Goal: Task Accomplishment & Management: Manage account settings

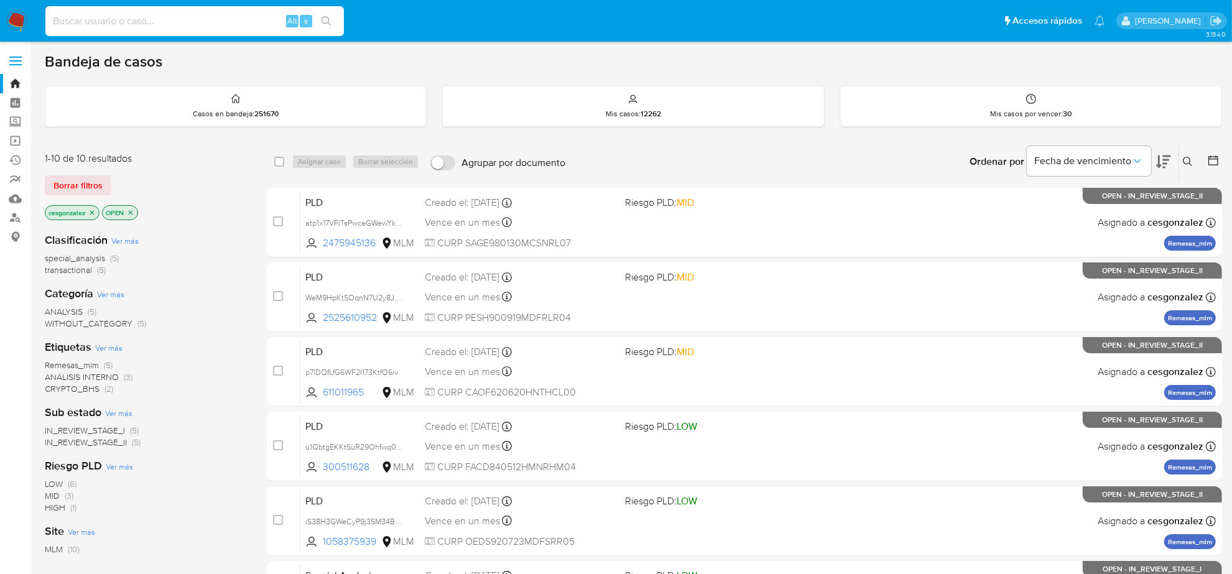
click at [108, 29] on input at bounding box center [194, 21] width 298 height 16
paste input "OlQtMMQ1epAkVst3BhSvBp74"
type input "OlQtMMQ1epAkVst3BhSvBp74"
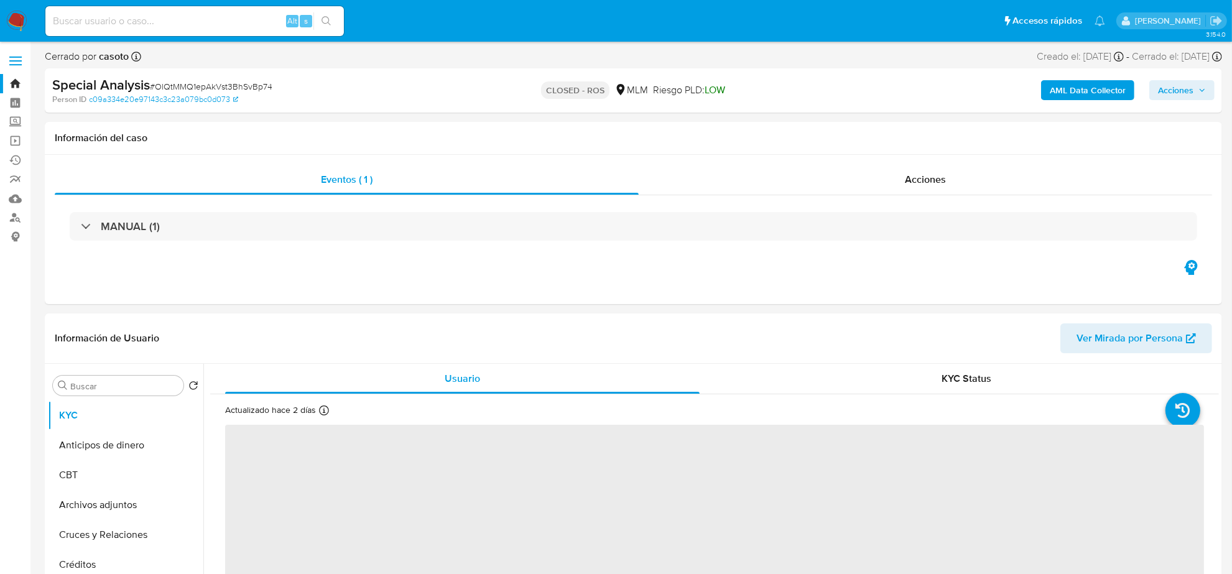
select select "10"
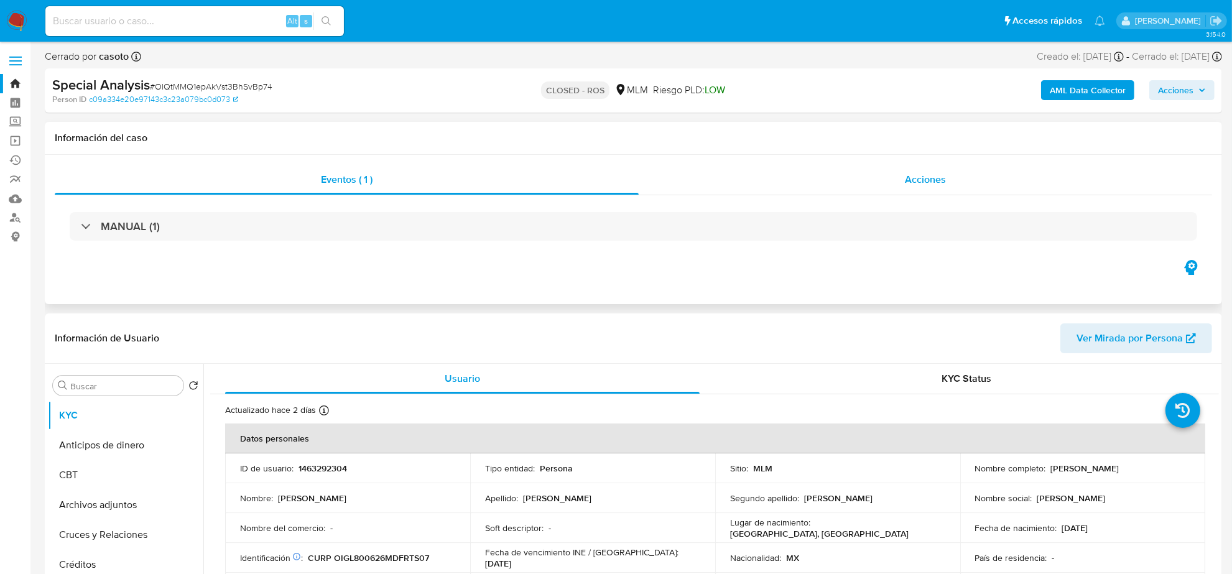
click at [914, 188] on div "Acciones" at bounding box center [924, 180] width 573 height 30
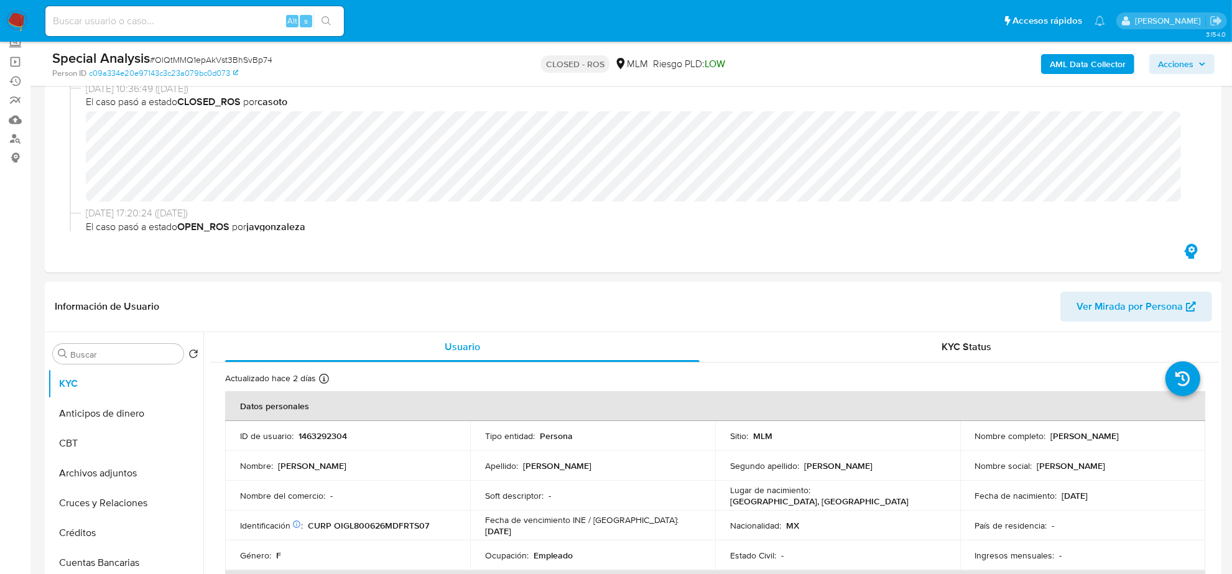
scroll to position [155, 0]
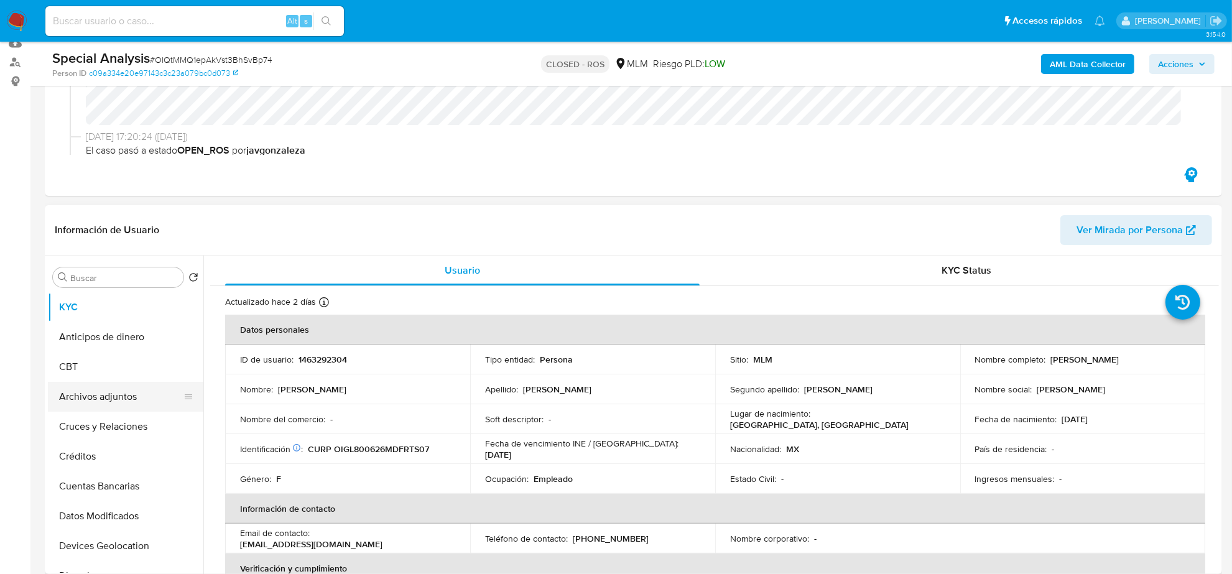
click at [116, 403] on button "Archivos adjuntos" at bounding box center [120, 397] width 145 height 30
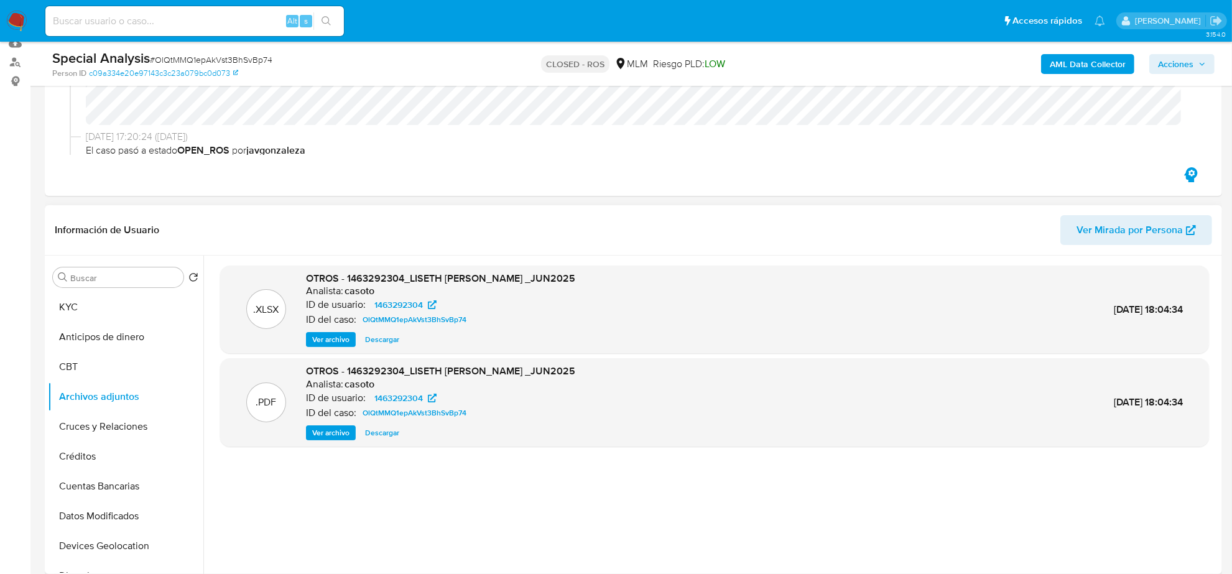
click at [387, 337] on span "Descargar" at bounding box center [382, 339] width 34 height 12
click at [336, 434] on span "Ver archivo" at bounding box center [330, 432] width 37 height 12
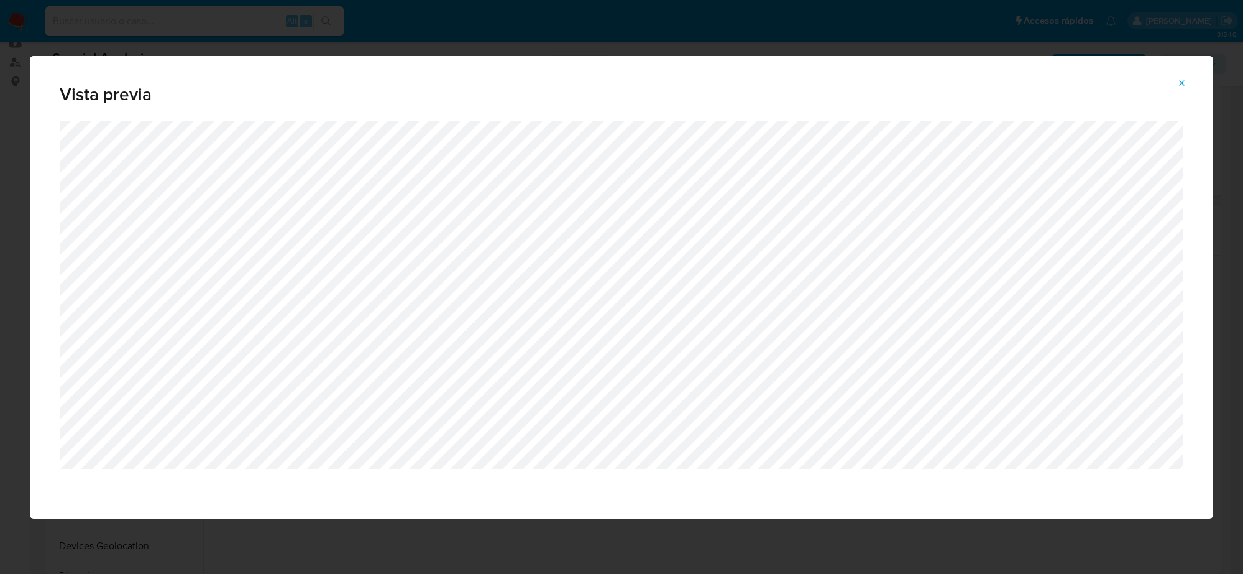
click at [1181, 85] on icon "Attachment preview" at bounding box center [1183, 83] width 6 height 6
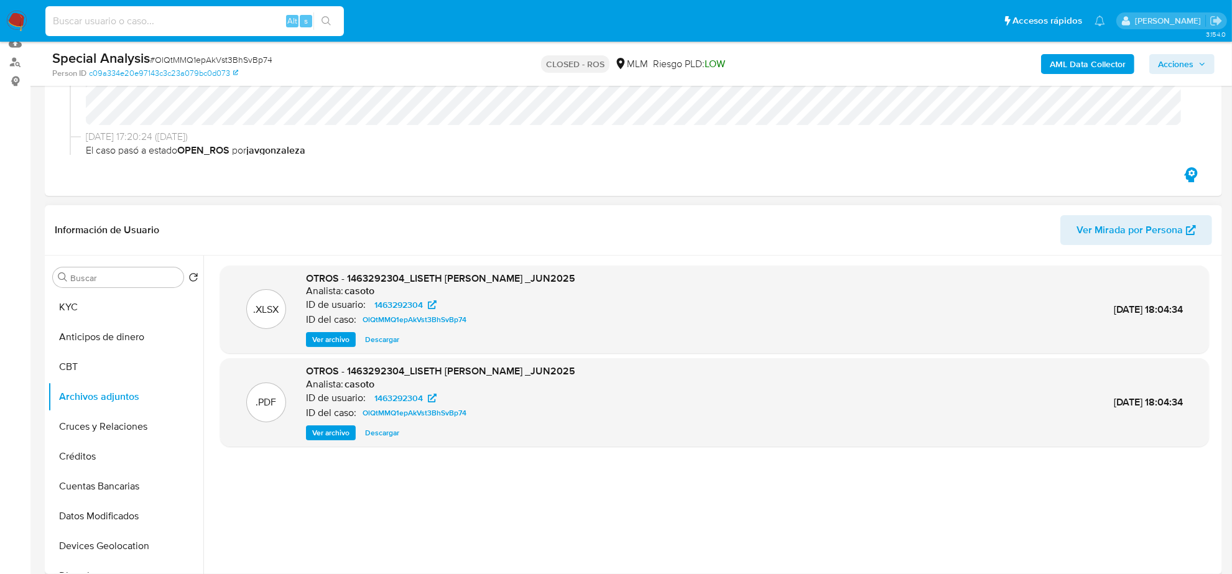
click at [108, 22] on input at bounding box center [194, 21] width 298 height 16
paste input "q3GOWAOP7zoGNT5WuL36WPTm"
type input "q3GOWAOP7zoGNT5WuL36WPTm"
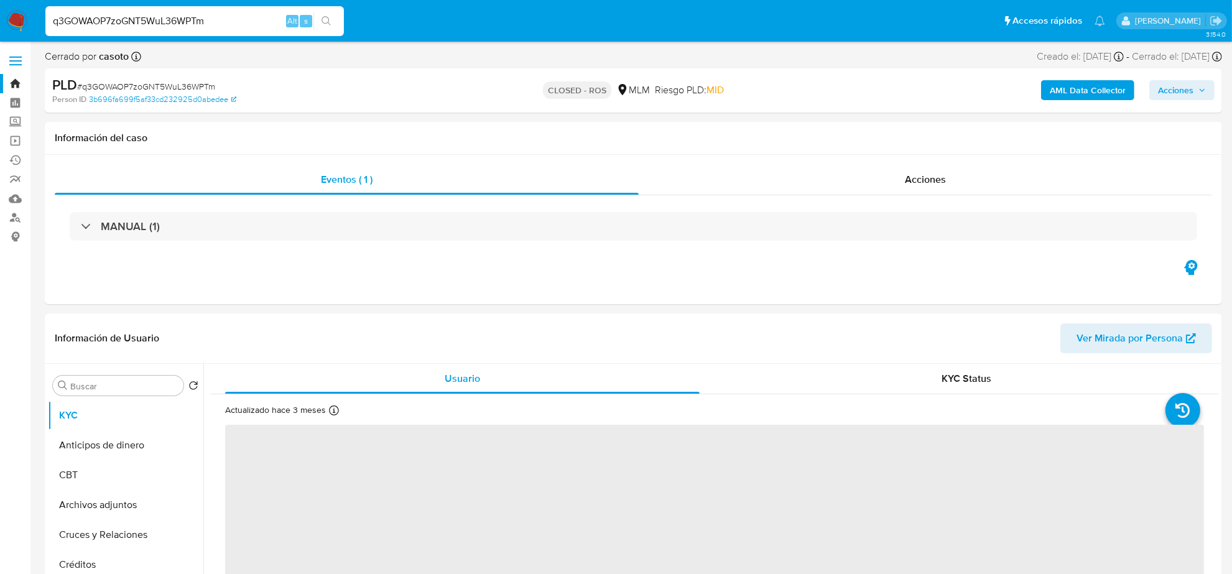
select select "10"
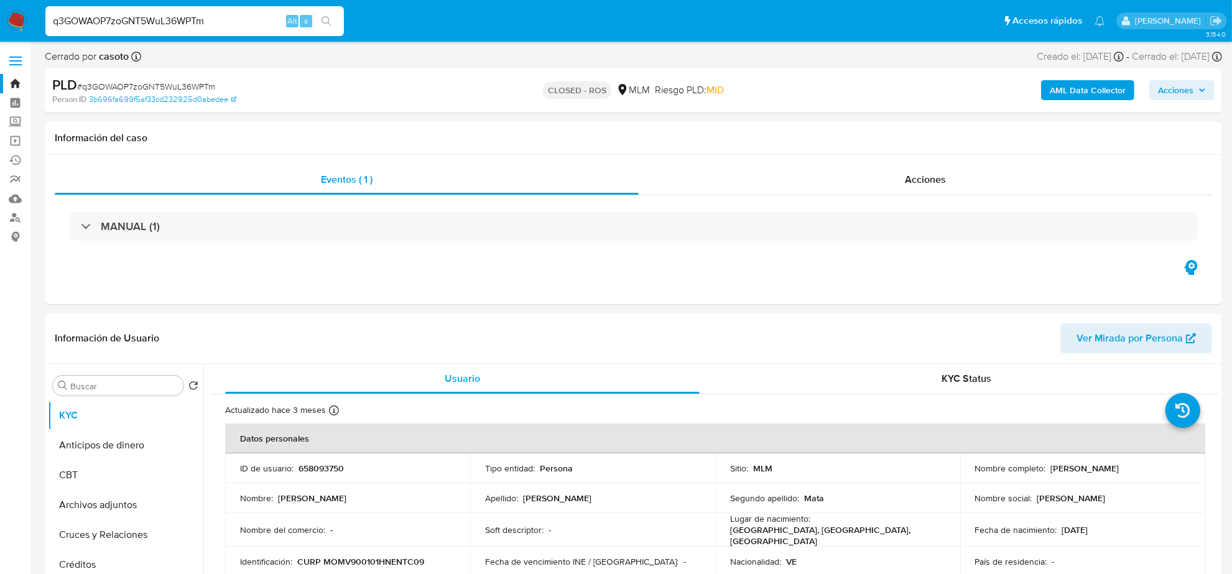
click at [165, 17] on input "q3GOWAOP7zoGNT5WuL36WPTm" at bounding box center [194, 21] width 298 height 16
click at [114, 501] on button "Archivos adjuntos" at bounding box center [120, 505] width 145 height 30
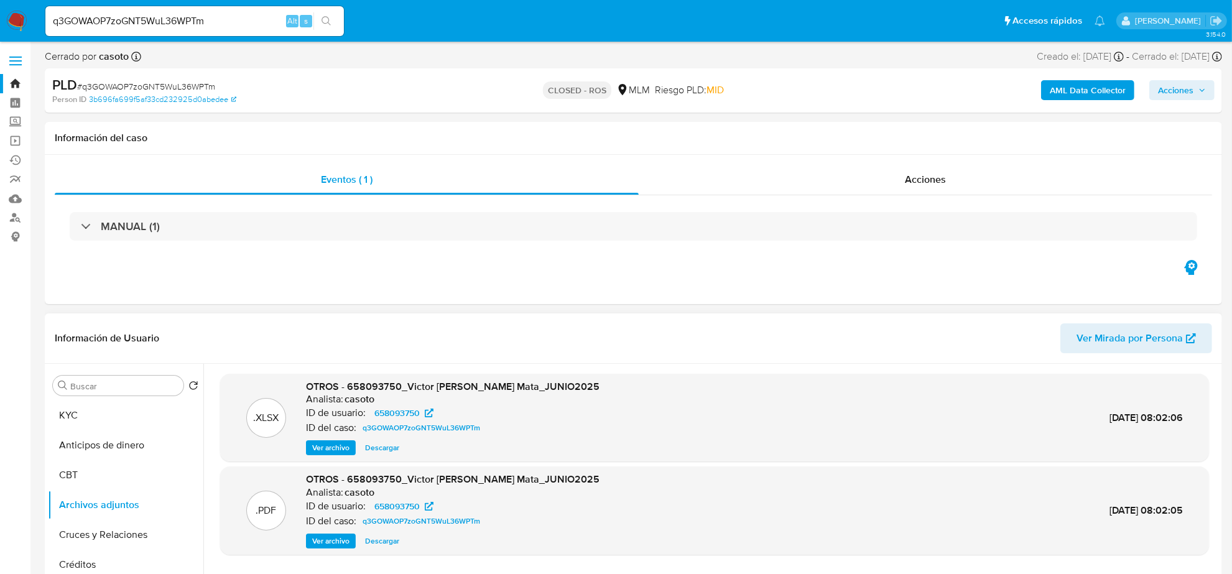
click at [378, 451] on span "Descargar" at bounding box center [382, 447] width 34 height 12
click at [343, 543] on span "Ver archivo" at bounding box center [330, 541] width 37 height 12
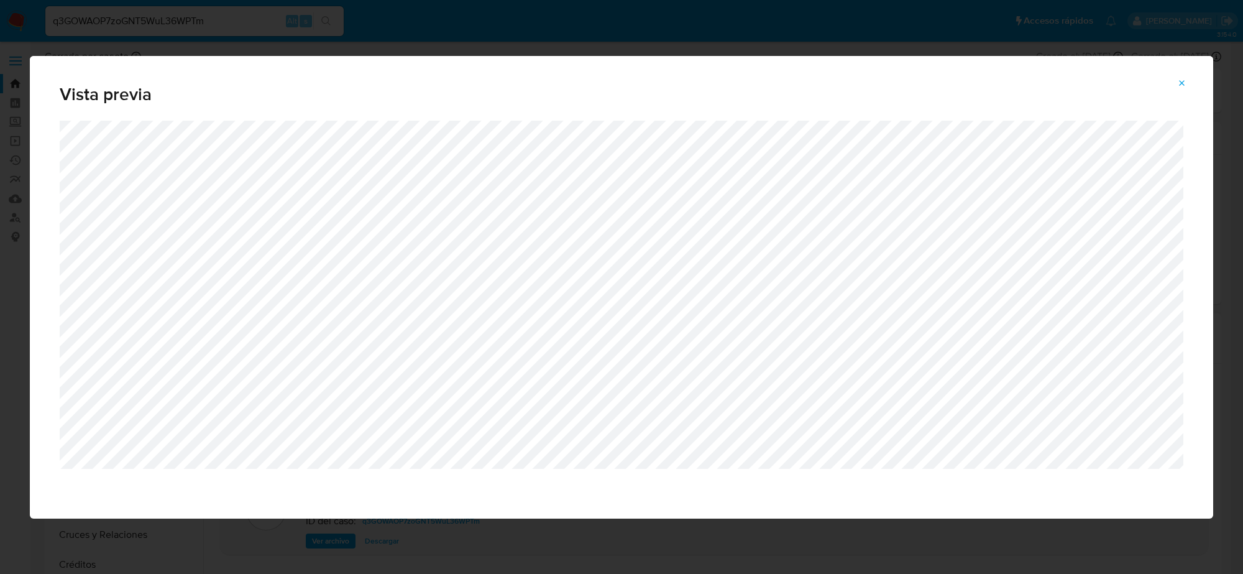
click at [1182, 82] on icon "Attachment preview" at bounding box center [1183, 83] width 6 height 6
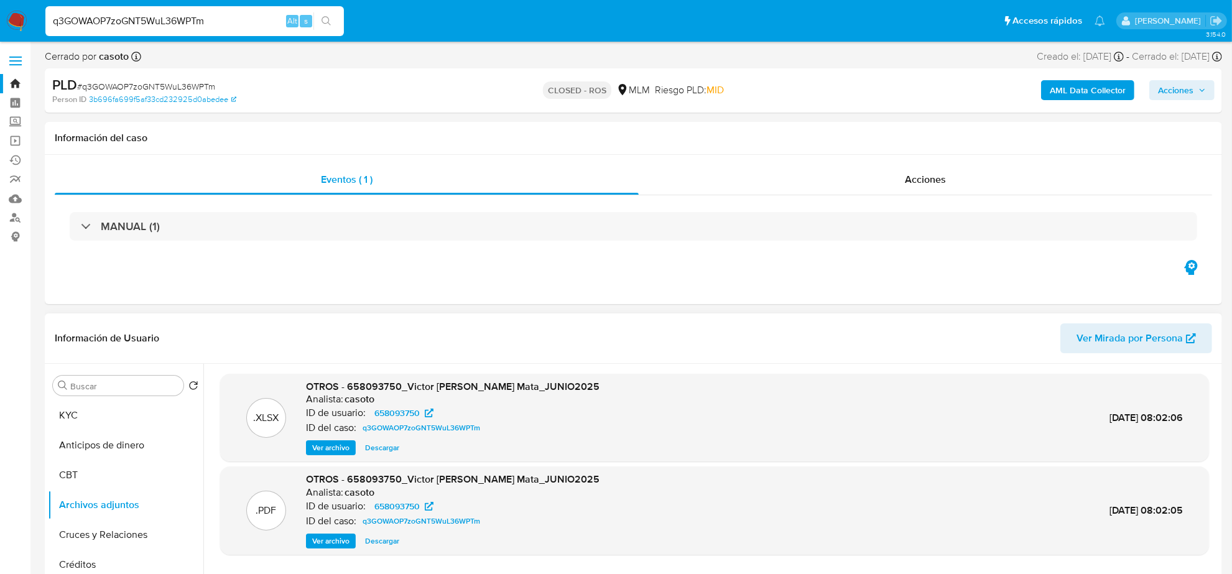
click at [214, 22] on input "q3GOWAOP7zoGNT5WuL36WPTm" at bounding box center [194, 21] width 298 height 16
paste input "phHIbklpR9Cjn7Bx7GXG6Wo2"
type input "phHIbklpR9Cjn7Bx7GXG6Wo2"
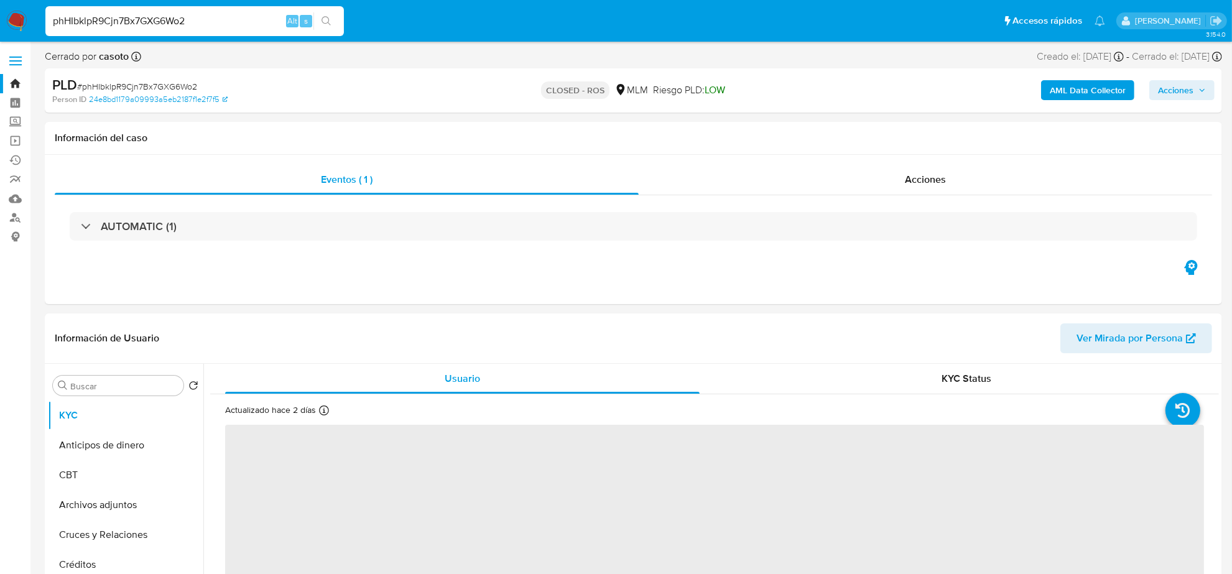
select select "10"
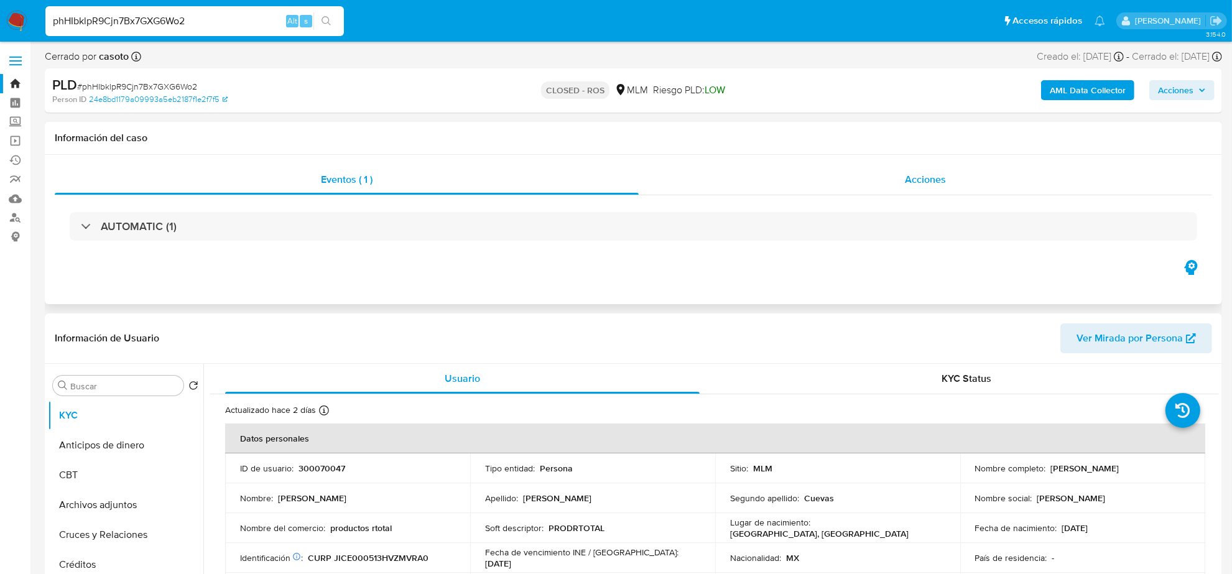
click at [932, 195] on div "Acciones" at bounding box center [924, 180] width 573 height 30
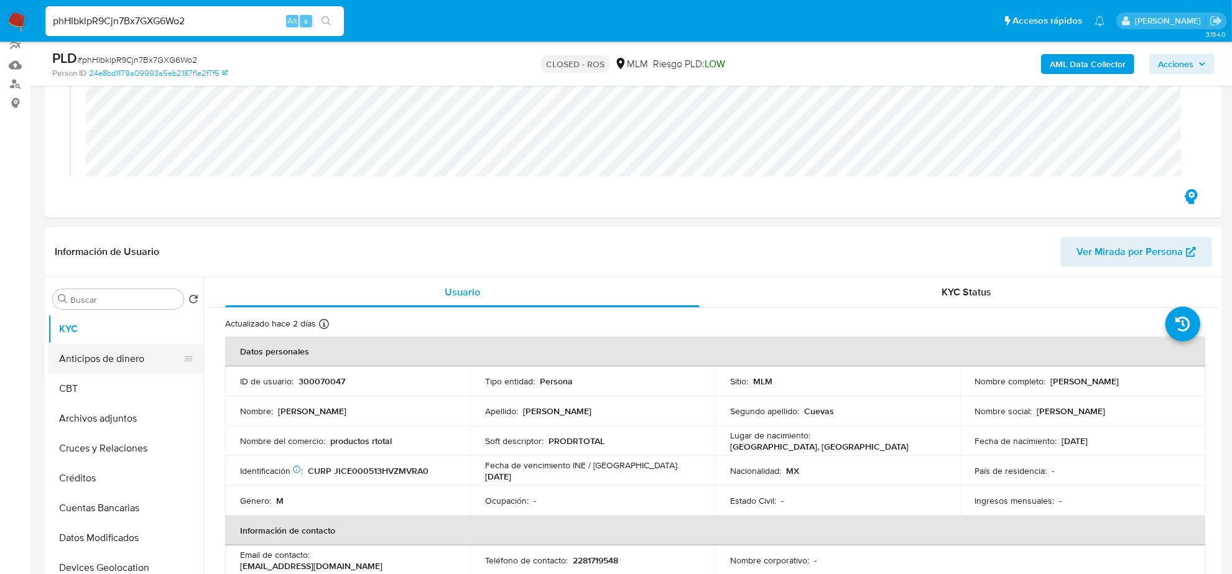
scroll to position [155, 0]
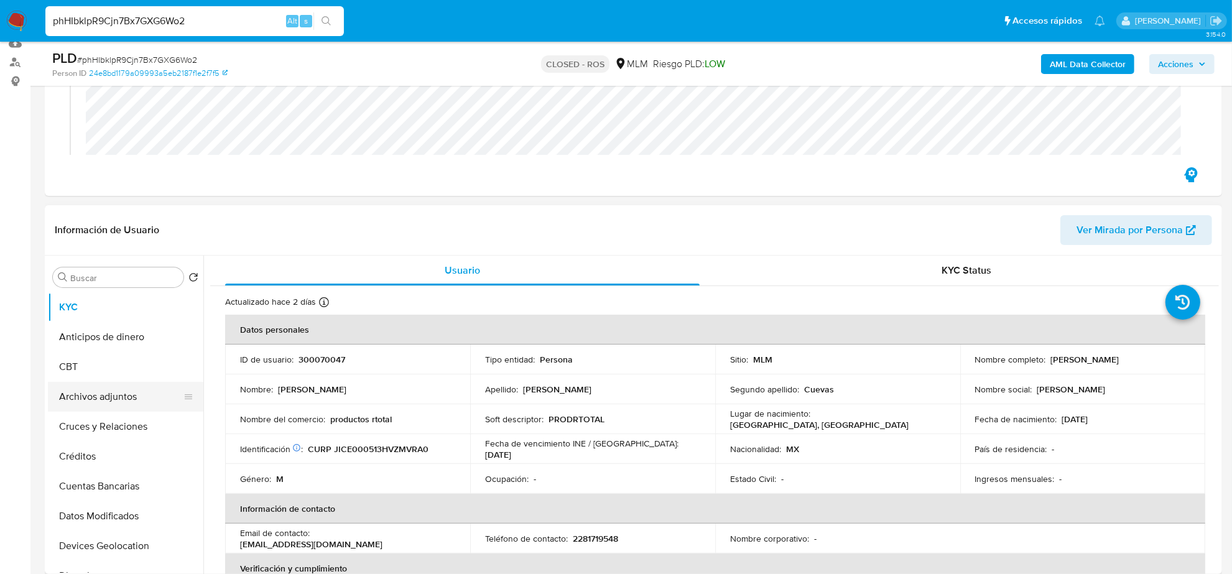
click at [79, 397] on button "Archivos adjuntos" at bounding box center [120, 397] width 145 height 30
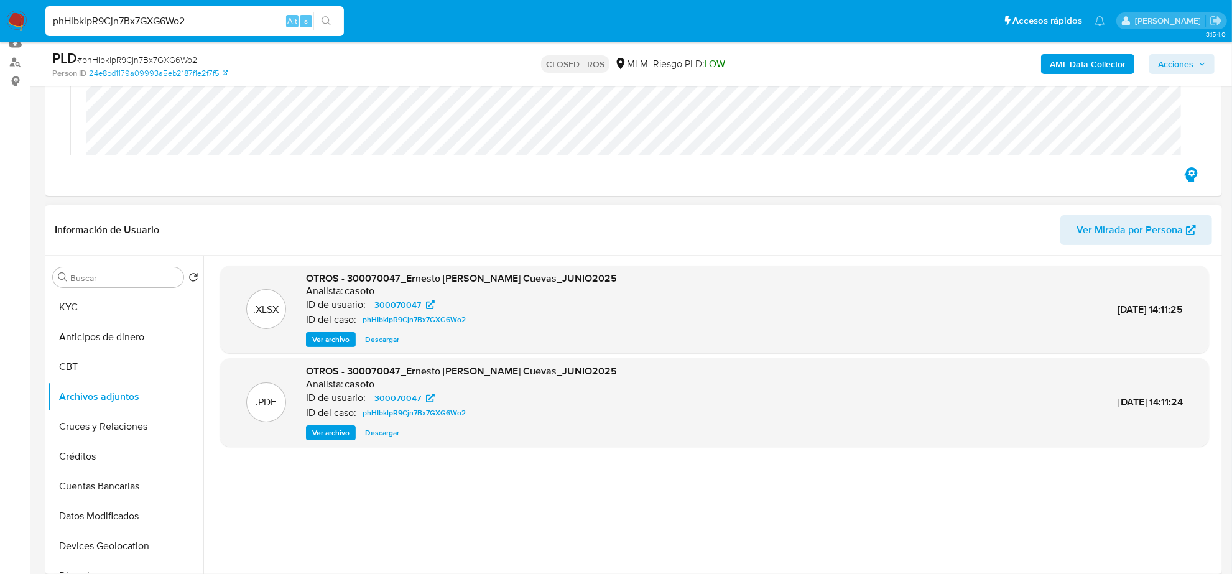
click at [395, 341] on span "Descargar" at bounding box center [382, 339] width 34 height 12
click at [349, 434] on button "Ver archivo" at bounding box center [331, 432] width 50 height 15
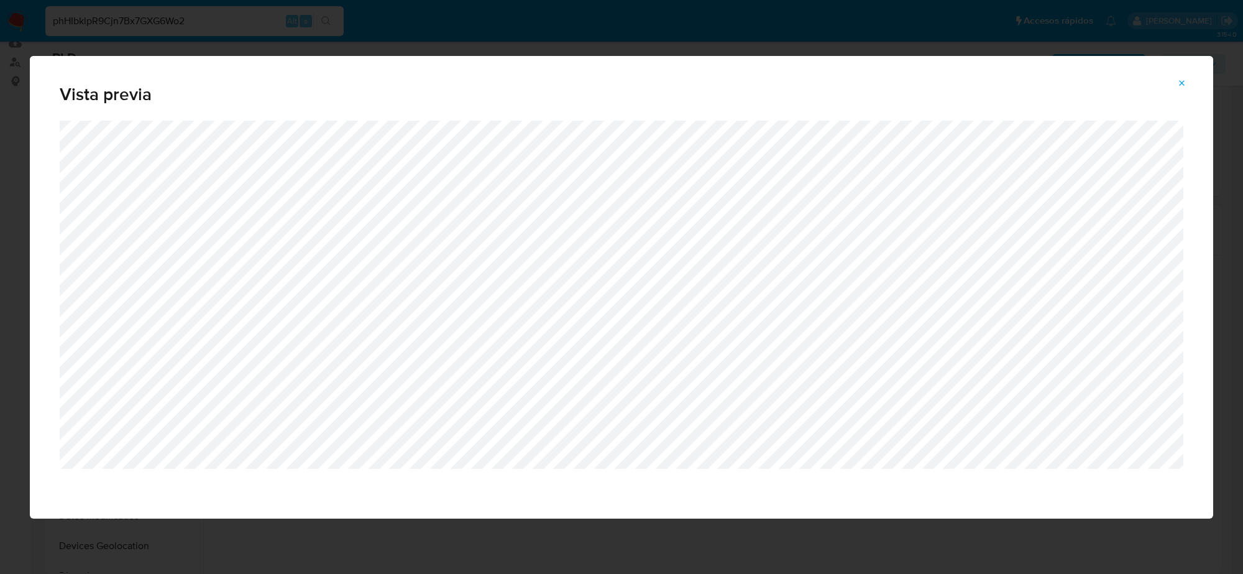
click at [1182, 79] on icon "Attachment preview" at bounding box center [1182, 83] width 10 height 10
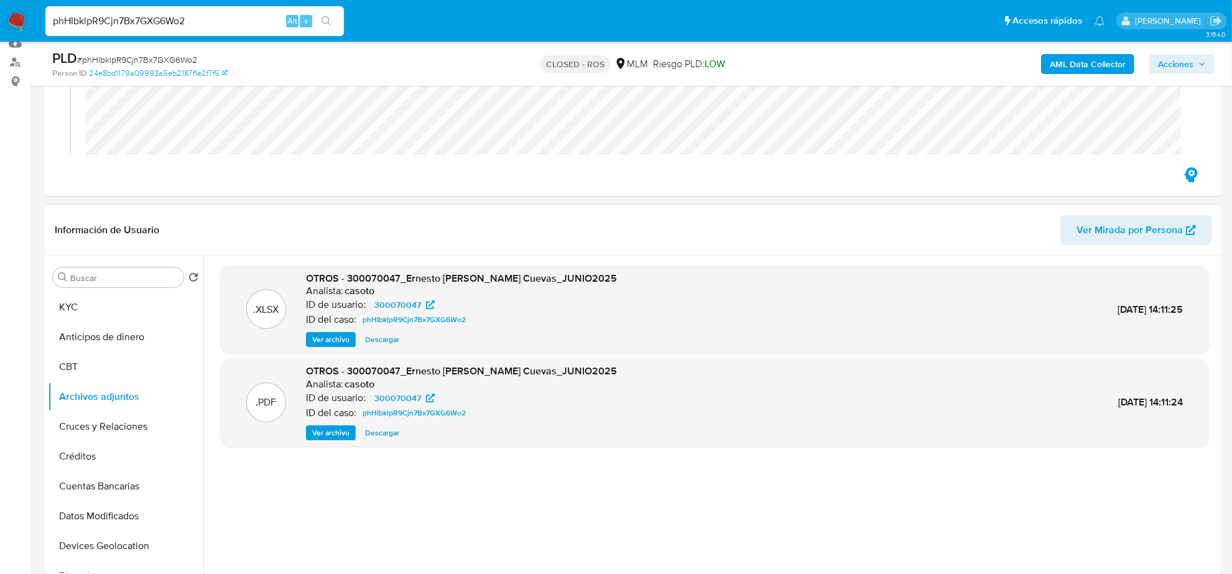
click at [184, 16] on input "phHIbklpR9Cjn7Bx7GXG6Wo2" at bounding box center [194, 21] width 298 height 16
paste input "wHEoAiVh2UaBu2xgjTKQHR3L"
type input "wHEoAiVh2UaBu2xgjTKQHR3L"
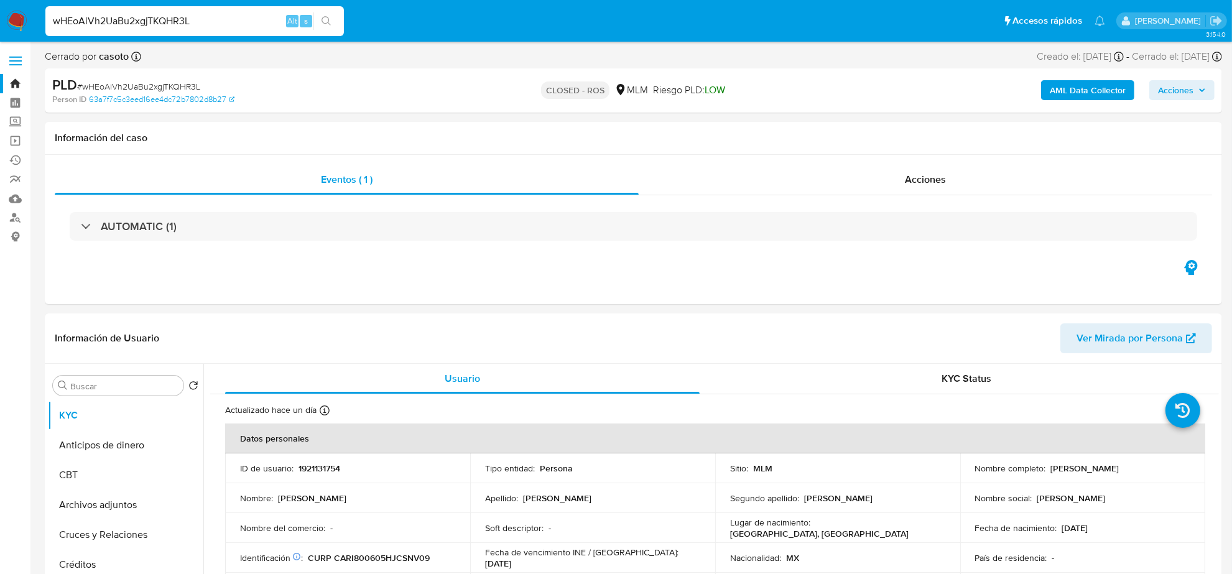
select select "10"
click at [128, 502] on button "Archivos adjuntos" at bounding box center [120, 505] width 145 height 30
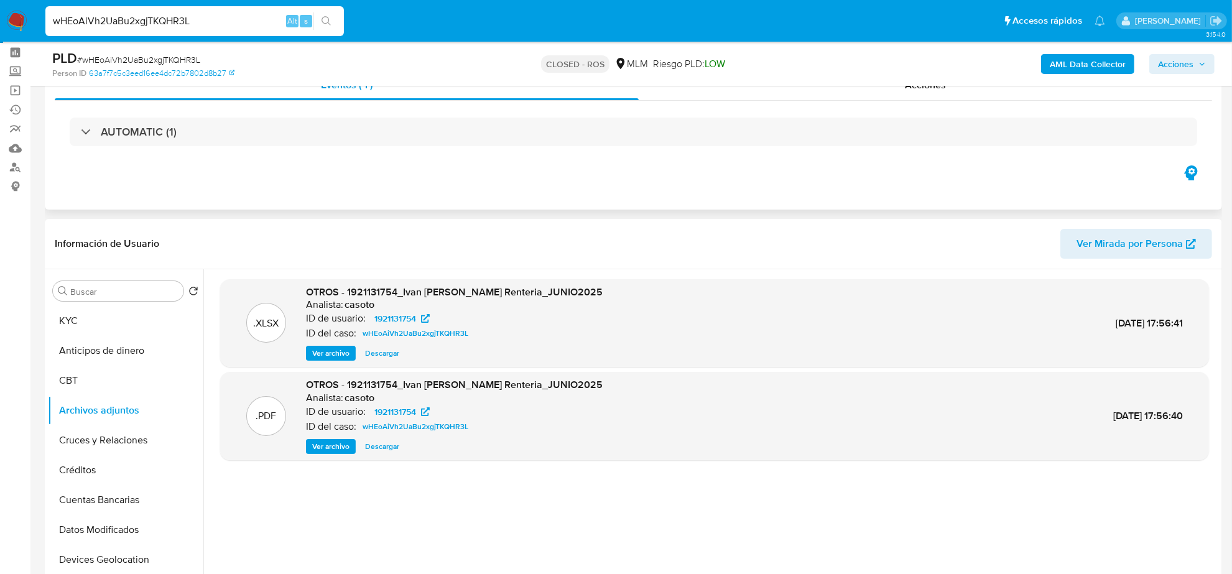
scroll to position [78, 0]
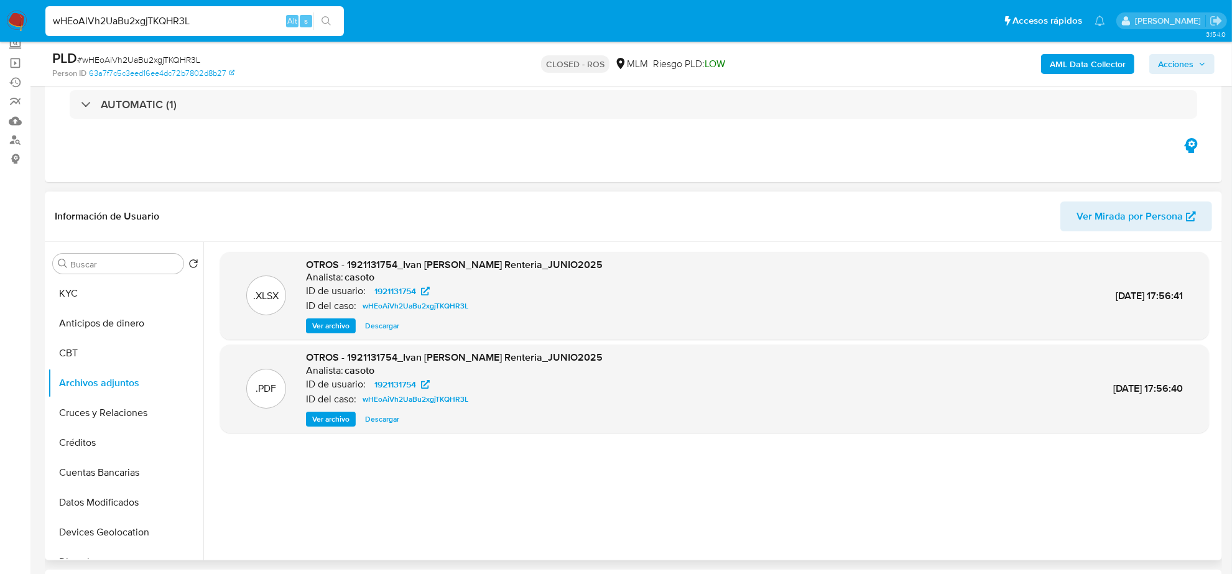
click at [390, 328] on span "Descargar" at bounding box center [382, 326] width 34 height 12
click at [343, 420] on span "Ver archivo" at bounding box center [330, 419] width 37 height 12
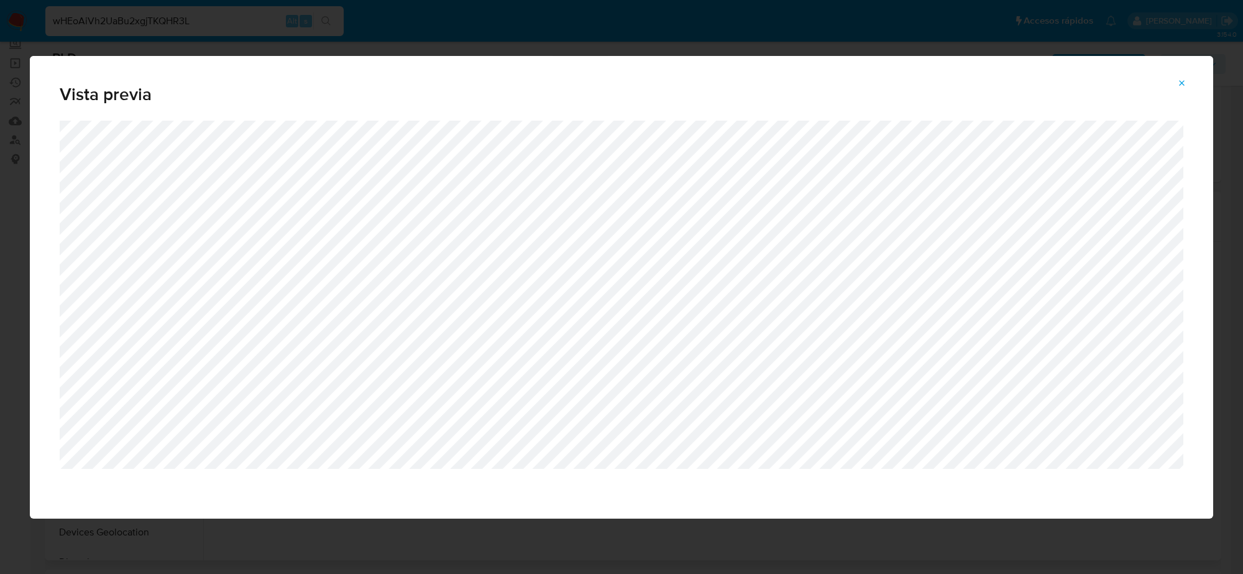
click at [1182, 81] on icon "Attachment preview" at bounding box center [1182, 83] width 10 height 10
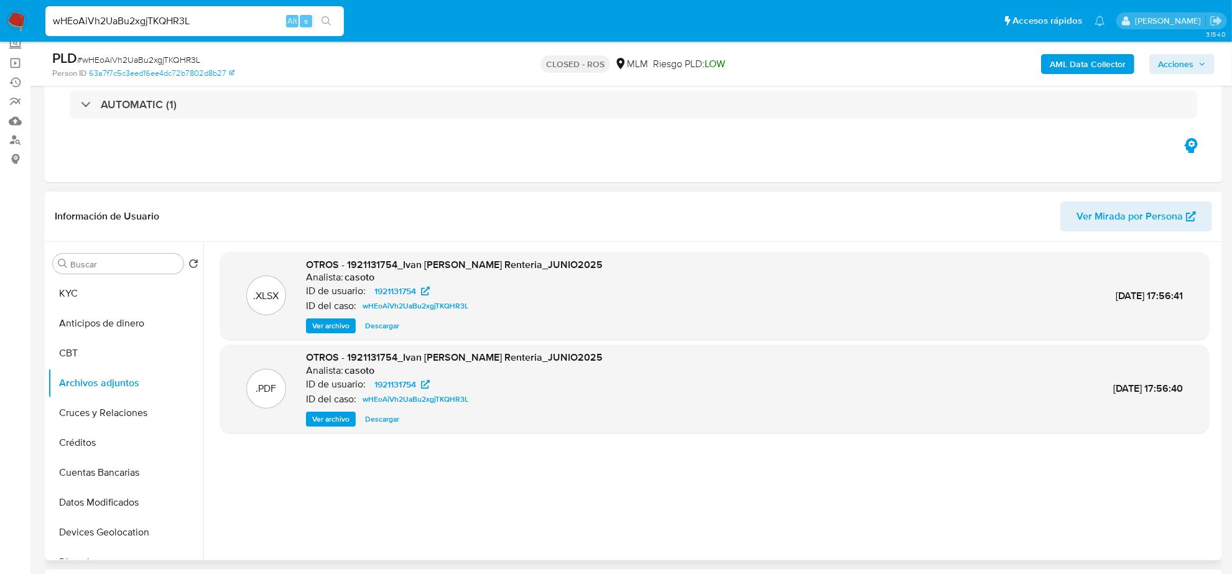
click at [203, 22] on input "wHEoAiVh2UaBu2xgjTKQHR3L" at bounding box center [194, 21] width 298 height 16
paste input "EuzsbUOGfizcvOeWAYaxp8CA"
type input "EuzsbUOGfizcvOeWAYaxp8CA"
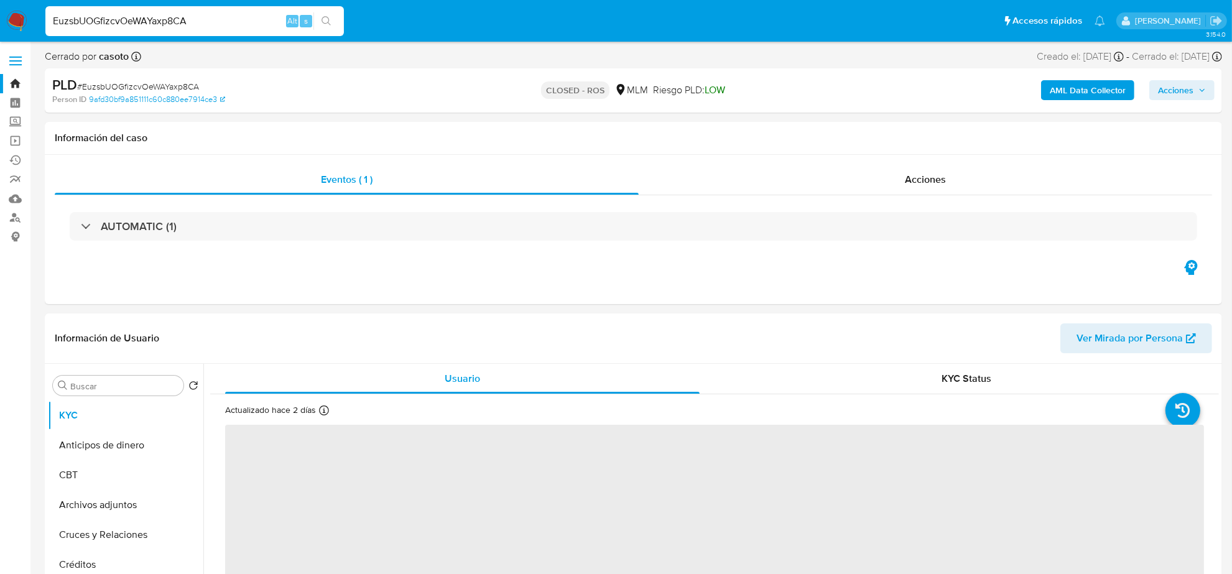
select select "10"
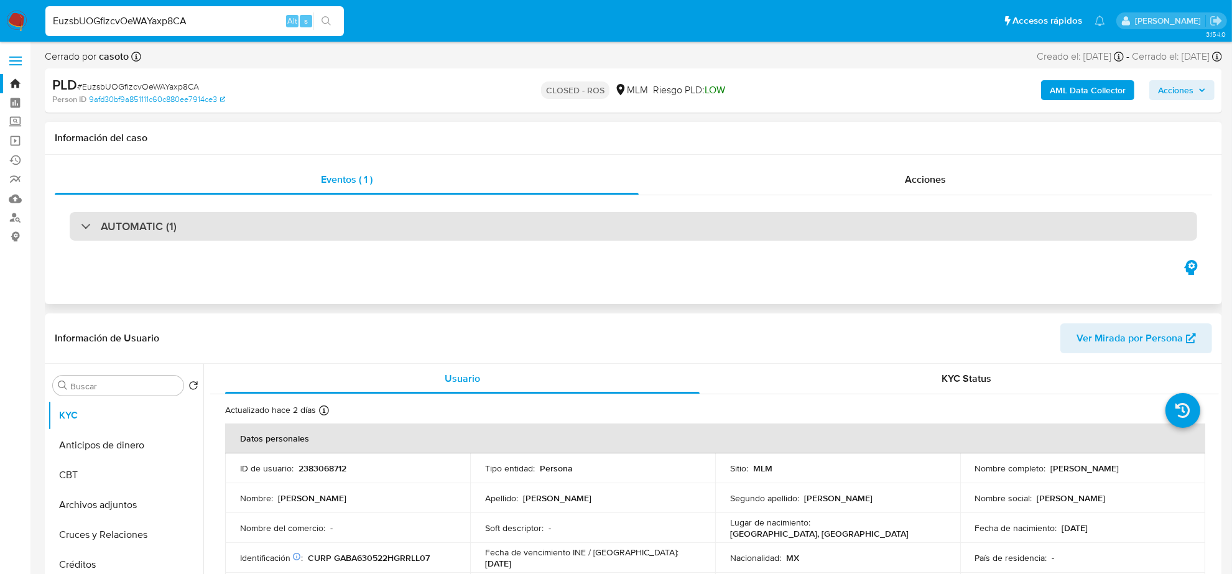
click at [182, 224] on div "AUTOMATIC (1)" at bounding box center [633, 226] width 1127 height 29
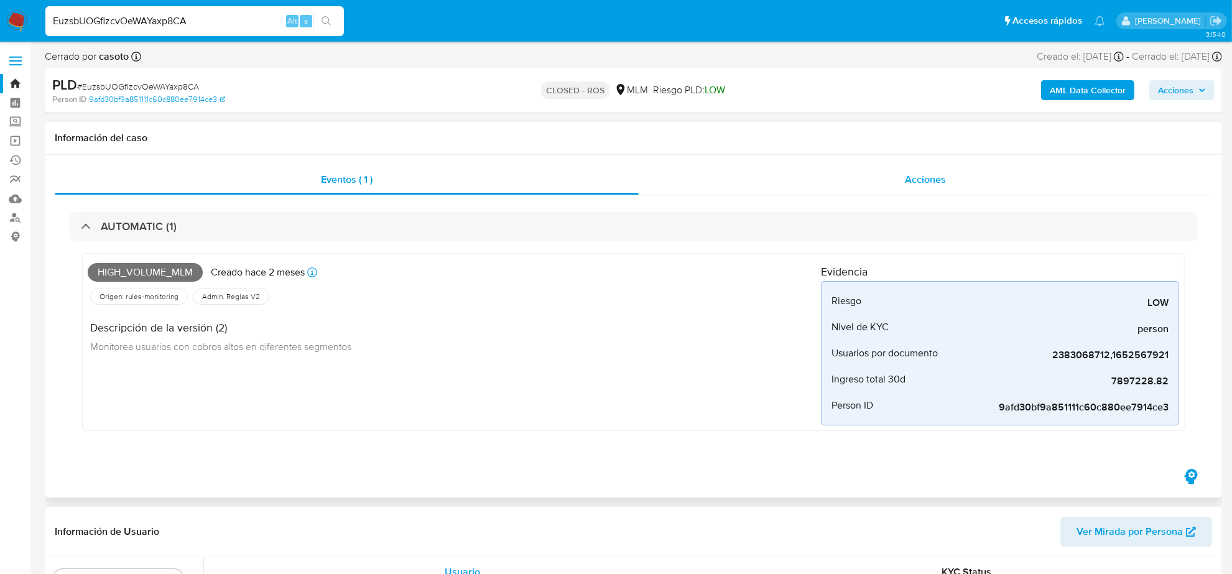
click at [934, 174] on span "Acciones" at bounding box center [925, 179] width 41 height 14
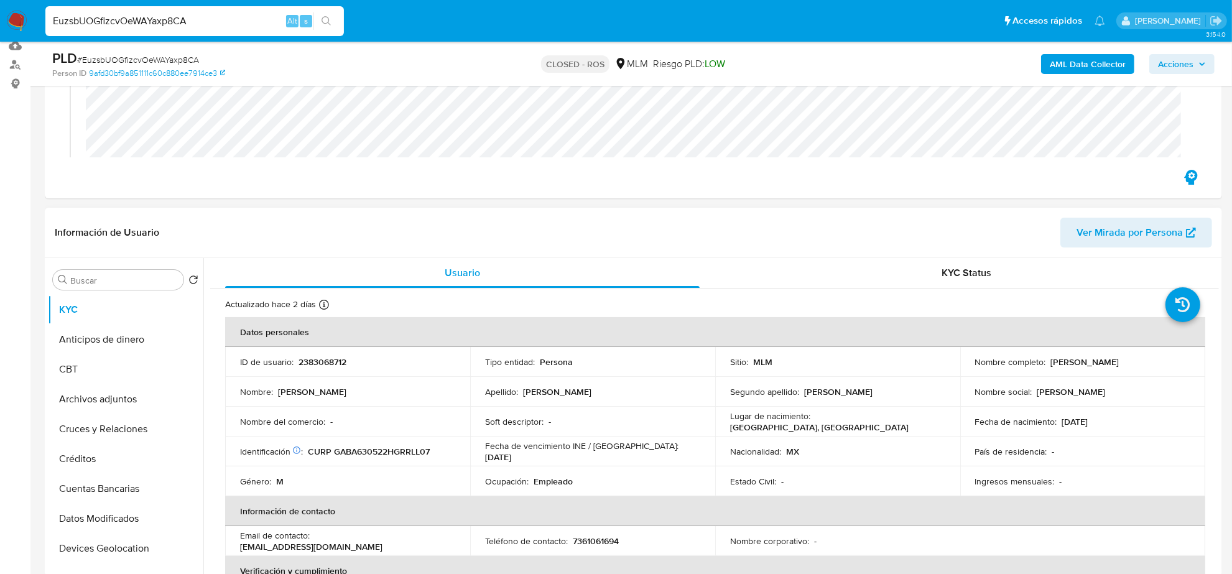
scroll to position [233, 0]
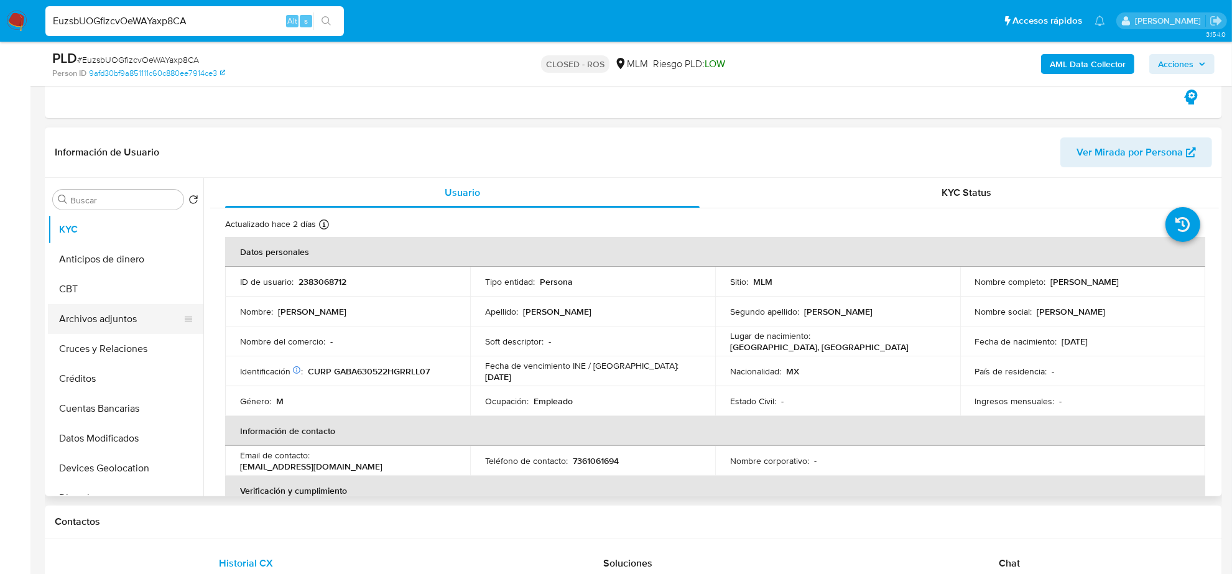
click at [111, 330] on button "Archivos adjuntos" at bounding box center [120, 319] width 145 height 30
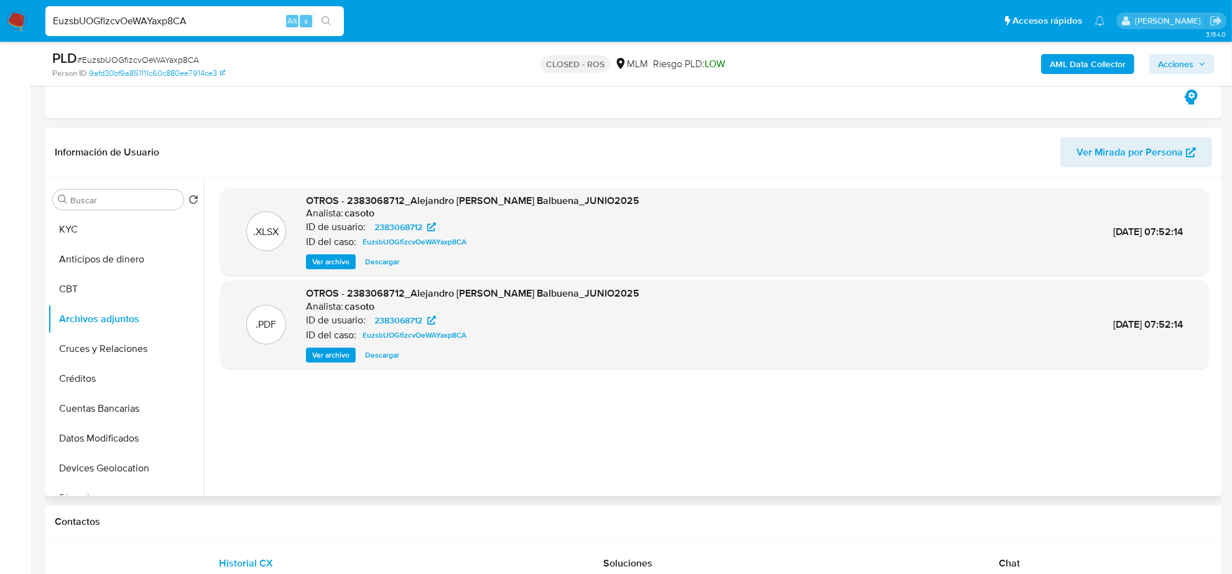
click at [376, 263] on span "Descargar" at bounding box center [382, 262] width 34 height 12
click at [330, 357] on span "Ver archivo" at bounding box center [330, 355] width 37 height 12
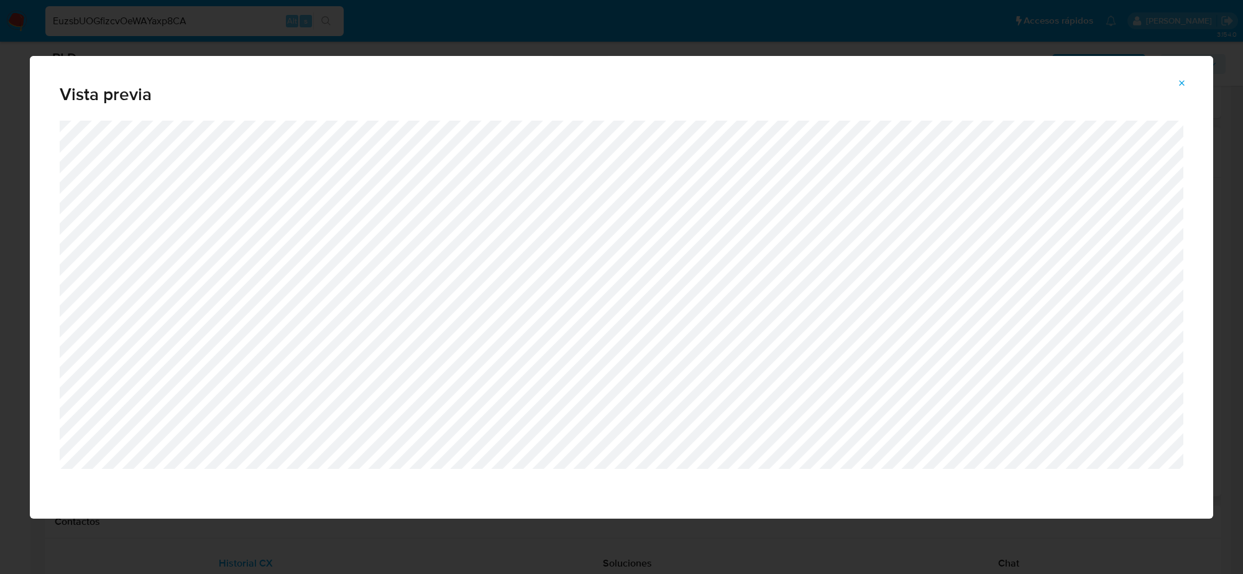
click at [1177, 80] on button "Attachment preview" at bounding box center [1182, 83] width 27 height 20
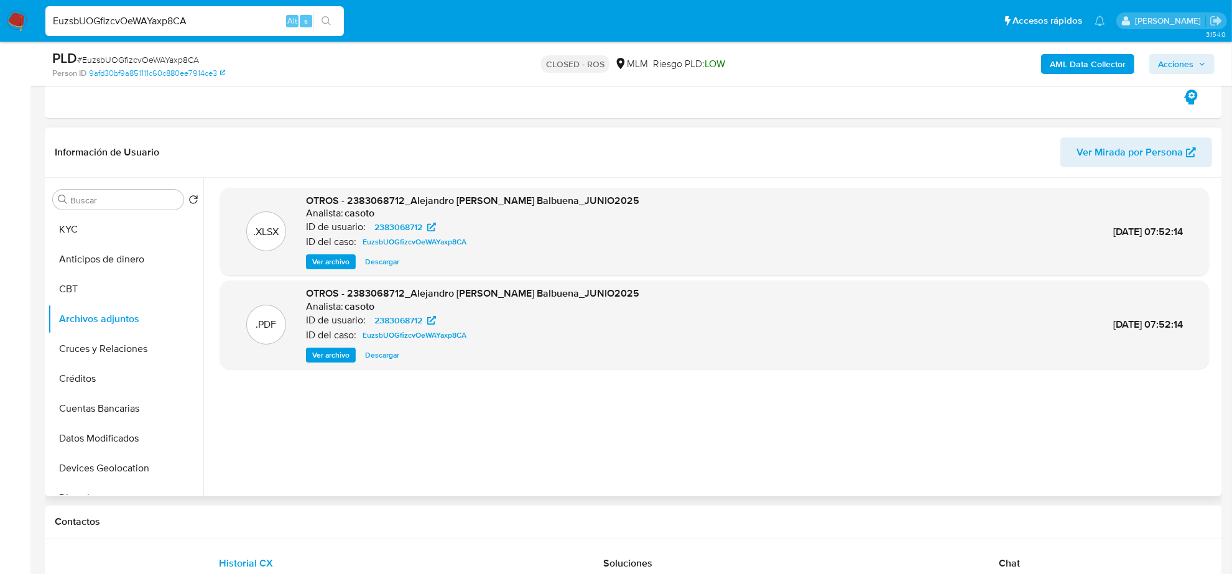
click at [224, 20] on input "EuzsbUOGfizcvOeWAYaxp8CA" at bounding box center [194, 21] width 298 height 16
paste input "gQMWTB3RYCC3lxWW6f78qpP"
type input "EgQMWTB3RYCC3lxWW6f78qpP"
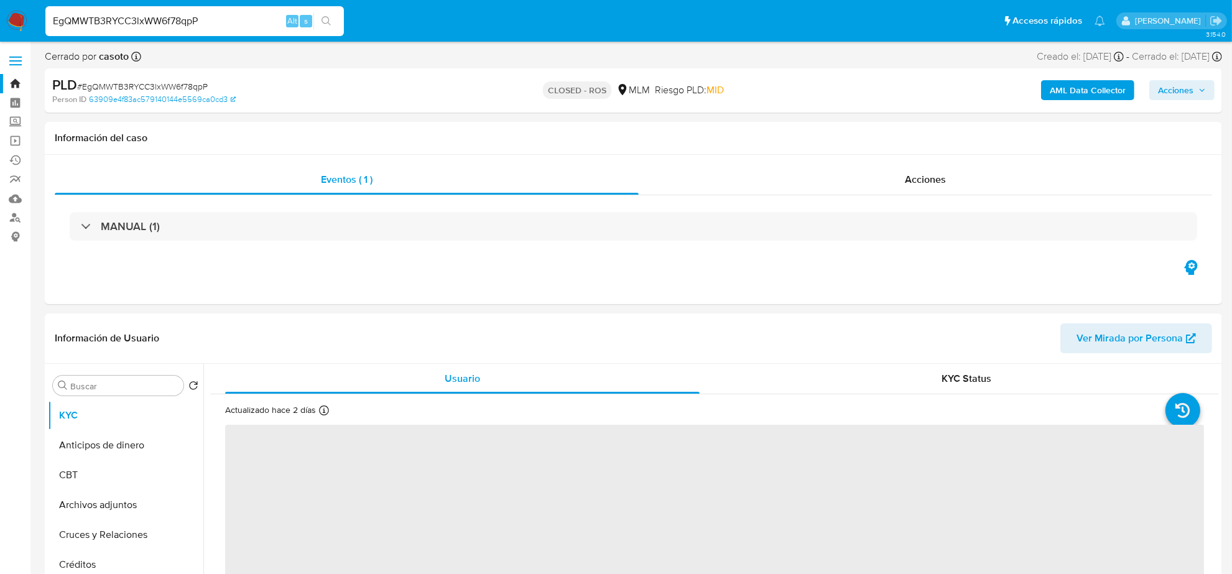
select select "10"
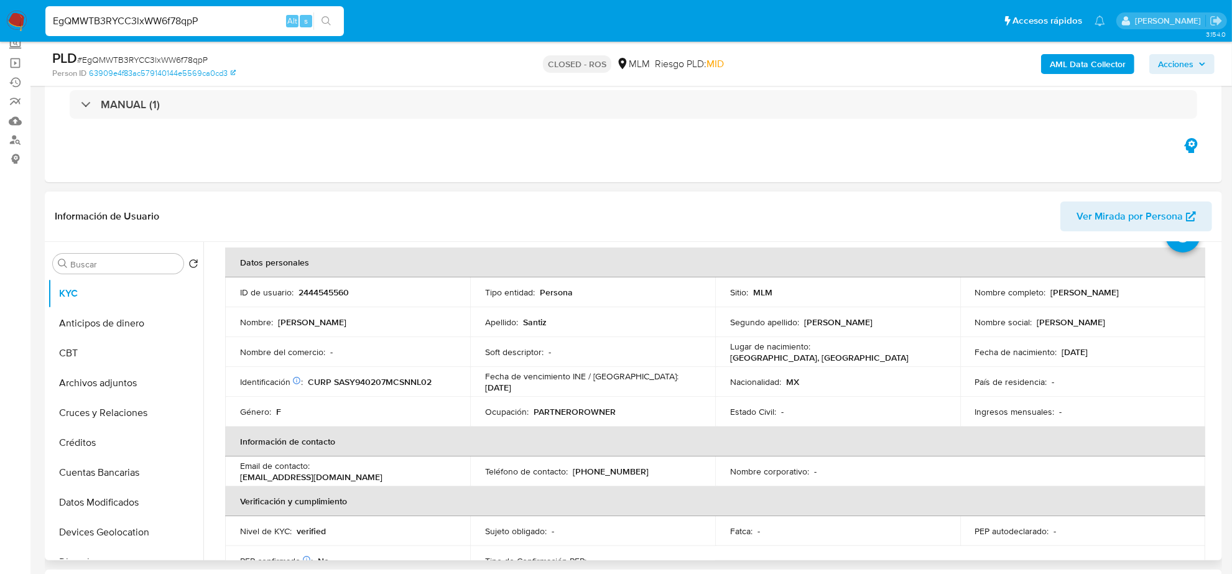
scroll to position [155, 0]
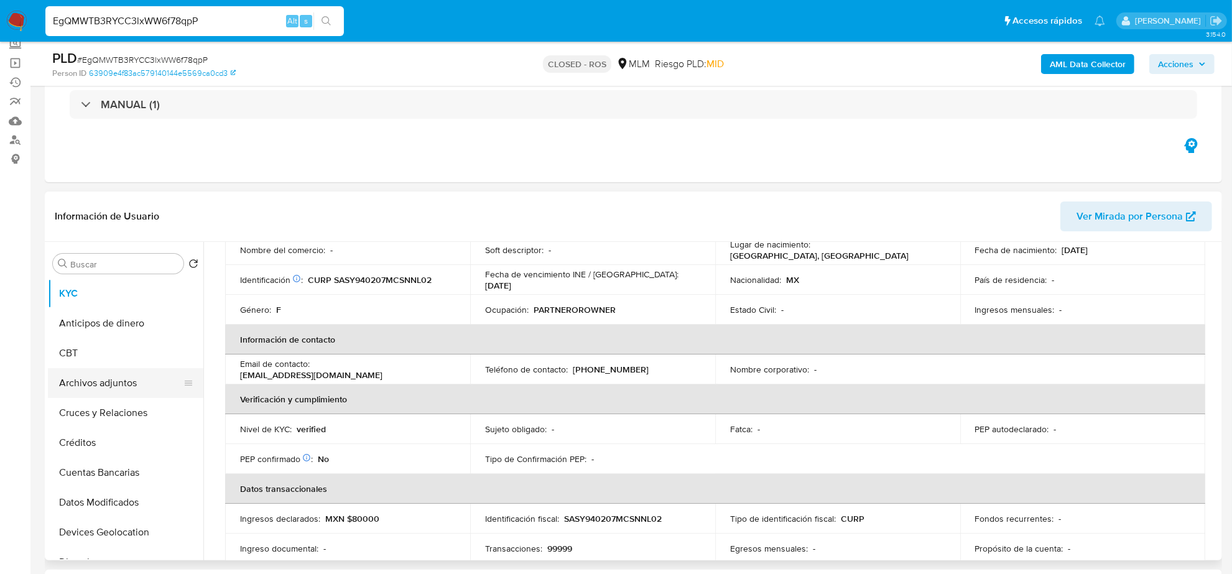
click at [144, 384] on button "Archivos adjuntos" at bounding box center [120, 383] width 145 height 30
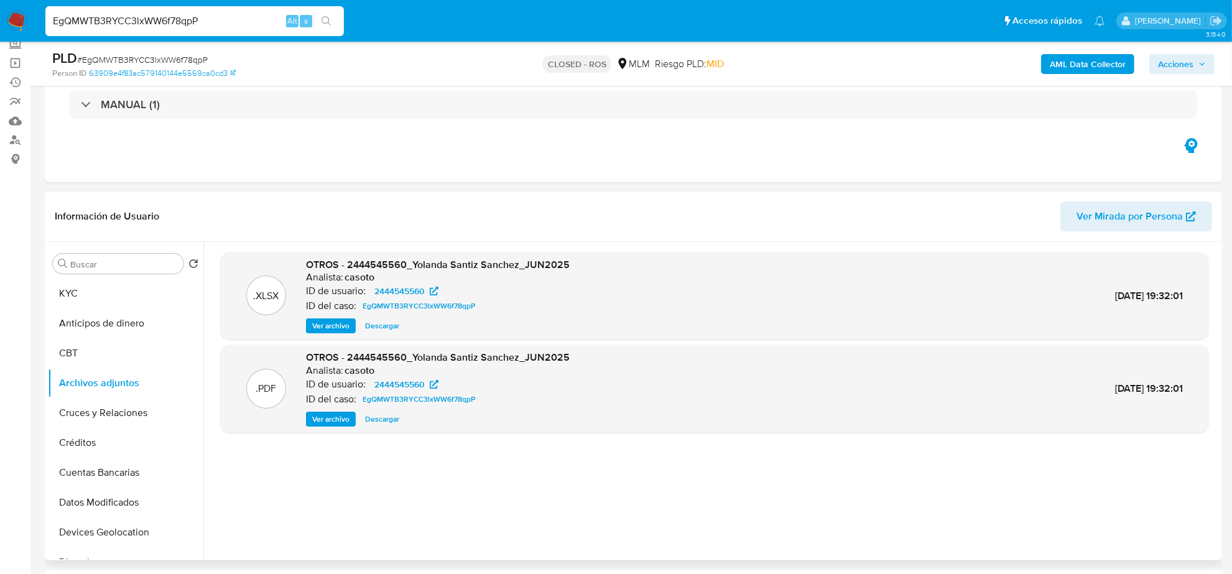
click at [393, 334] on div ".XLSX OTROS - 2444545560_Yolanda Santiz Sanchez_JUN2025 Analista: casoto ID de …" at bounding box center [714, 296] width 988 height 88
click at [382, 327] on span "Descargar" at bounding box center [382, 326] width 34 height 12
click at [339, 421] on span "Ver archivo" at bounding box center [330, 419] width 37 height 12
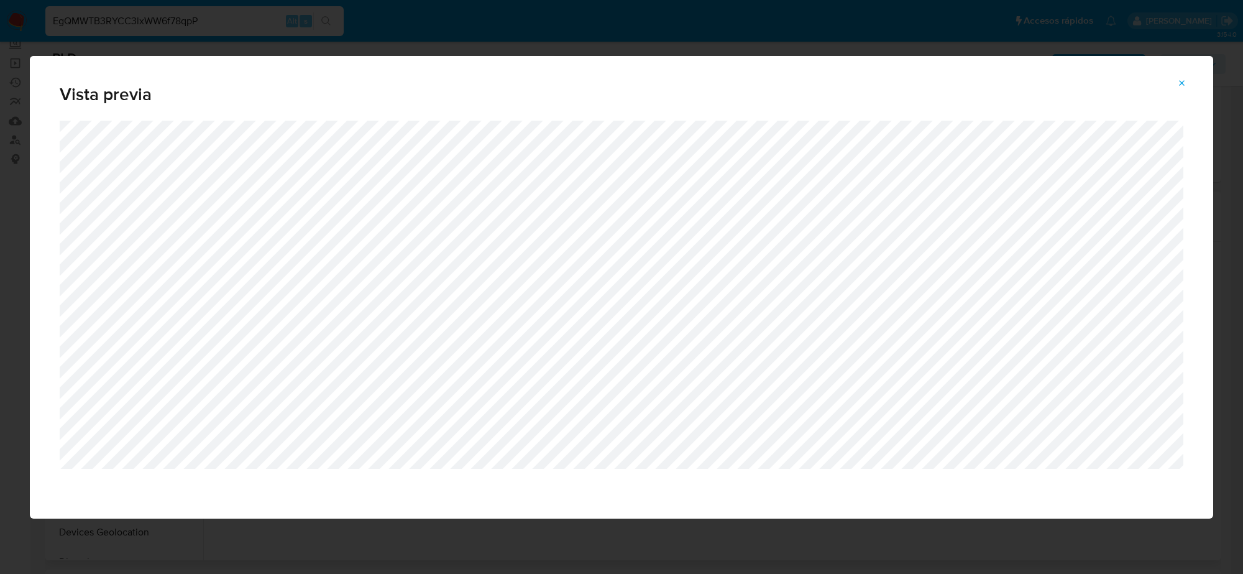
click at [1186, 81] on icon "Attachment preview" at bounding box center [1182, 83] width 10 height 10
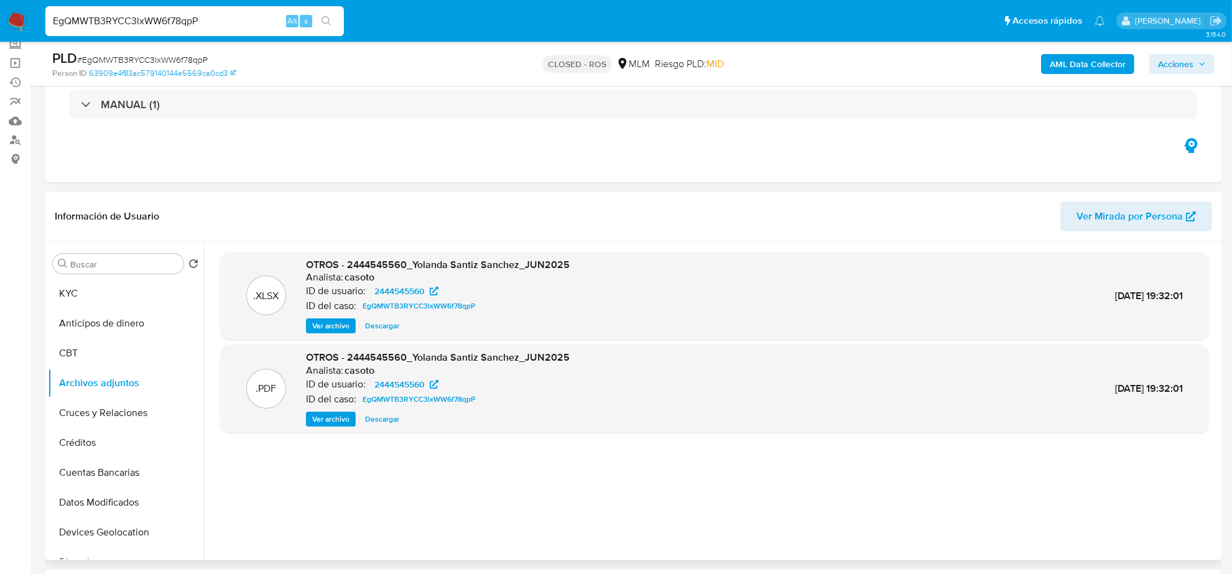
click at [160, 17] on input "EgQMWTB3RYCC3lxWW6f78qpP" at bounding box center [194, 21] width 298 height 16
paste input "TG0JrultcXbCYXf9VMak3P7E"
type input "TG0JrultcXbCYXf9VMak3P7E"
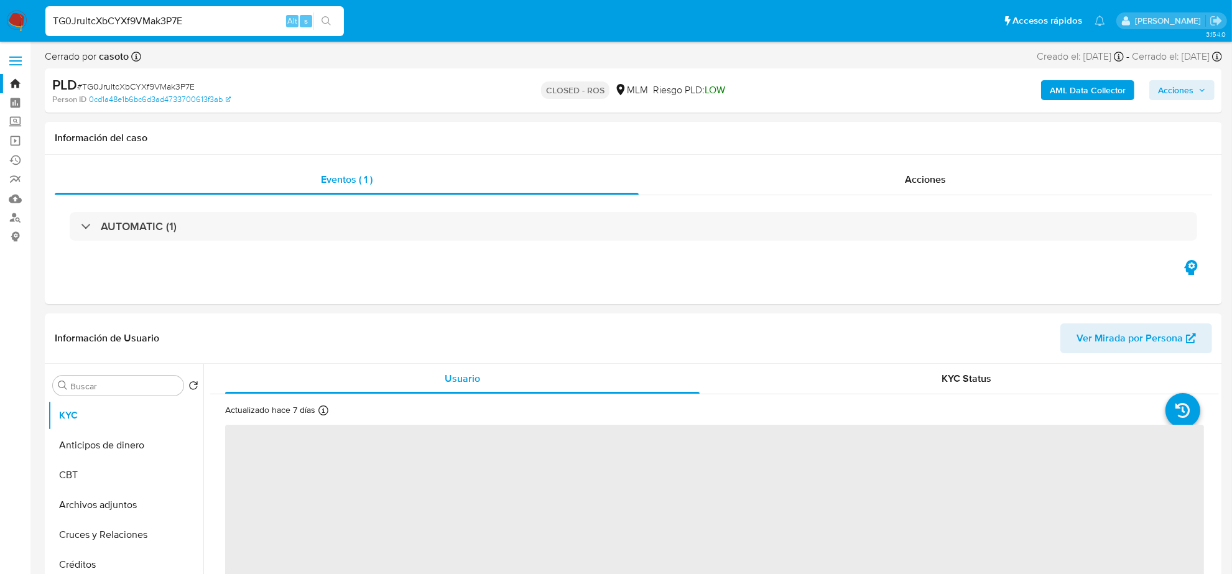
select select "10"
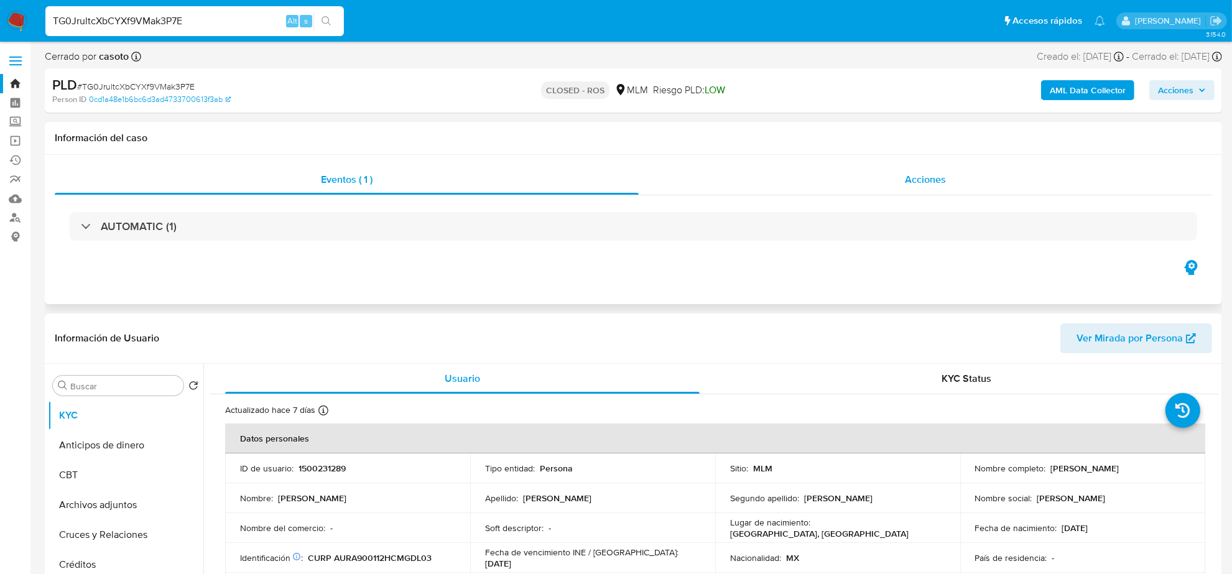
click at [895, 181] on div "Acciones" at bounding box center [924, 180] width 573 height 30
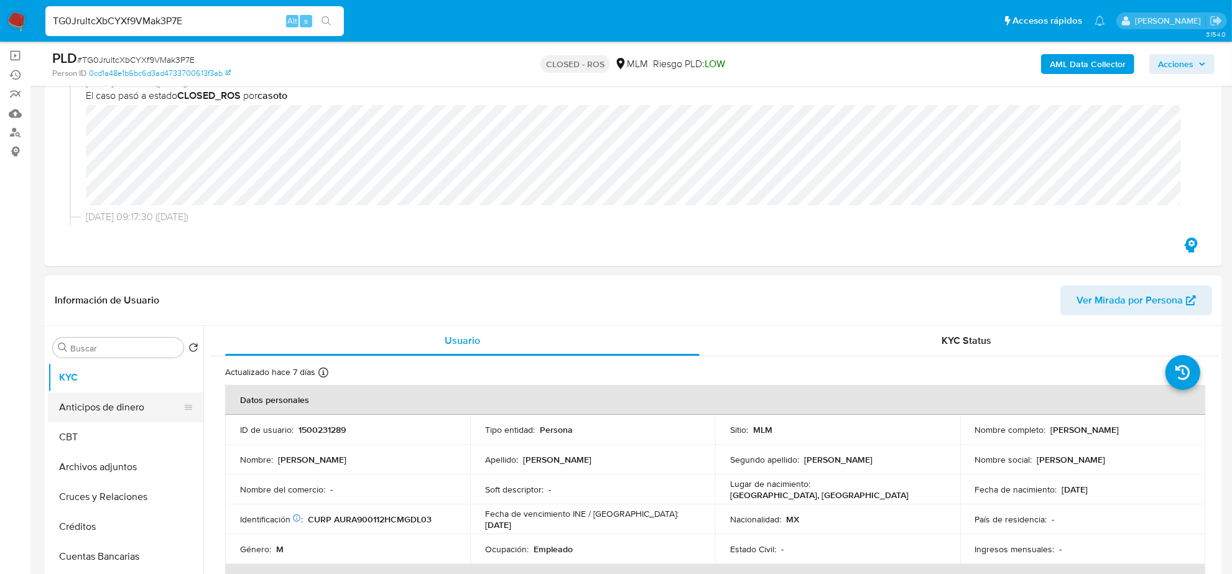
scroll to position [155, 0]
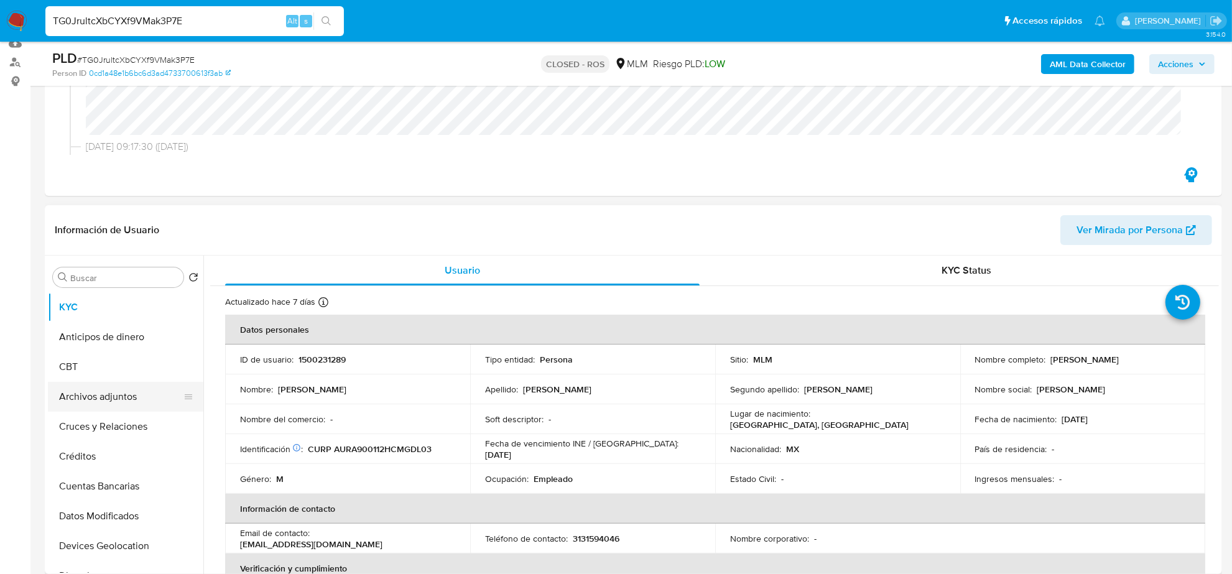
click at [120, 394] on button "Archivos adjuntos" at bounding box center [120, 397] width 145 height 30
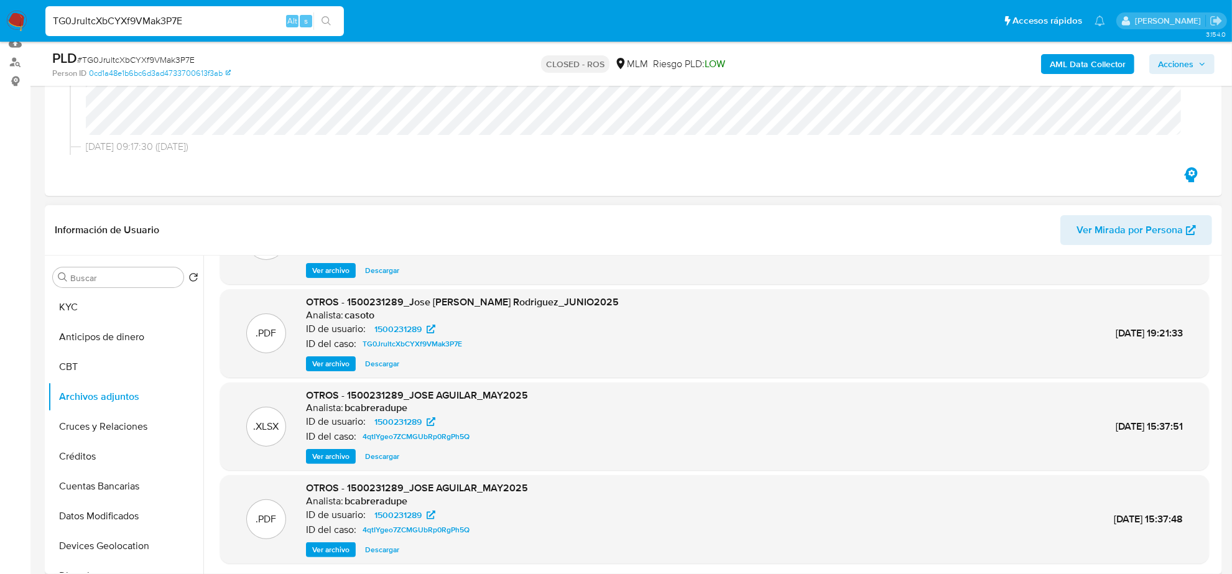
scroll to position [0, 0]
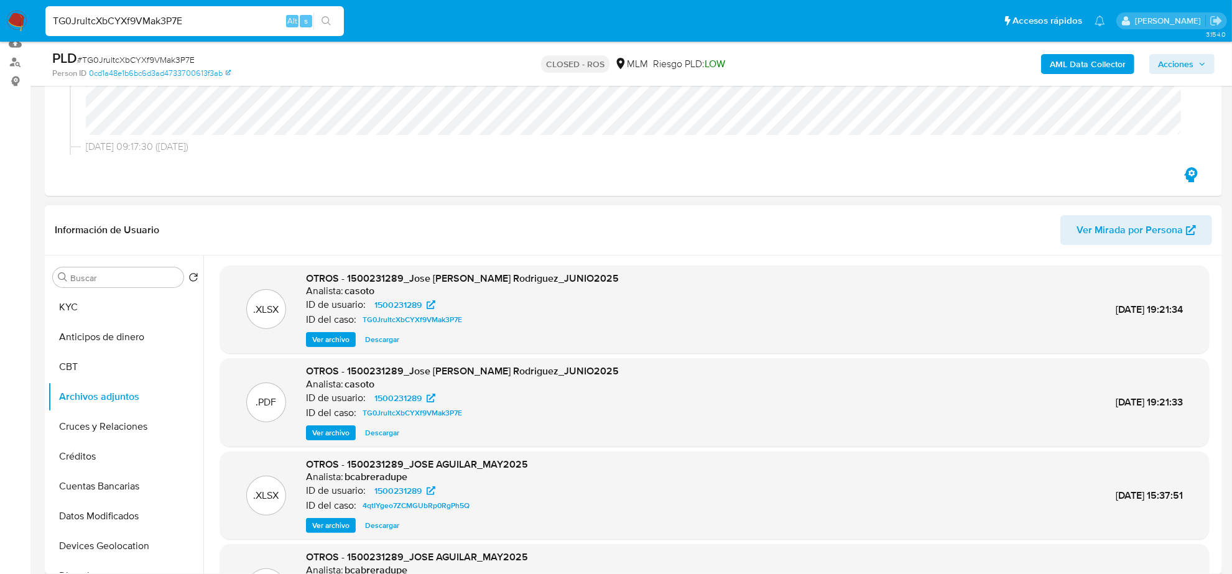
click at [385, 334] on span "Descargar" at bounding box center [382, 339] width 34 height 12
click at [334, 430] on span "Ver archivo" at bounding box center [330, 432] width 37 height 12
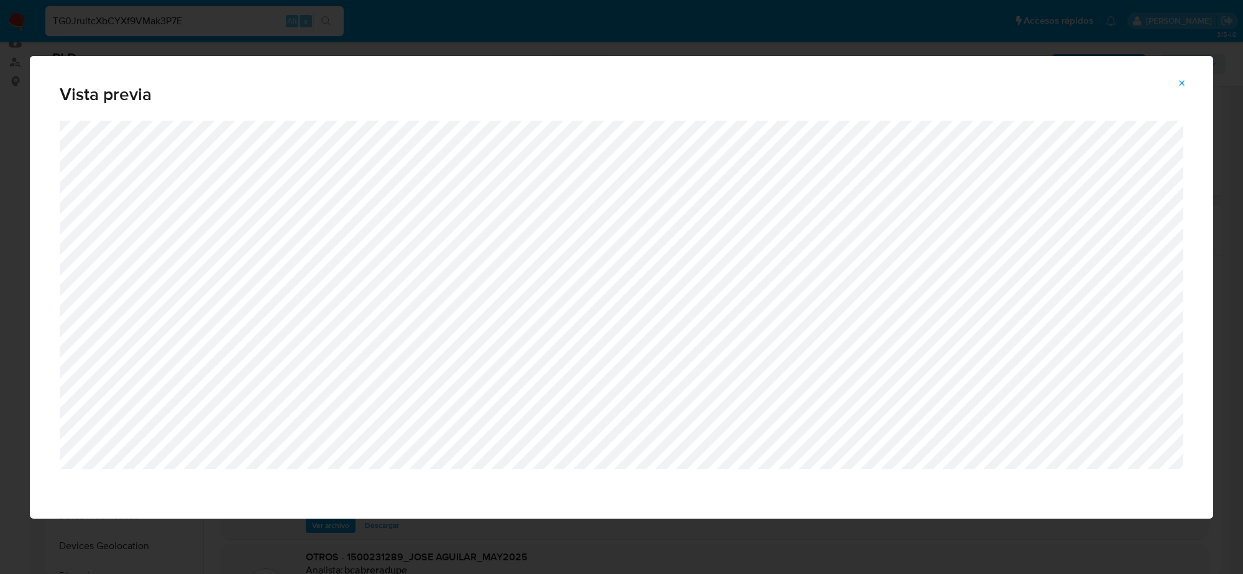
click at [1190, 88] on button "Attachment preview" at bounding box center [1182, 83] width 27 height 20
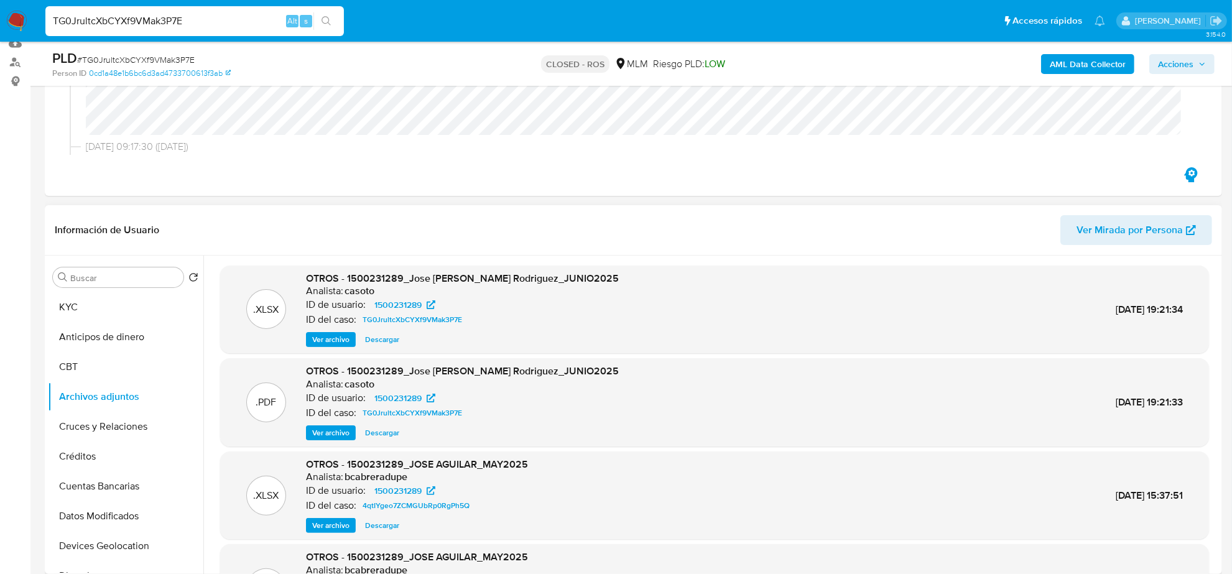
click at [5, 27] on nav "Pausado Ver notificaciones TG0JrultcXbCYXf9VMak3P7E Alt s Accesos rápidos Presi…" at bounding box center [616, 21] width 1232 height 42
click at [19, 27] on img at bounding box center [16, 21] width 21 height 21
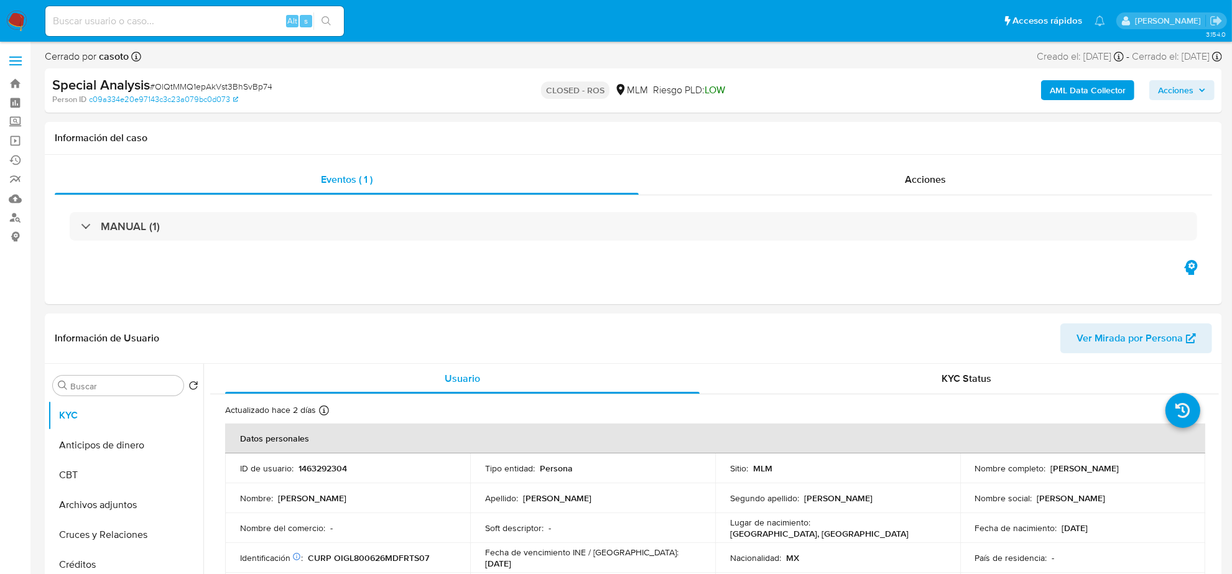
select select "10"
click at [100, 25] on input at bounding box center [194, 21] width 298 height 16
paste input "OlQtMMQ1epAkVst3BhSvBp74"
click at [921, 182] on span "Acciones" at bounding box center [925, 179] width 41 height 14
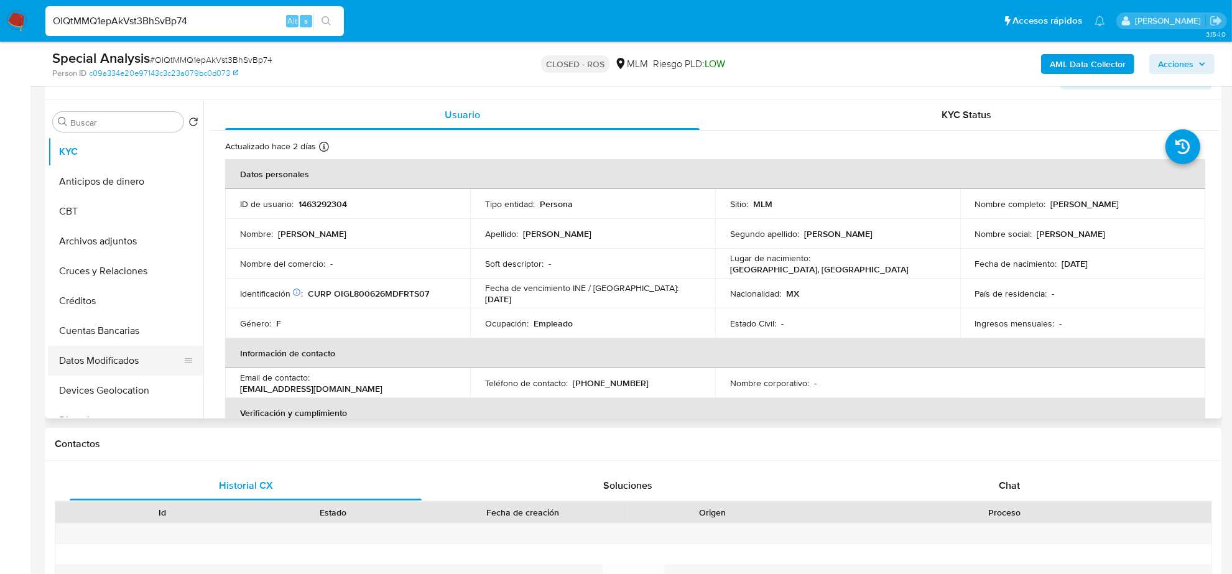
scroll to position [155, 0]
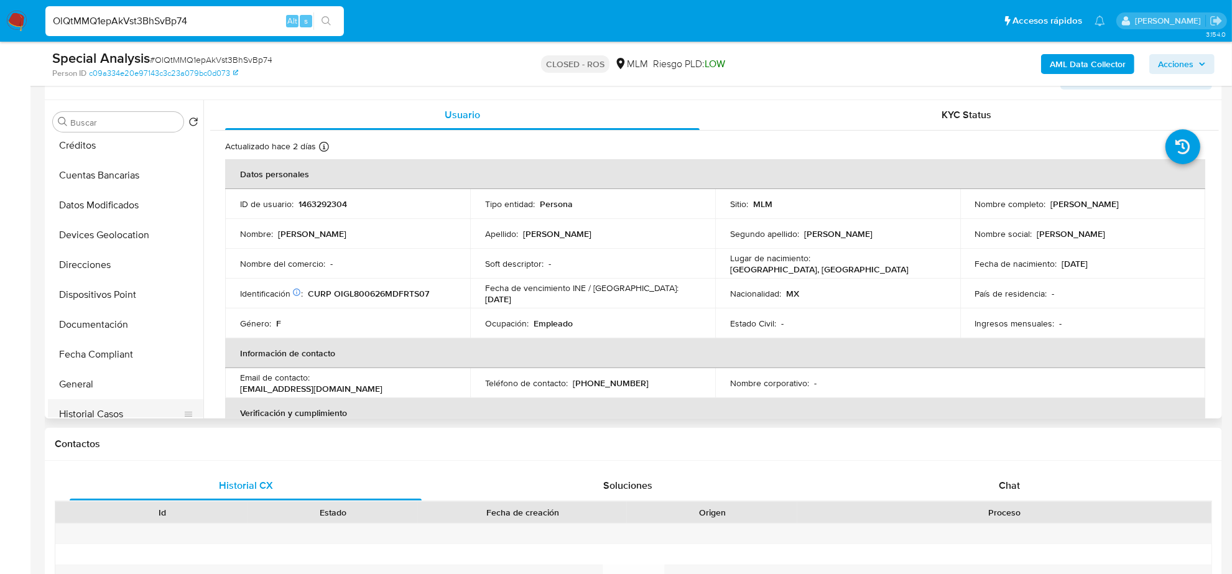
click at [118, 409] on button "Historial Casos" at bounding box center [120, 414] width 145 height 30
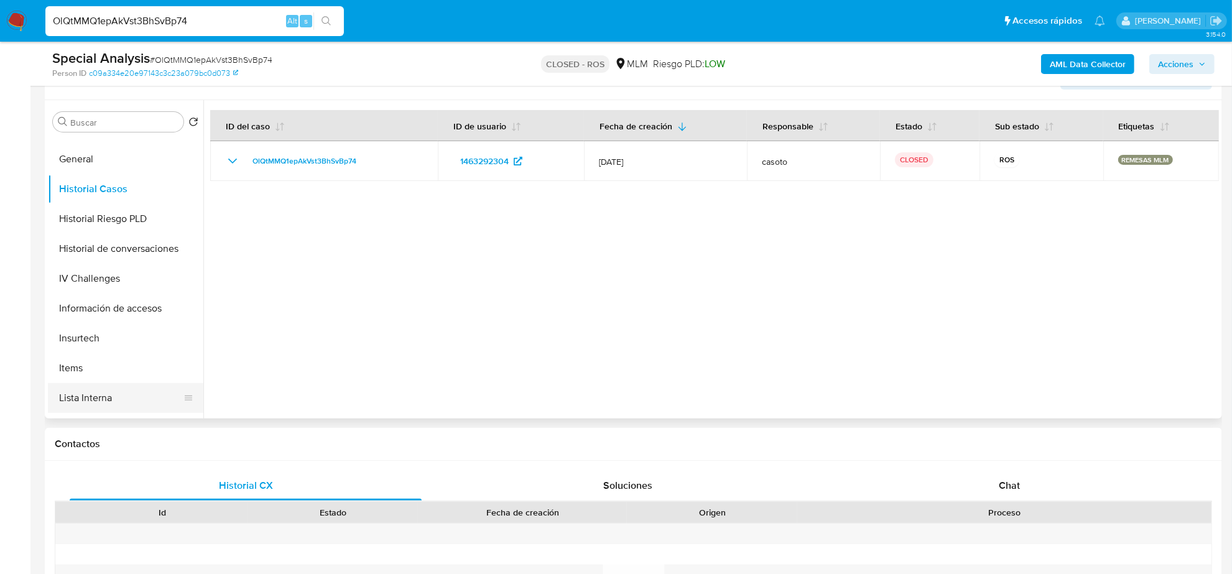
scroll to position [369, 0]
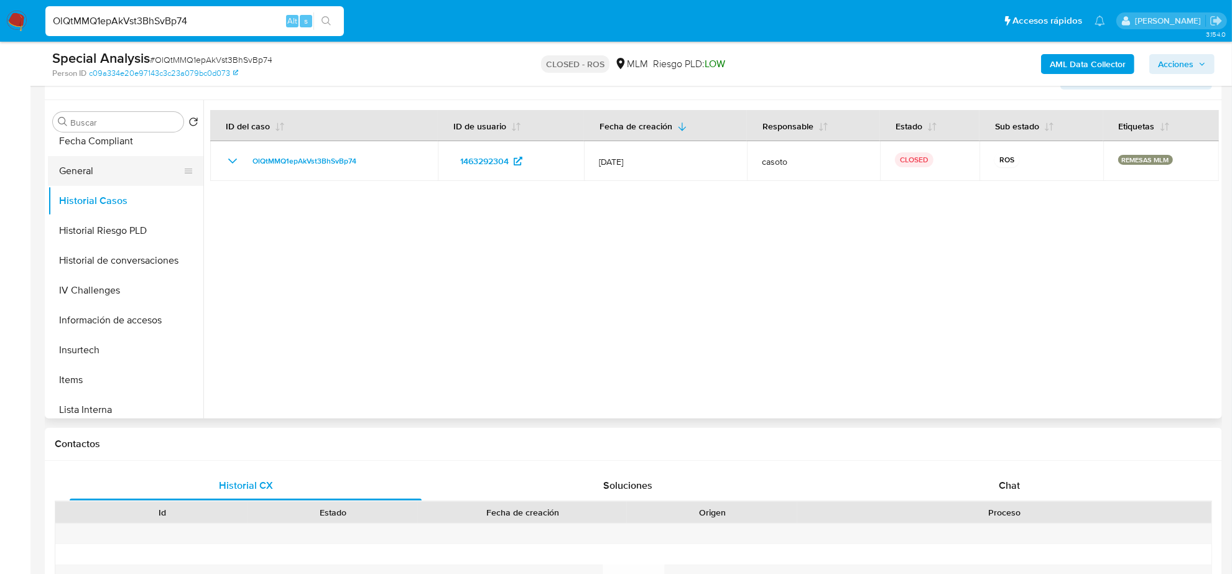
click at [78, 169] on button "General" at bounding box center [120, 171] width 145 height 30
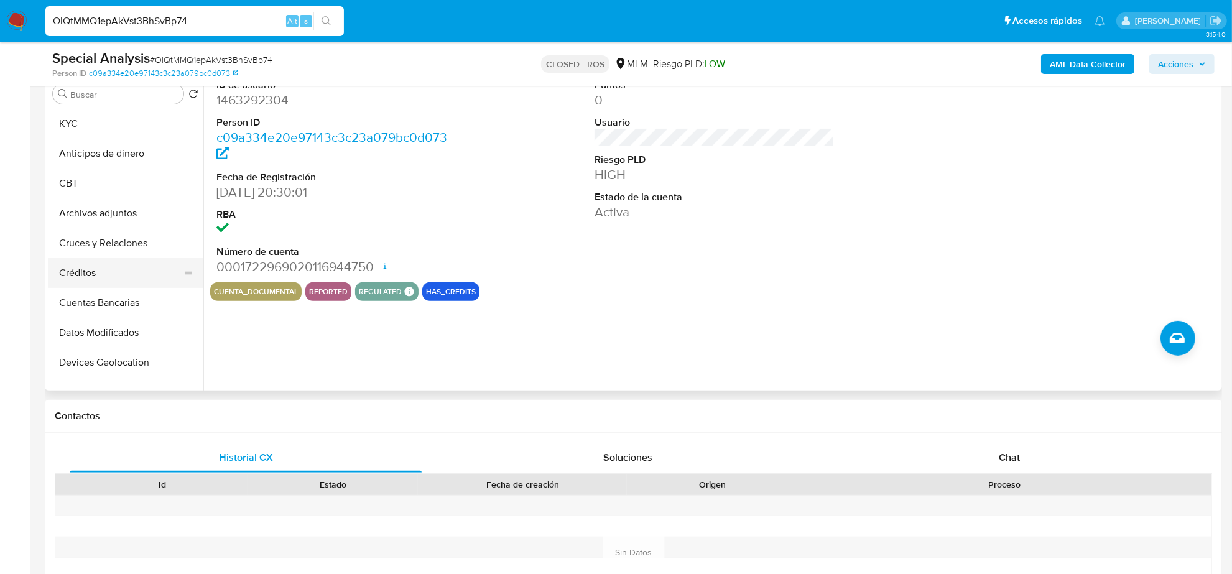
scroll to position [311, 0]
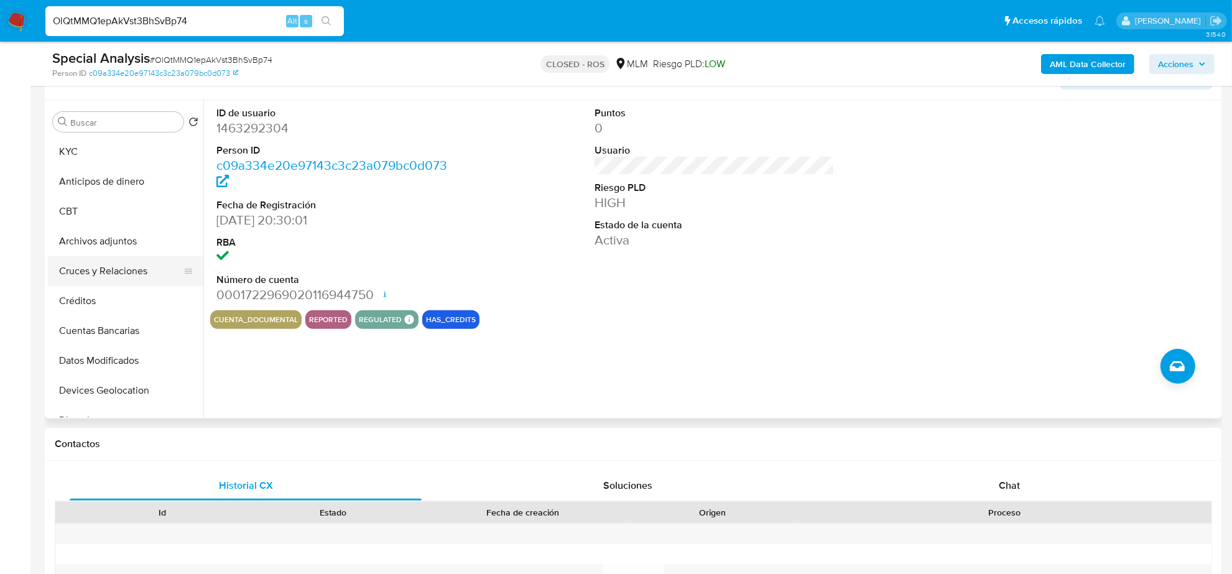
click at [123, 275] on button "Cruces y Relaciones" at bounding box center [120, 271] width 145 height 30
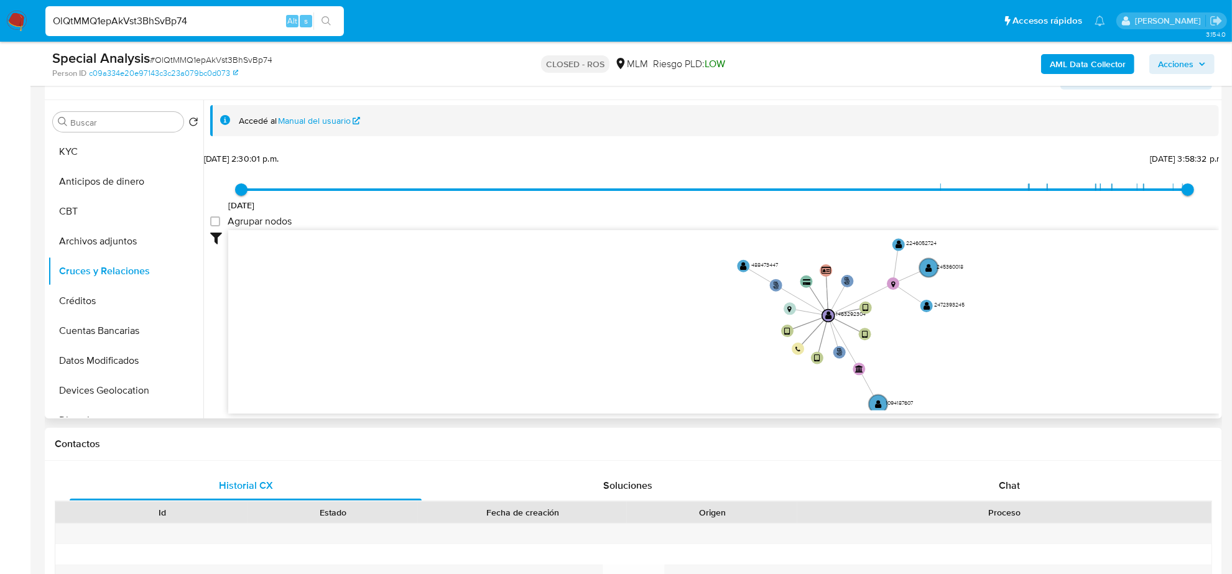
drag, startPoint x: 1069, startPoint y: 334, endPoint x: 1074, endPoint y: 342, distance: 9.2
click at [1074, 342] on icon "user-1463292304  1463292304 phone-8e0834c6bb4de70b9924c46bd1076c6b  person-c0…" at bounding box center [723, 320] width 990 height 180
click at [134, 21] on input "OlQtMMQ1epAkVst3BhSvBp74" at bounding box center [194, 21] width 298 height 16
paste input "q3GOWAOP7zoGNT5WuL36WPTm"
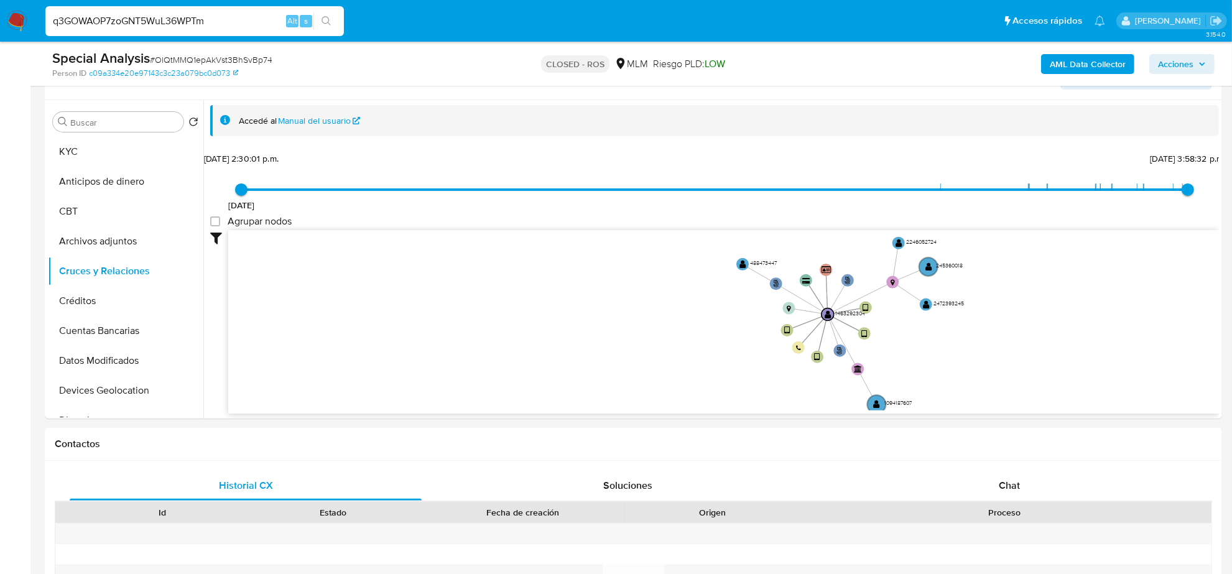
type input "q3GOWAOP7zoGNT5WuL36WPTm"
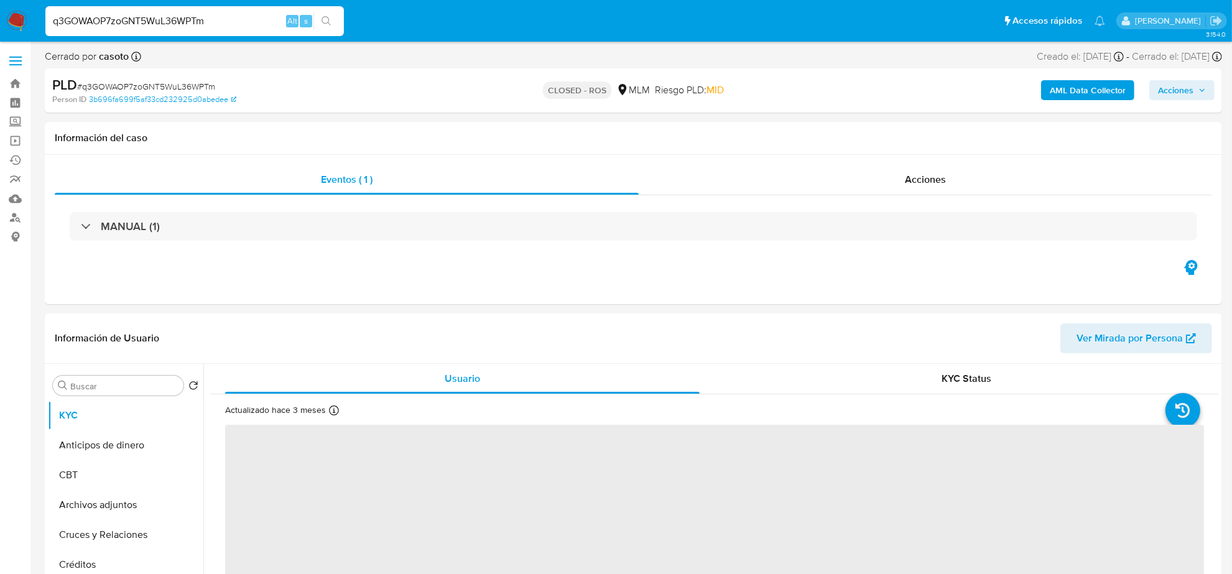
select select "10"
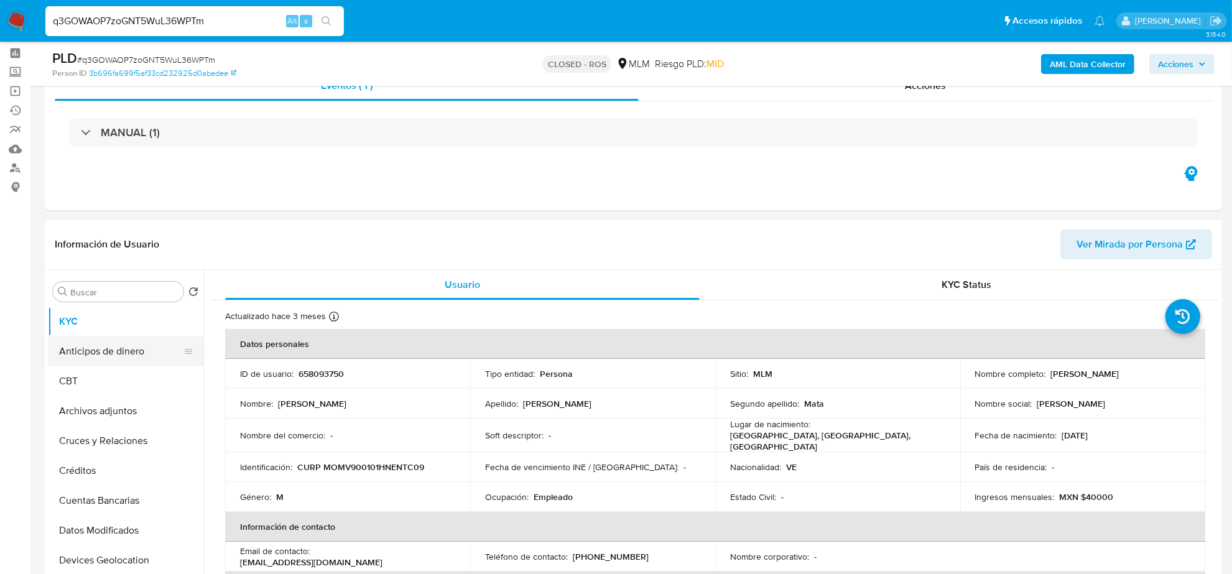
scroll to position [78, 0]
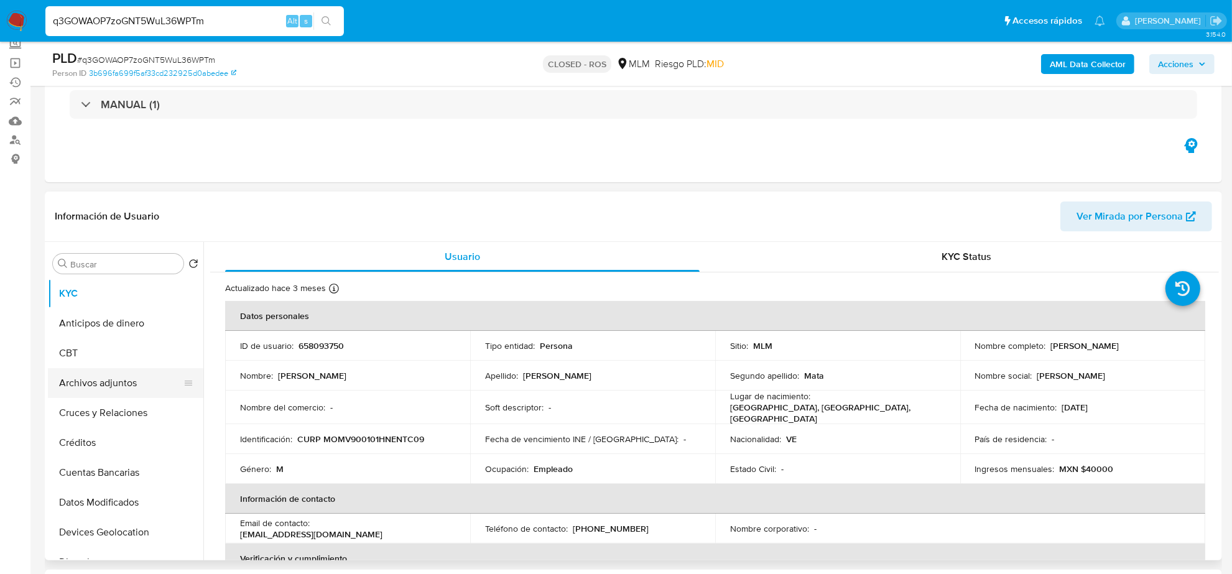
click at [126, 394] on button "Archivos adjuntos" at bounding box center [120, 383] width 145 height 30
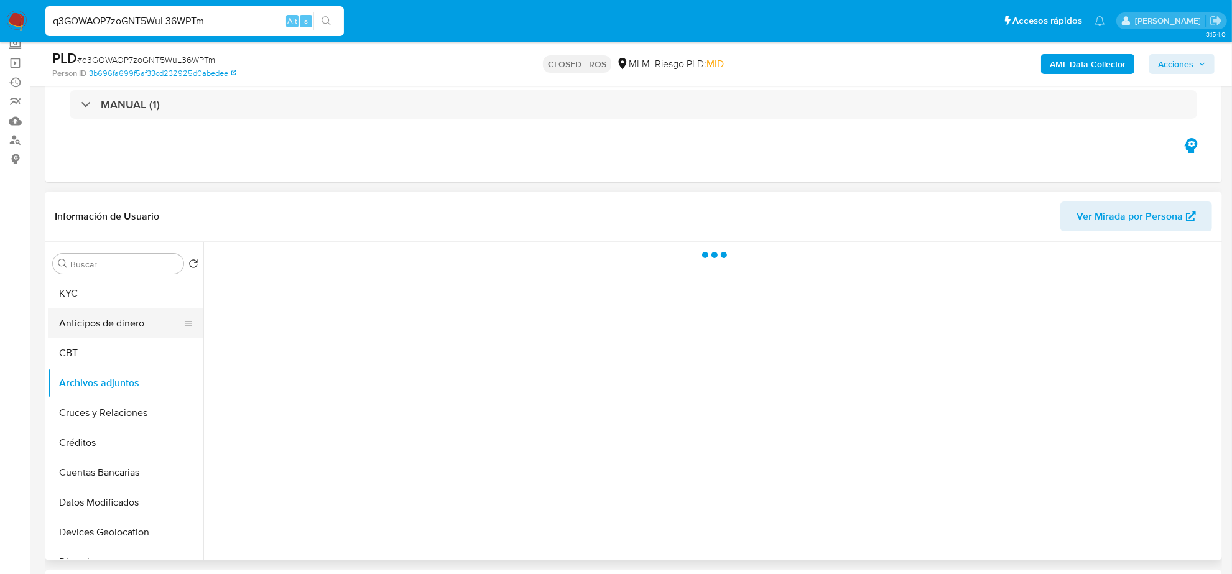
click at [104, 325] on button "Anticipos de dinero" at bounding box center [120, 323] width 145 height 30
drag, startPoint x: 100, startPoint y: 406, endPoint x: 103, endPoint y: 427, distance: 21.3
click at [100, 407] on button "Cruces y Relaciones" at bounding box center [120, 413] width 145 height 30
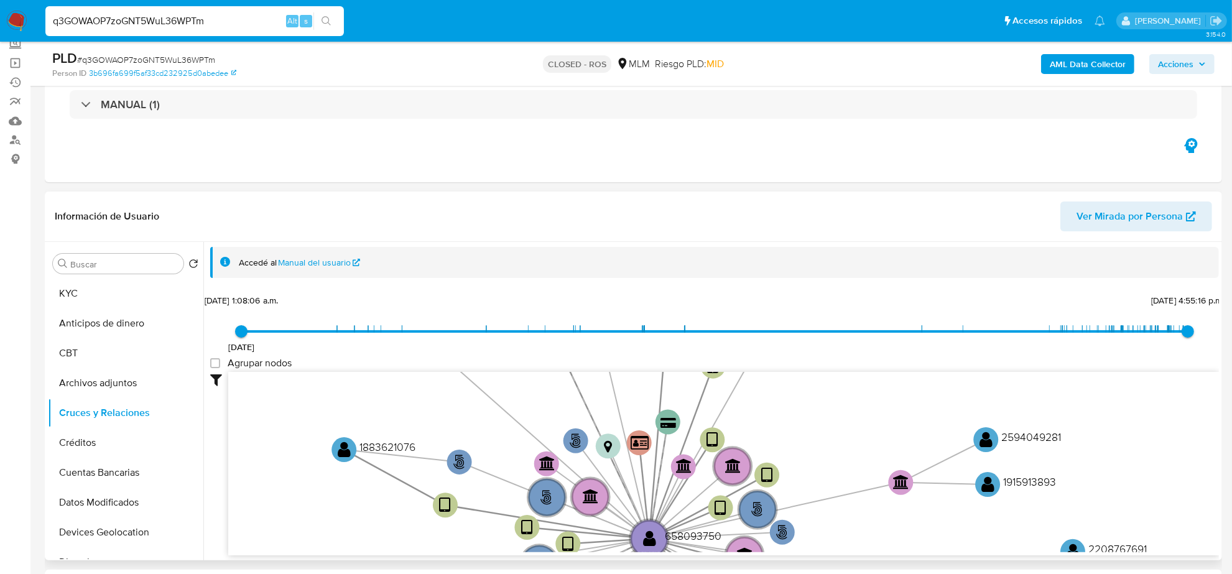
scroll to position [1, 0]
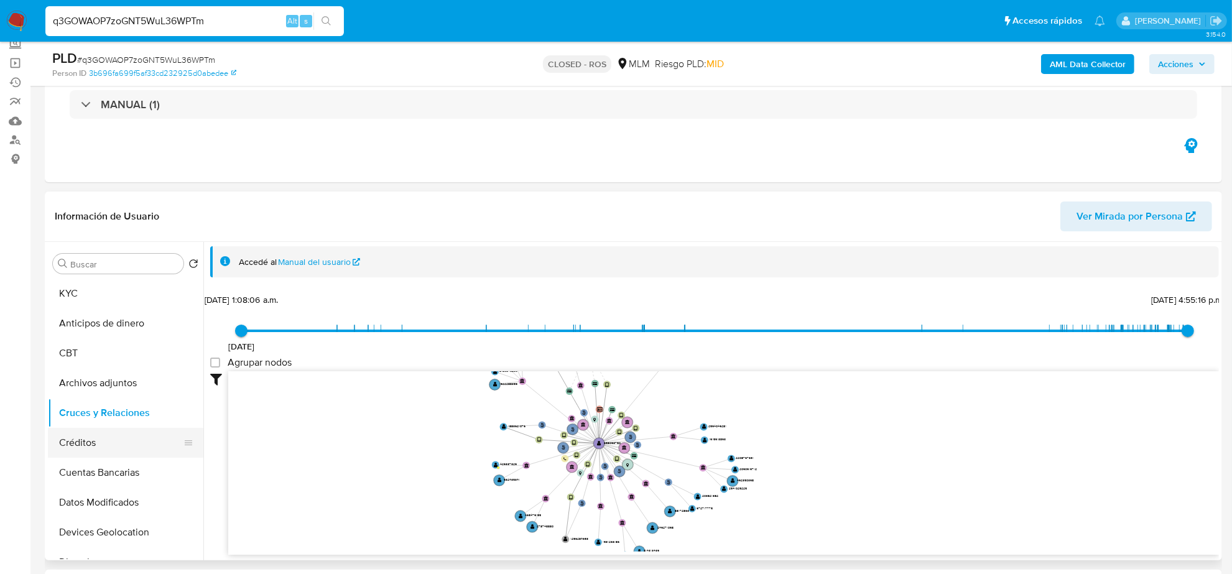
click at [112, 444] on button "Créditos" at bounding box center [120, 443] width 145 height 30
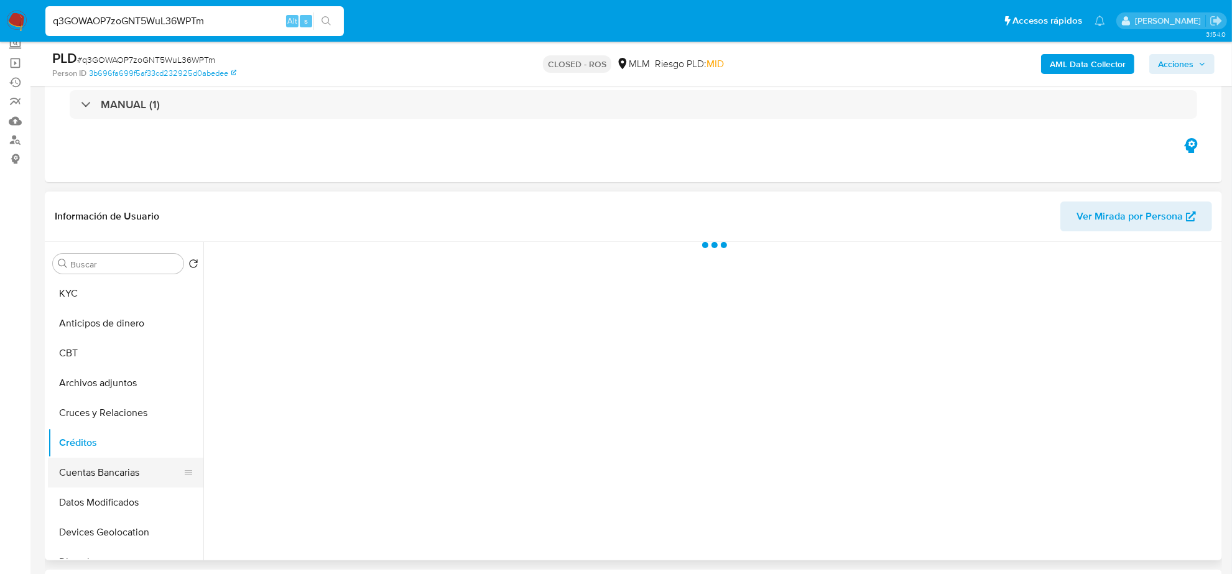
scroll to position [0, 0]
click at [106, 473] on button "Cuentas Bancarias" at bounding box center [120, 473] width 145 height 30
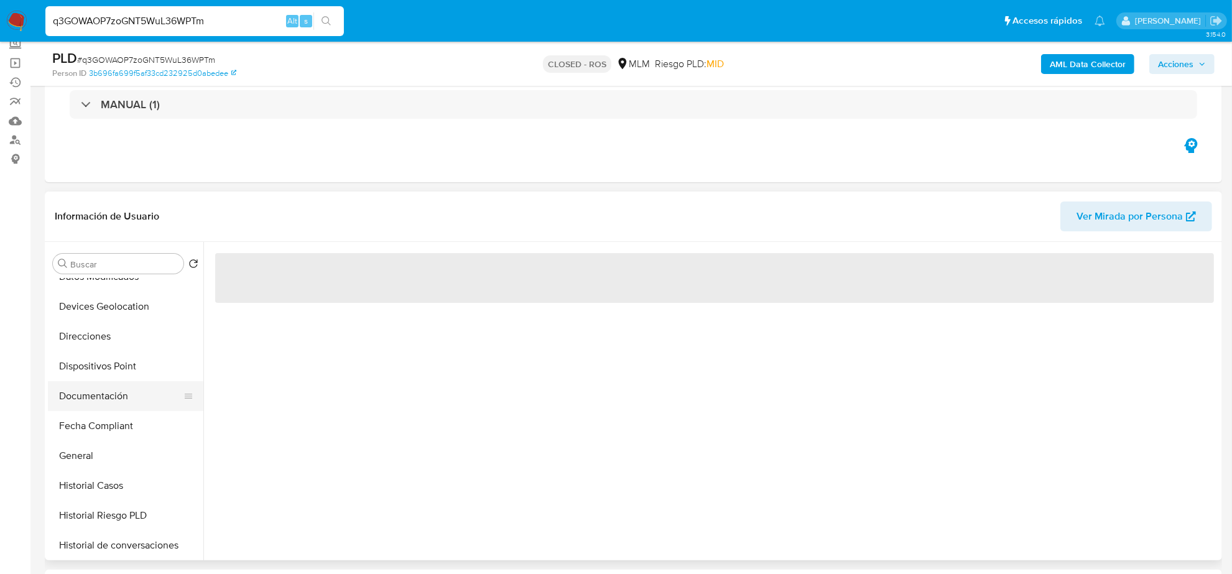
scroll to position [233, 0]
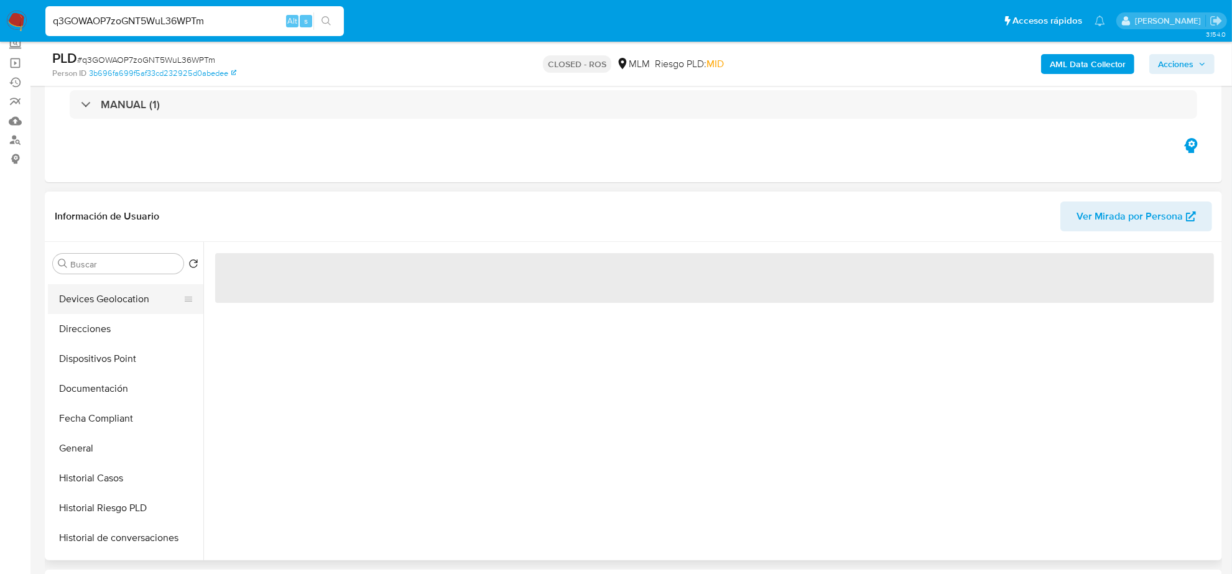
click at [129, 305] on button "Devices Geolocation" at bounding box center [120, 299] width 145 height 30
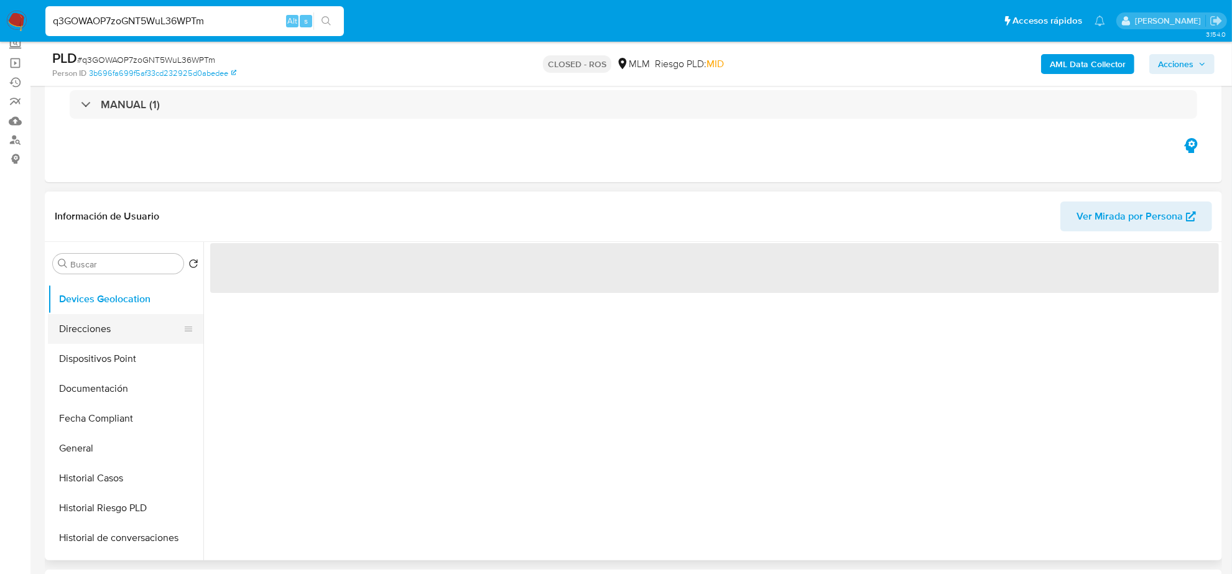
click at [124, 329] on button "Direcciones" at bounding box center [120, 329] width 145 height 30
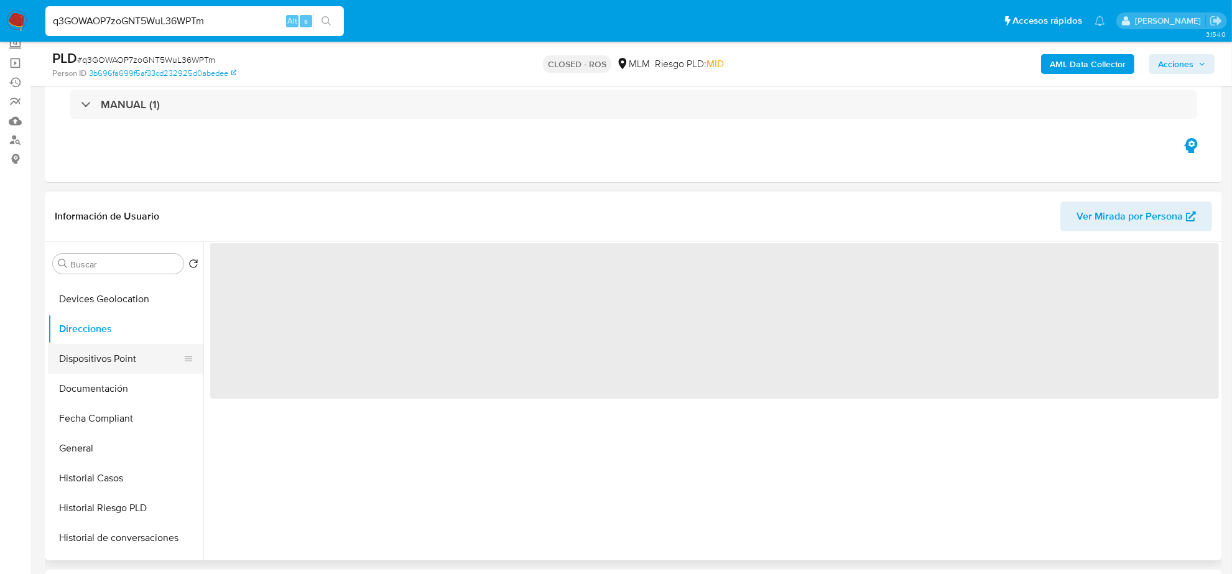
click at [119, 362] on button "Dispositivos Point" at bounding box center [120, 359] width 145 height 30
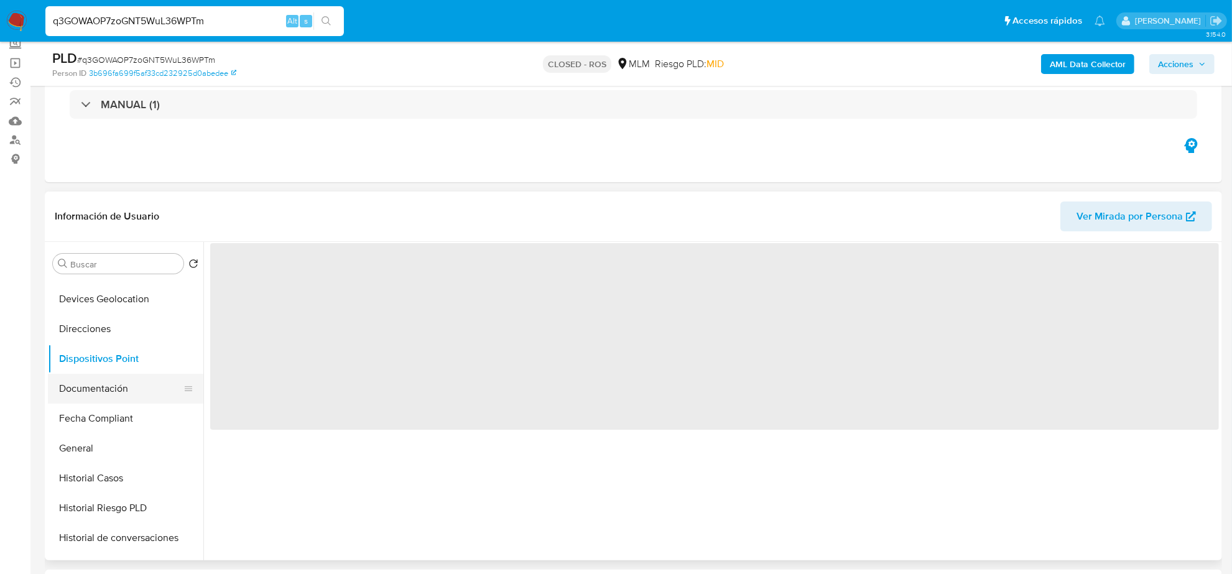
click at [109, 390] on button "Documentación" at bounding box center [120, 389] width 145 height 30
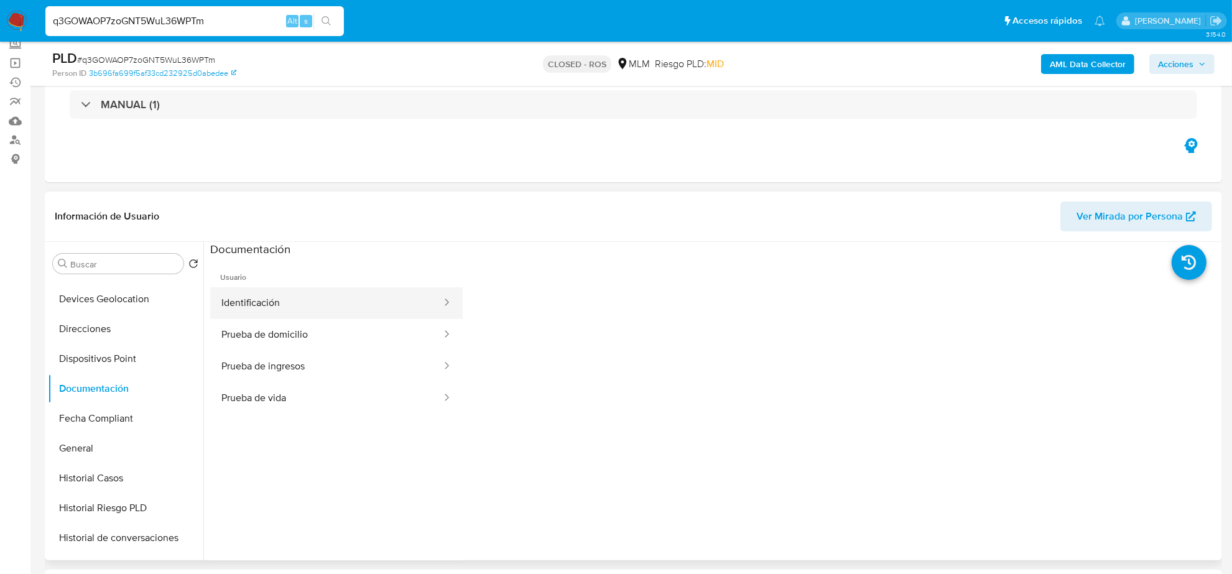
click at [319, 306] on button "Identificación" at bounding box center [326, 303] width 233 height 32
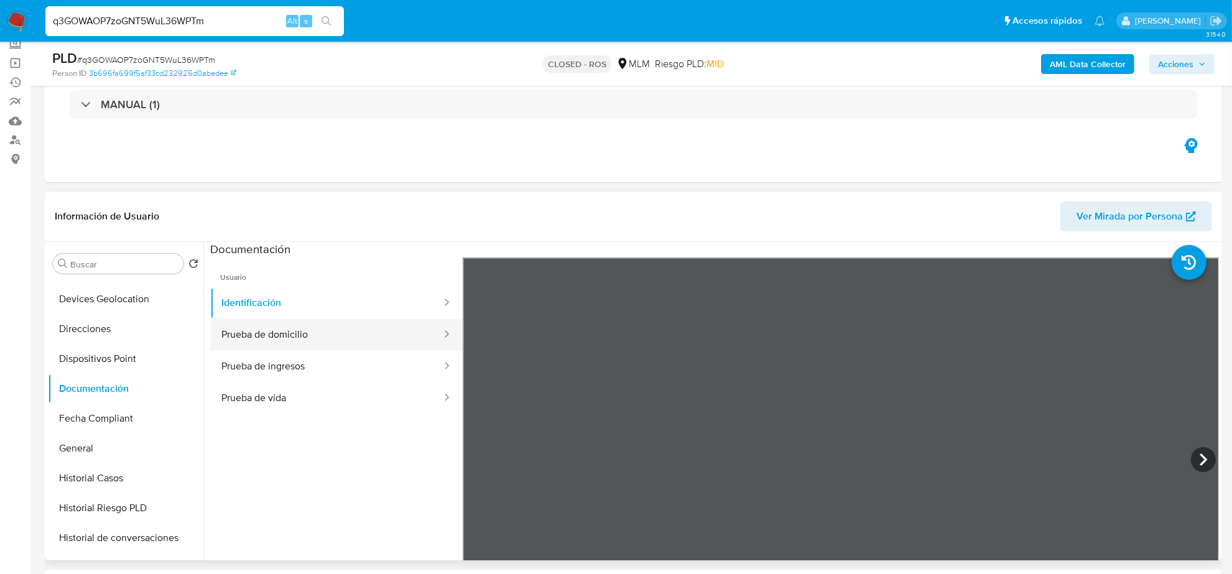
click at [314, 342] on button "Prueba de domicilio" at bounding box center [326, 335] width 233 height 32
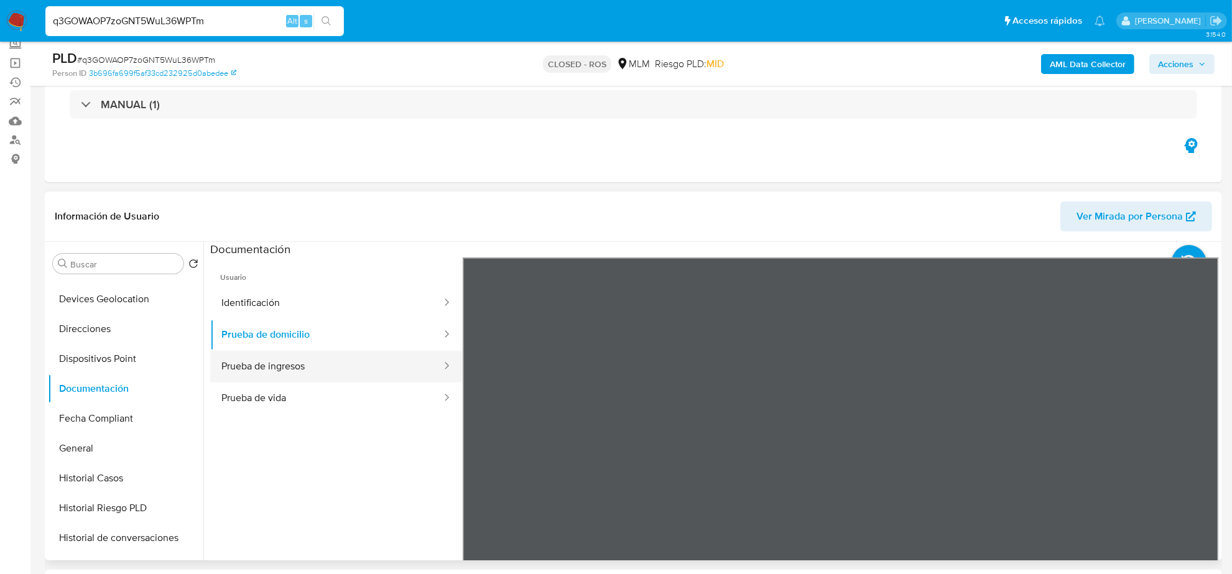
click at [309, 362] on button "Prueba de ingresos" at bounding box center [326, 367] width 233 height 32
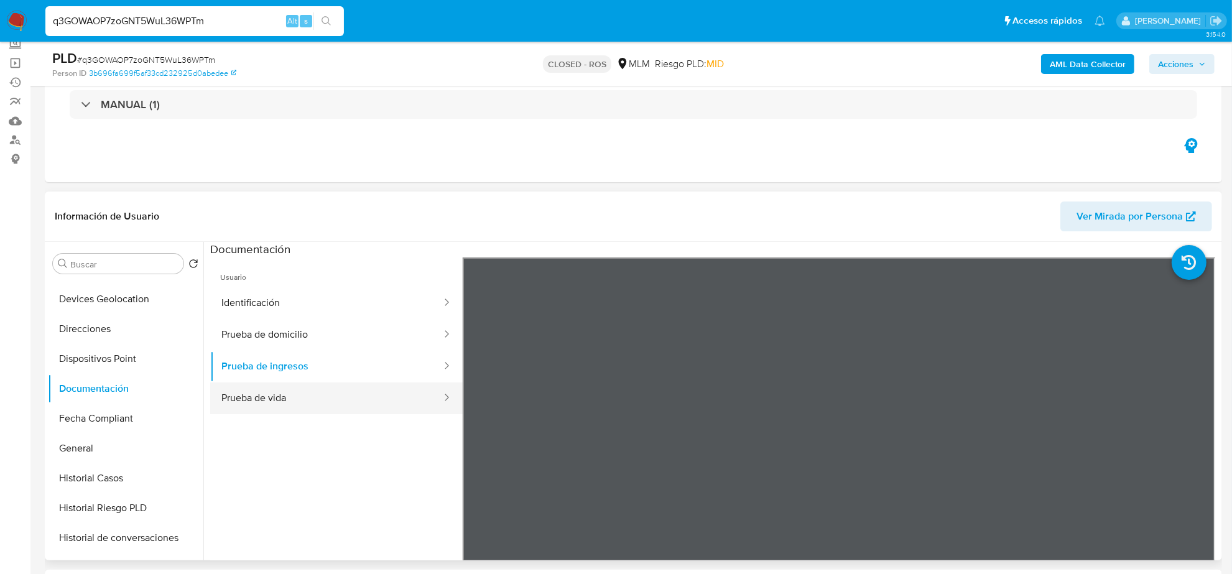
click at [288, 401] on button "Prueba de vida" at bounding box center [326, 398] width 233 height 32
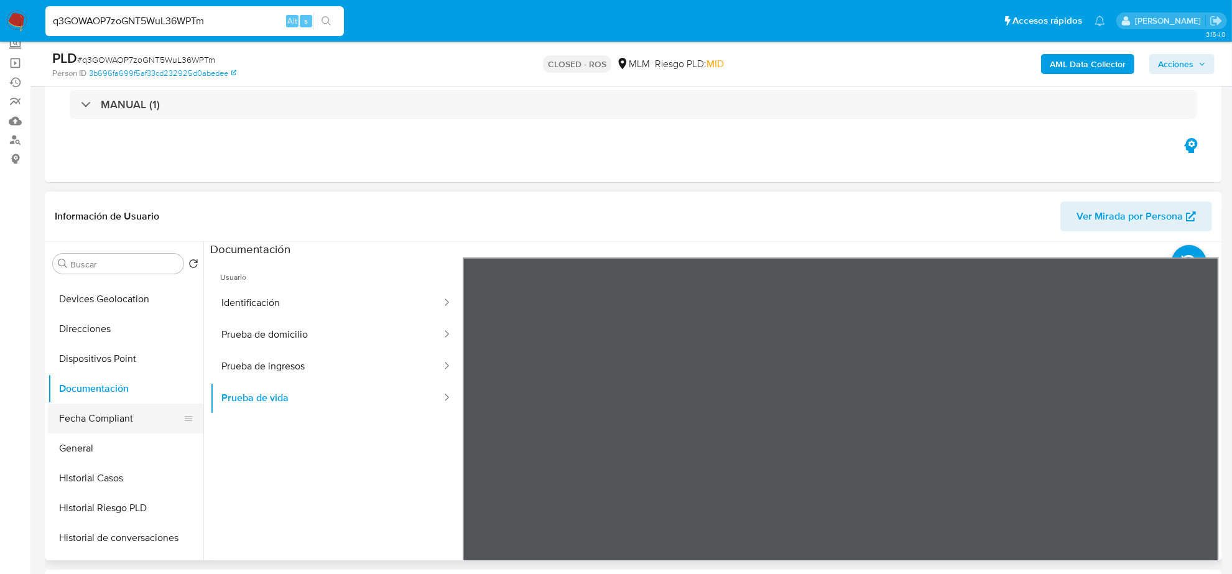
click at [106, 421] on button "Fecha Compliant" at bounding box center [120, 418] width 145 height 30
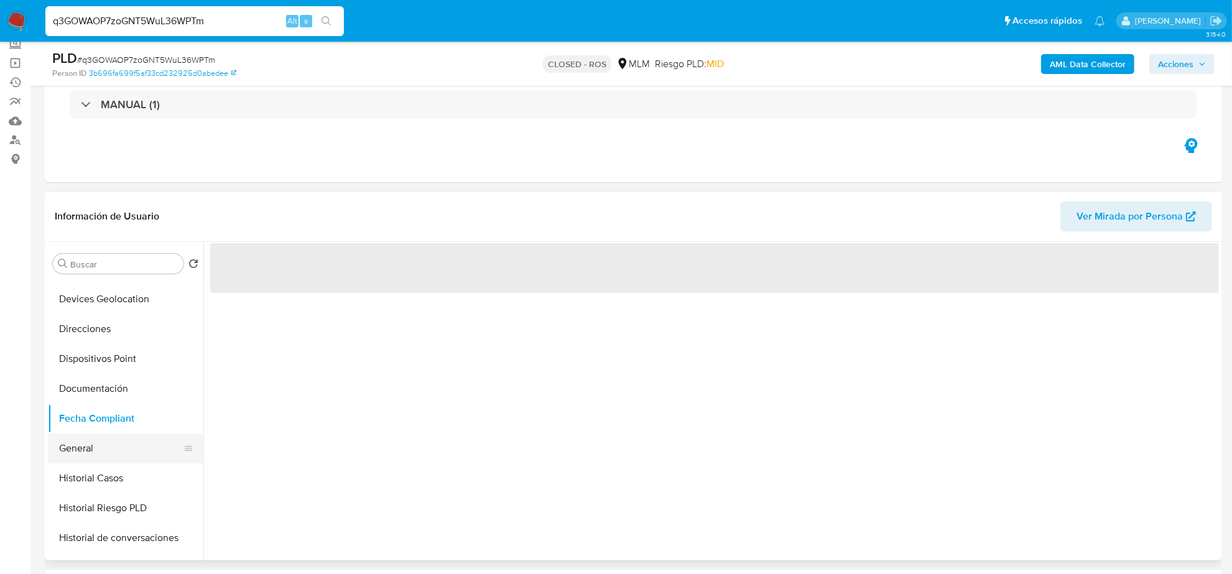
click at [98, 440] on button "General" at bounding box center [120, 448] width 145 height 30
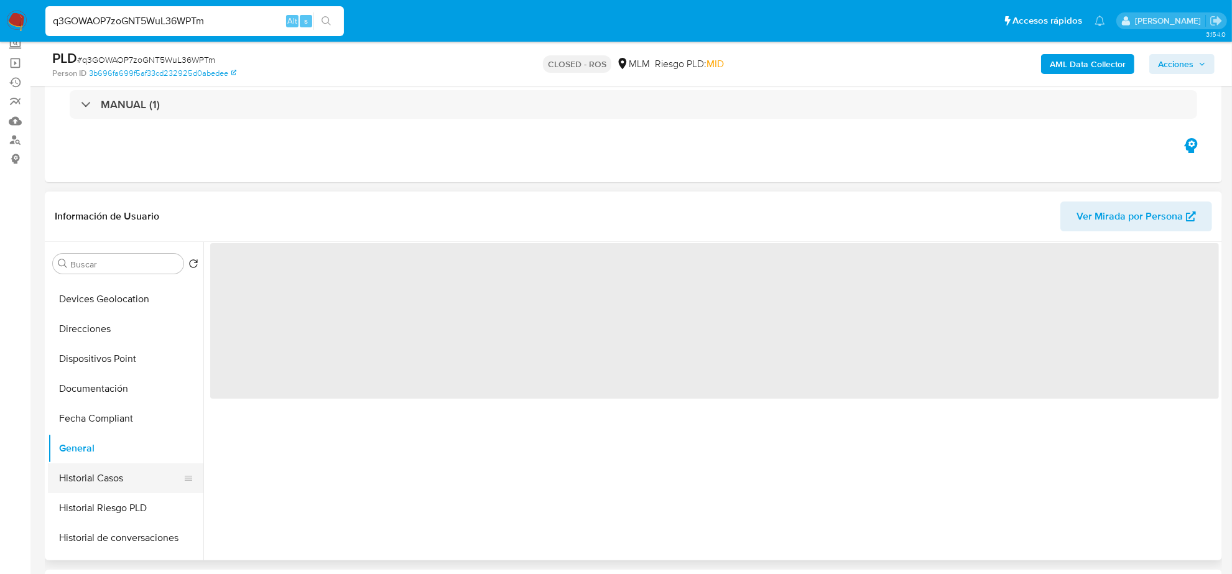
click at [99, 481] on button "Historial Casos" at bounding box center [120, 478] width 145 height 30
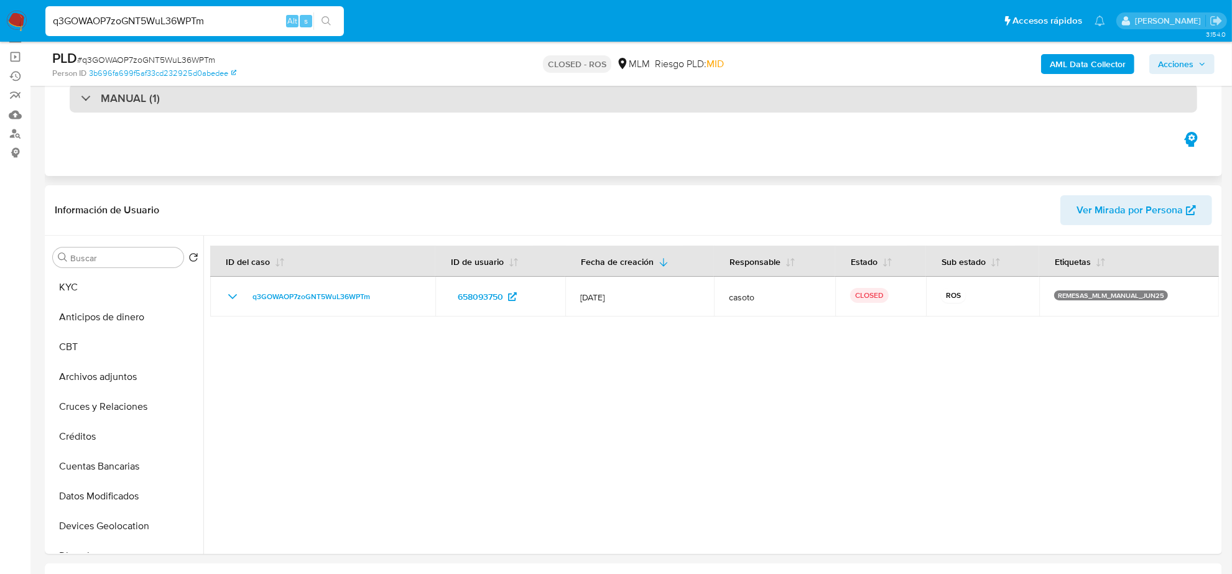
scroll to position [0, 0]
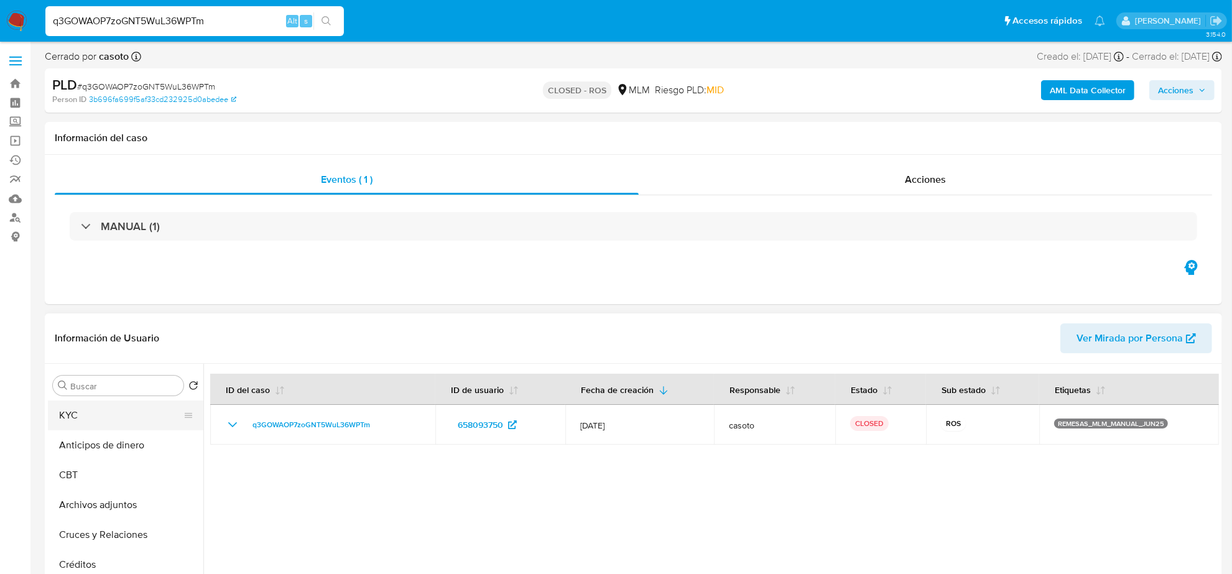
click at [89, 413] on button "KYC" at bounding box center [120, 415] width 145 height 30
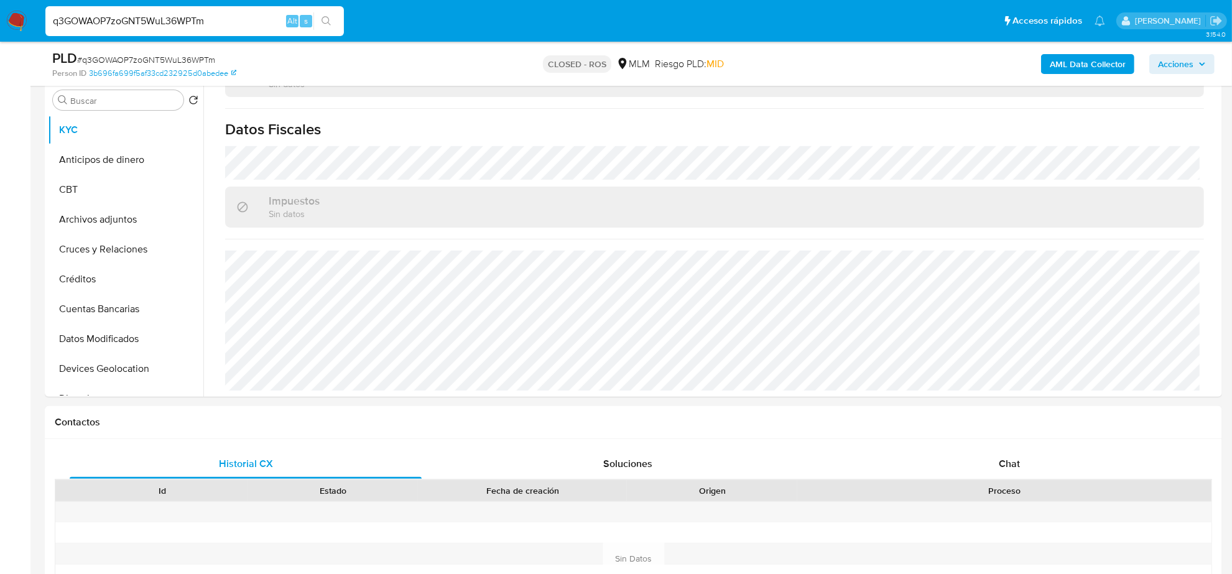
scroll to position [389, 0]
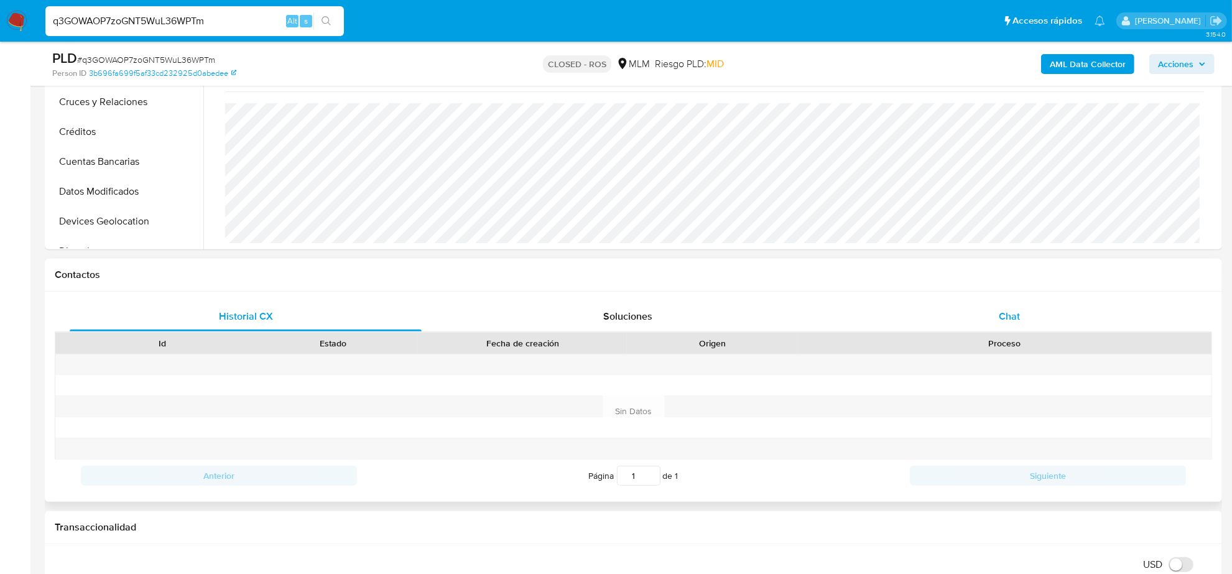
click at [1012, 315] on span "Chat" at bounding box center [1008, 316] width 21 height 14
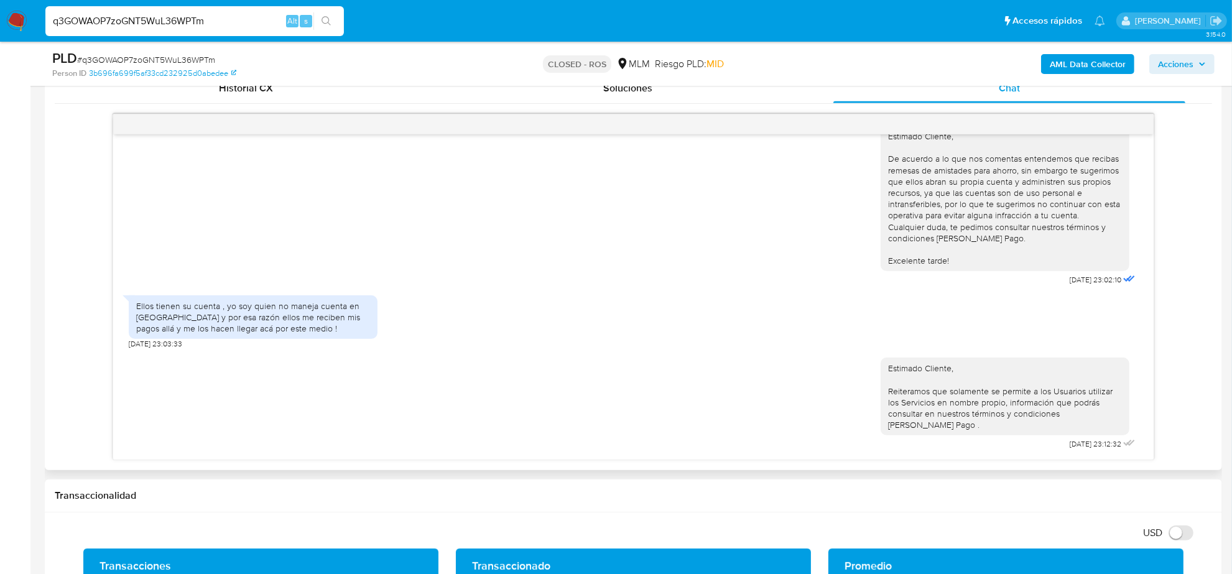
scroll to position [622, 0]
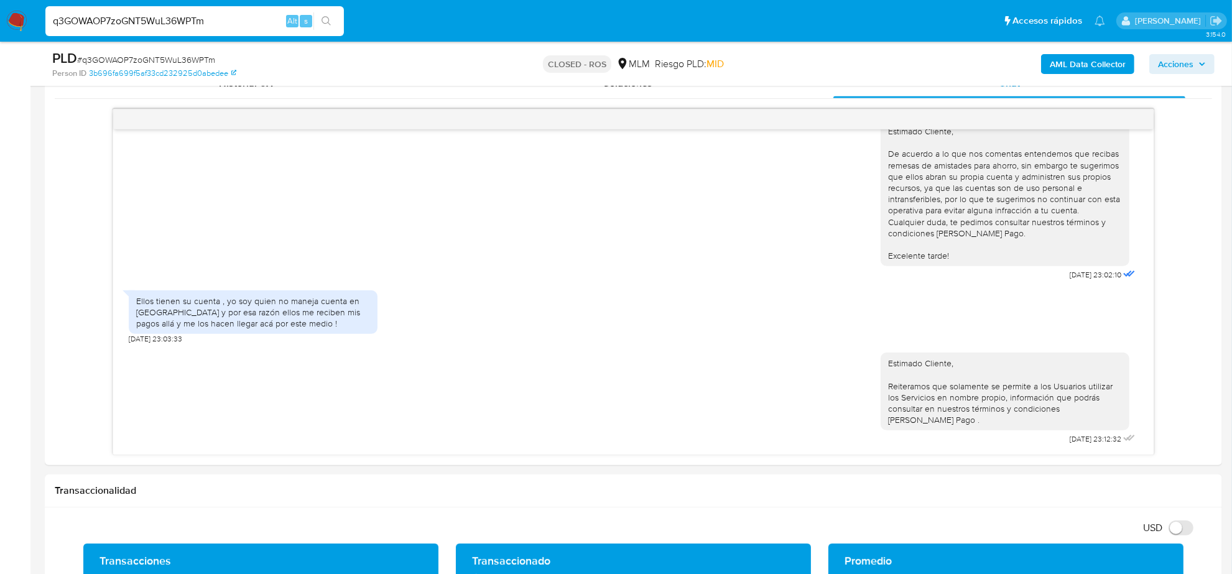
click at [119, 19] on input "q3GOWAOP7zoGNT5WuL36WPTm" at bounding box center [194, 21] width 298 height 16
paste input "OlQtMMQ1epAkVst3BhSvBp74"
type input "OlQtMMQ1epAkVst3BhSvBp74"
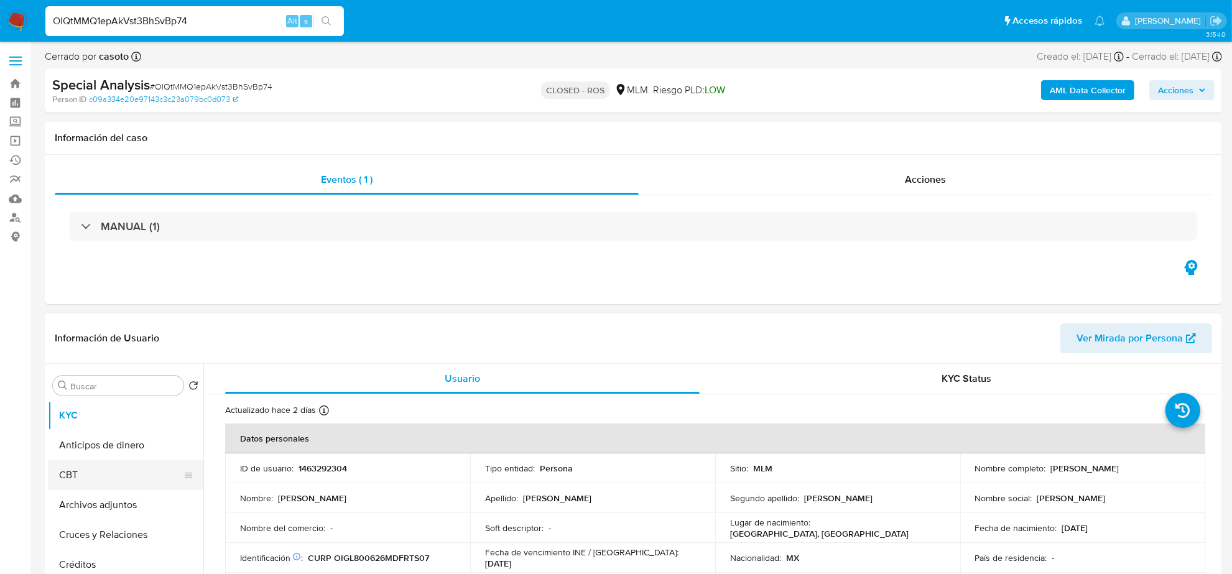
select select "10"
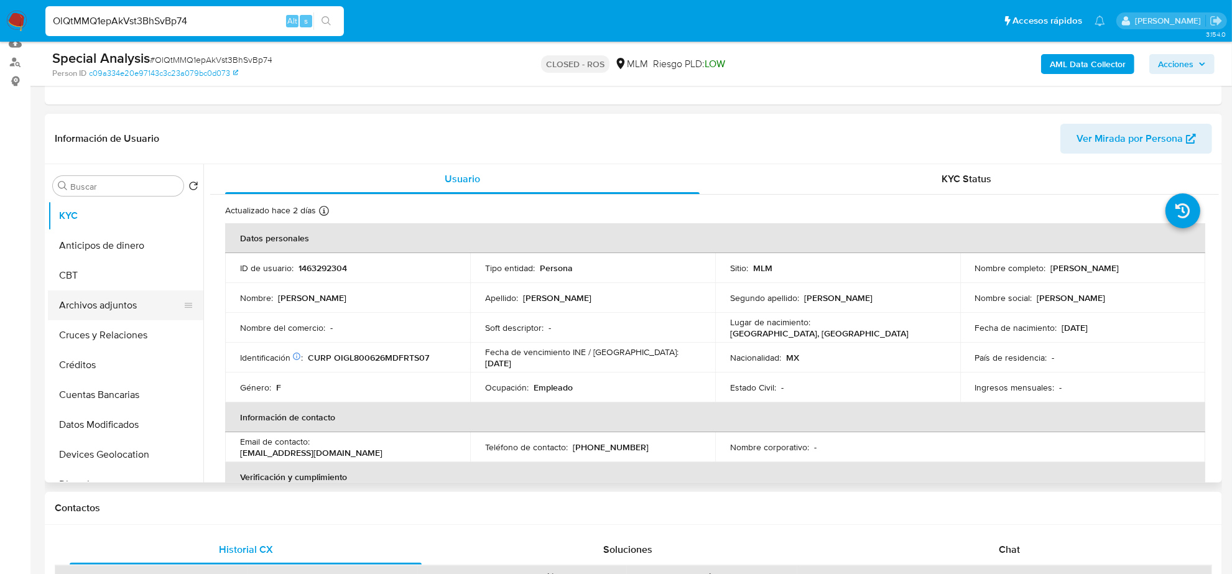
click at [128, 306] on button "Archivos adjuntos" at bounding box center [120, 305] width 145 height 30
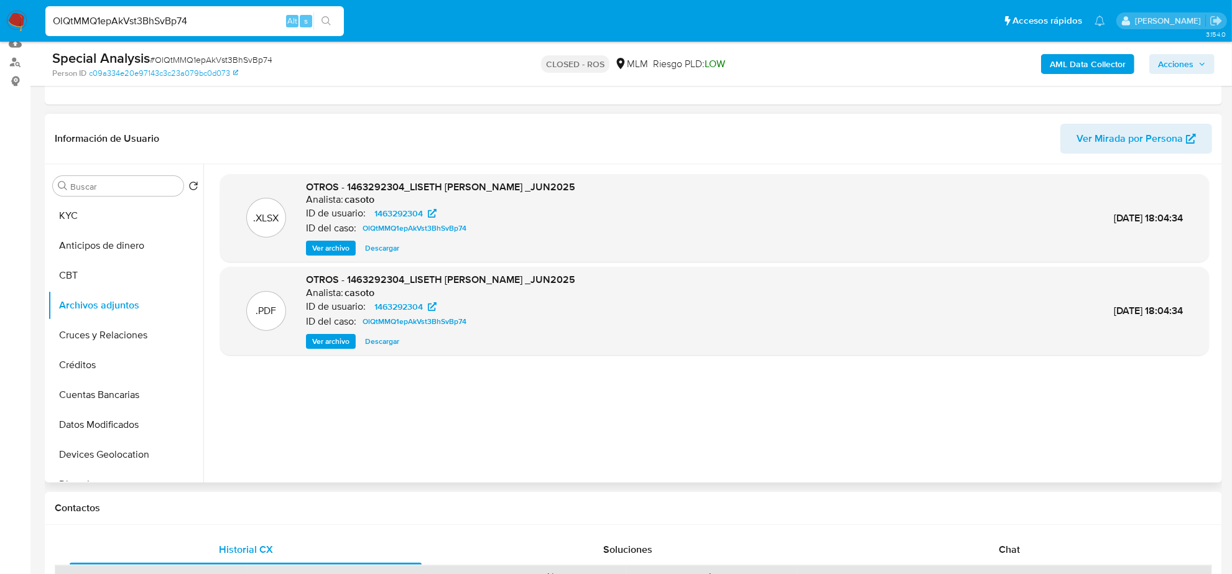
click at [311, 339] on button "Ver archivo" at bounding box center [331, 341] width 50 height 15
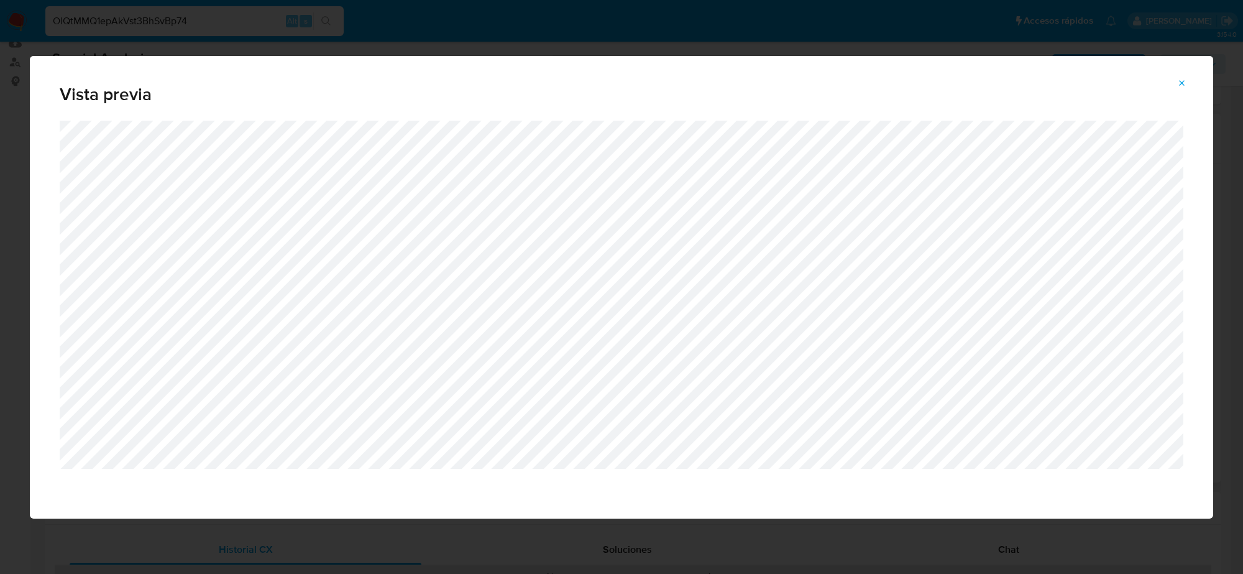
click at [1181, 81] on icon "Attachment preview" at bounding box center [1182, 83] width 10 height 10
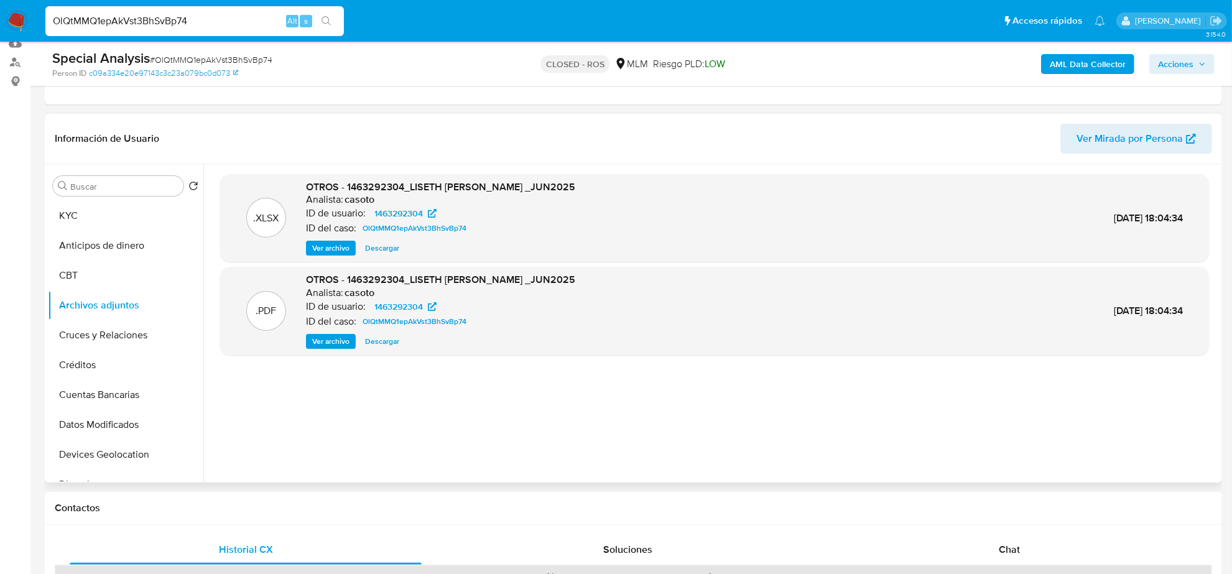
click at [186, 31] on div "OlQtMMQ1epAkVst3BhSvBp74 Alt s" at bounding box center [194, 21] width 298 height 30
click at [182, 23] on input "OlQtMMQ1epAkVst3BhSvBp74" at bounding box center [194, 21] width 298 height 16
paste input "phHIbklpR9Cjn7Bx7GXG6Wo2"
type input "phHIbklpR9Cjn7Bx7GXG6Wo2"
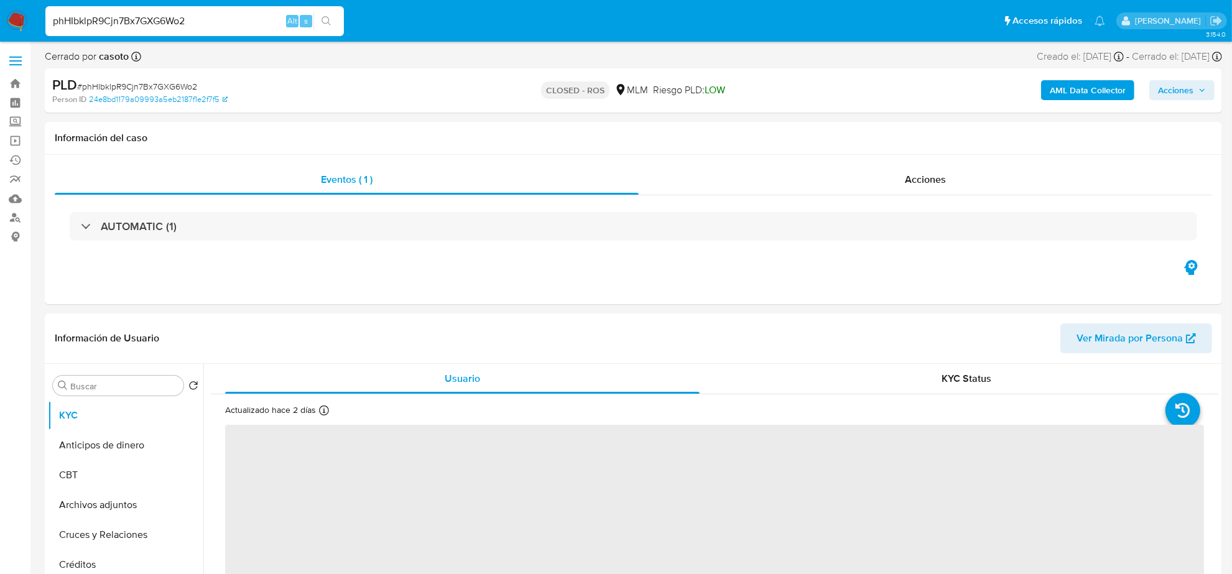
select select "10"
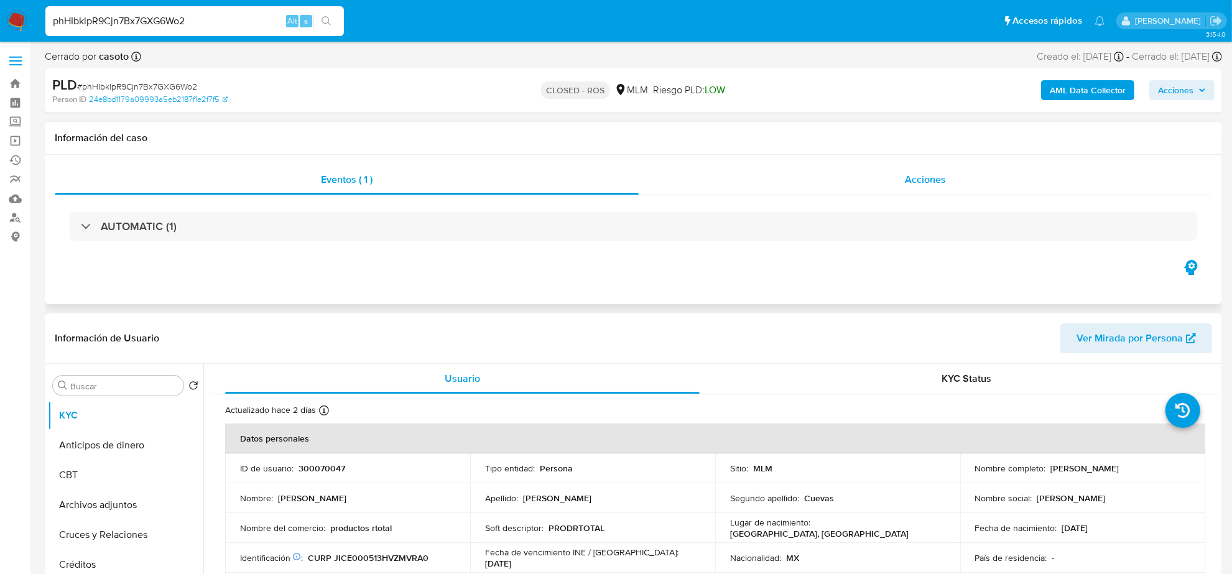
click at [937, 182] on span "Acciones" at bounding box center [925, 179] width 41 height 14
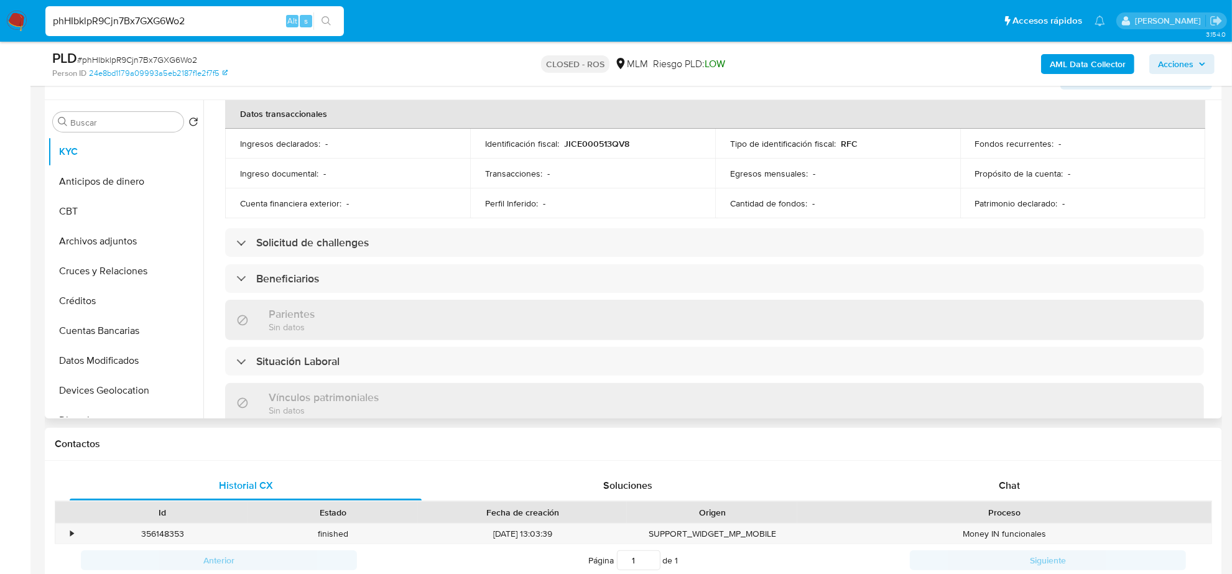
scroll to position [466, 0]
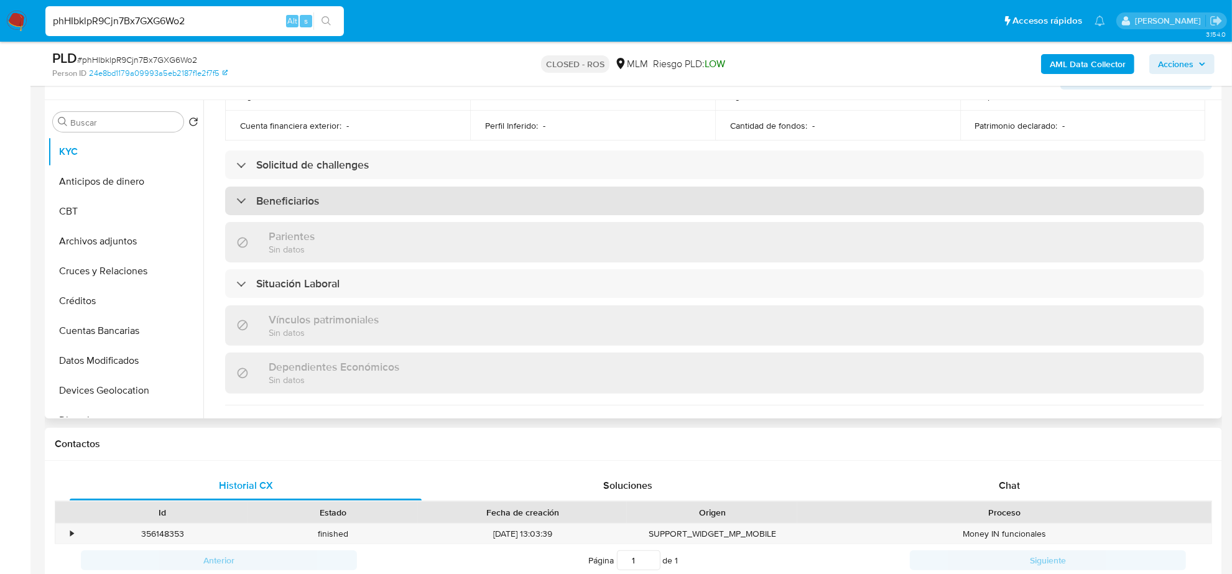
click at [263, 201] on h3 "Beneficiarios" at bounding box center [287, 201] width 63 height 14
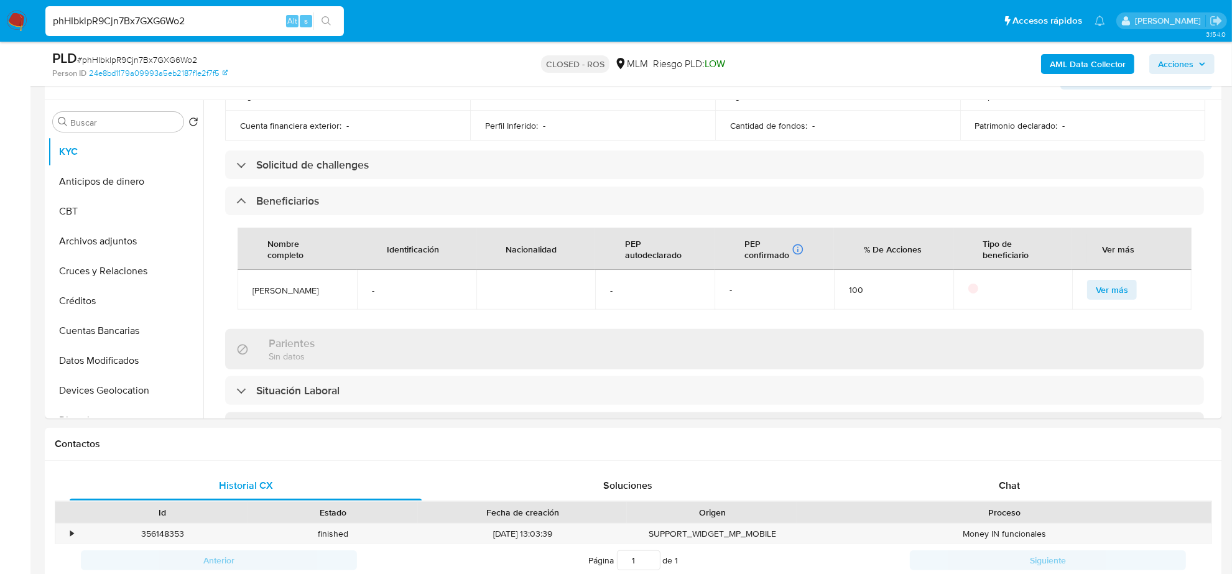
click at [157, 23] on input "phHIbklpR9Cjn7Bx7GXG6Wo2" at bounding box center [194, 21] width 298 height 16
paste input "wHEoAiVh2UaBu2xgjTKQHR3L"
type input "wHEoAiVh2UaBu2xgjTKQHR3L"
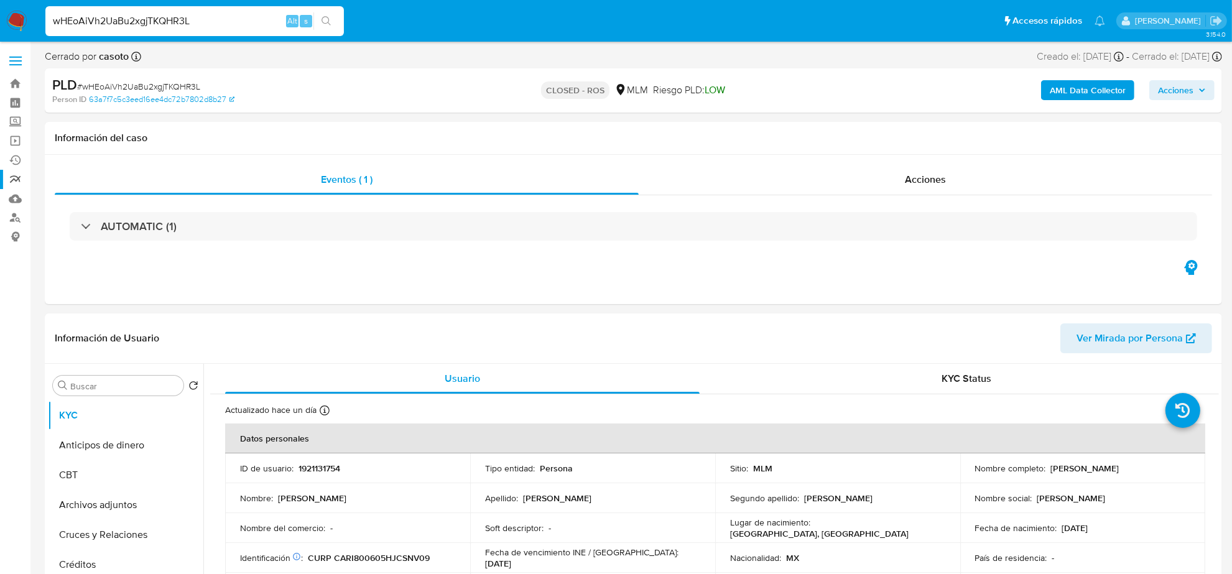
select select "10"
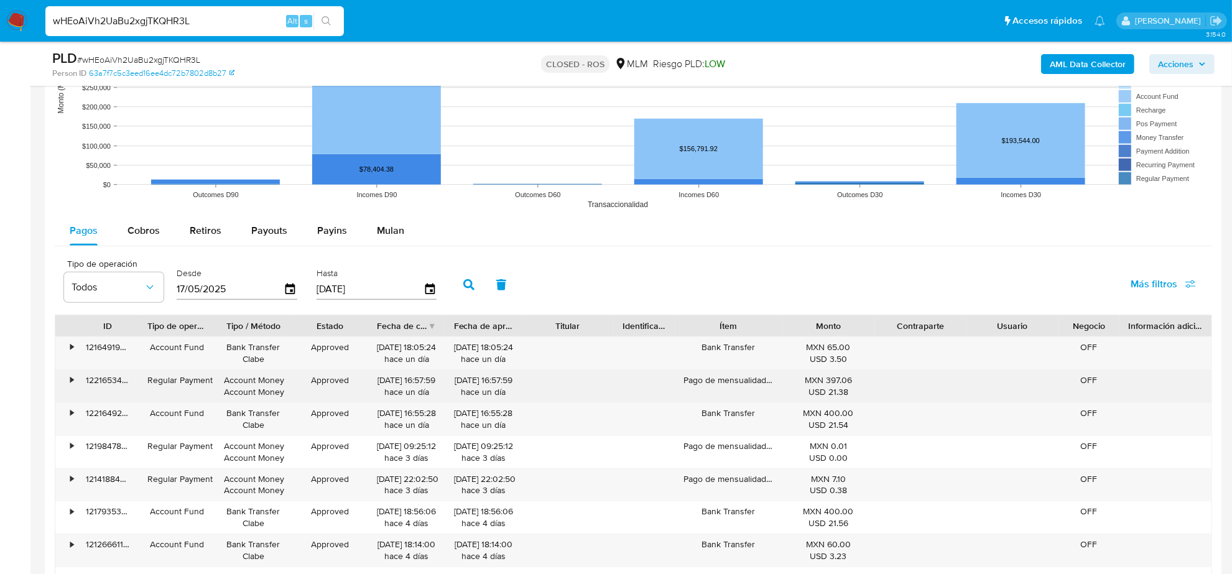
scroll to position [1166, 0]
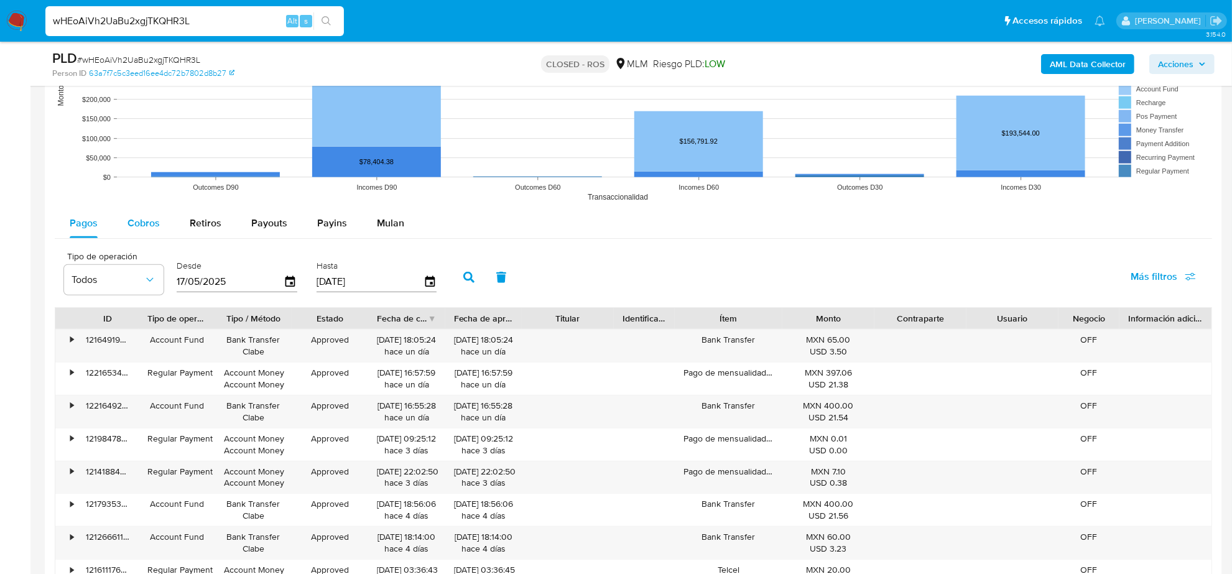
click at [134, 221] on span "Cobros" at bounding box center [143, 223] width 32 height 14
select select "10"
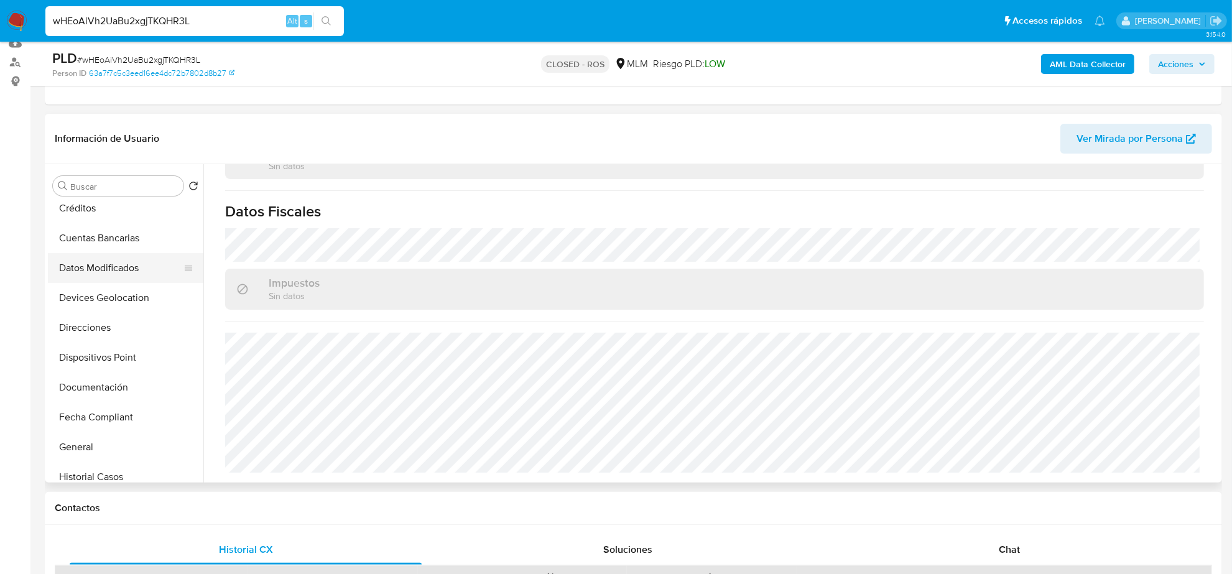
scroll to position [233, 0]
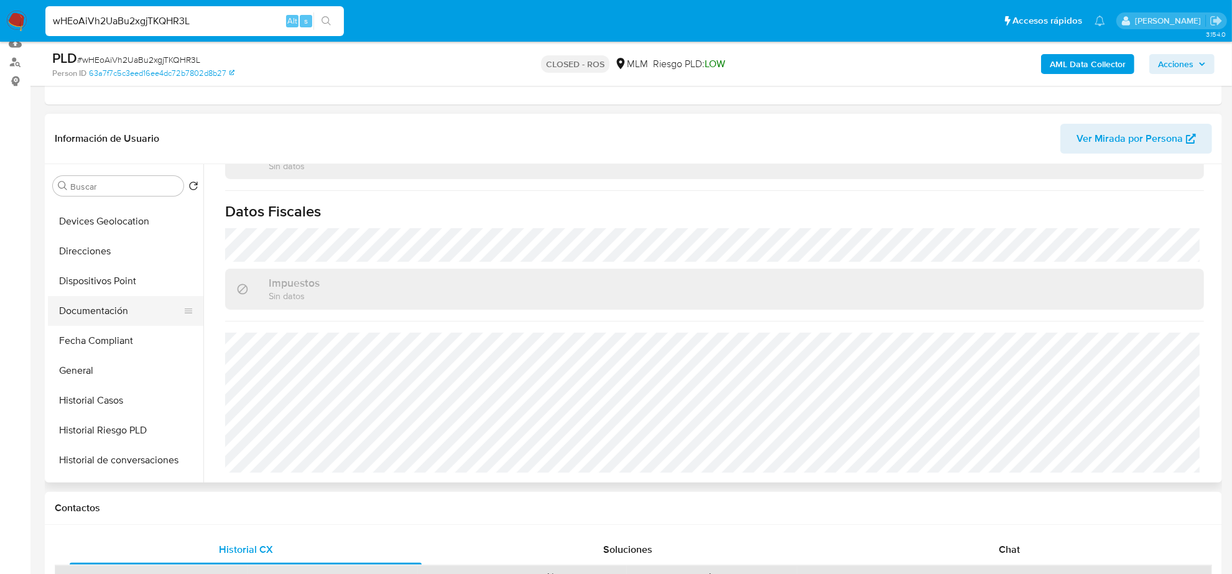
click at [80, 310] on button "Documentación" at bounding box center [120, 311] width 145 height 30
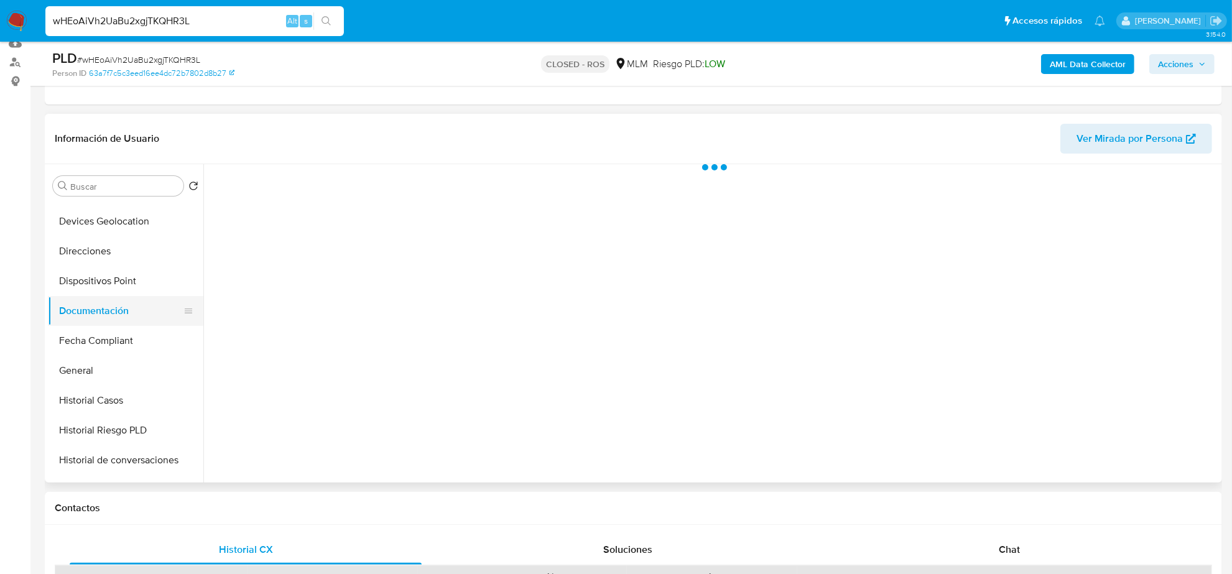
scroll to position [0, 0]
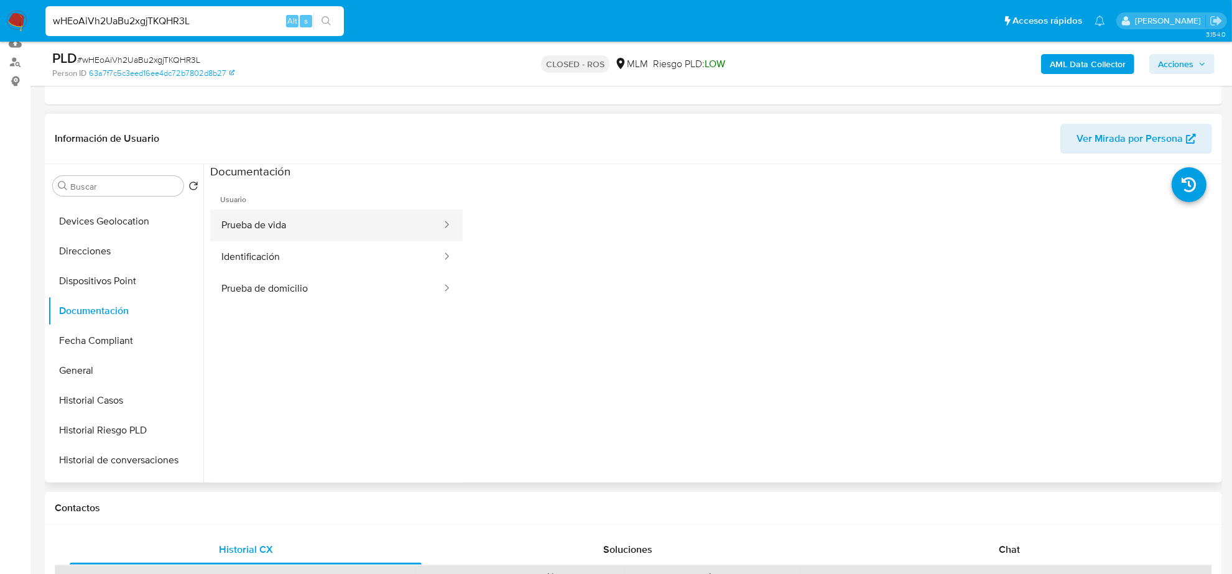
click at [290, 233] on button "Prueba de vida" at bounding box center [326, 225] width 233 height 32
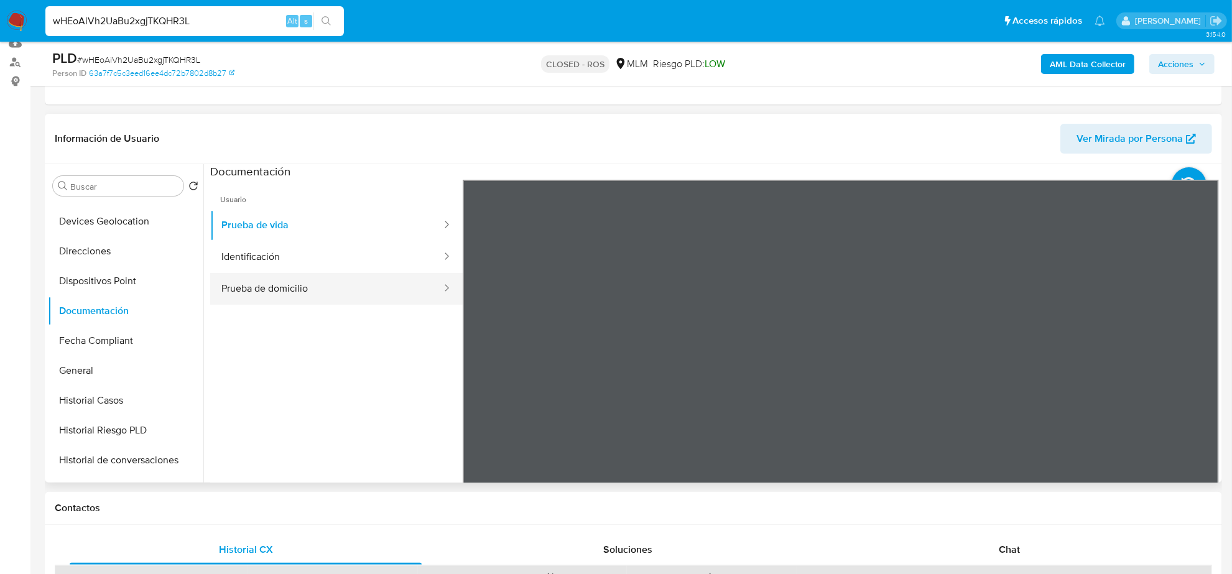
click at [210, 283] on button "Prueba de domicilio" at bounding box center [326, 289] width 233 height 32
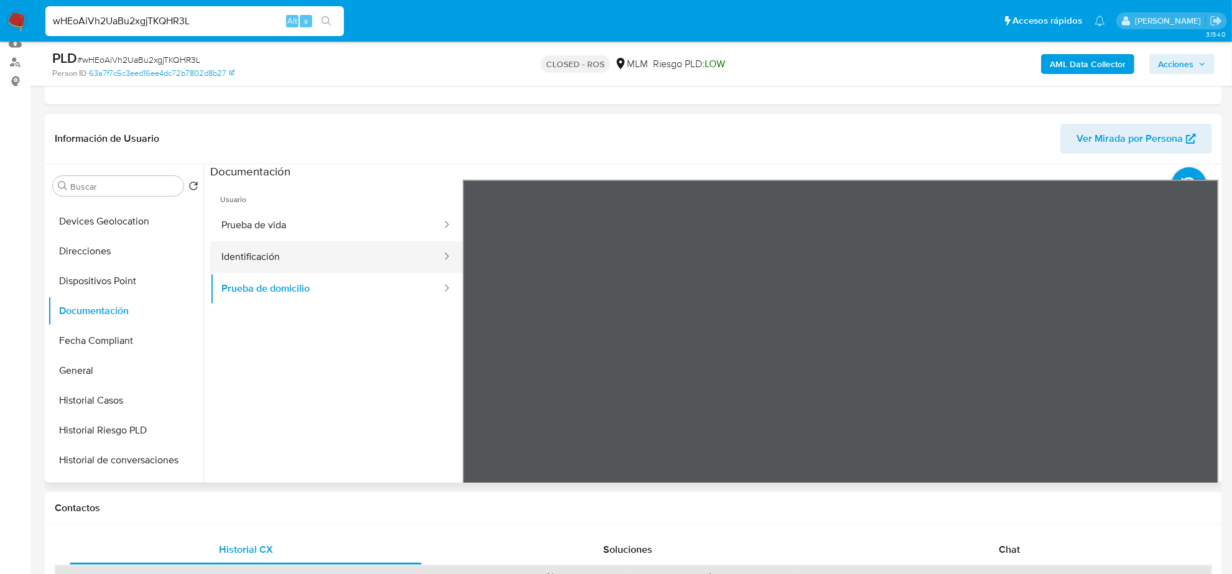
click at [224, 250] on button "Identificación" at bounding box center [326, 257] width 233 height 32
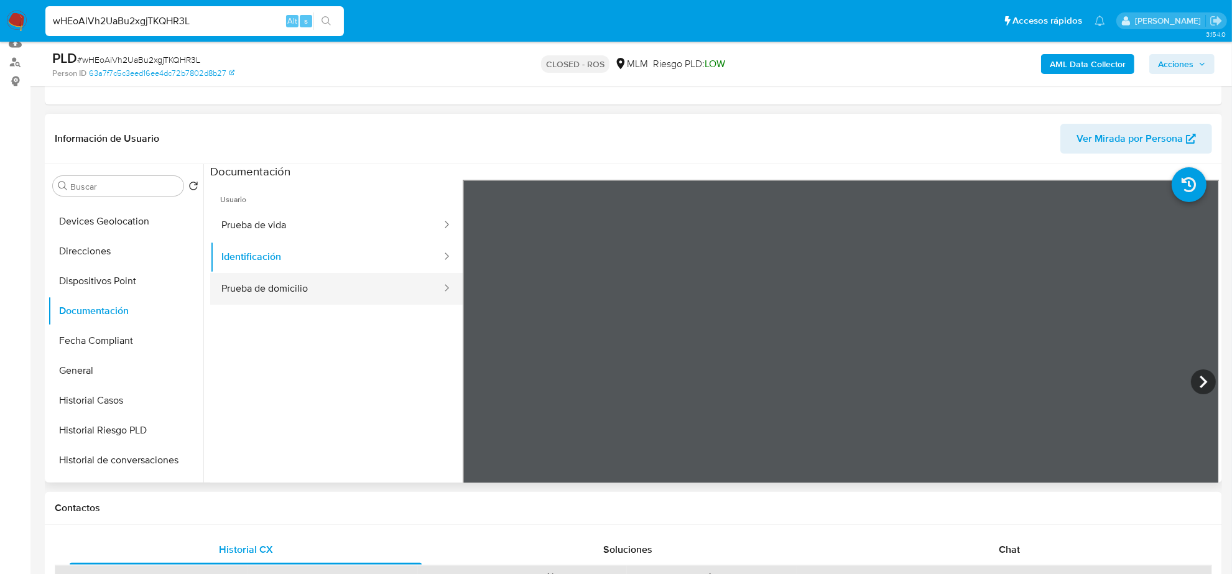
click at [287, 286] on button "Prueba de domicilio" at bounding box center [326, 289] width 233 height 32
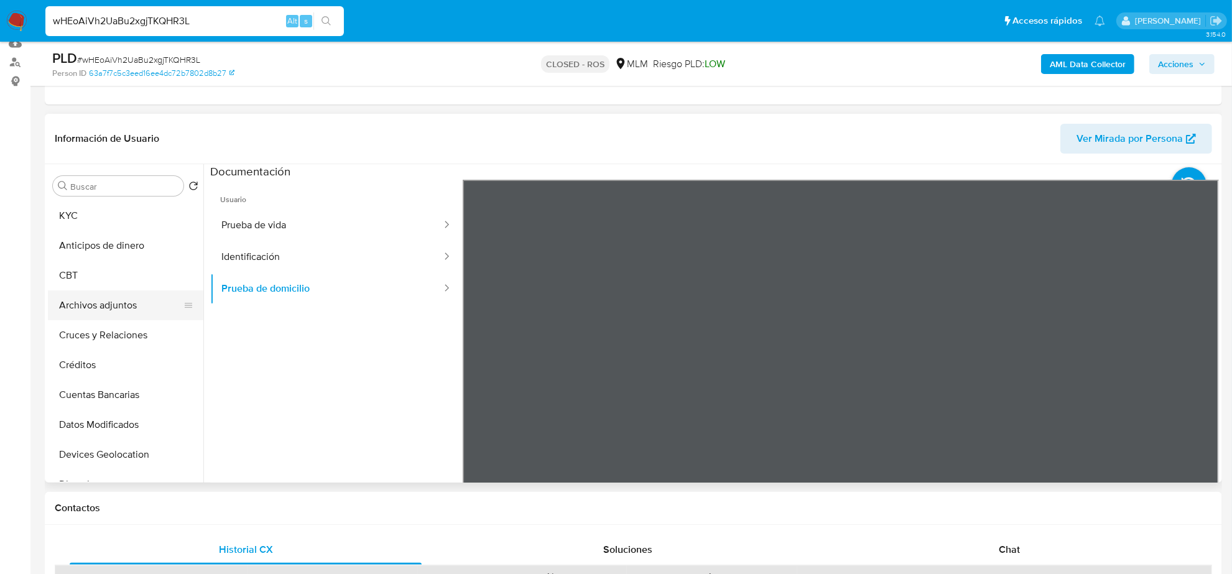
click at [95, 302] on button "Archivos adjuntos" at bounding box center [120, 305] width 145 height 30
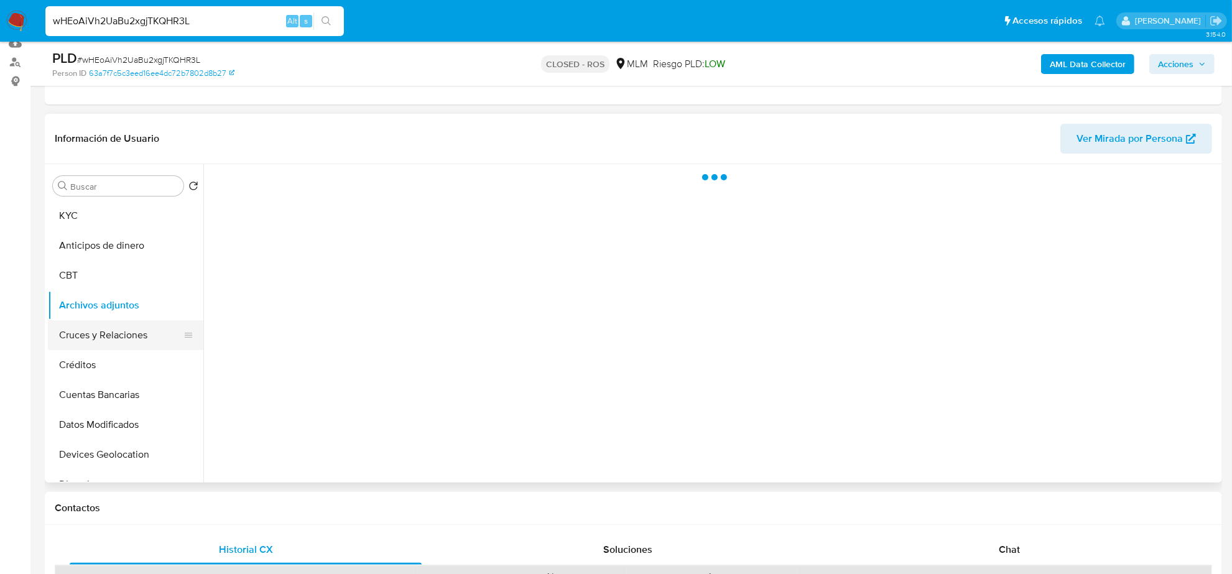
click at [93, 337] on button "Cruces y Relaciones" at bounding box center [120, 335] width 145 height 30
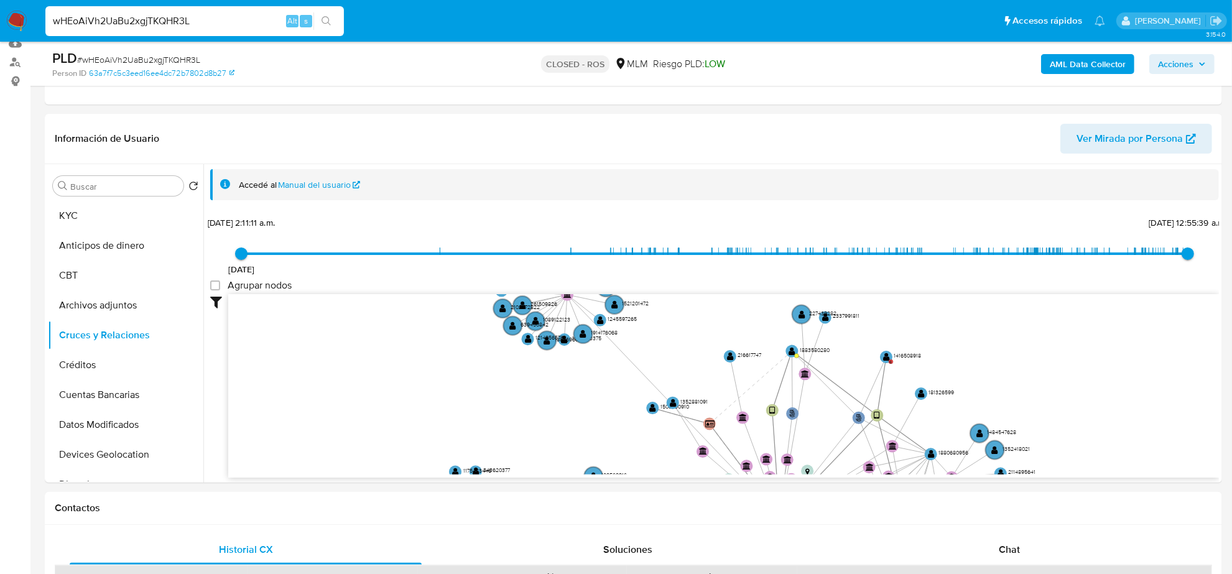
drag, startPoint x: 436, startPoint y: 395, endPoint x: 346, endPoint y: 585, distance: 209.9
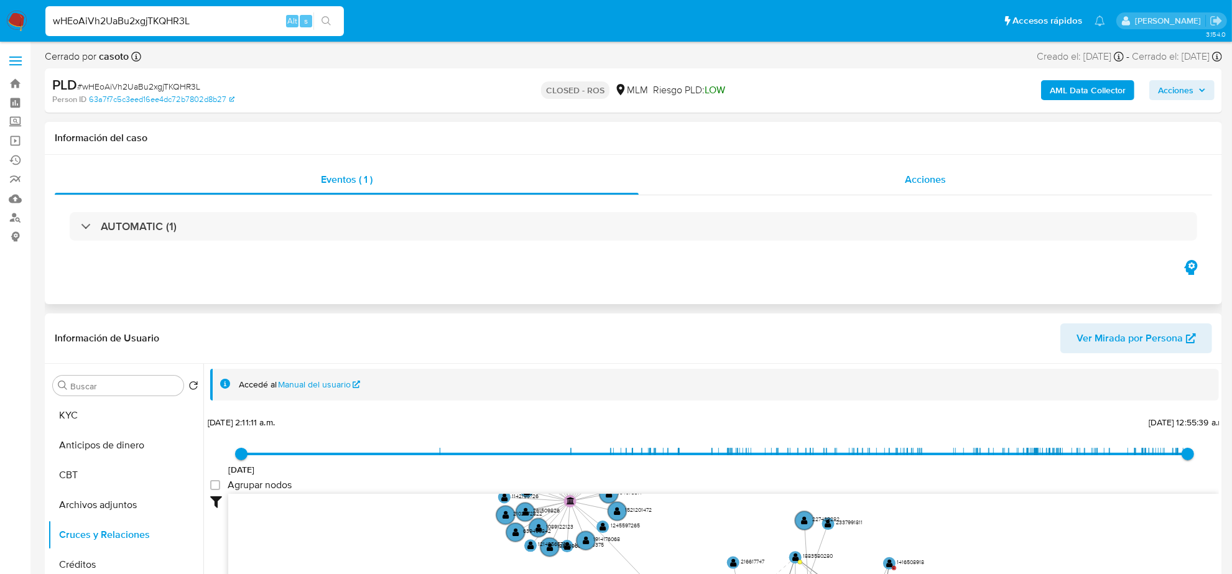
click at [919, 171] on div "Acciones" at bounding box center [924, 180] width 573 height 30
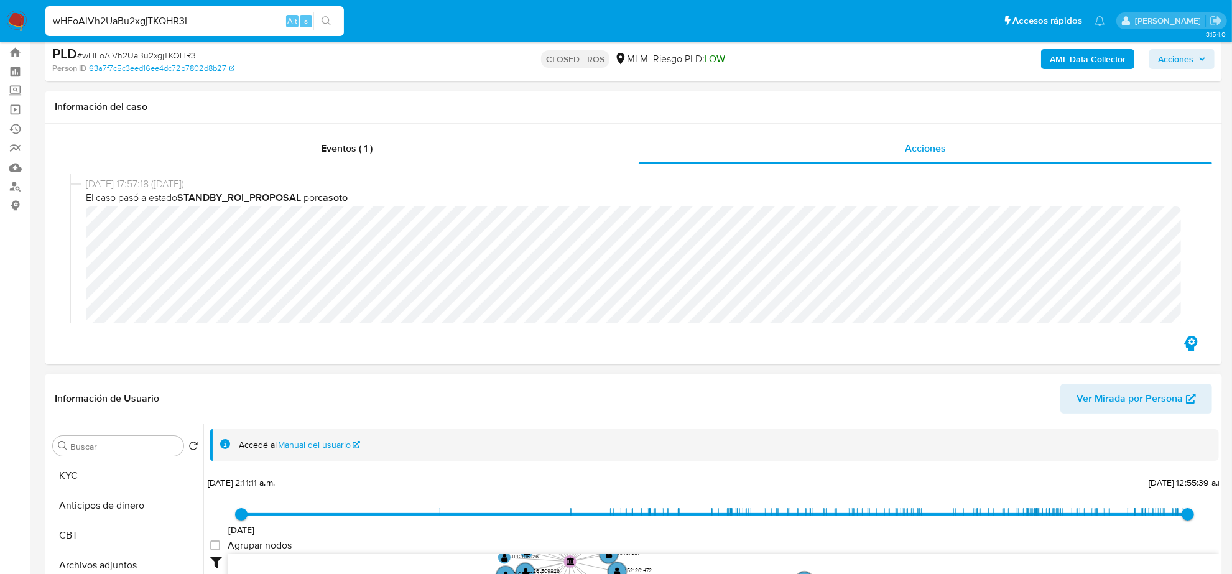
scroll to position [78, 0]
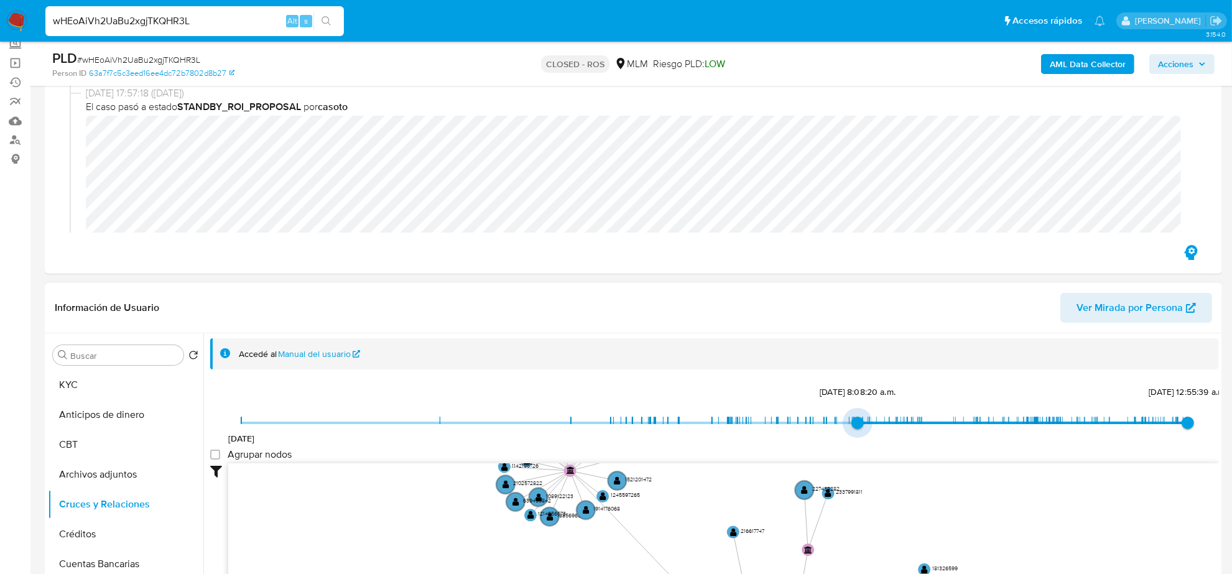
type input "1736035521000"
drag, startPoint x: 236, startPoint y: 427, endPoint x: 870, endPoint y: 443, distance: 634.3
click at [870, 443] on div "11/10/2023 4/1/2025, 6:05:21 p.m. 14/8/2025, 12:55:39 a.m." at bounding box center [714, 430] width 946 height 35
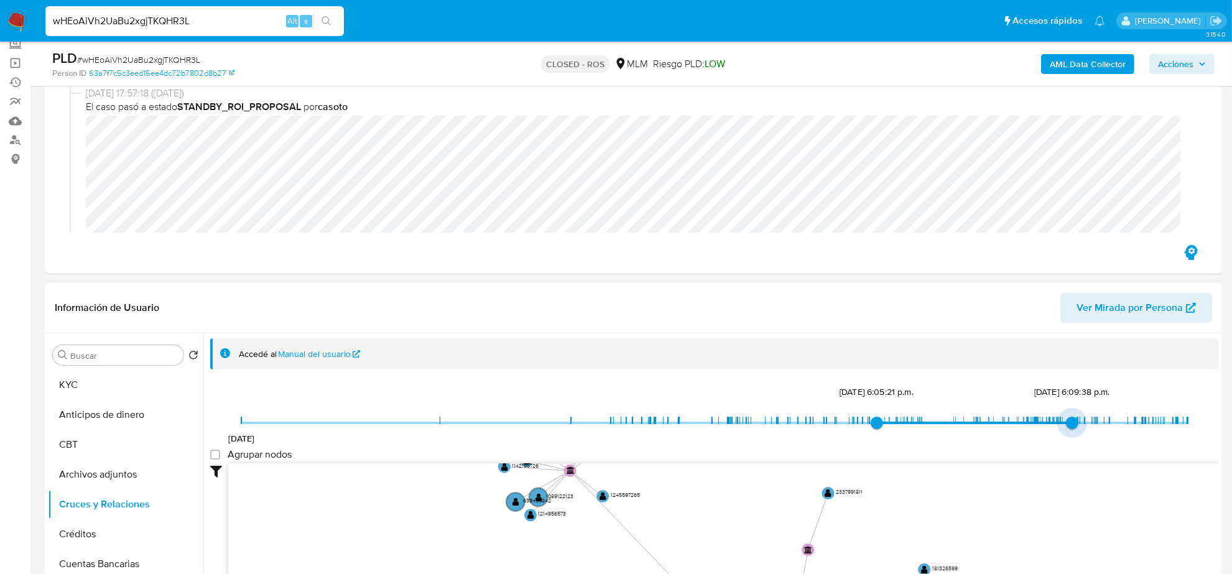
type input "1748367327000"
drag, startPoint x: 1186, startPoint y: 421, endPoint x: 1070, endPoint y: 427, distance: 115.8
click at [1070, 427] on span "27/5/2025, 11:35:27 a.m." at bounding box center [1076, 423] width 12 height 12
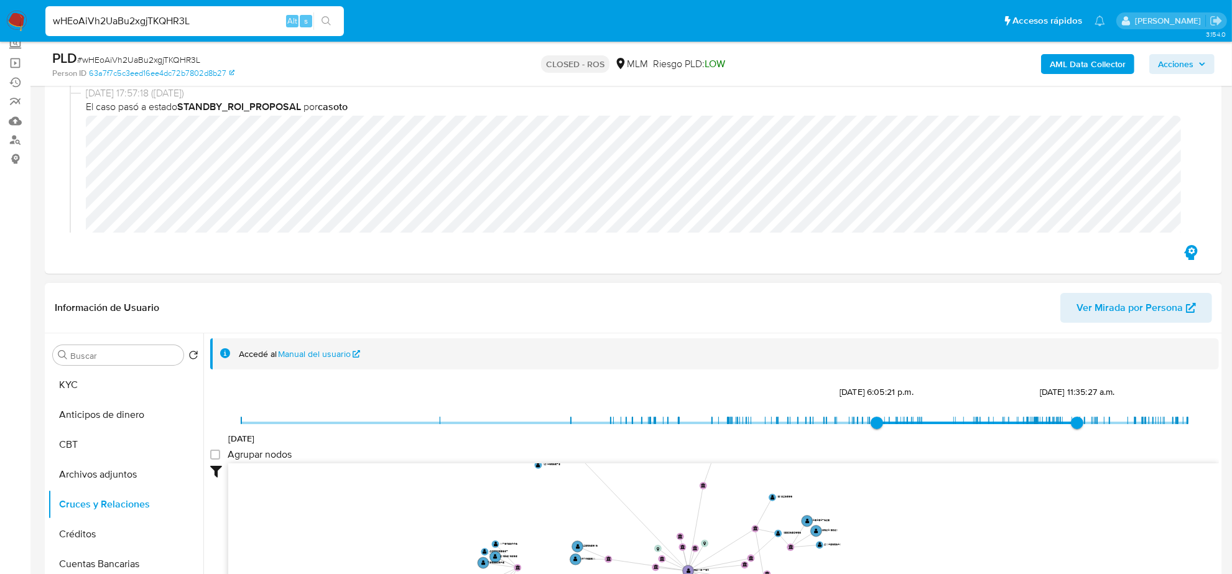
drag, startPoint x: 993, startPoint y: 486, endPoint x: 807, endPoint y: 443, distance: 191.4
click at [810, 445] on div "11/10/2023 4/1/2025, 6:05:21 p.m. 27/5/2025, 11:35:27 a.m. Agrupar nodos Filtro…" at bounding box center [714, 514] width 1008 height 264
click at [156, 11] on div "wHEoAiVh2UaBu2xgjTKQHR3L Alt s" at bounding box center [194, 21] width 298 height 30
click at [155, 13] on input "wHEoAiVh2UaBu2xgjTKQHR3L" at bounding box center [194, 21] width 298 height 16
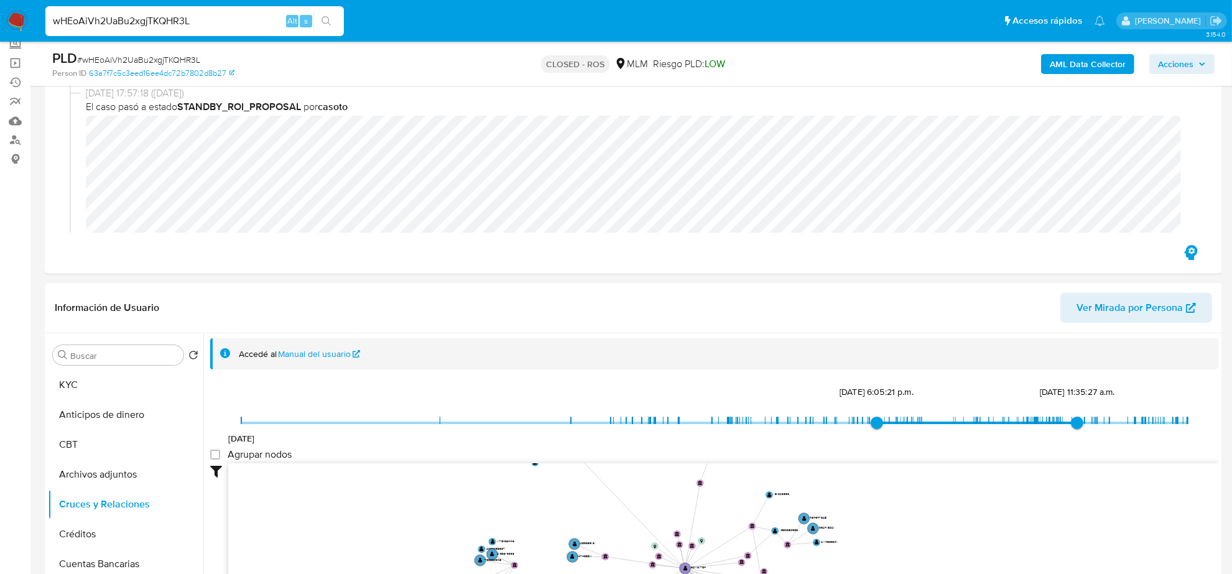
paste input "EuzsbUOGfizcvOeWAYaxp8CA"
type input "EuzsbUOGfizcvOeWAYaxp8CA"
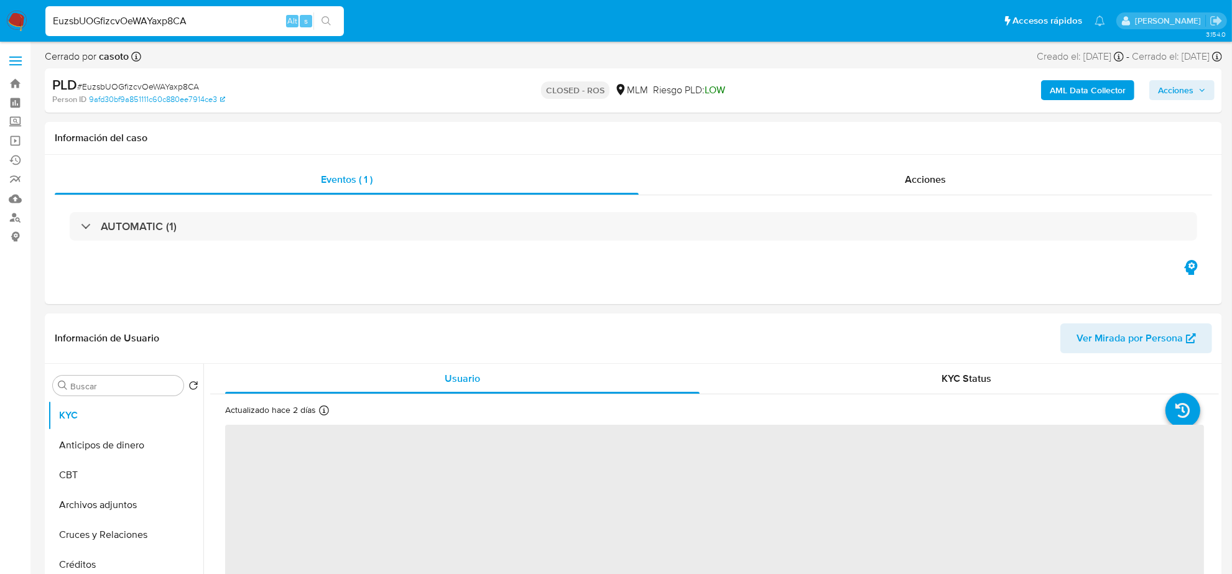
select select "10"
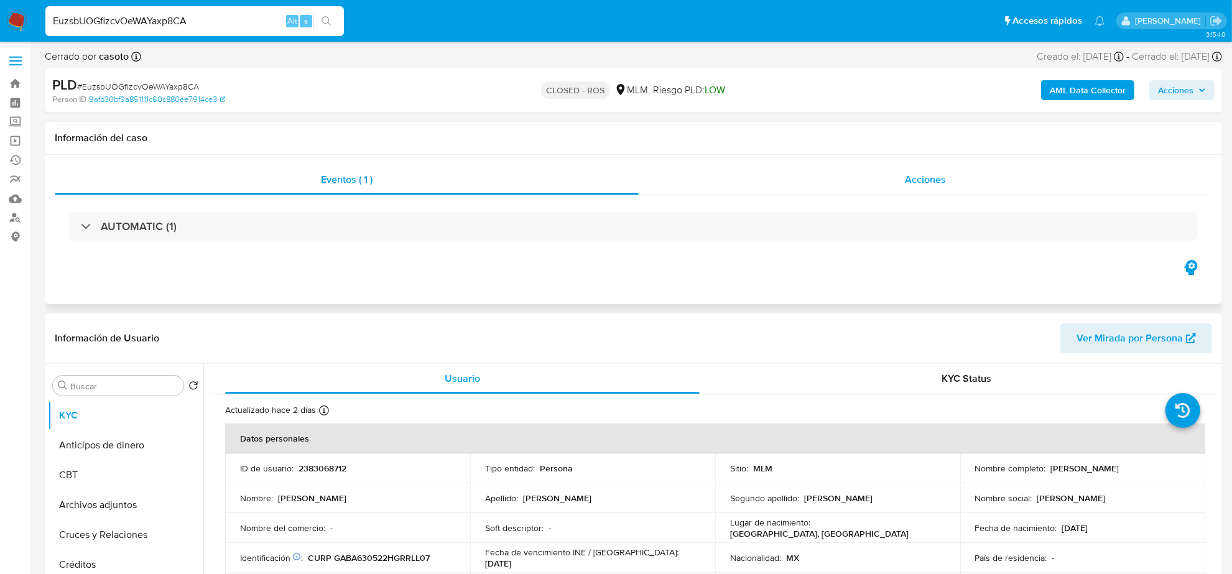
click at [883, 191] on div "Acciones" at bounding box center [924, 180] width 573 height 30
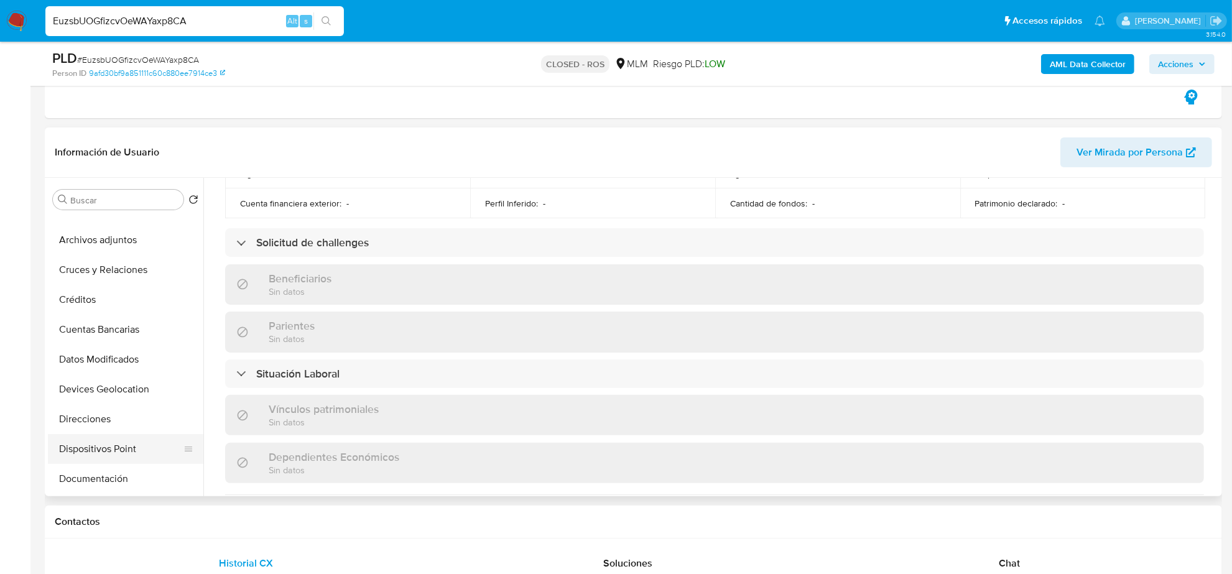
scroll to position [155, 0]
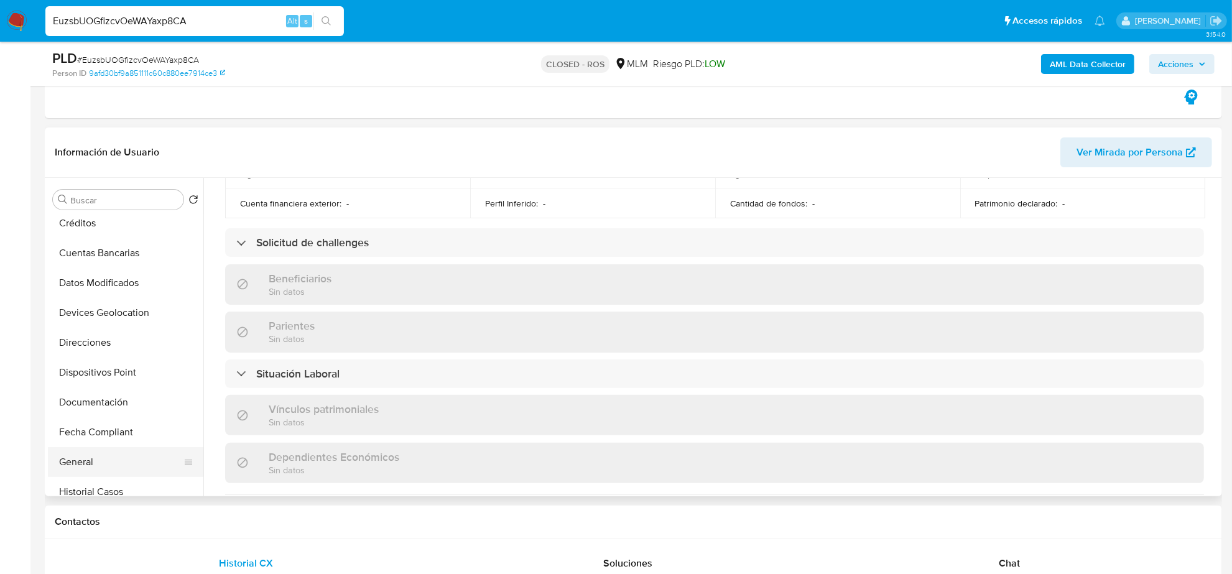
click at [109, 457] on button "General" at bounding box center [120, 462] width 145 height 30
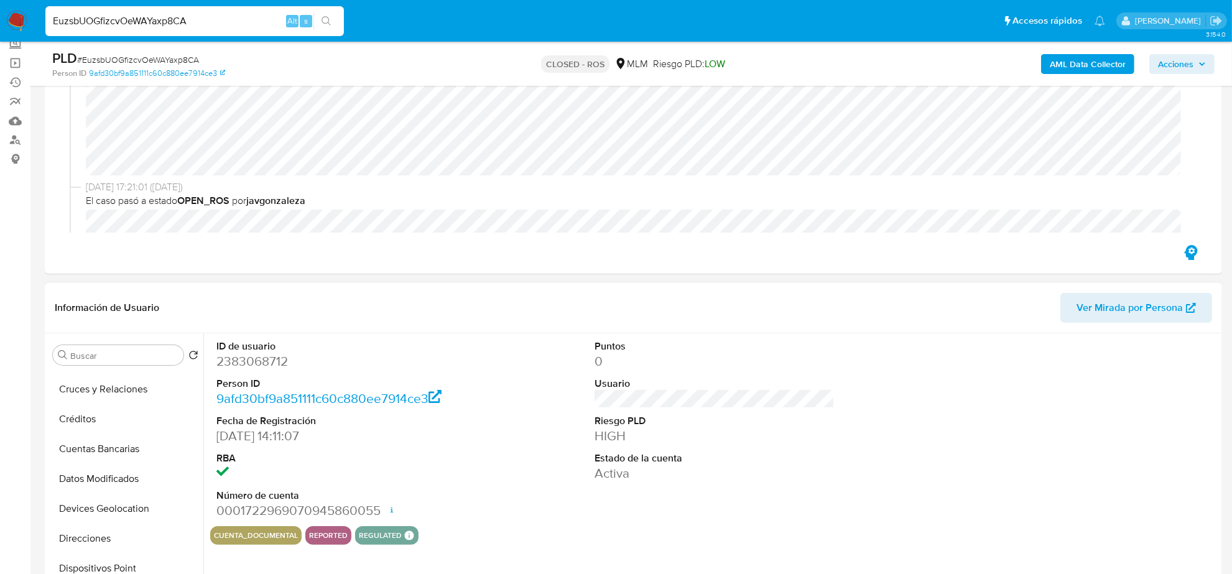
scroll to position [0, 0]
click at [131, 396] on button "KYC" at bounding box center [120, 385] width 145 height 30
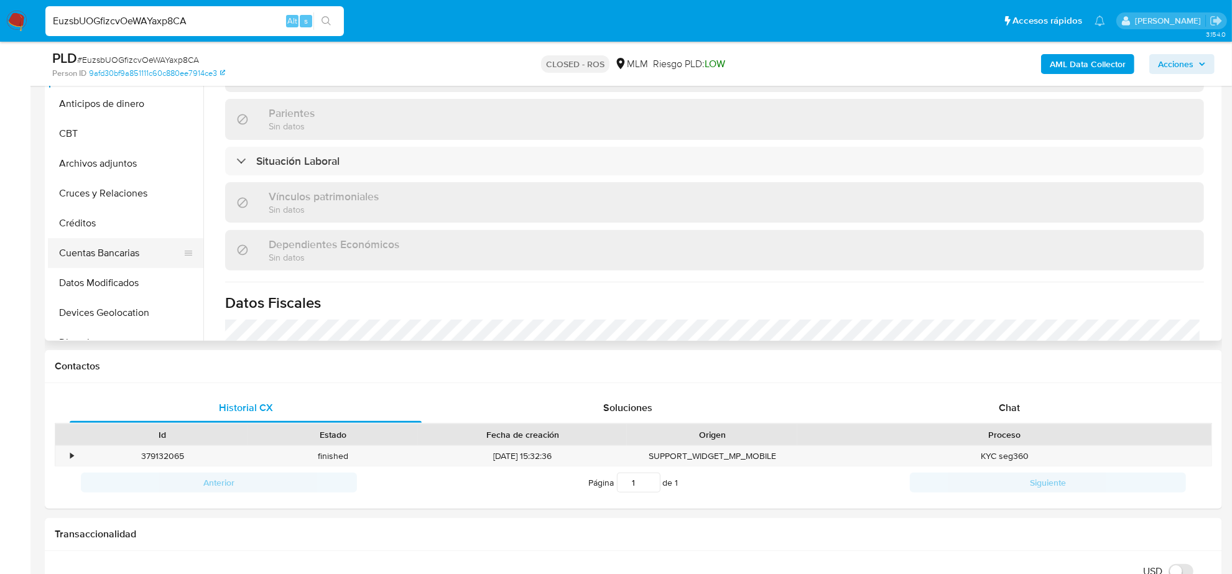
scroll to position [311, 0]
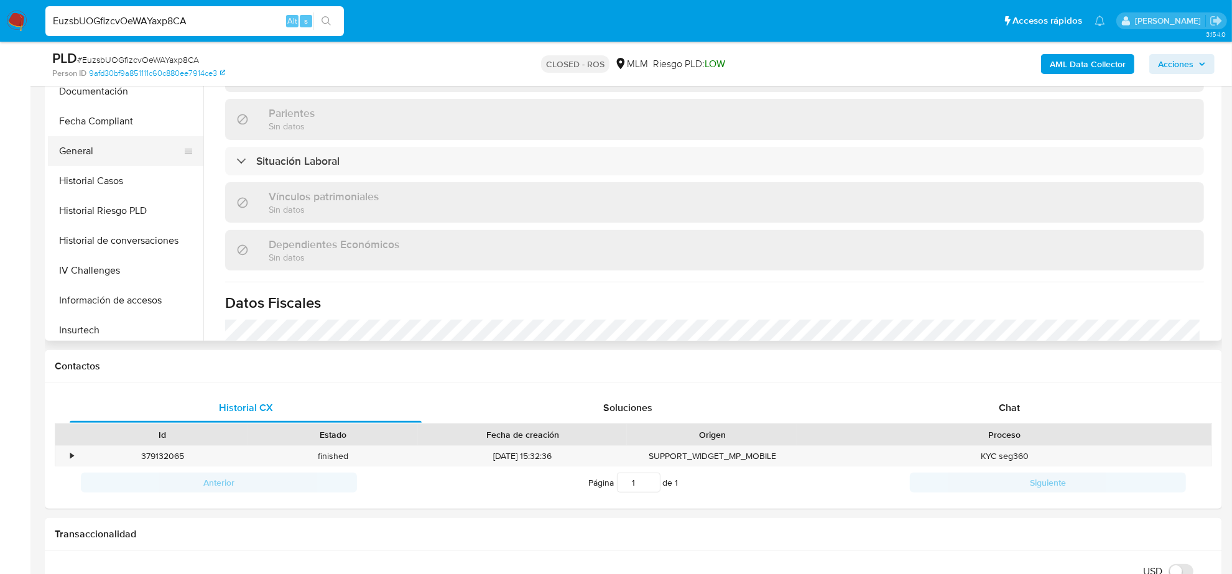
click at [88, 151] on button "General" at bounding box center [120, 151] width 145 height 30
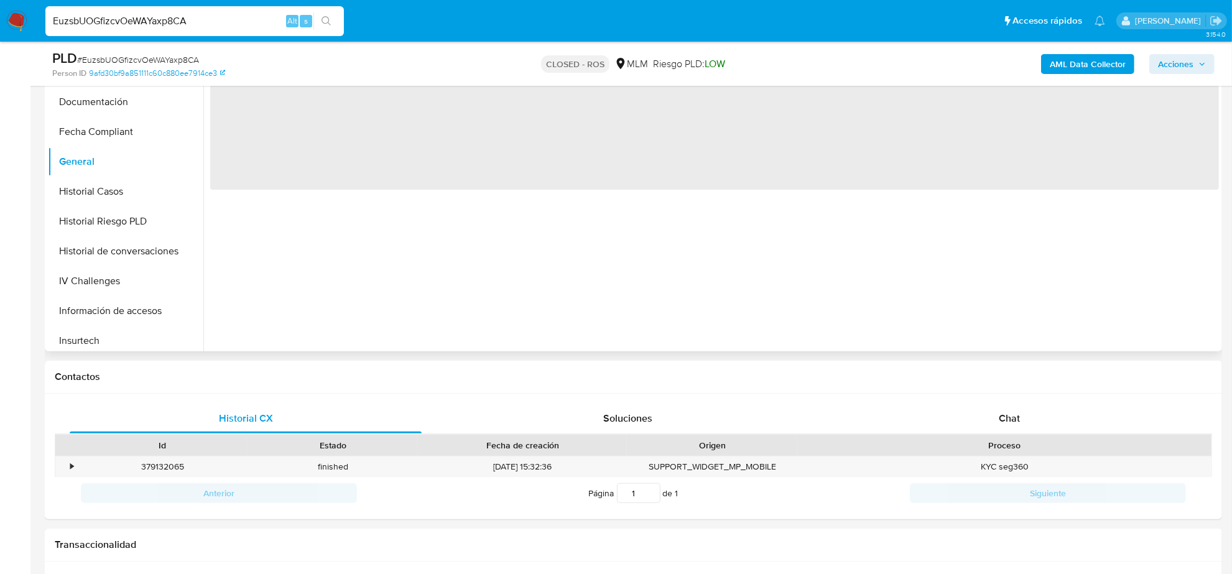
scroll to position [233, 0]
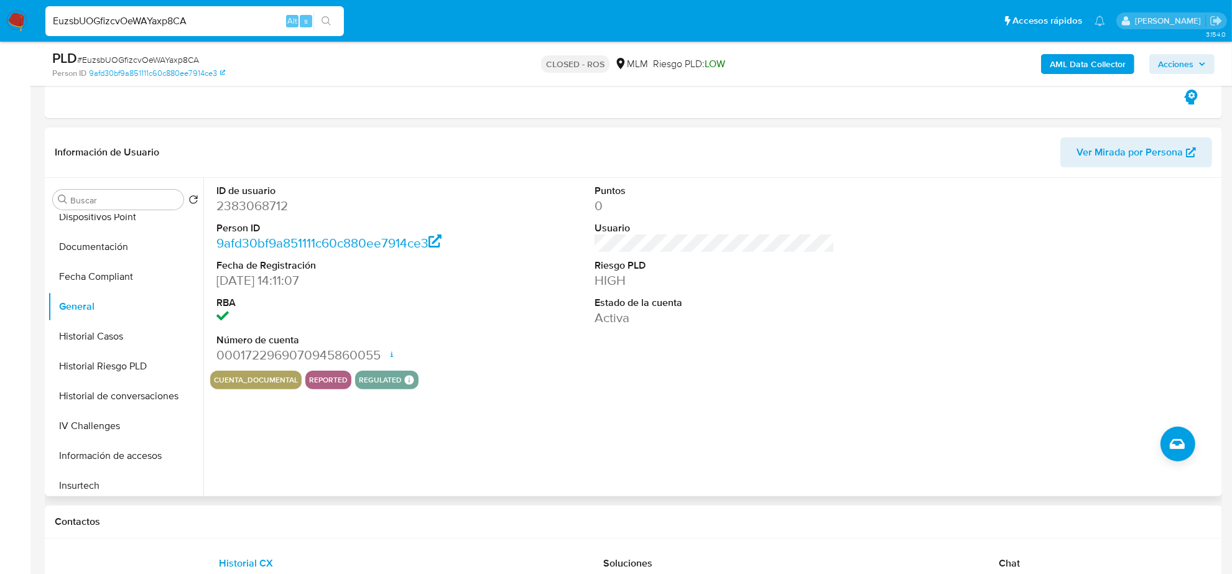
click at [137, 13] on input "EuzsbUOGfizcvOeWAYaxp8CA" at bounding box center [194, 21] width 298 height 16
paste input "gQMWTB3RYCC3lxWW6f78qpP"
type input "EgQMWTB3RYCC3lxWW6f78qpP"
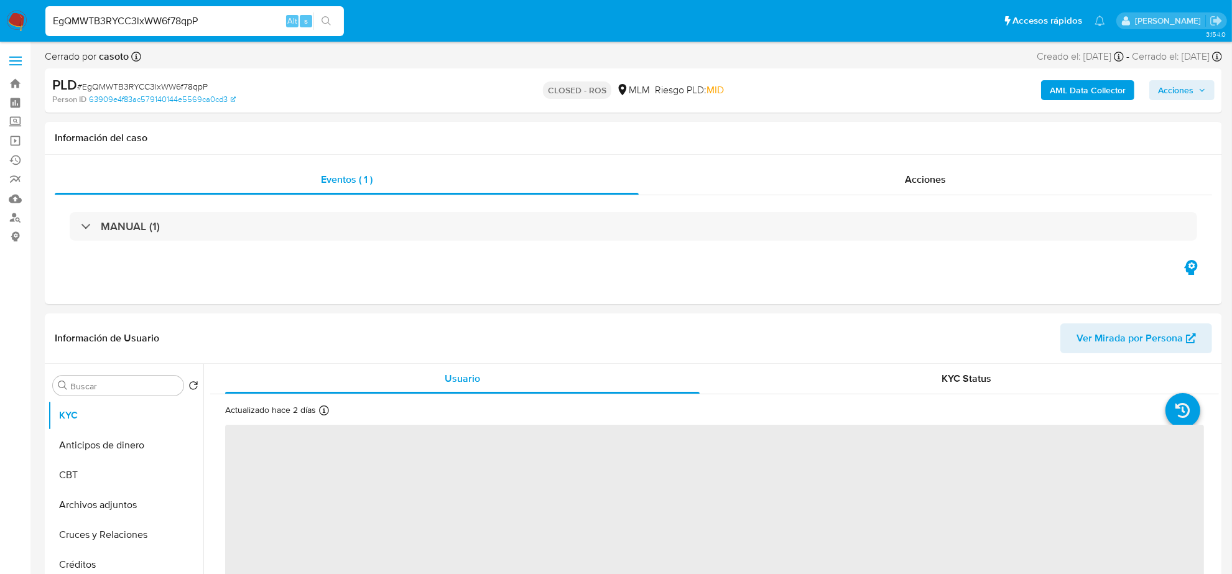
select select "10"
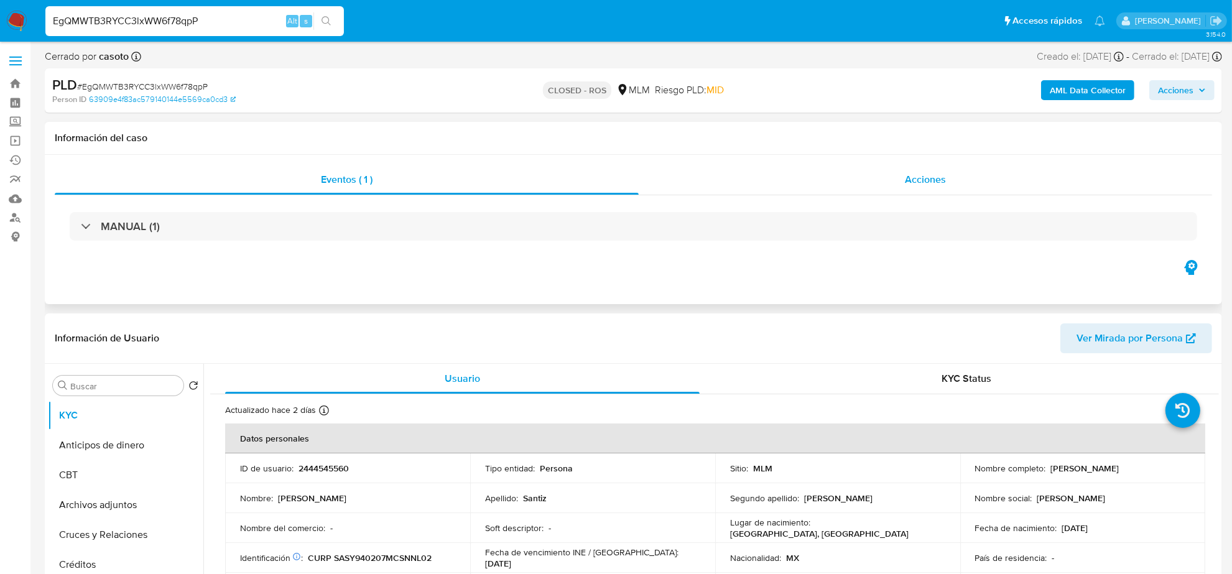
click at [955, 188] on div "Acciones" at bounding box center [924, 180] width 573 height 30
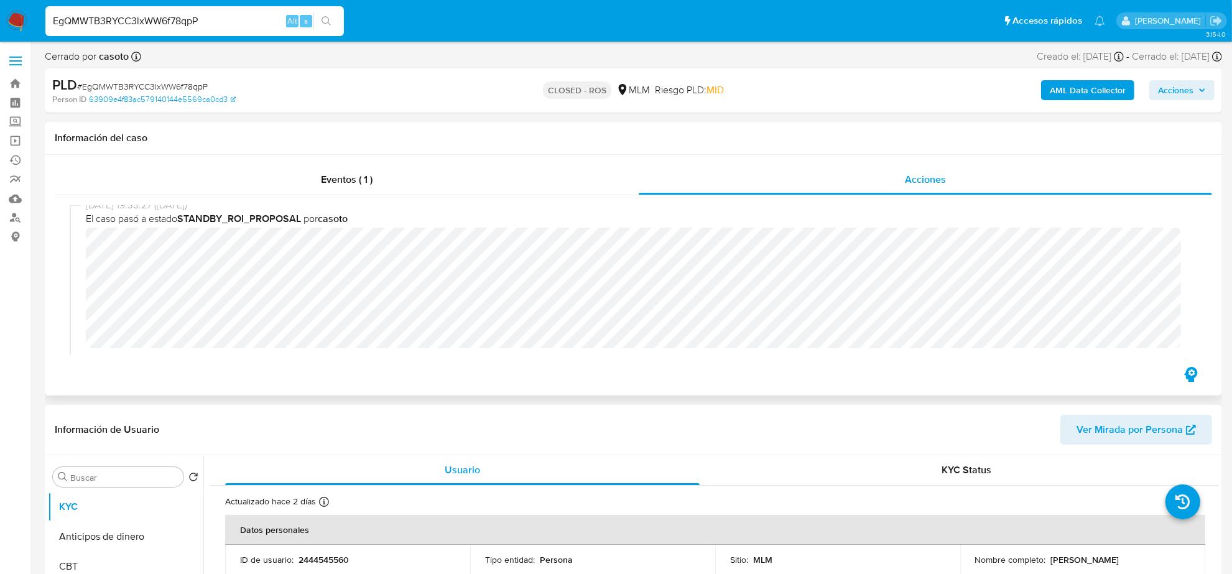
scroll to position [544, 0]
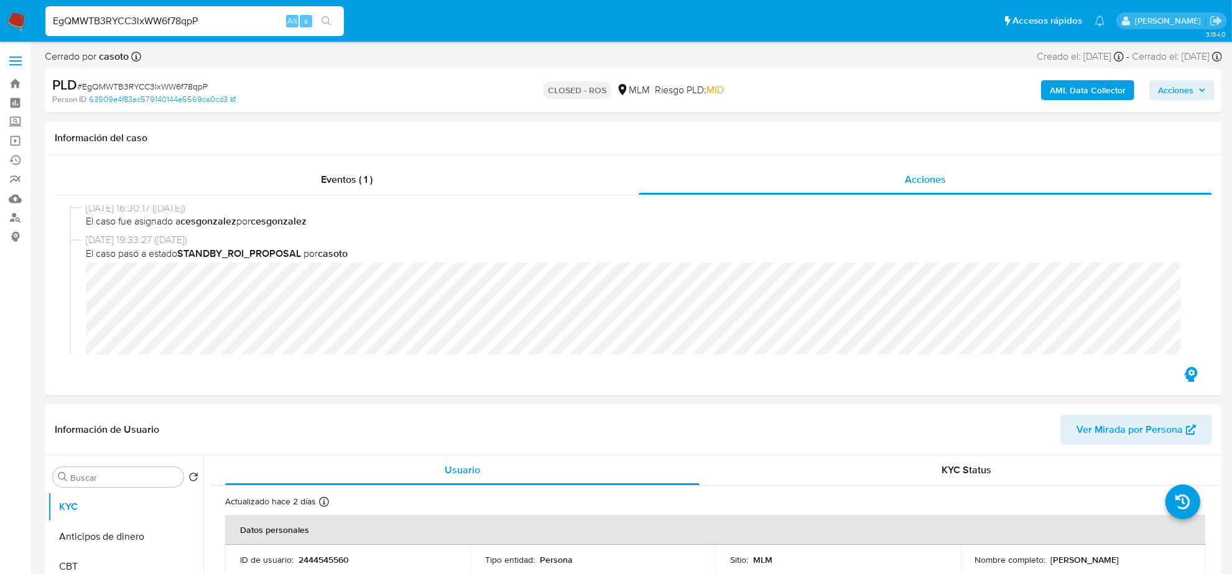
click at [145, 28] on input "EgQMWTB3RYCC3lxWW6f78qpP" at bounding box center [194, 21] width 298 height 16
paste input "TG0JrultcXbCYXf9VMak3P7E"
type input "TG0JrultcXbCYXf9VMak3P7E"
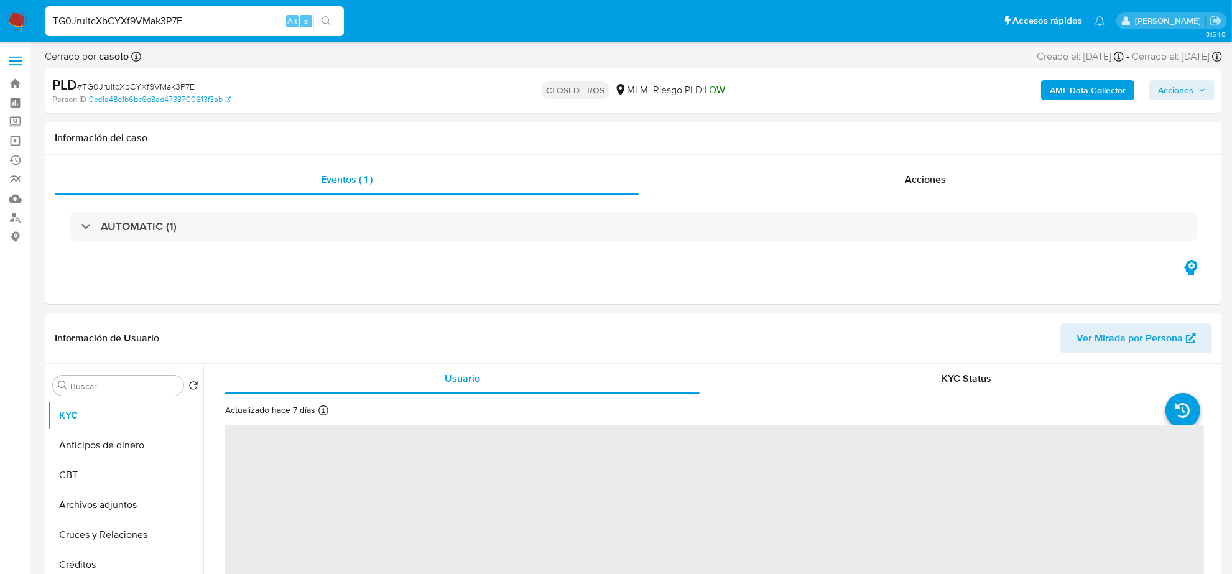
select select "10"
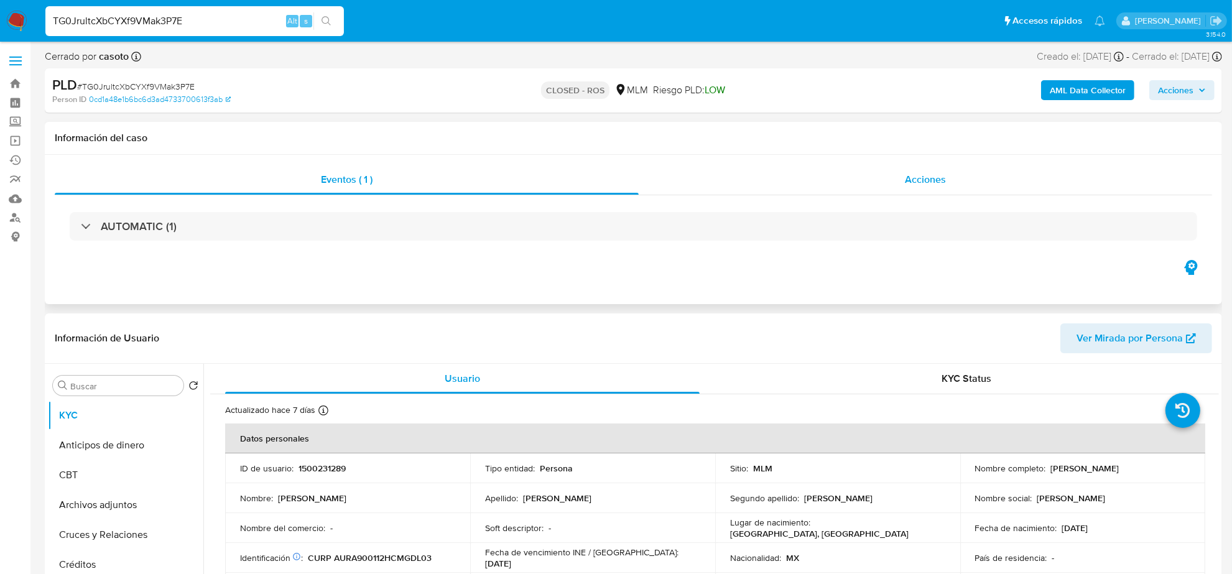
click at [933, 183] on span "Acciones" at bounding box center [925, 179] width 41 height 14
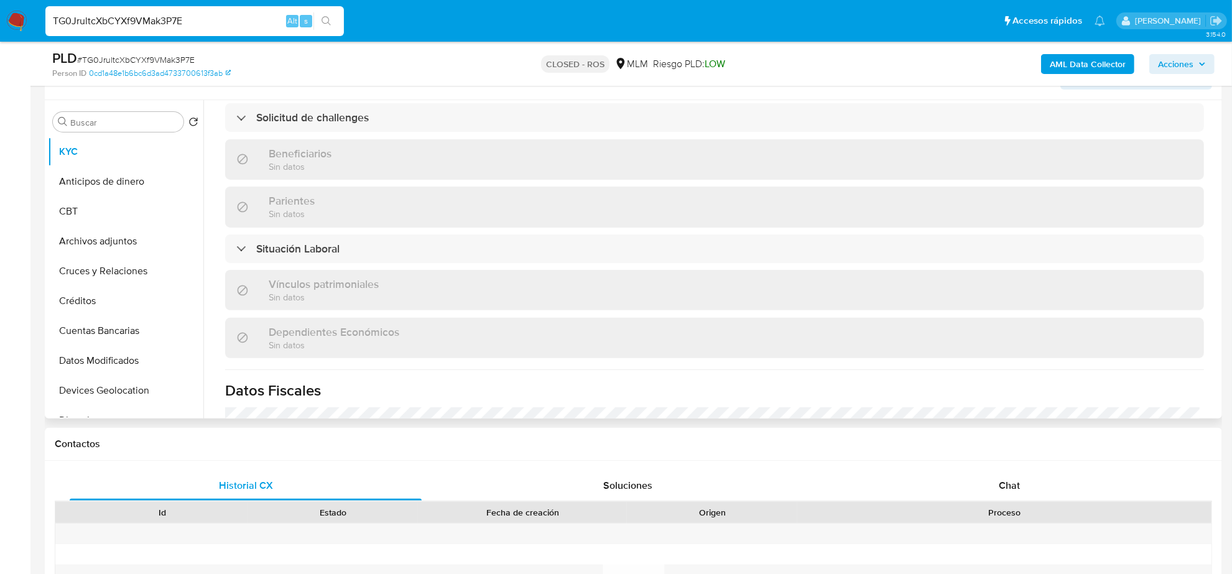
scroll to position [523, 0]
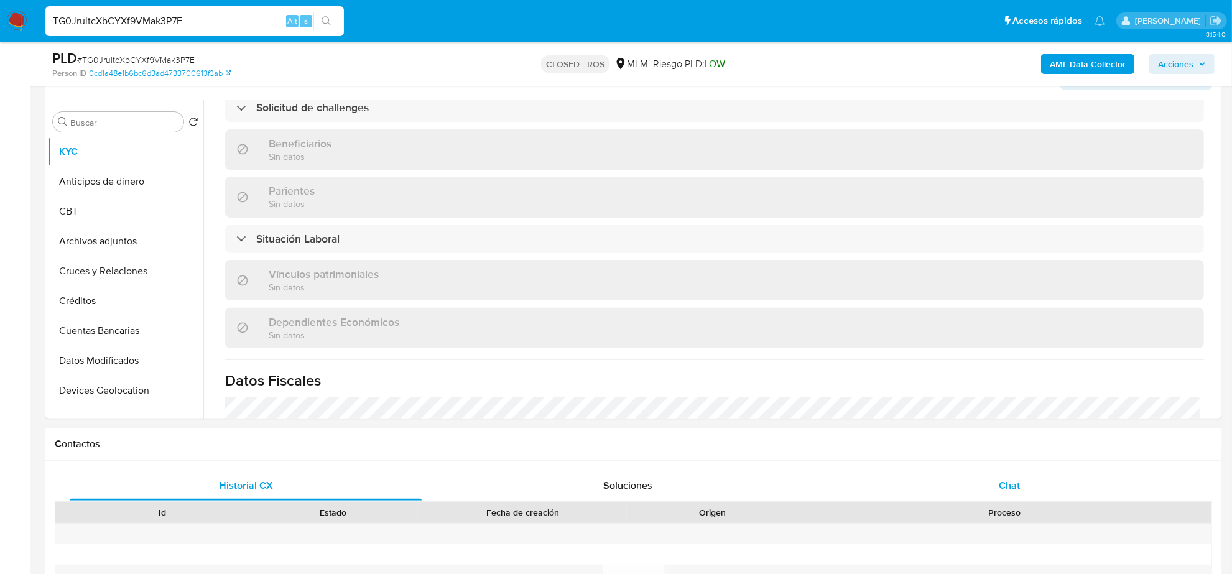
click at [1011, 488] on span "Chat" at bounding box center [1008, 485] width 21 height 14
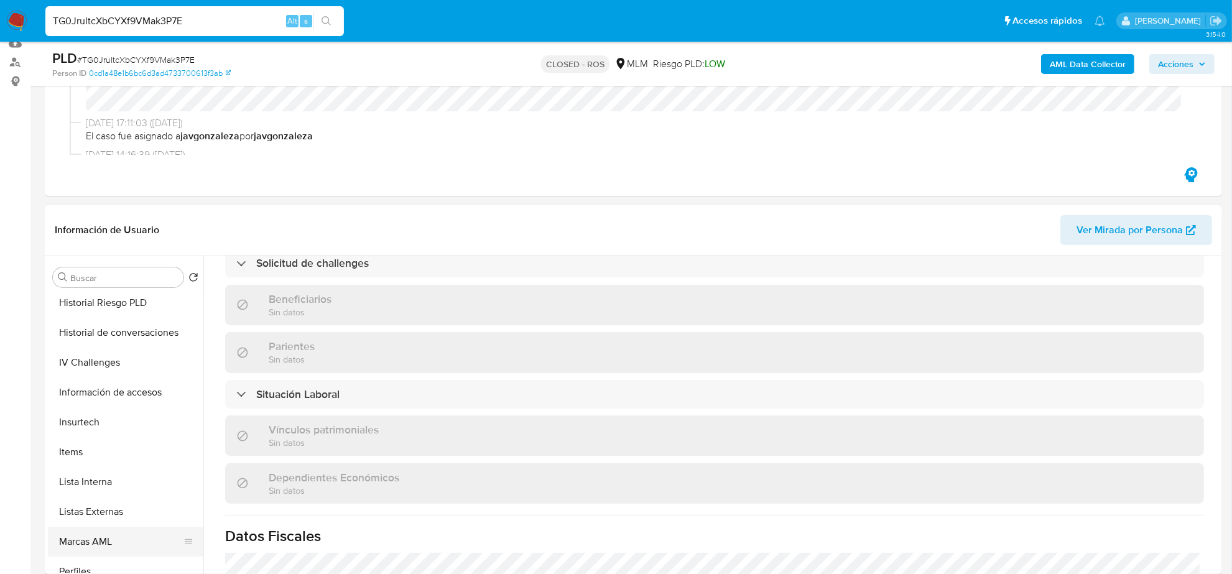
scroll to position [524, 0]
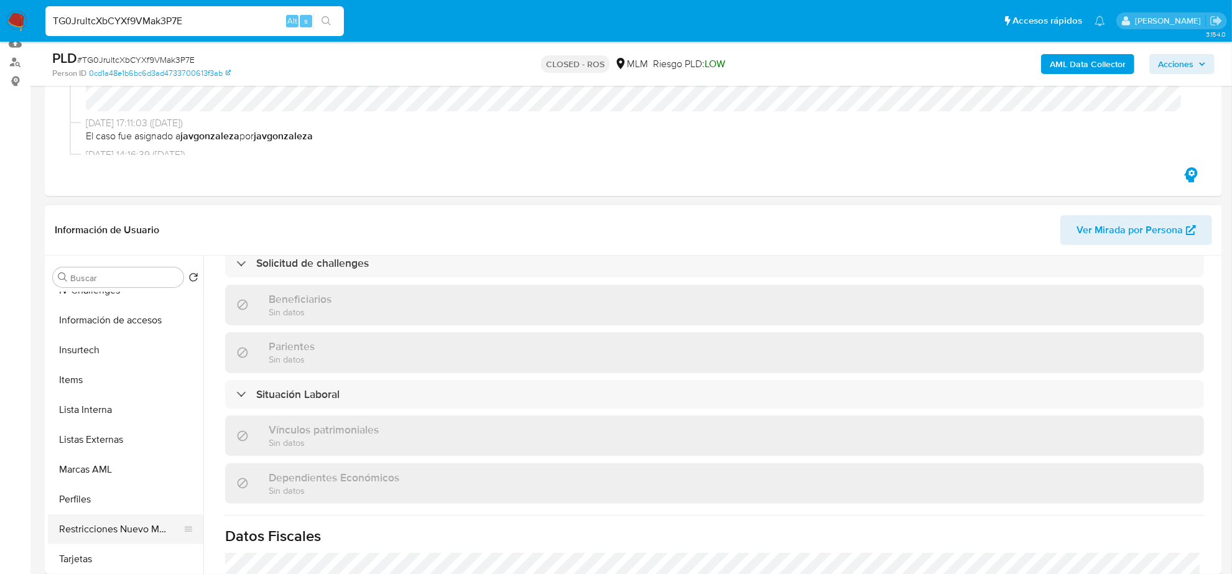
click at [124, 521] on button "Restricciones Nuevo Mundo" at bounding box center [120, 529] width 145 height 30
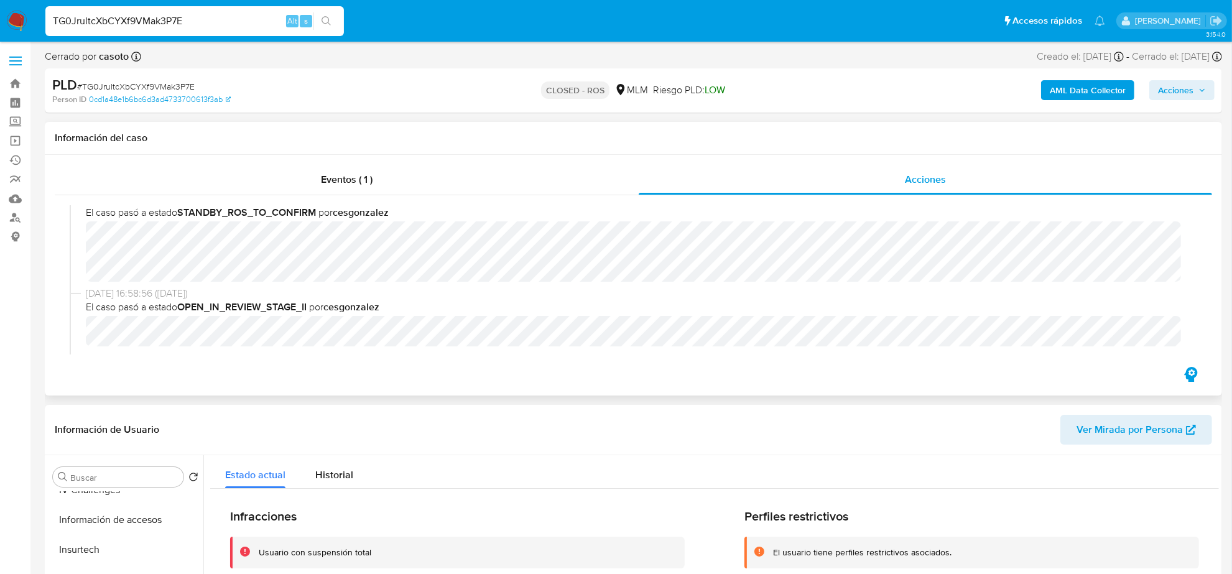
scroll to position [699, 0]
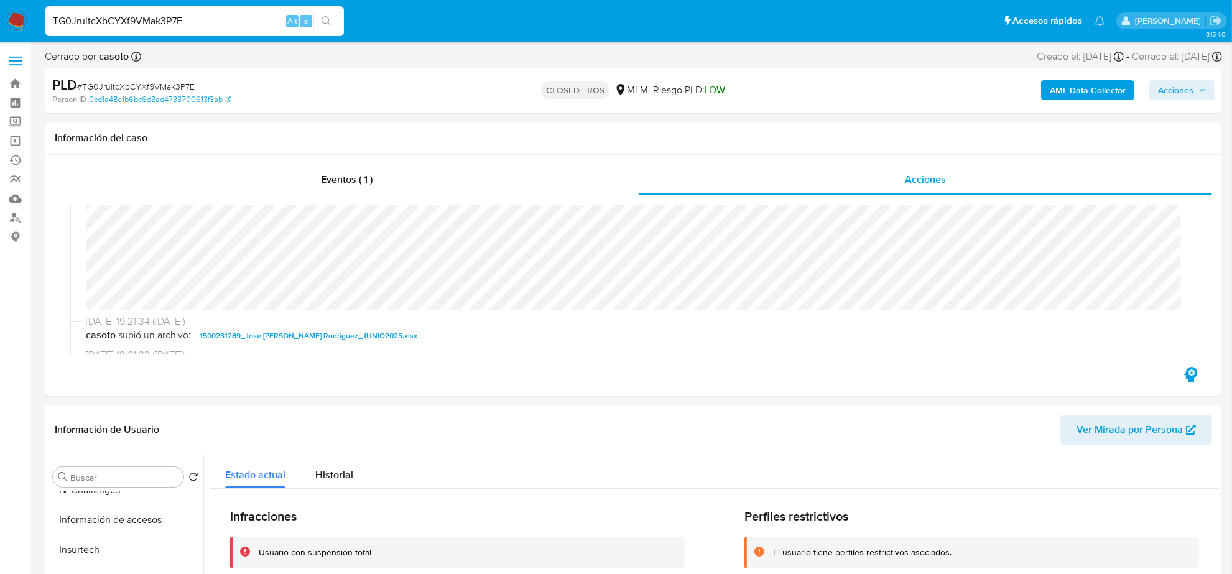
click at [138, 34] on div "TG0JrultcXbCYXf9VMak3P7E Alt s" at bounding box center [194, 21] width 298 height 30
click at [132, 16] on input "TG0JrultcXbCYXf9VMak3P7E" at bounding box center [194, 21] width 298 height 16
paste input "EISe4TSa5xrG6wkUsoA0Wg5f"
type input "EISe4TSa5xrG6wkUsoA0Wg5f"
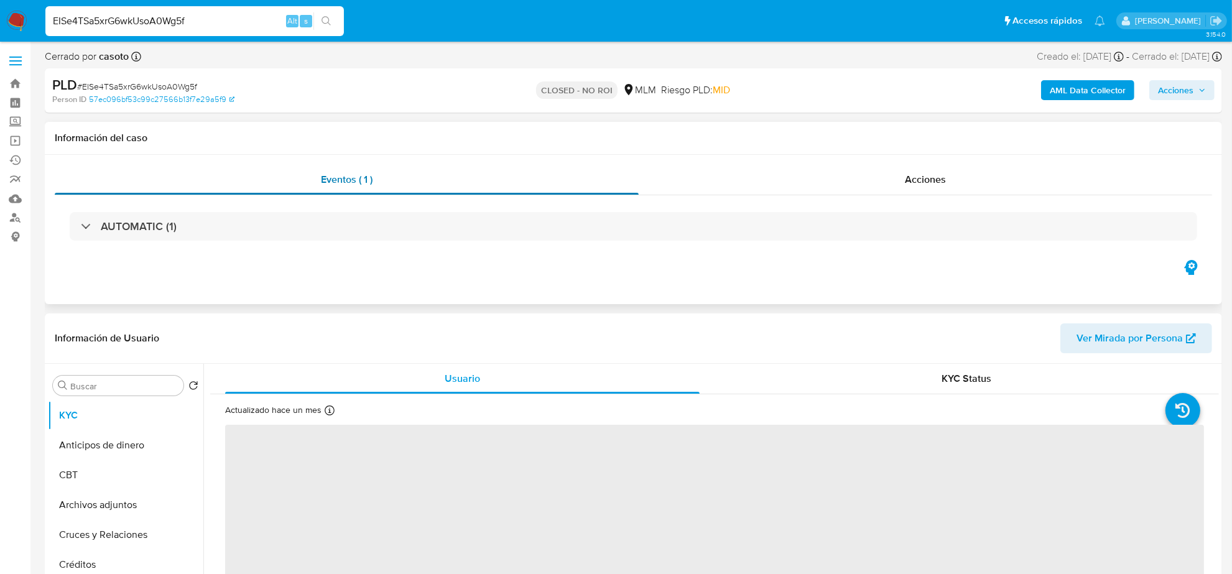
select select "10"
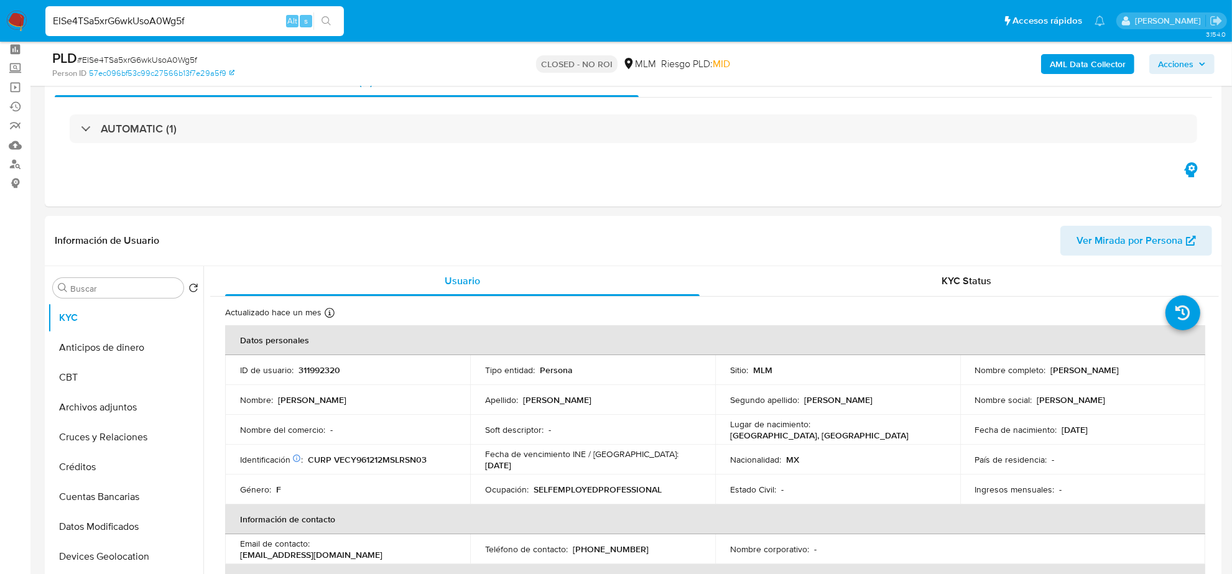
scroll to position [78, 0]
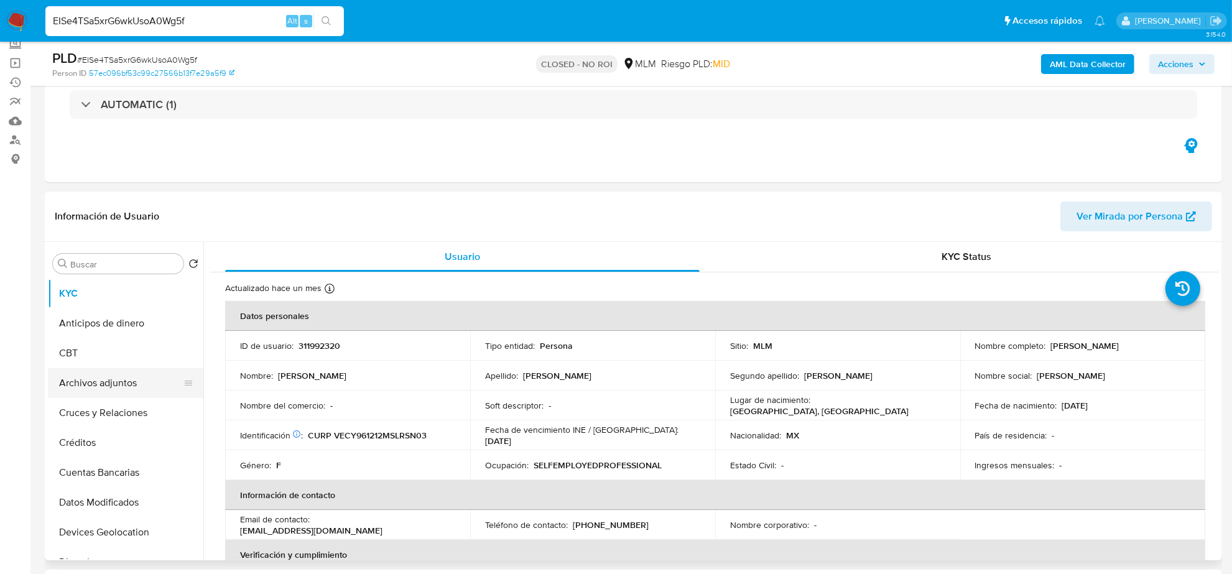
click at [103, 379] on button "Archivos adjuntos" at bounding box center [120, 383] width 145 height 30
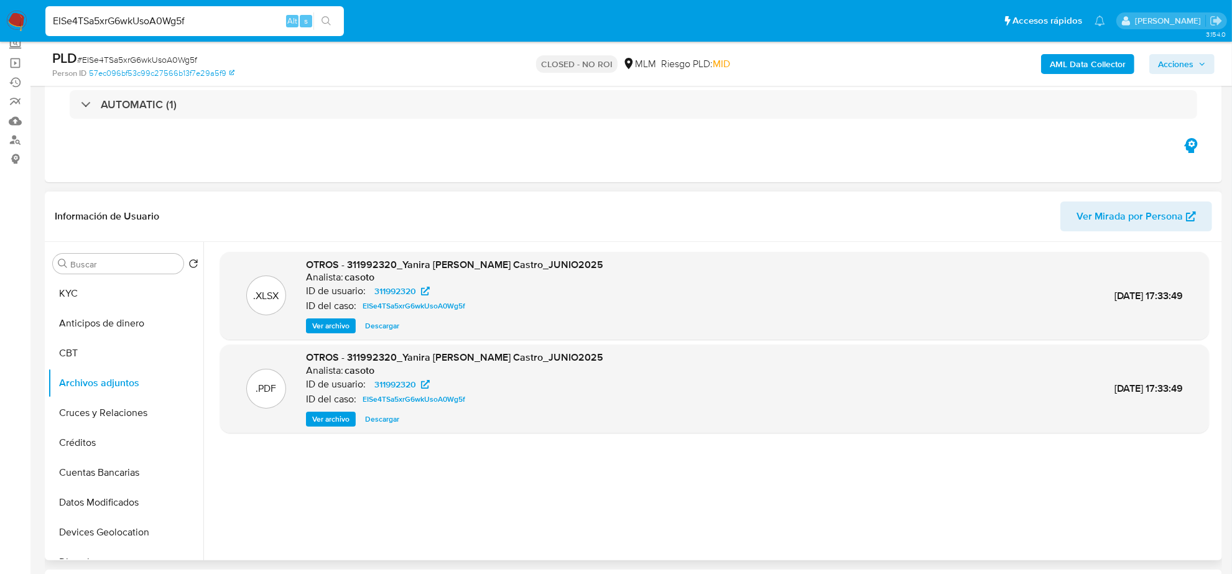
click at [389, 327] on span "Descargar" at bounding box center [382, 326] width 34 height 12
click at [346, 421] on span "Ver archivo" at bounding box center [330, 419] width 37 height 12
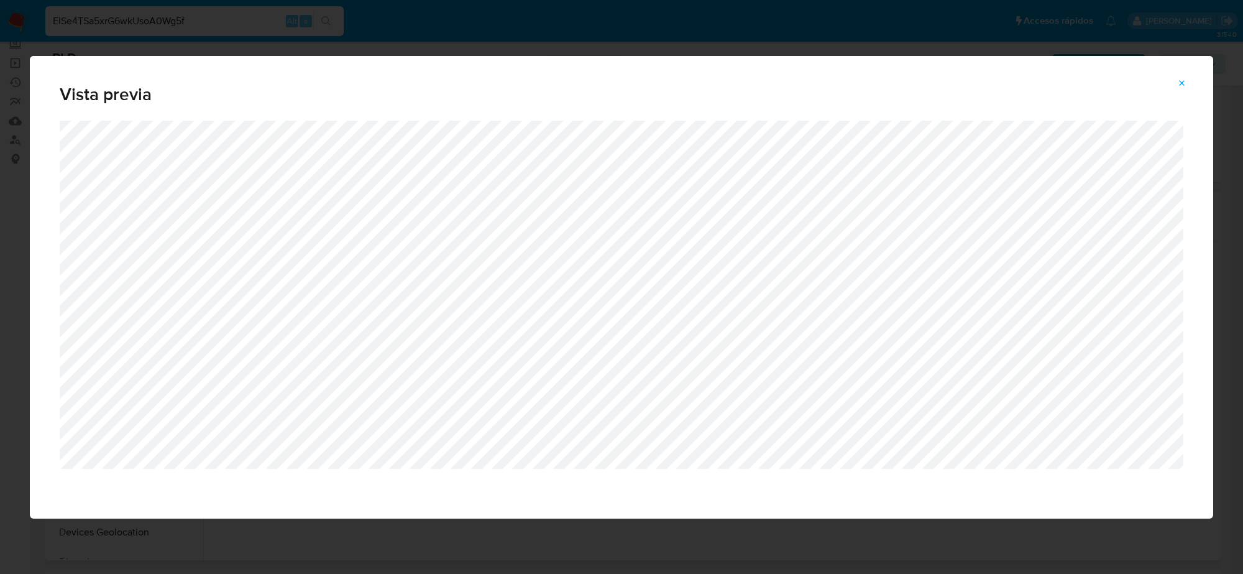
click at [1182, 81] on icon "Attachment preview" at bounding box center [1182, 83] width 10 height 10
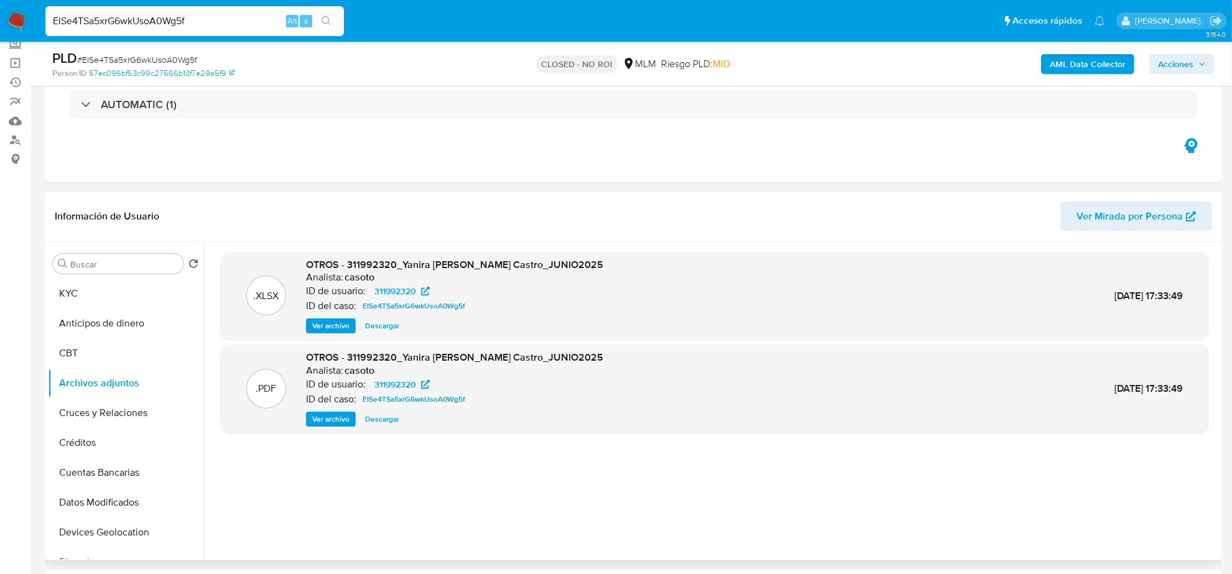
click at [257, 16] on input "EISe4TSa5xrG6wkUsoA0Wg5f" at bounding box center [194, 21] width 298 height 16
paste input "jxpgObhtZM0mSxhGQZPloXnt"
type input "jxpgObhtZM0mSxhGQZPloXnt"
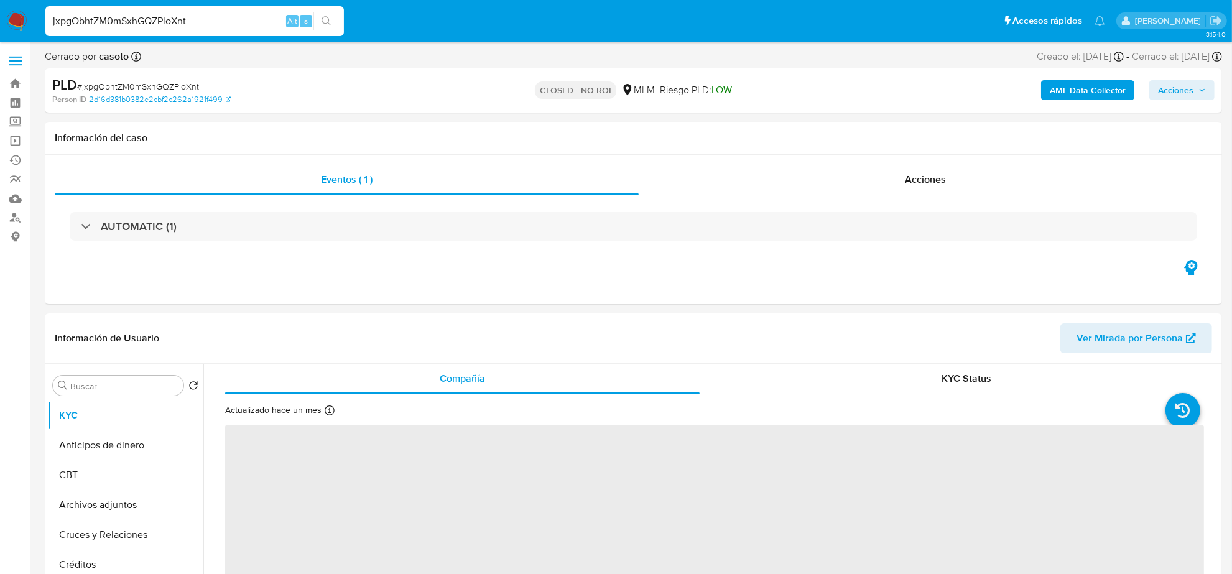
select select "10"
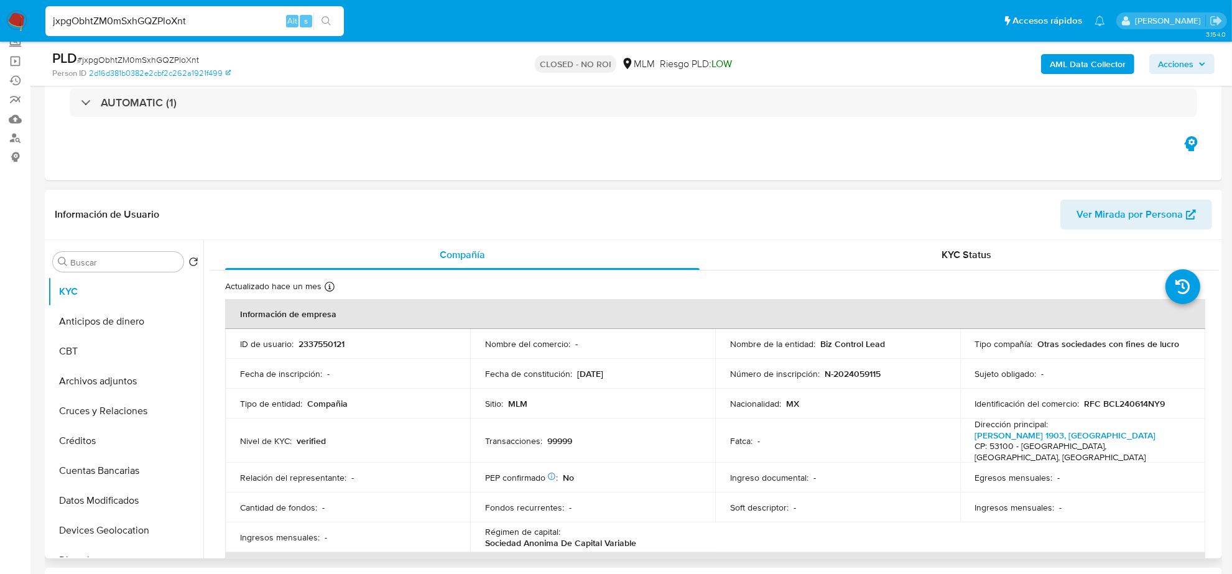
scroll to position [155, 0]
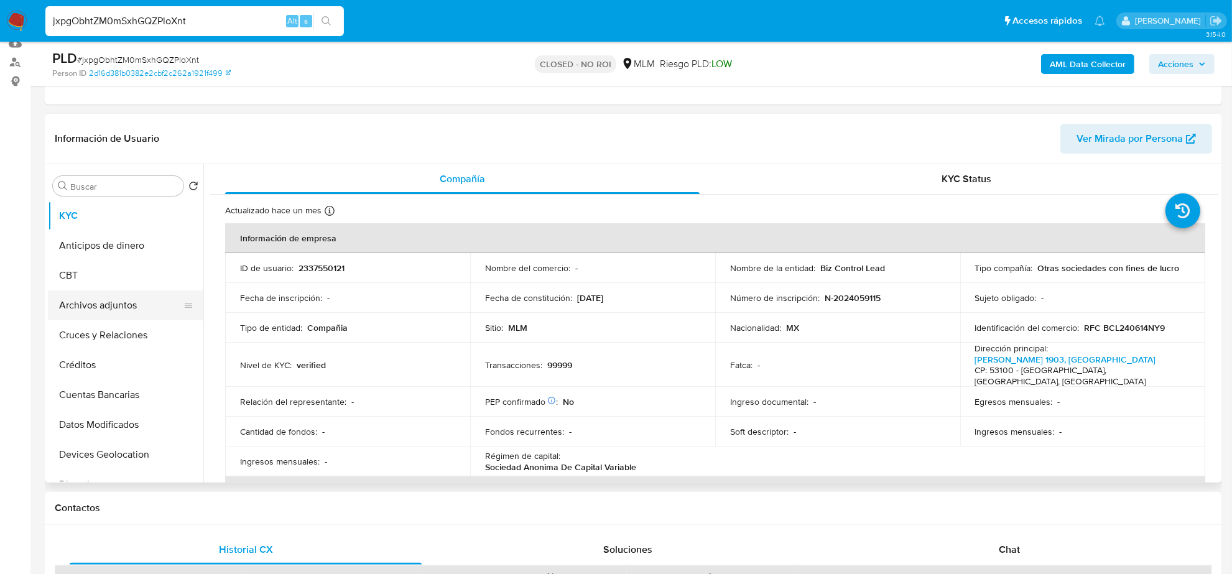
click at [108, 306] on button "Archivos adjuntos" at bounding box center [120, 305] width 145 height 30
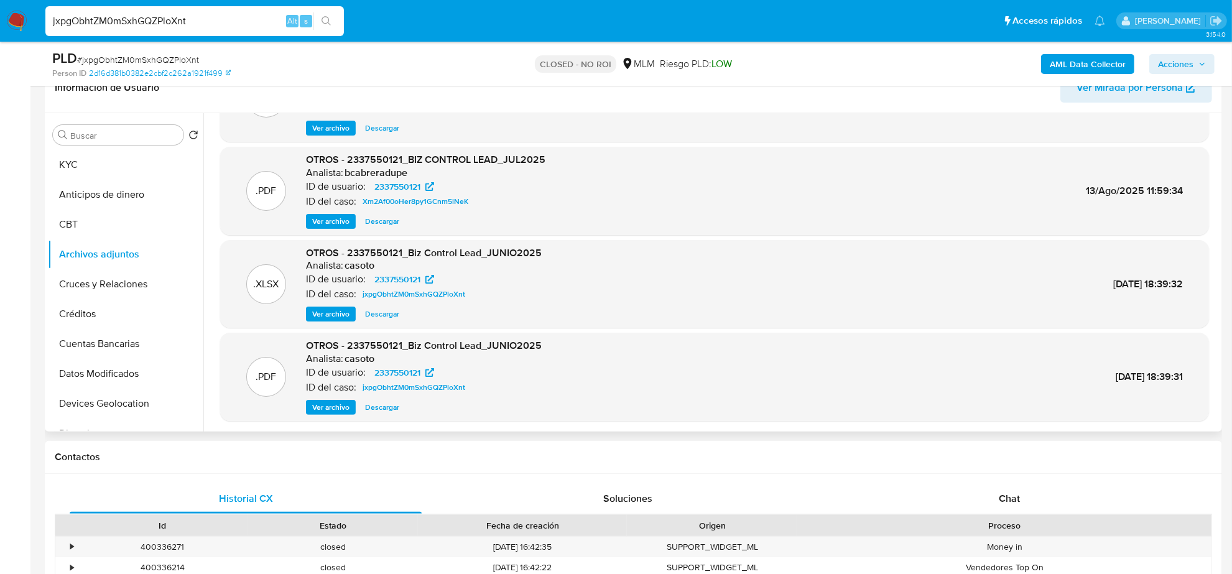
scroll to position [233, 0]
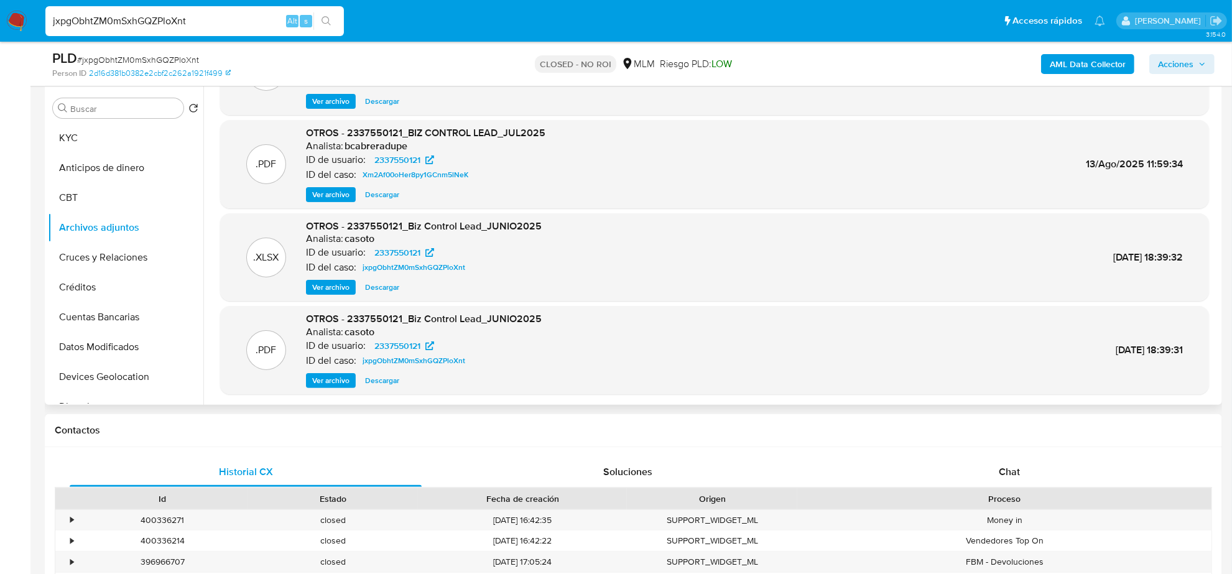
click at [384, 291] on span "Descargar" at bounding box center [382, 287] width 34 height 12
click at [342, 378] on span "Ver archivo" at bounding box center [330, 380] width 37 height 12
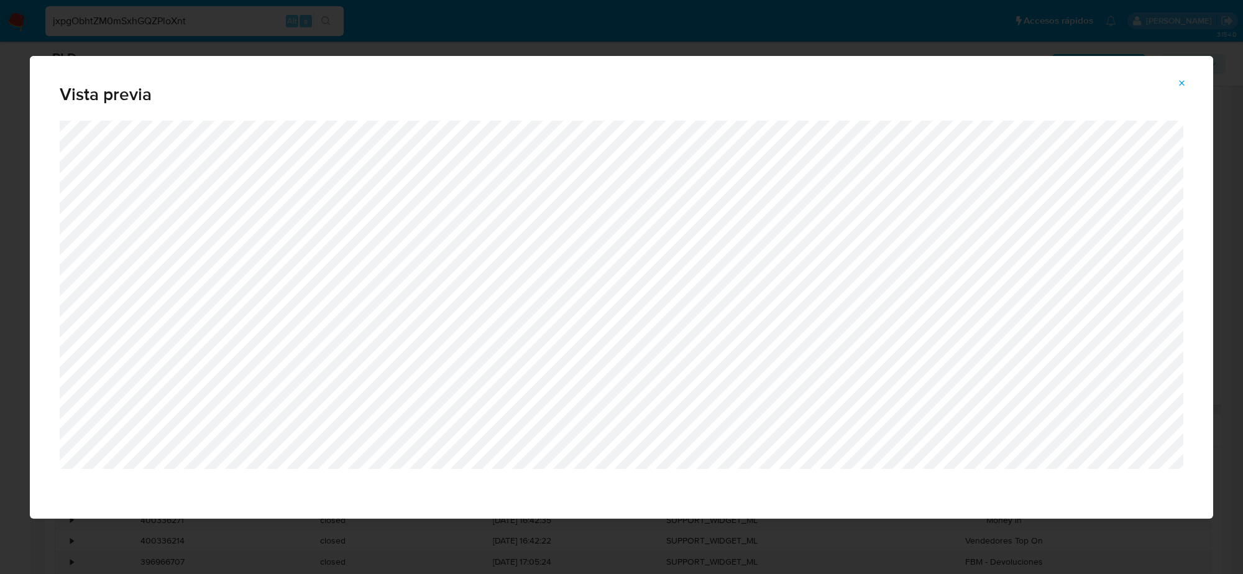
click at [1182, 85] on icon "Attachment preview" at bounding box center [1183, 83] width 6 height 6
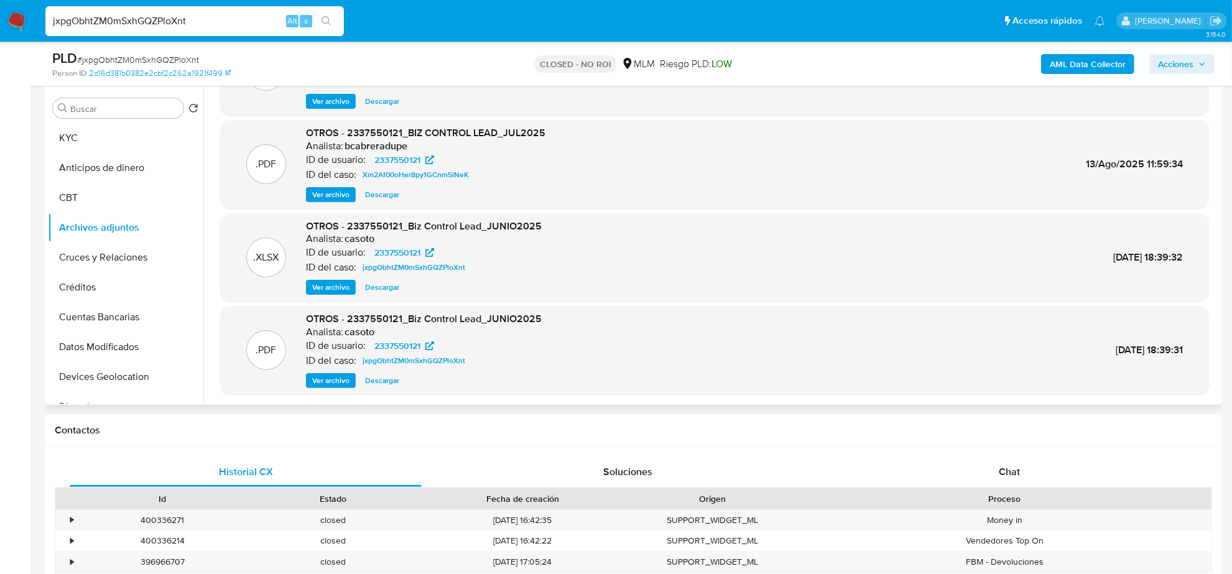
click at [160, 17] on input "jxpgObhtZM0mSxhGQZPloXnt" at bounding box center [194, 21] width 298 height 16
paste input "2OkdrqaTLYPyV4NclPy66MpW"
type input "2OkdrqaTLYPyV4NclPy66MpW"
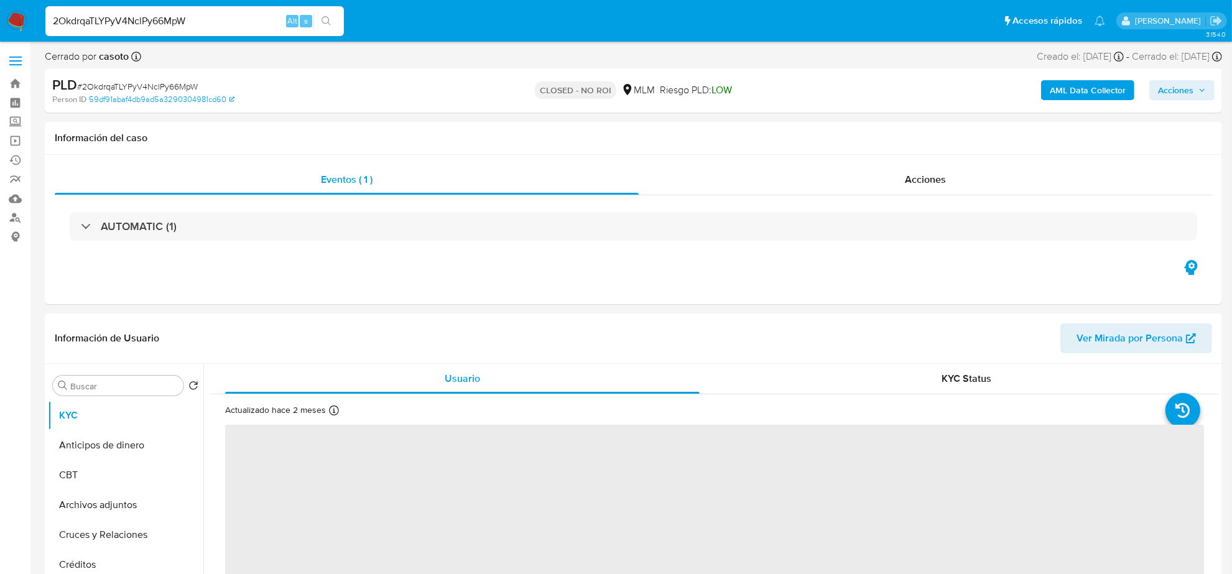
select select "10"
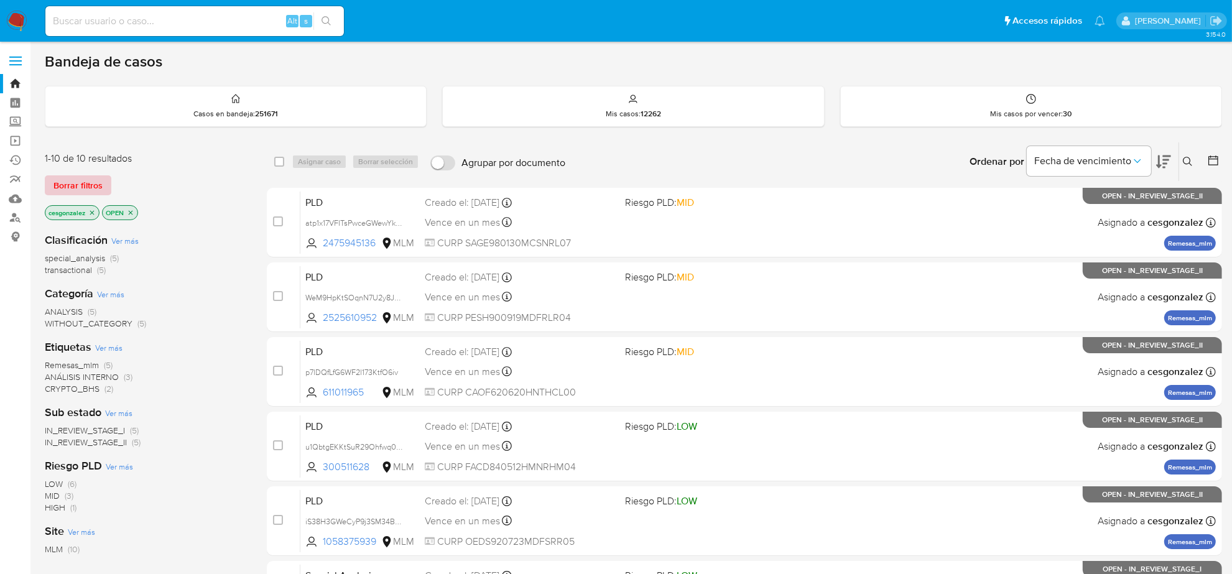
click at [59, 177] on span "Borrar filtros" at bounding box center [77, 185] width 49 height 17
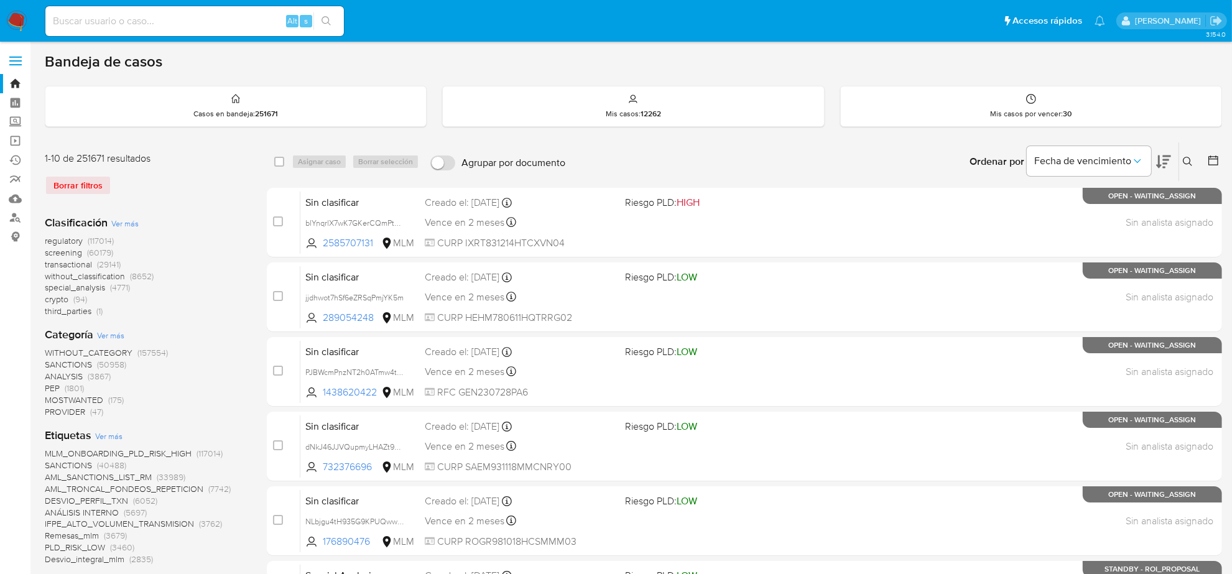
click at [1215, 163] on icon at bounding box center [1213, 160] width 12 height 12
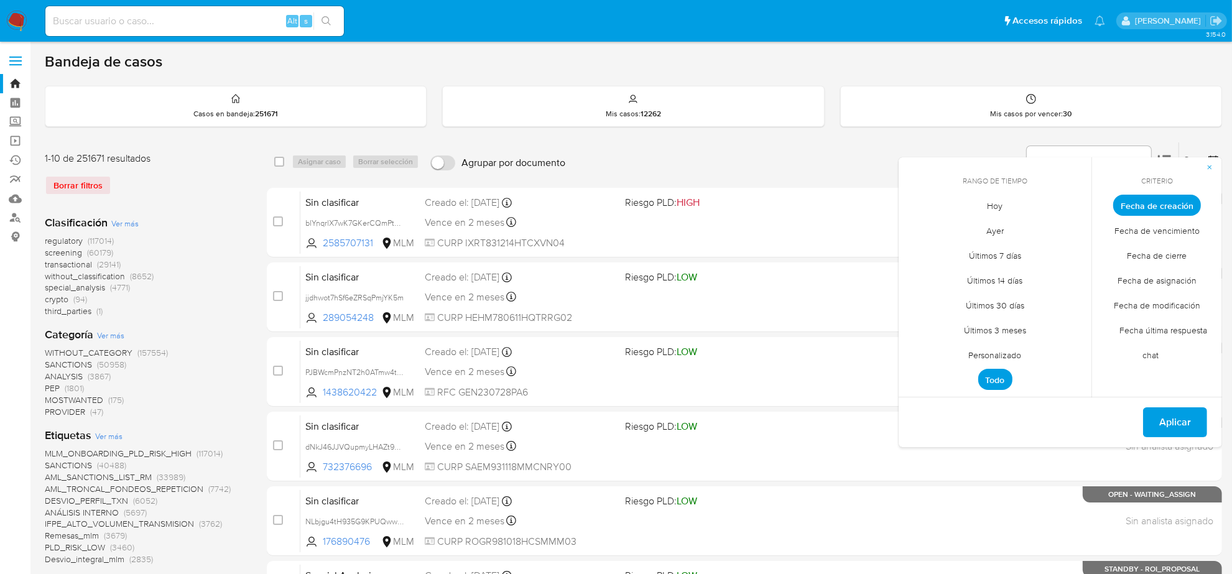
click at [1012, 359] on span "Personalizado" at bounding box center [994, 355] width 79 height 25
click at [922, 224] on icon "Mes anterior" at bounding box center [917, 228] width 15 height 15
click at [919, 224] on icon "Mes anterior" at bounding box center [917, 228] width 15 height 15
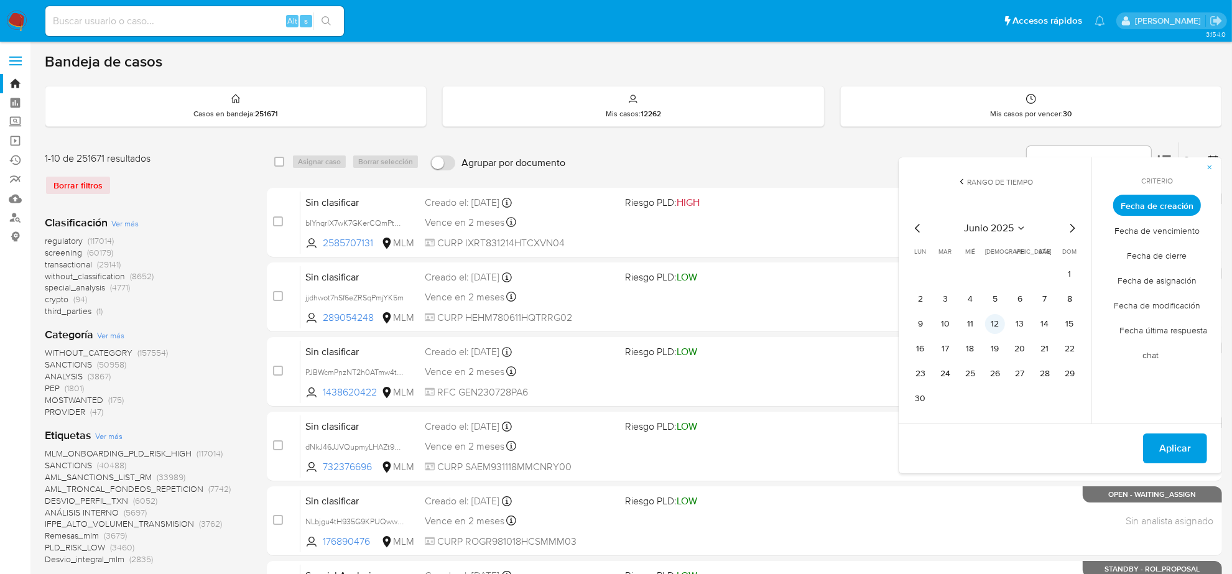
click at [993, 328] on button "12" at bounding box center [995, 324] width 20 height 20
click at [1171, 436] on span "Aplicar" at bounding box center [1175, 448] width 32 height 27
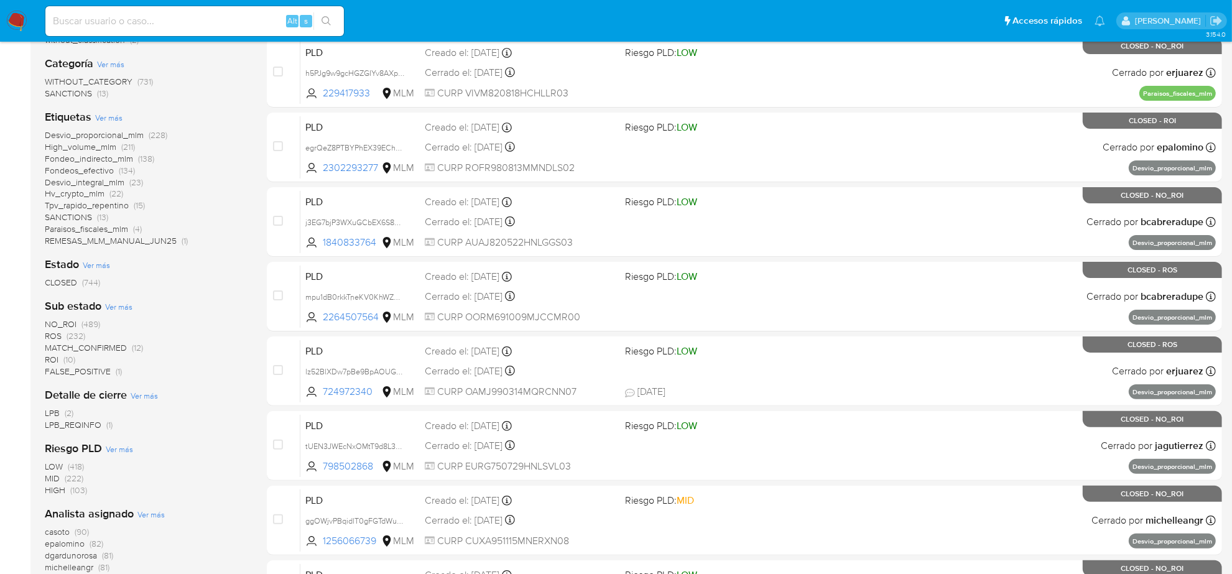
scroll to position [233, 0]
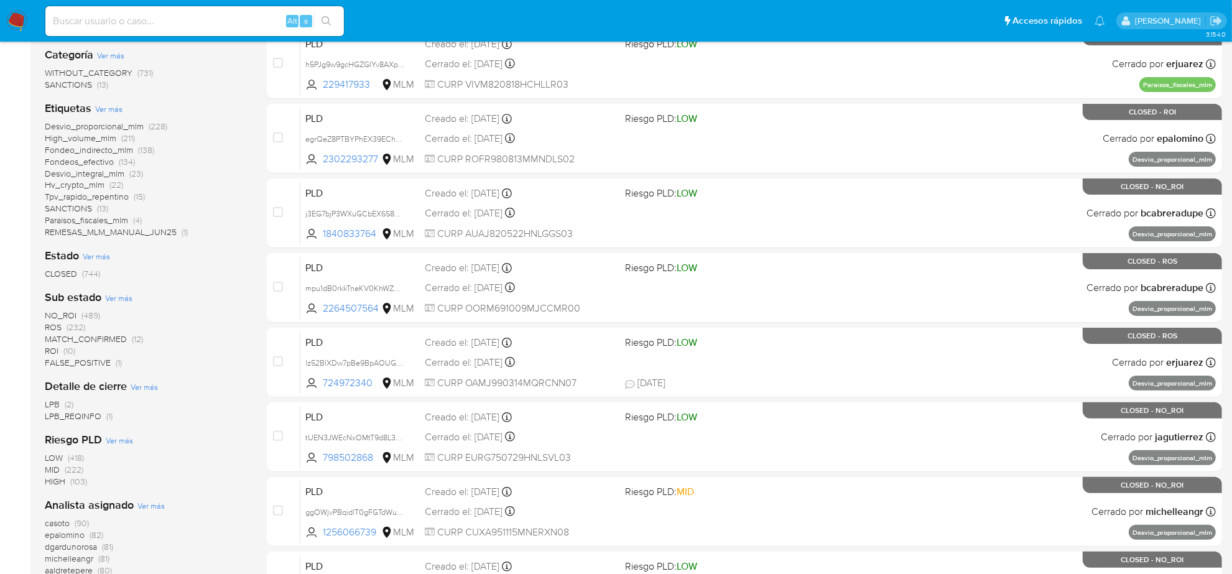
click at [63, 318] on span "NO_ROI" at bounding box center [61, 315] width 32 height 12
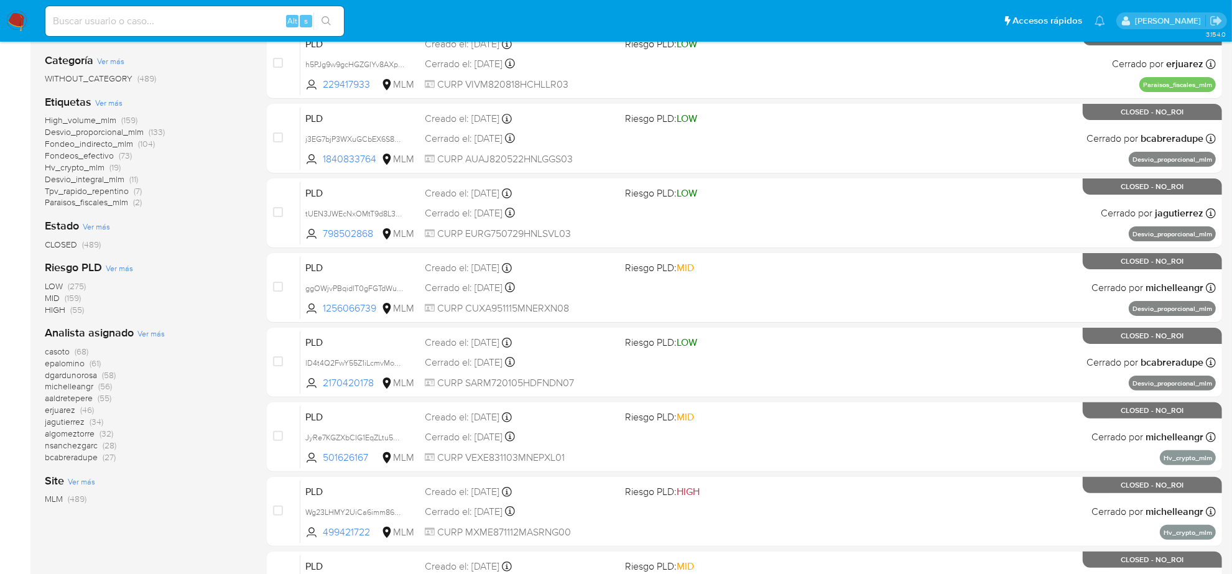
click at [61, 352] on span "casoto" at bounding box center [57, 351] width 25 height 12
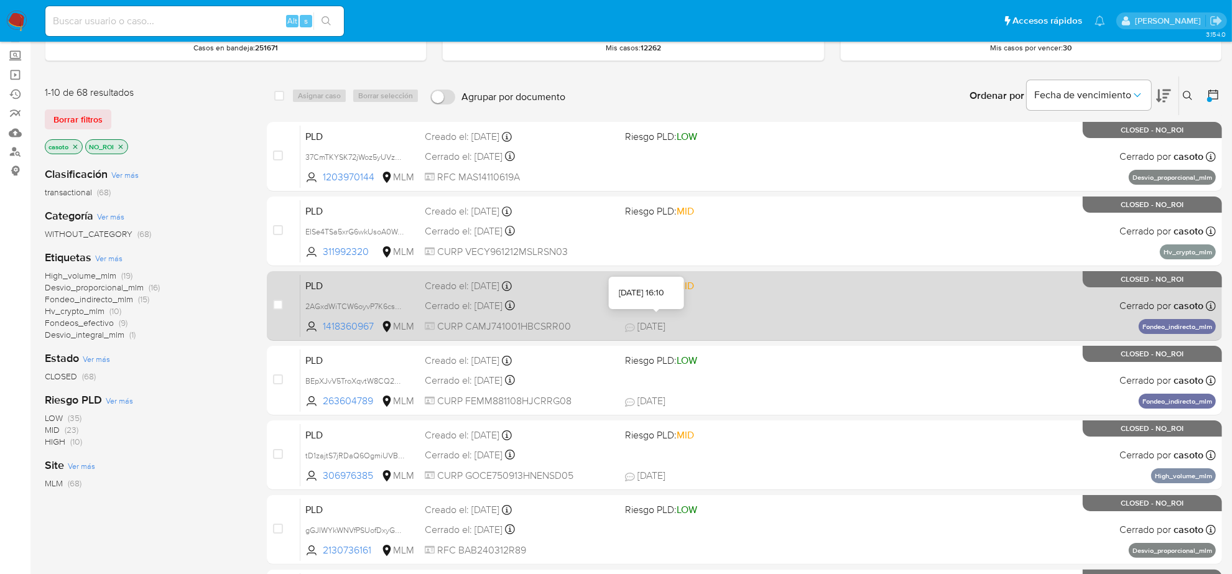
scroll to position [155, 0]
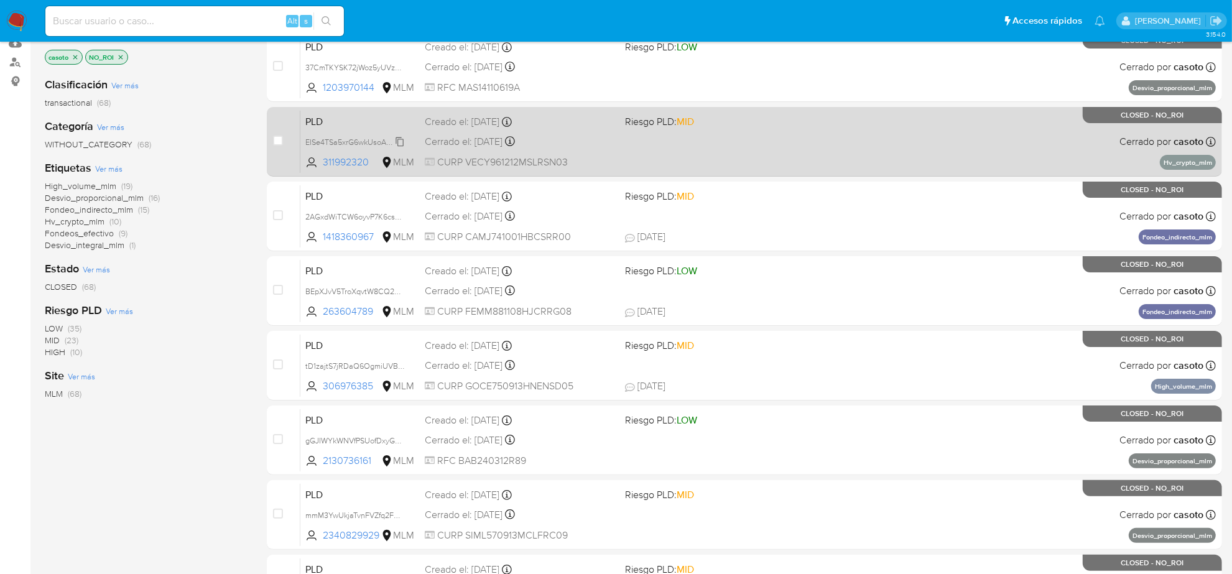
click at [389, 138] on span "EISe4TSa5xrG6wkUsoA0Wg5f" at bounding box center [356, 141] width 103 height 14
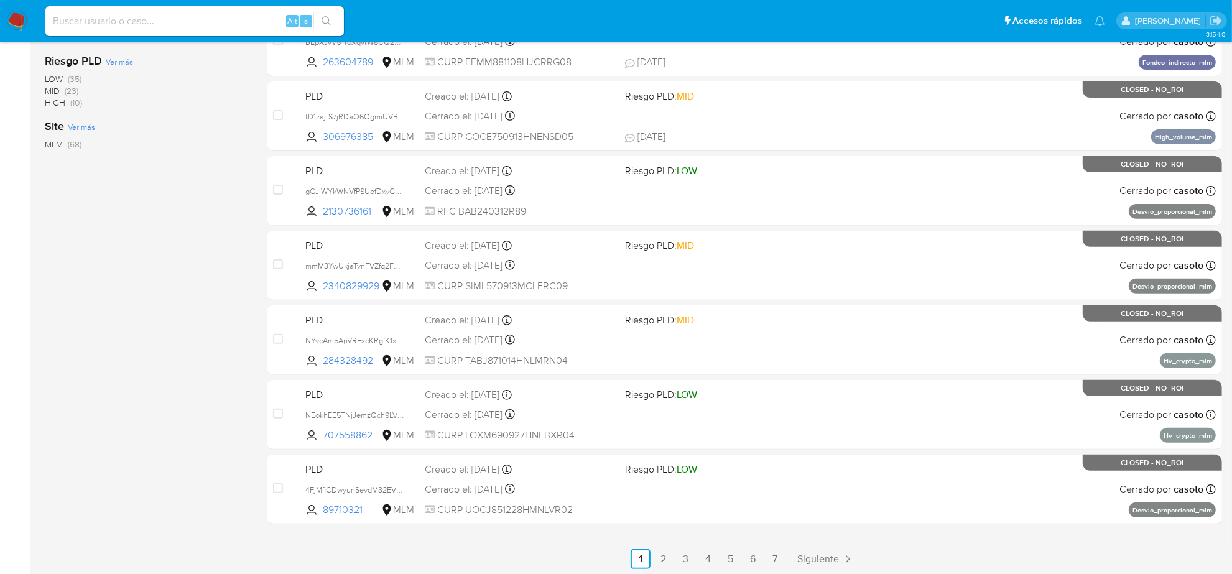
scroll to position [406, 0]
click at [826, 556] on span "Siguiente" at bounding box center [818, 558] width 42 height 10
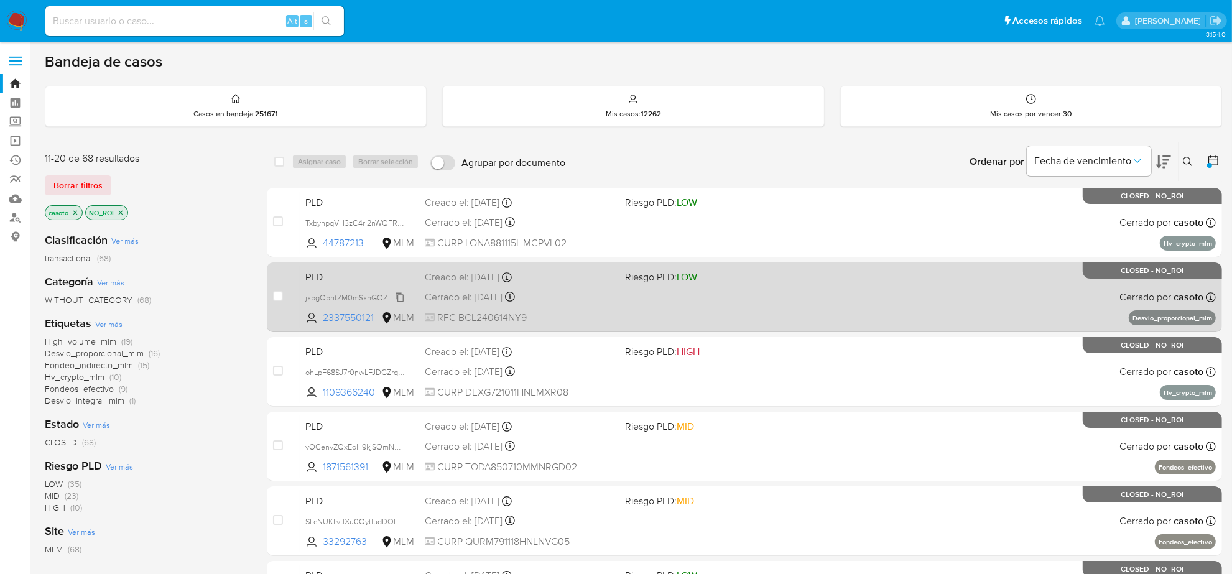
click at [400, 297] on span "jxpgObhtZM0mSxhGQZPloXnt" at bounding box center [357, 297] width 104 height 14
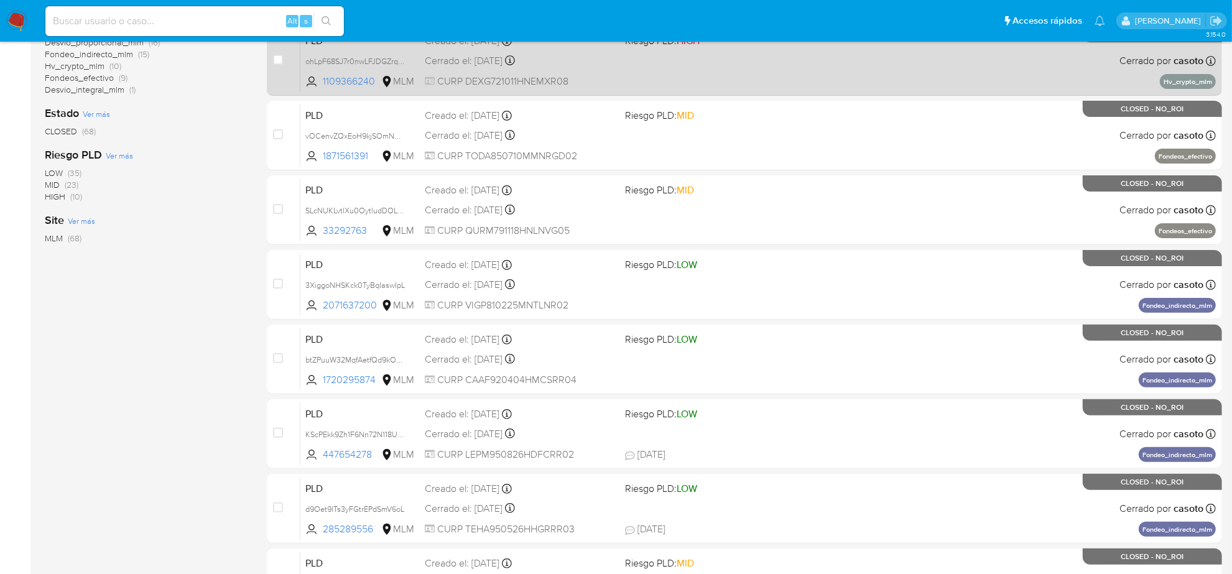
scroll to position [406, 0]
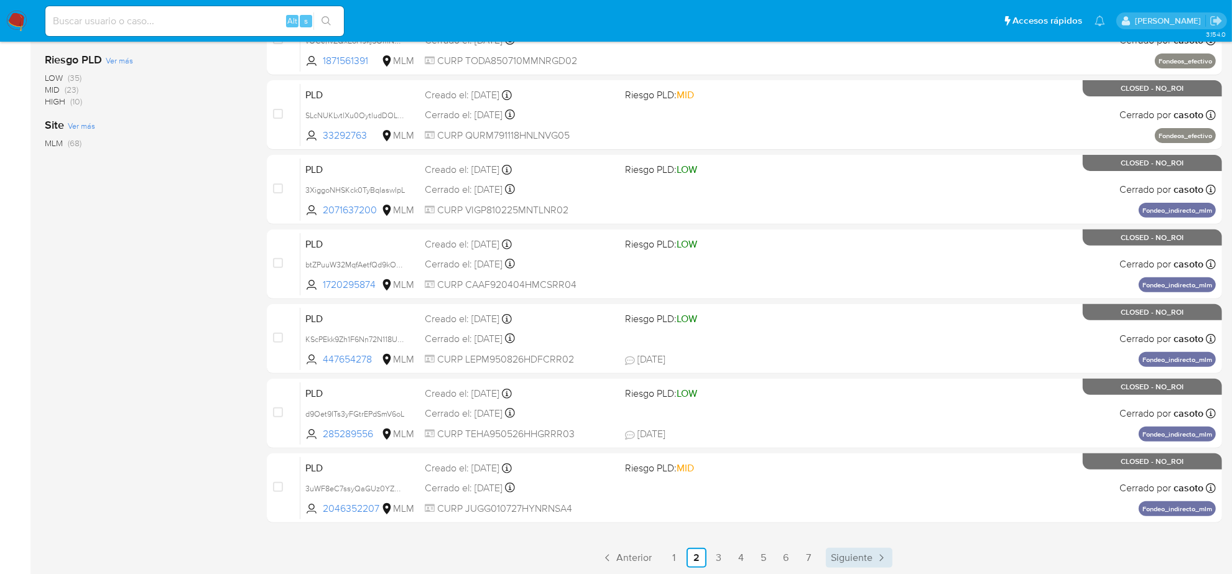
click at [865, 558] on span "Siguiente" at bounding box center [852, 558] width 42 height 10
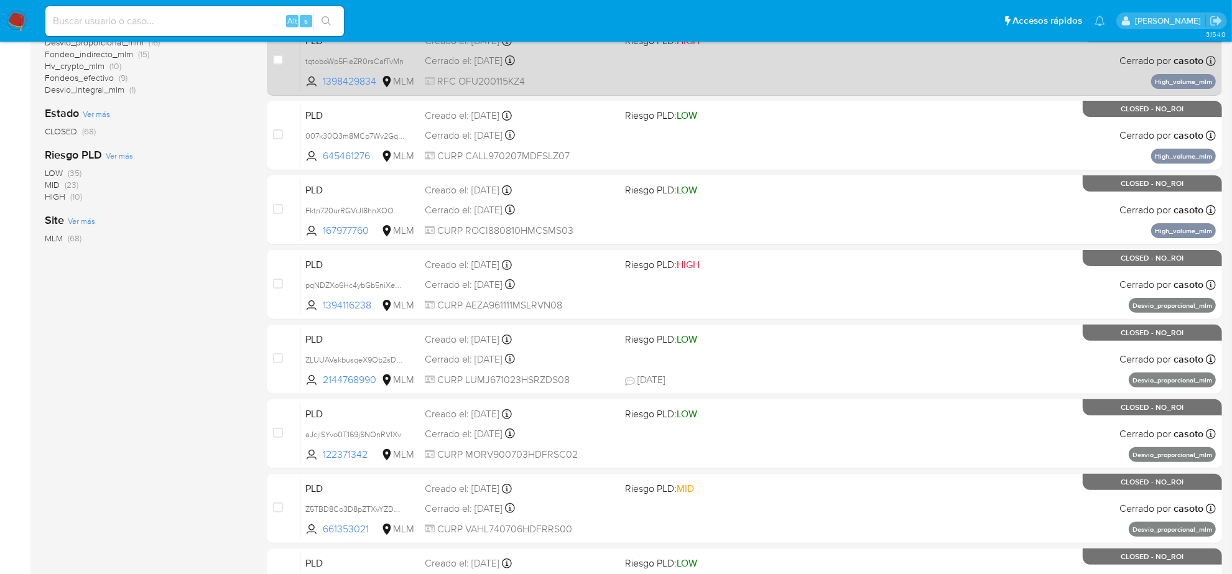
scroll to position [406, 0]
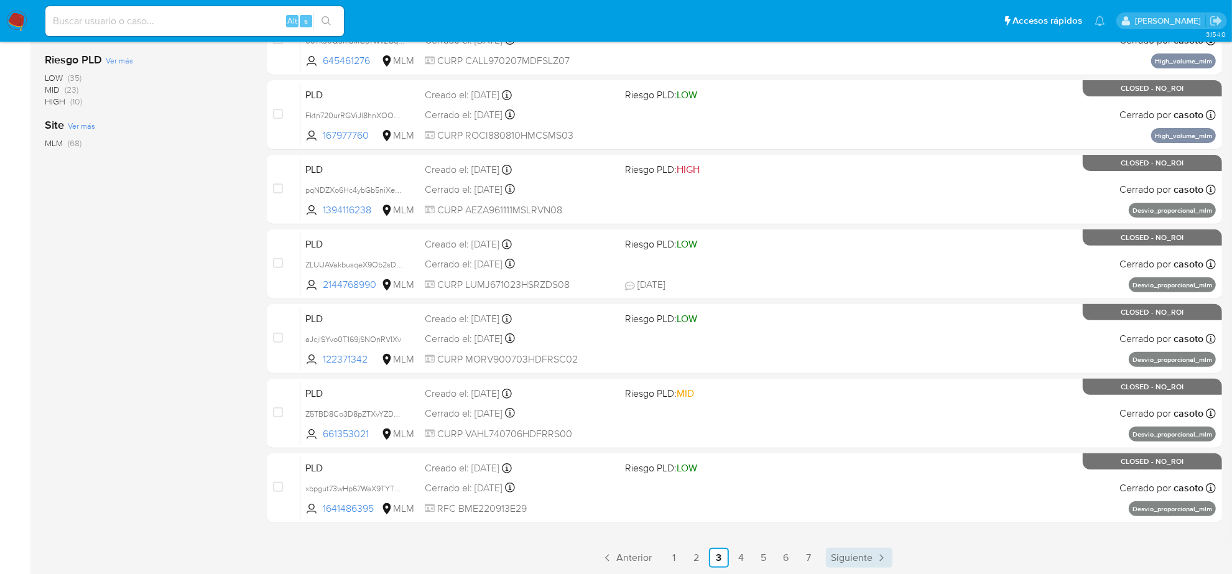
click at [845, 563] on span "Siguiente" at bounding box center [852, 558] width 42 height 10
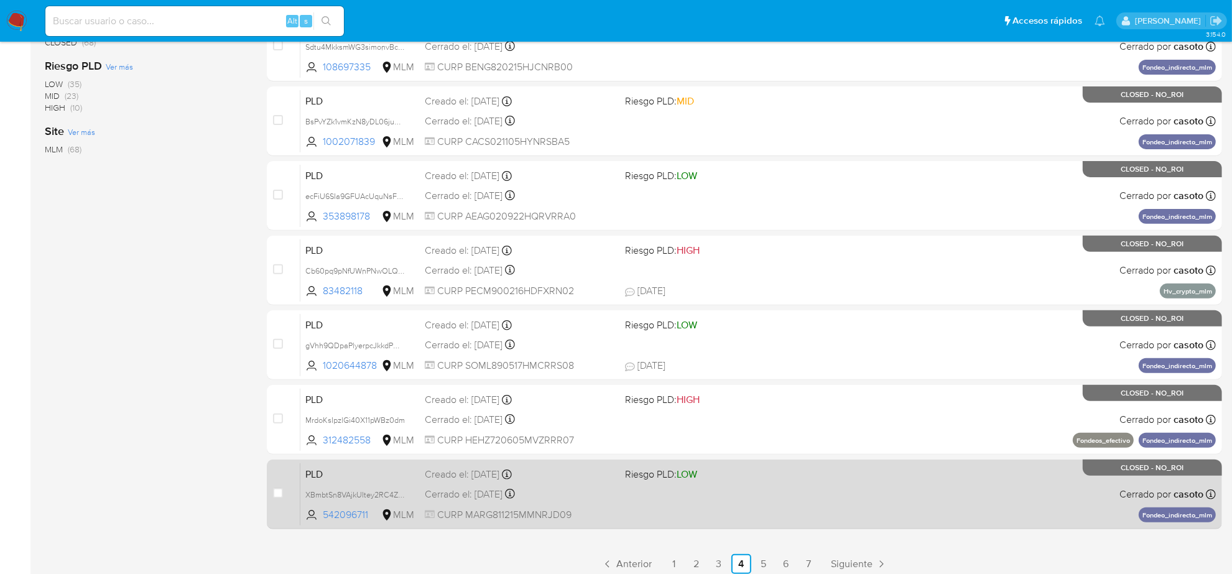
scroll to position [406, 0]
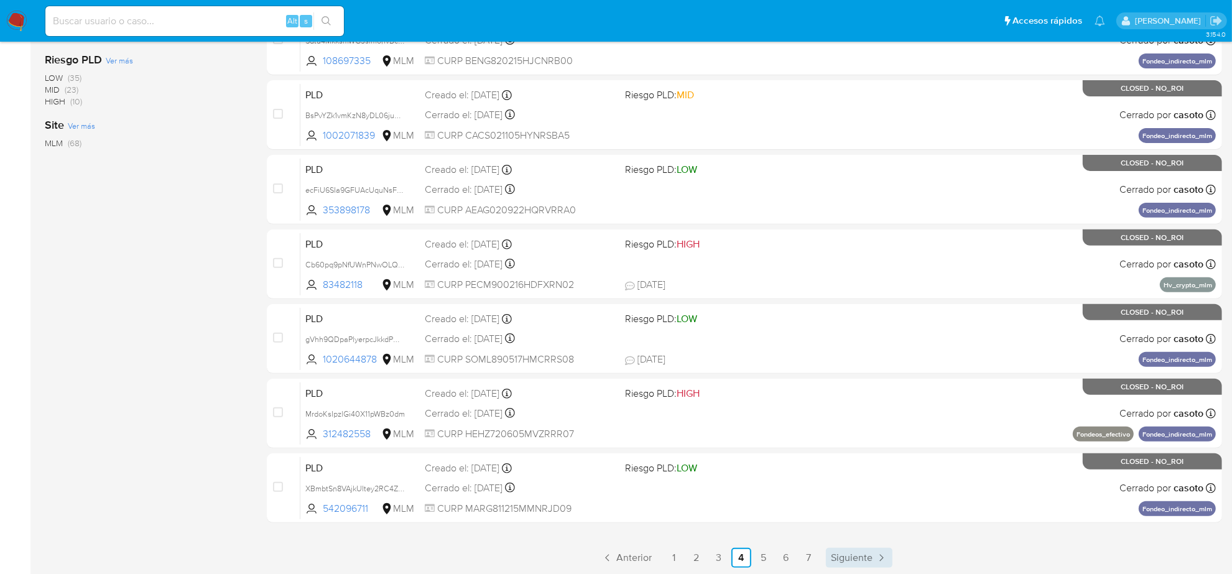
click at [855, 548] on link "Siguiente" at bounding box center [859, 558] width 67 height 20
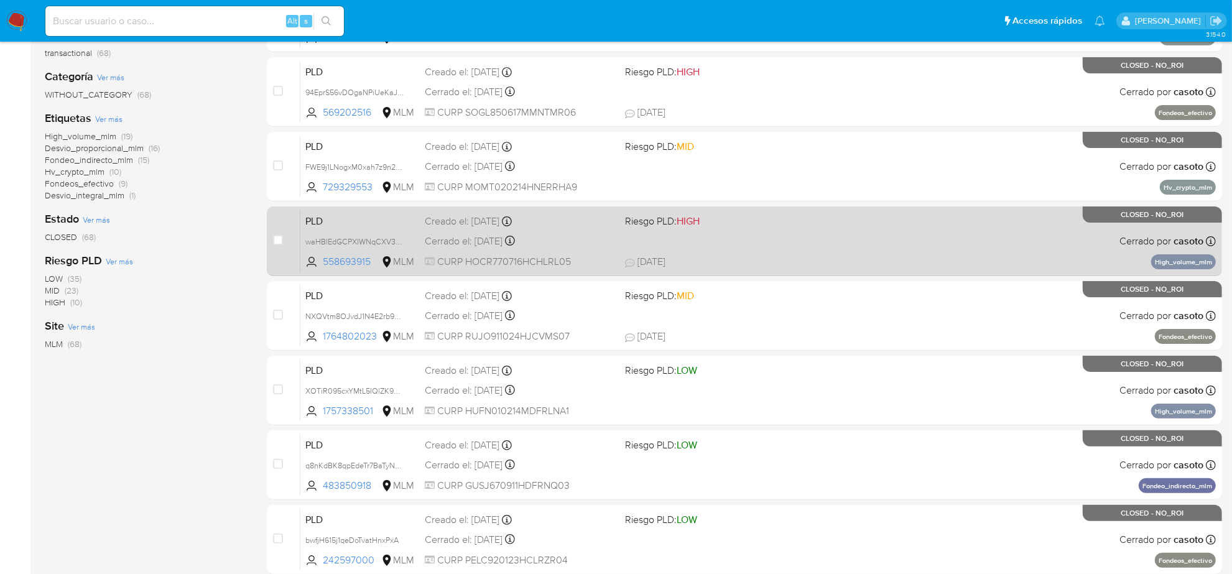
scroll to position [406, 0]
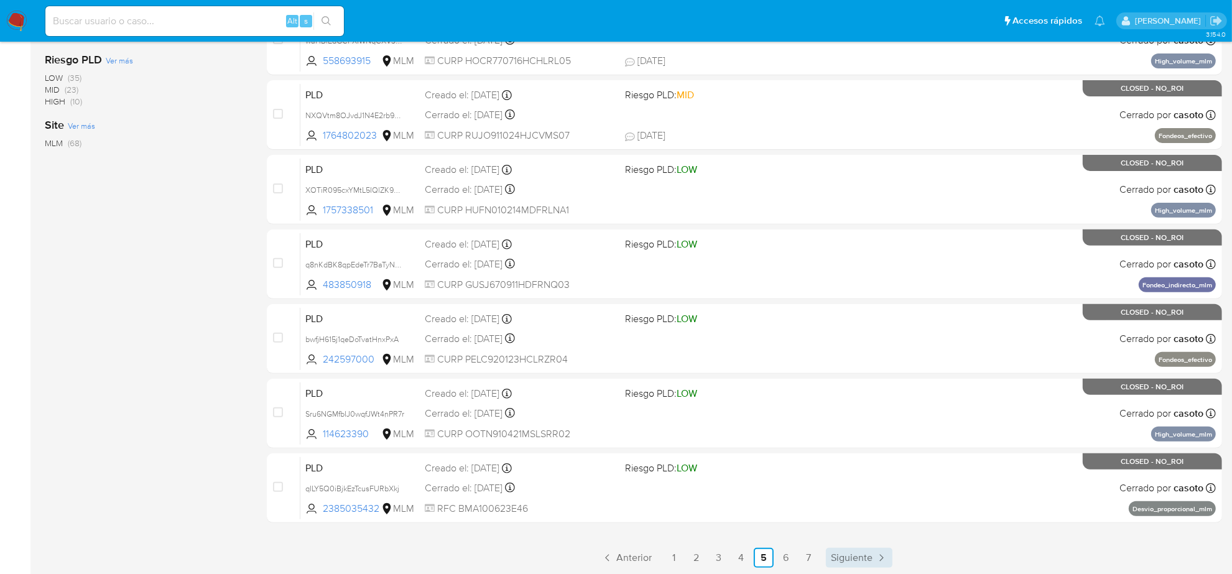
click at [861, 558] on span "Siguiente" at bounding box center [852, 558] width 42 height 10
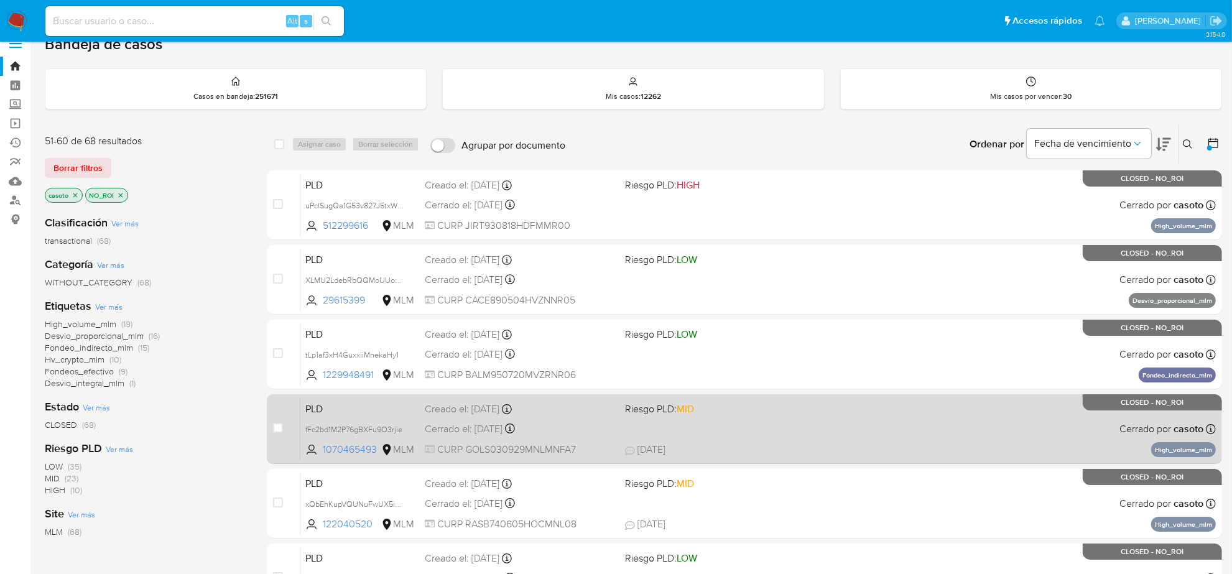
scroll to position [311, 0]
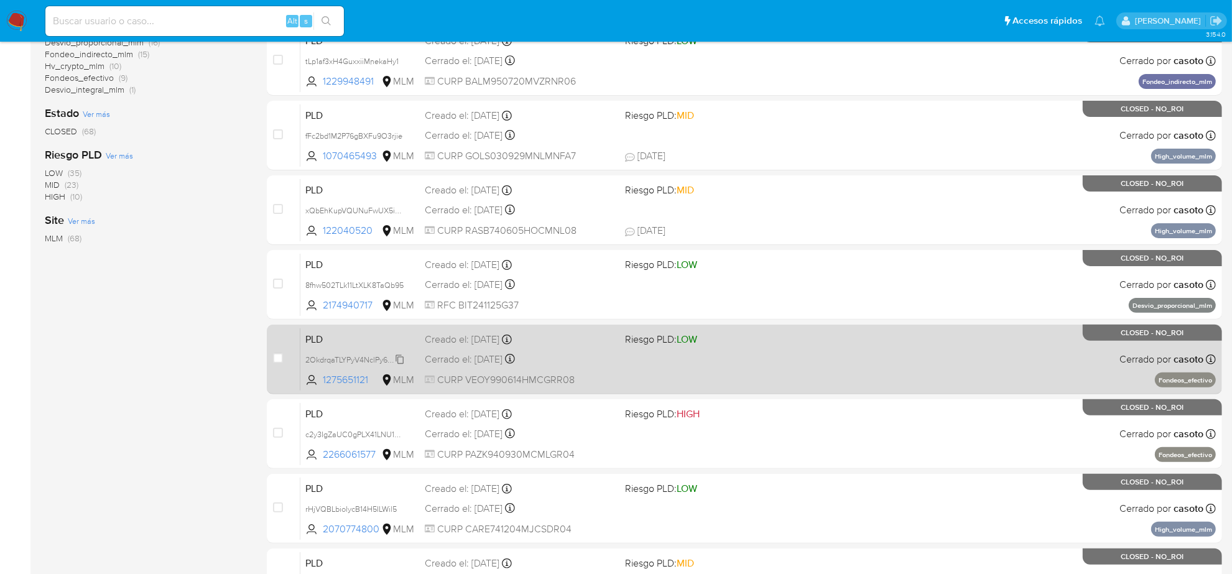
click at [398, 352] on span "2OkdrqaTLYPyV4NclPy66MpW" at bounding box center [356, 359] width 103 height 14
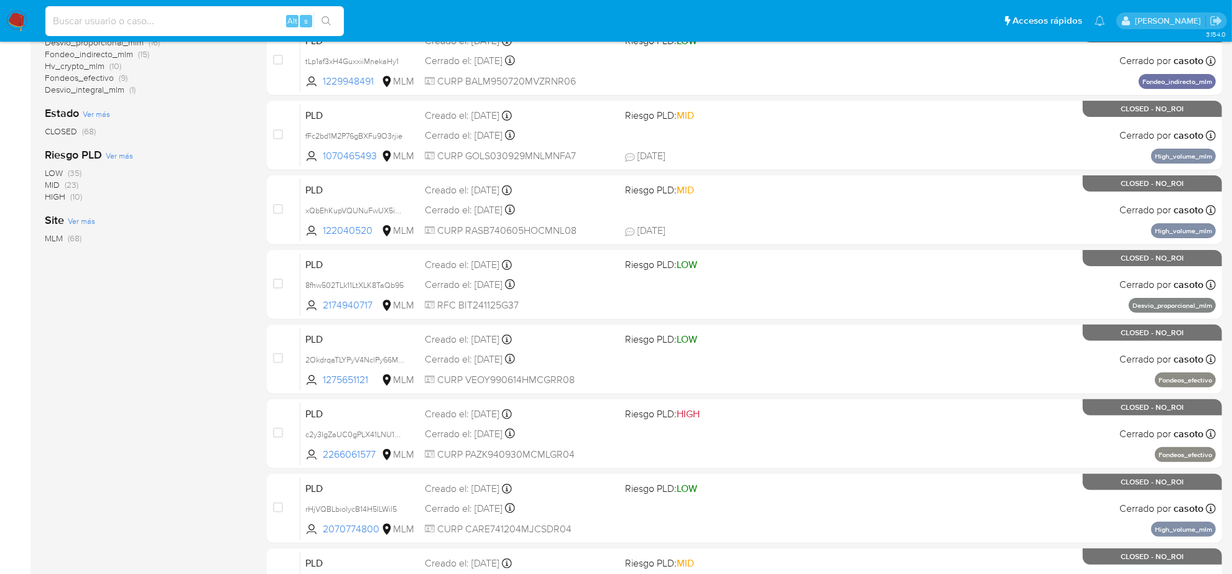
click at [163, 22] on input at bounding box center [194, 21] width 298 height 16
paste input "EISe4TSa5xrG6wkUsoA0Wg5f"
type input "EISe4TSa5xrG6wkUsoA0Wg5f"
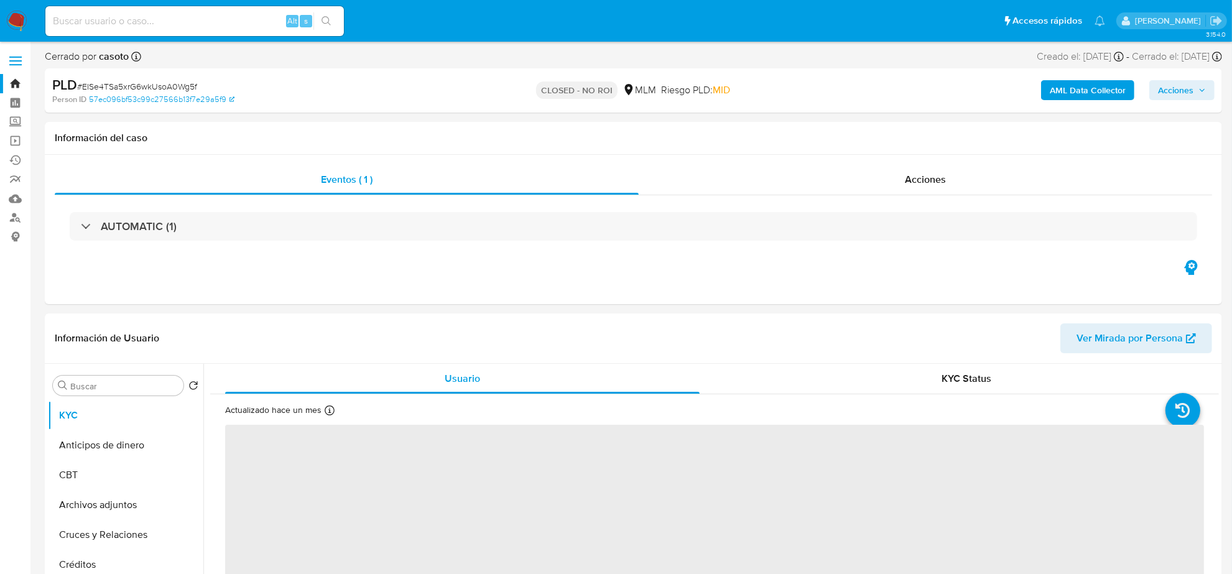
select select "10"
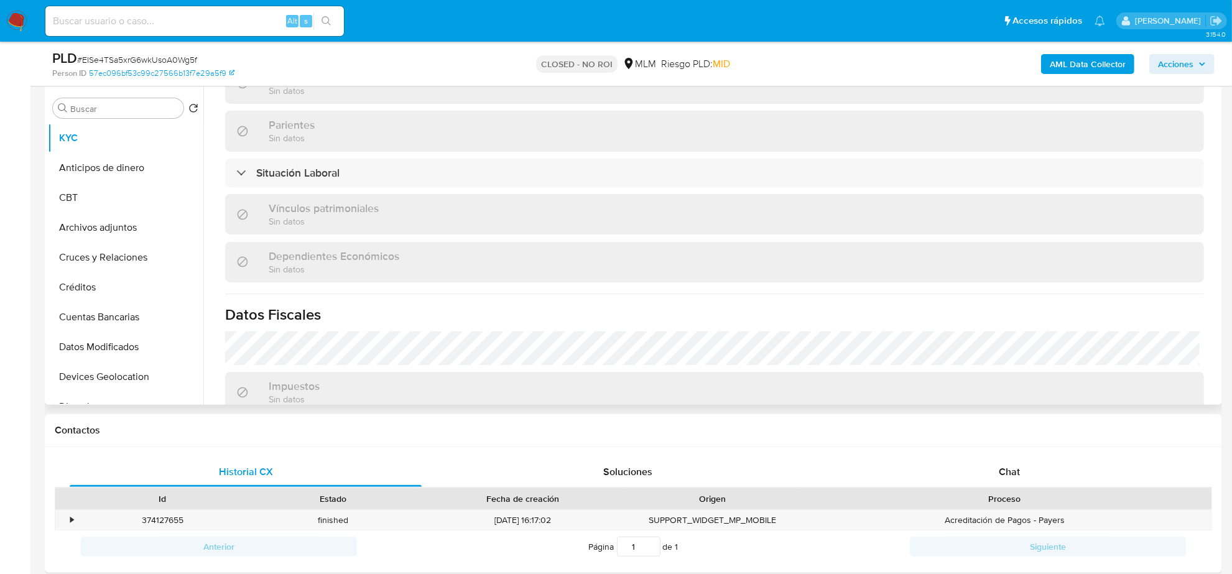
scroll to position [757, 0]
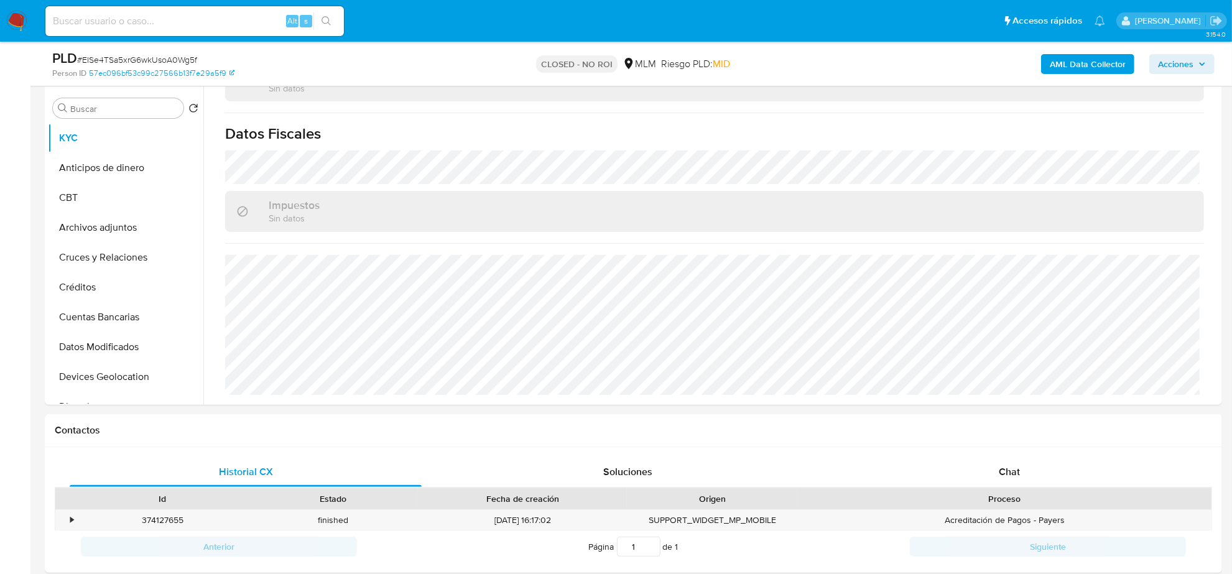
click at [119, 22] on input at bounding box center [194, 21] width 298 height 16
paste input "jxpgObhtZM0mSxhGQZPloXnt"
type input "jxpgObhtZM0mSxhGQZPloXnt"
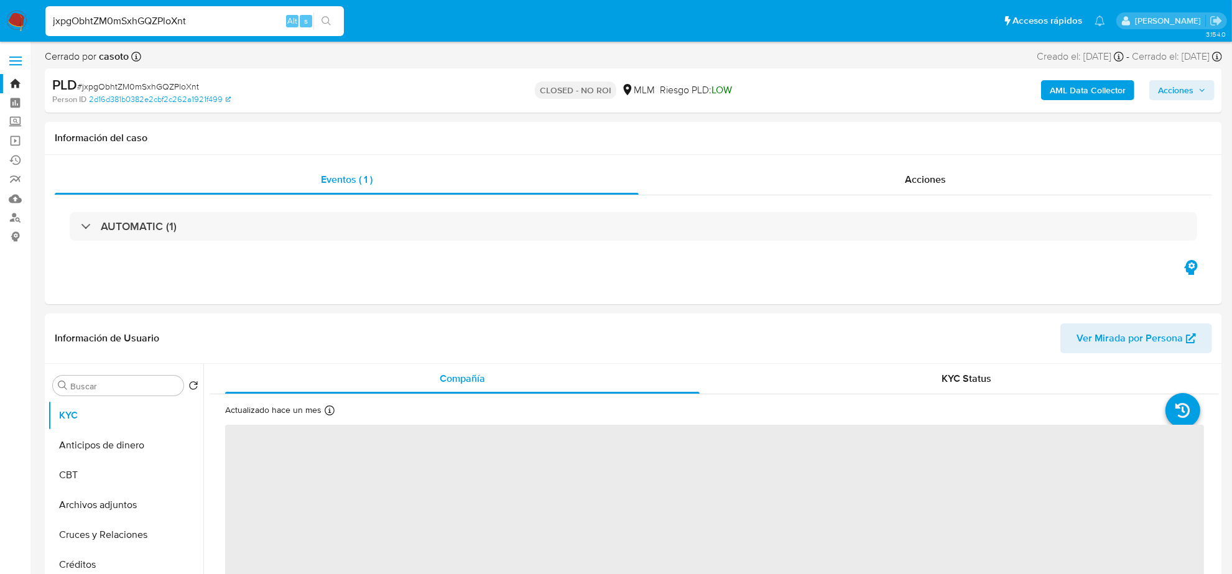
select select "10"
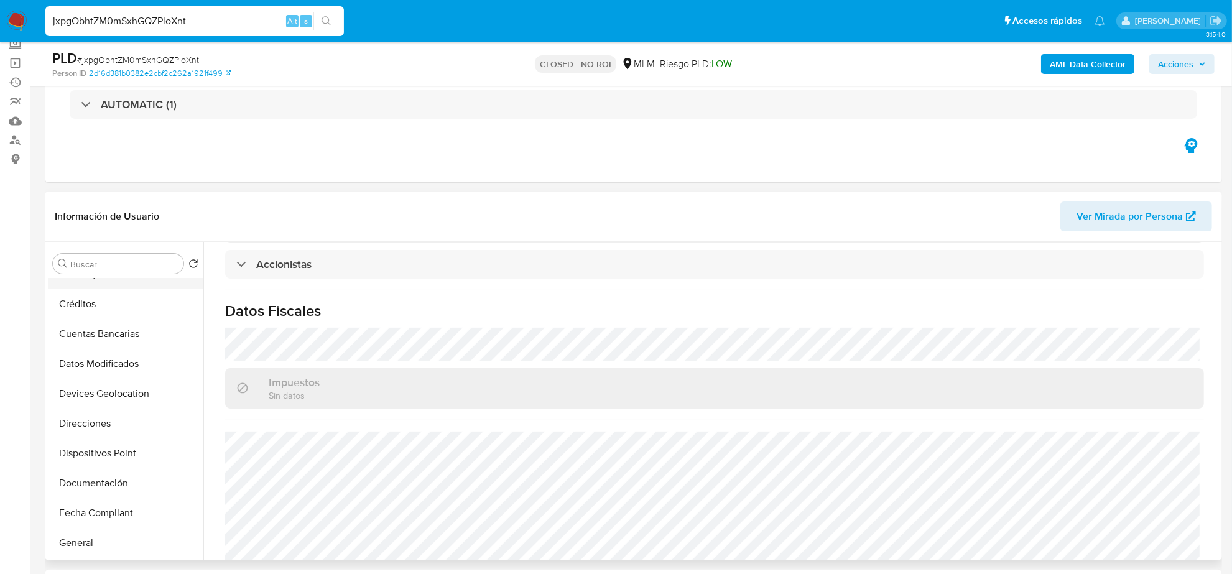
scroll to position [155, 0]
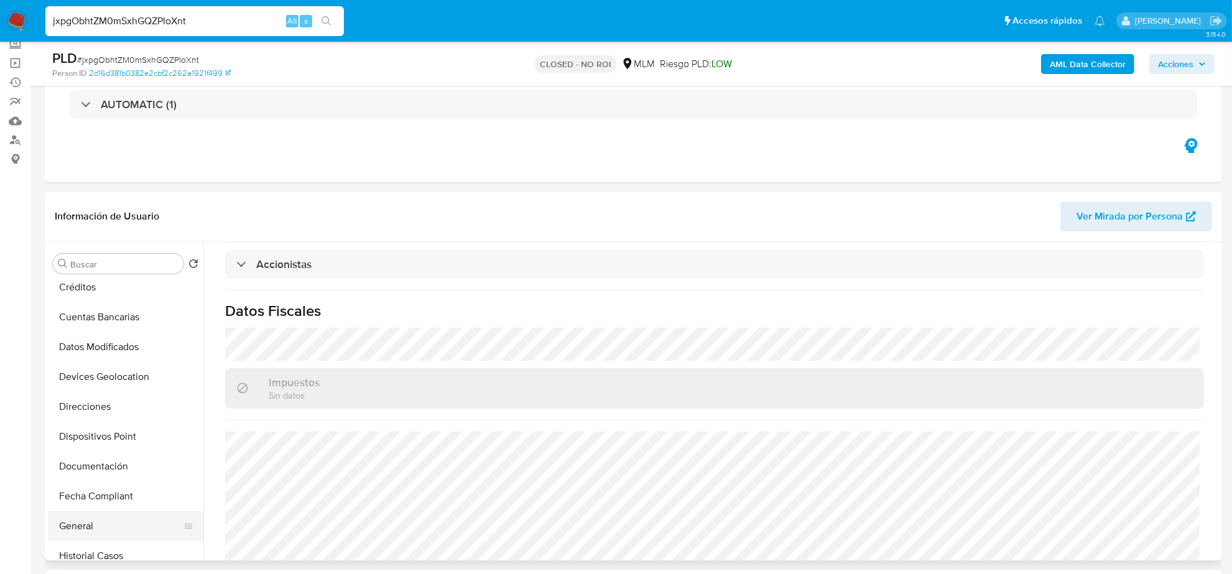
click at [88, 533] on button "General" at bounding box center [120, 526] width 145 height 30
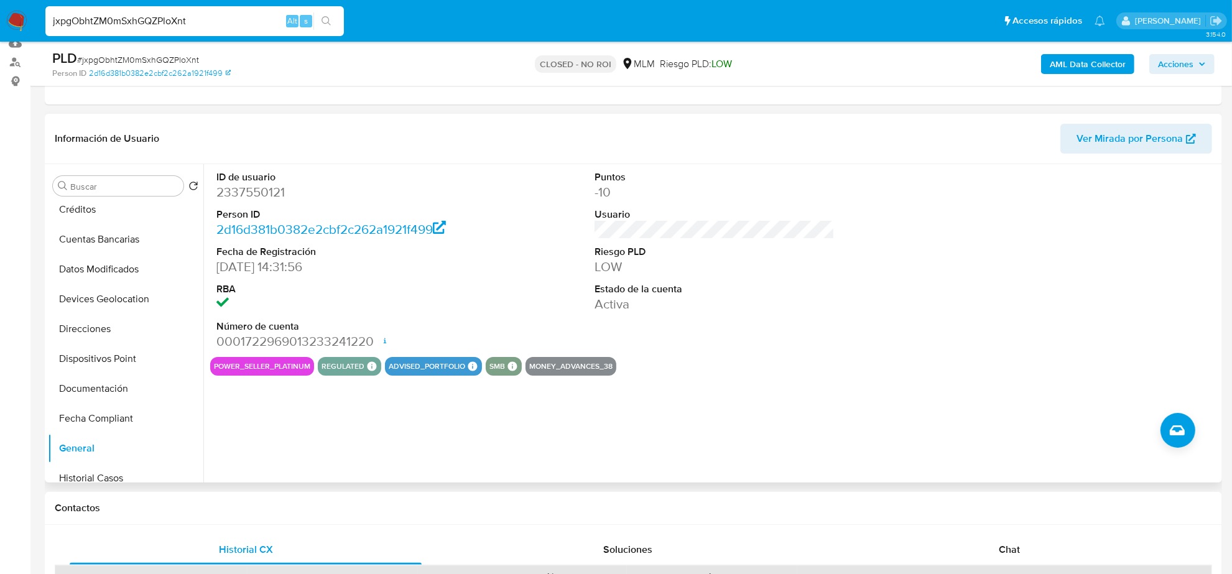
click at [182, 25] on input "jxpgObhtZM0mSxhGQZPloXnt" at bounding box center [194, 21] width 298 height 16
paste input "2OkdrqaTLYPyV4NclPy66MpW"
type input "2OkdrqaTLYPyV4NclPy66MpW"
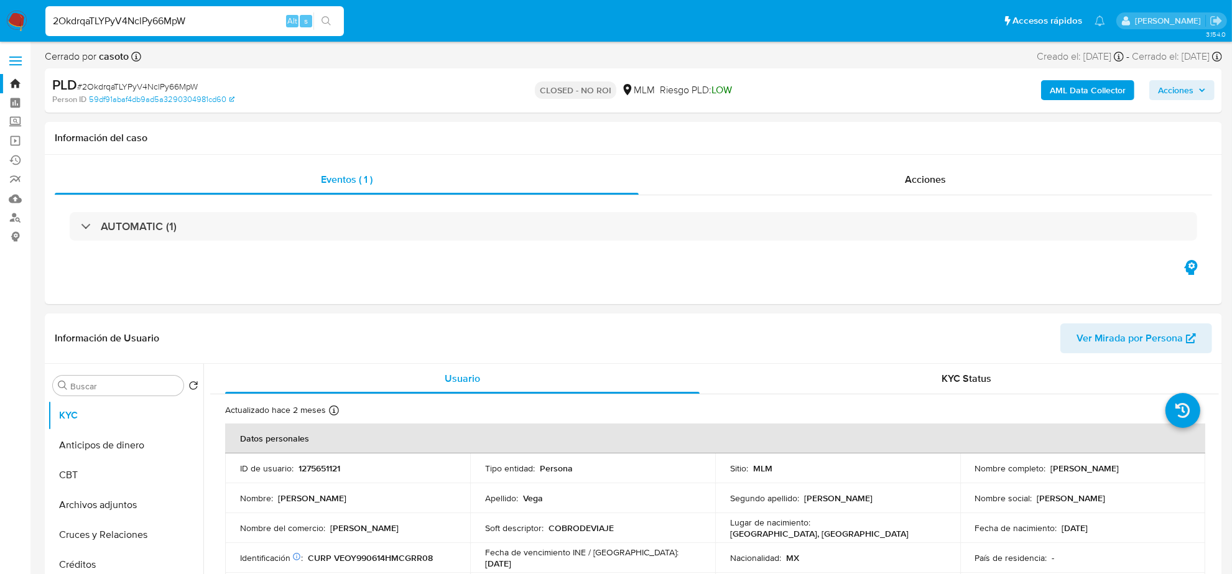
select select "10"
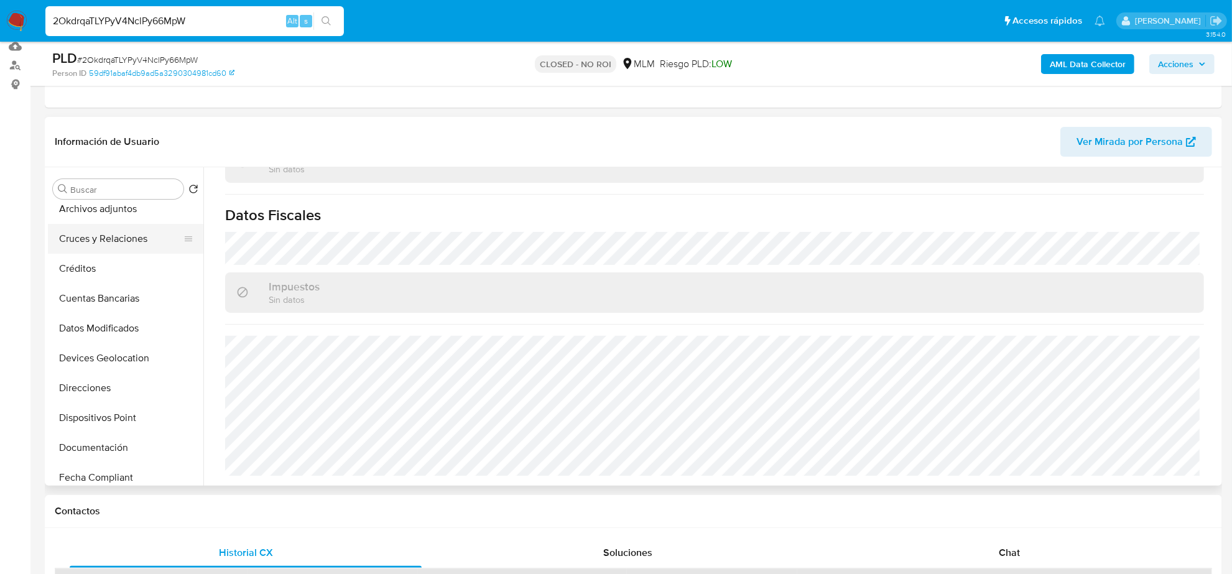
scroll to position [233, 0]
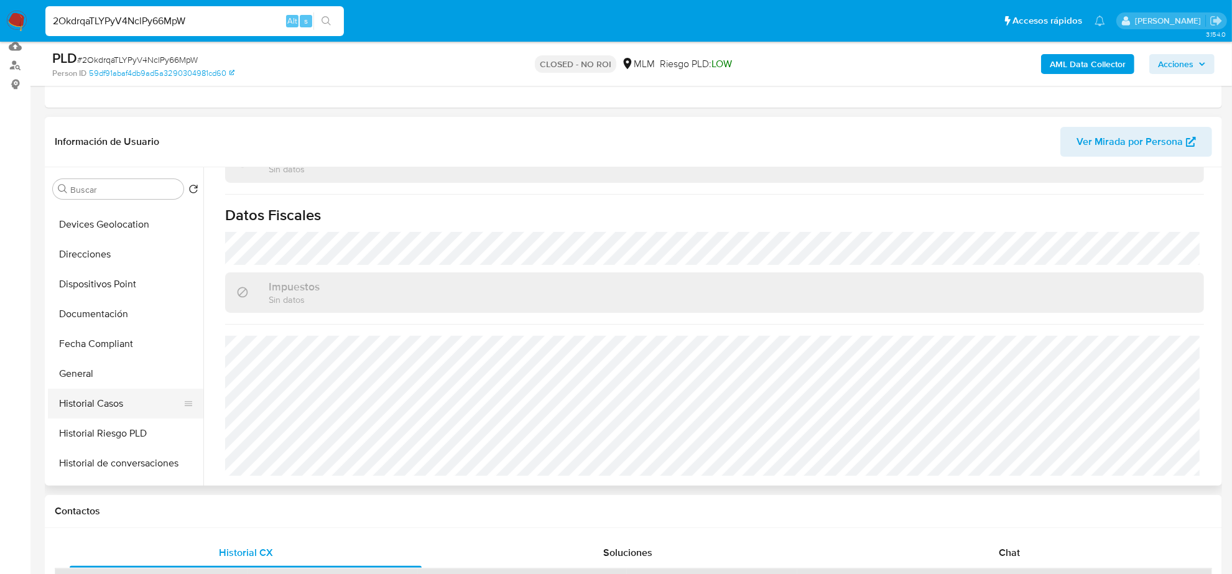
click at [110, 410] on button "Historial Casos" at bounding box center [120, 404] width 145 height 30
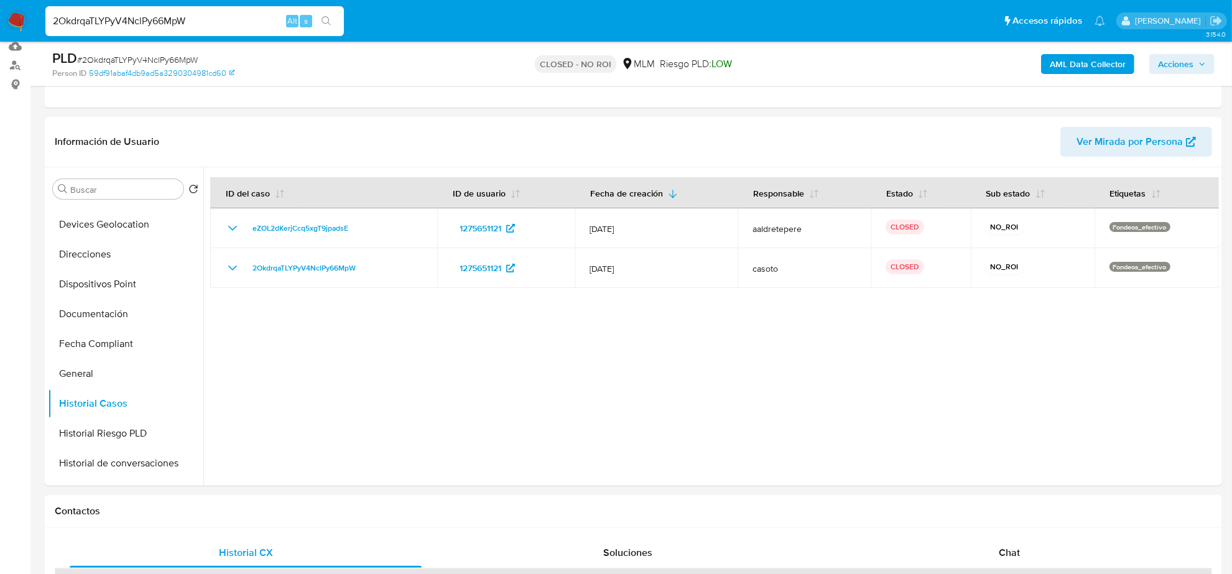
click at [103, 19] on input "2OkdrqaTLYPyV4NclPy66MpW" at bounding box center [194, 21] width 298 height 16
paste input "UKLHTps8M2YYUkaYxGYTgb0x"
type input "UKLHTps8M2YYUkaYxGYTgb0x"
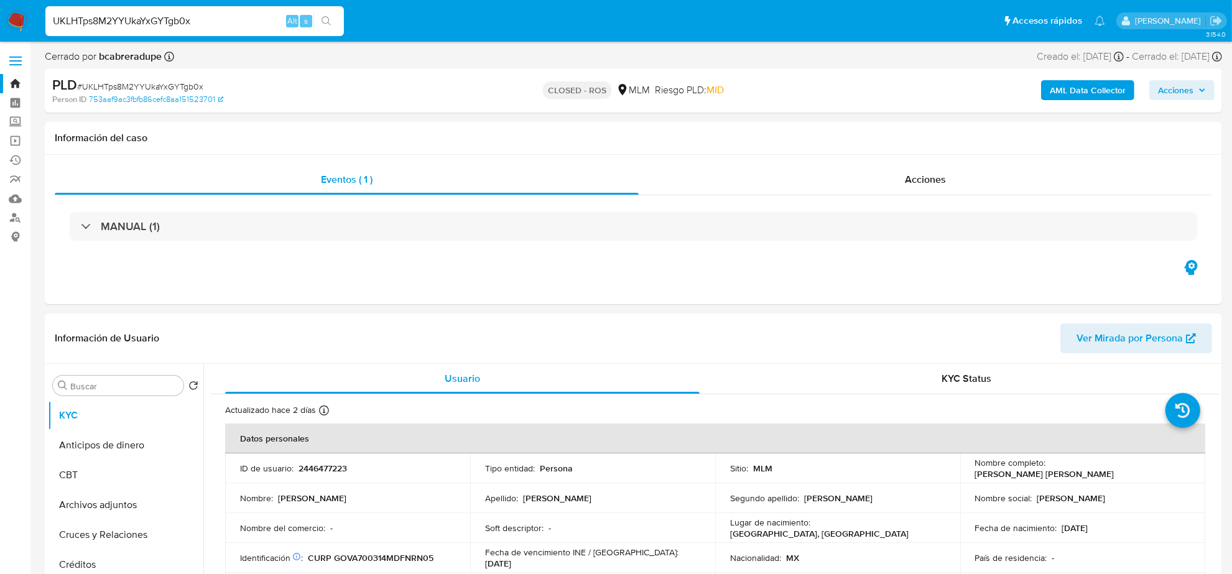
select select "10"
click at [908, 193] on div "Acciones" at bounding box center [924, 180] width 573 height 30
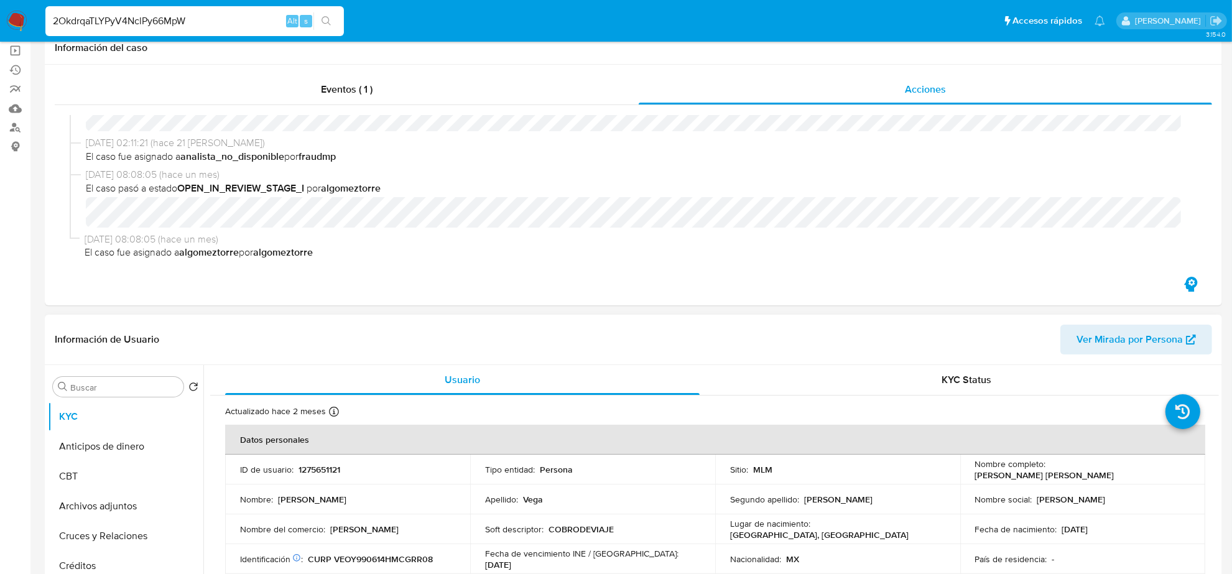
scroll to position [155, 0]
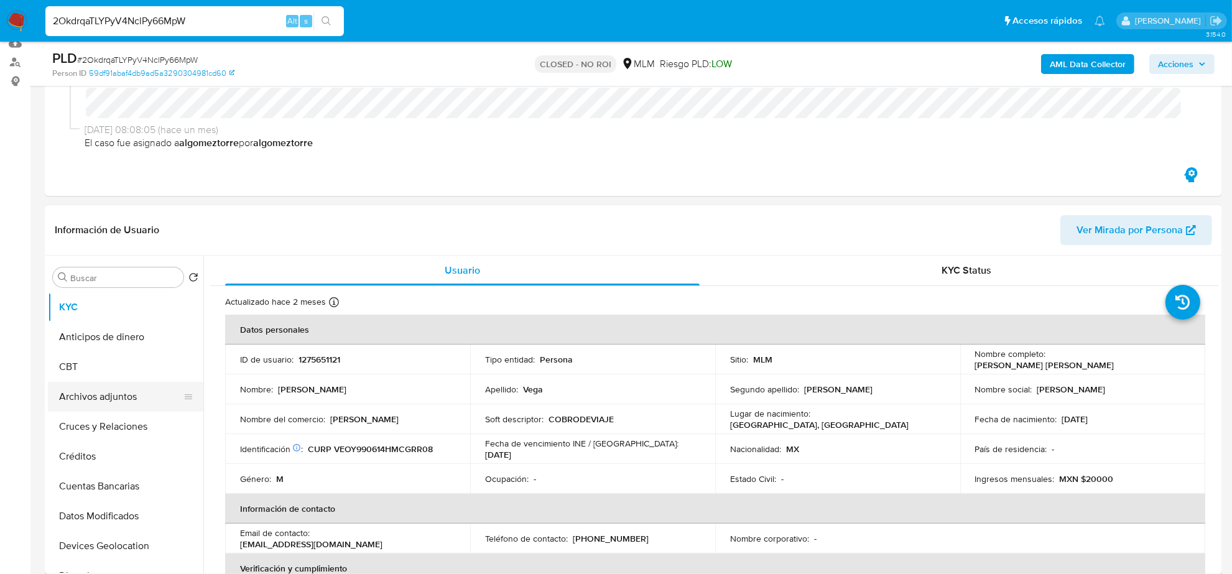
click at [97, 402] on button "Archivos adjuntos" at bounding box center [120, 397] width 145 height 30
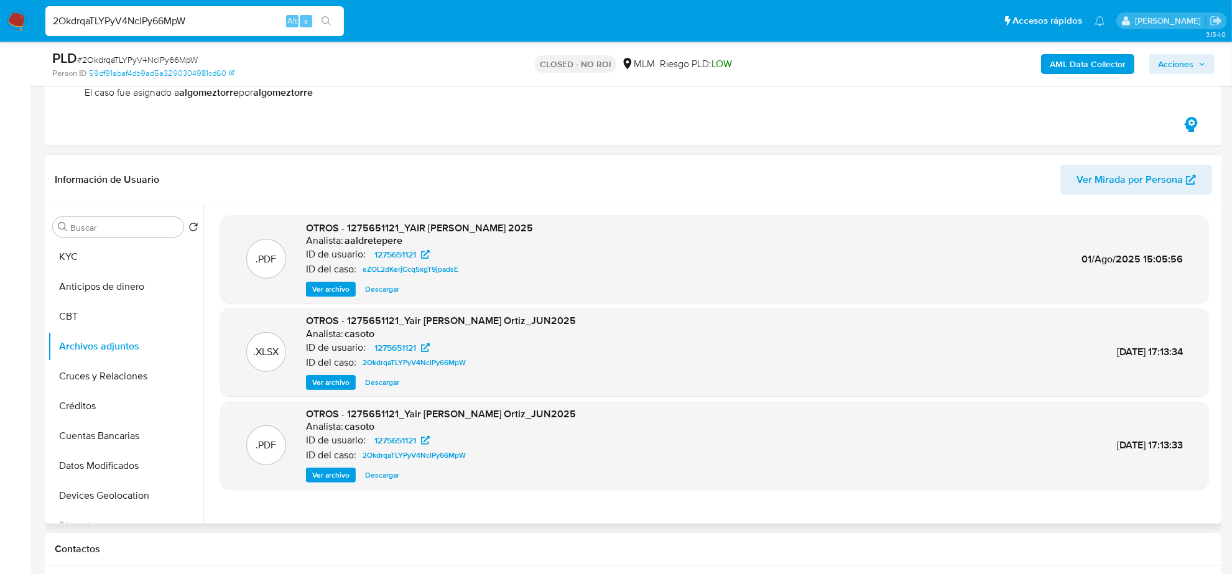
scroll to position [233, 0]
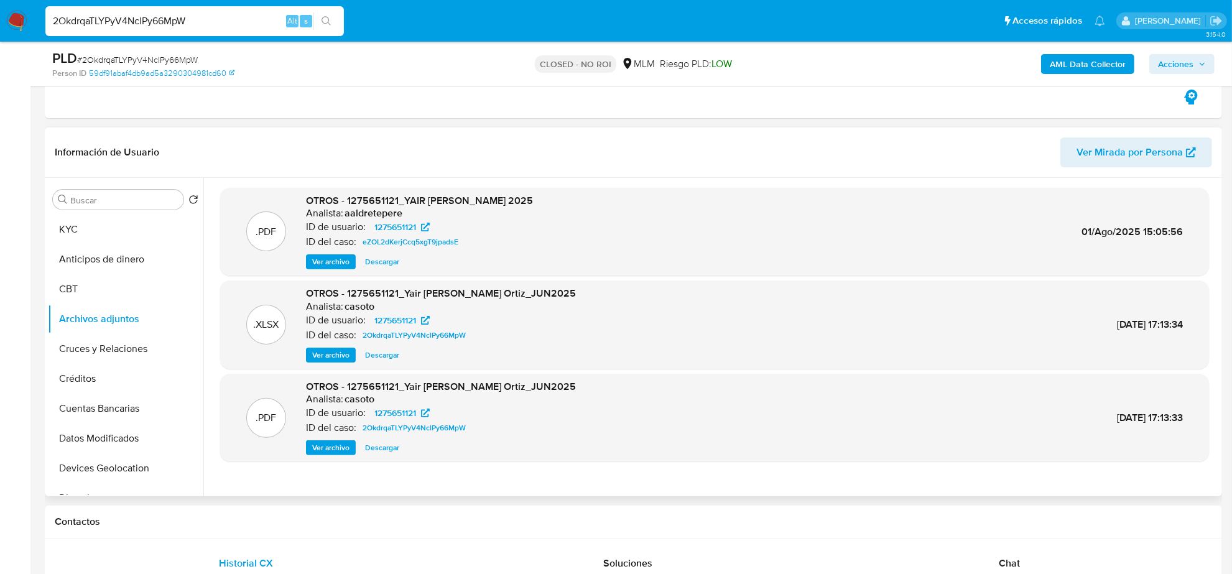
click at [385, 357] on span "Descargar" at bounding box center [382, 355] width 34 height 12
click at [334, 449] on span "Ver archivo" at bounding box center [330, 447] width 37 height 12
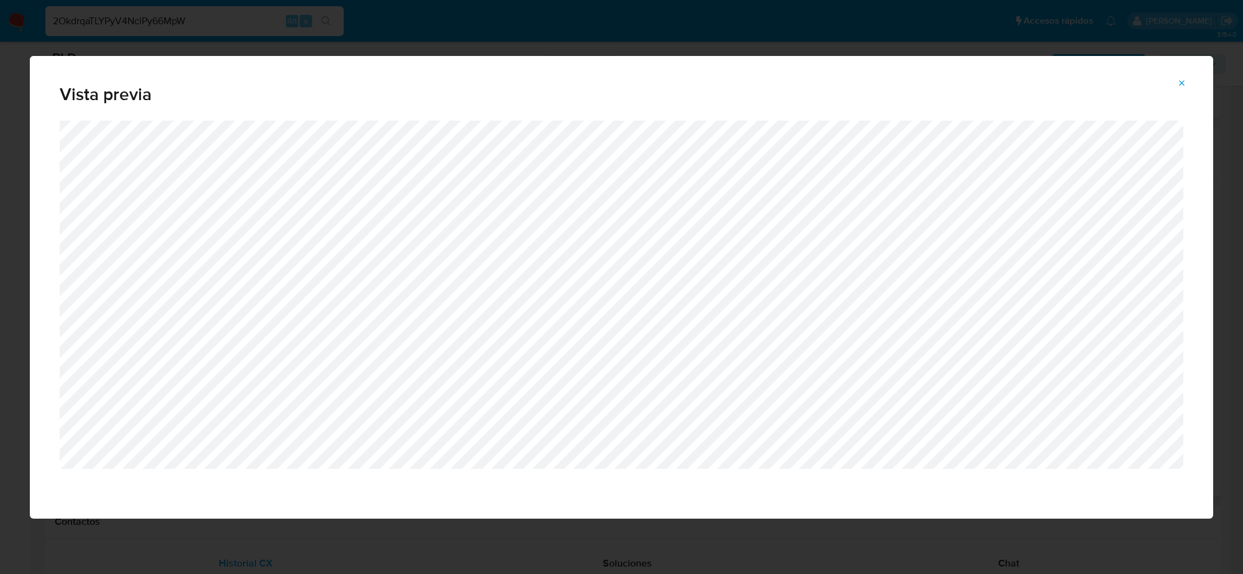
click at [1175, 83] on button "Attachment preview" at bounding box center [1182, 83] width 27 height 20
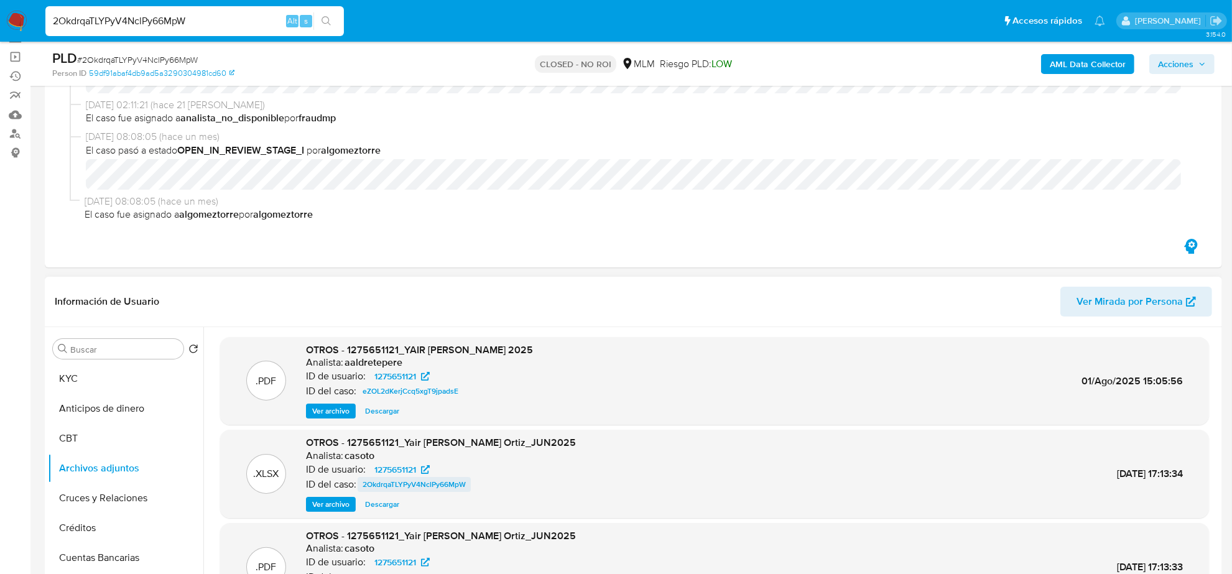
scroll to position [78, 0]
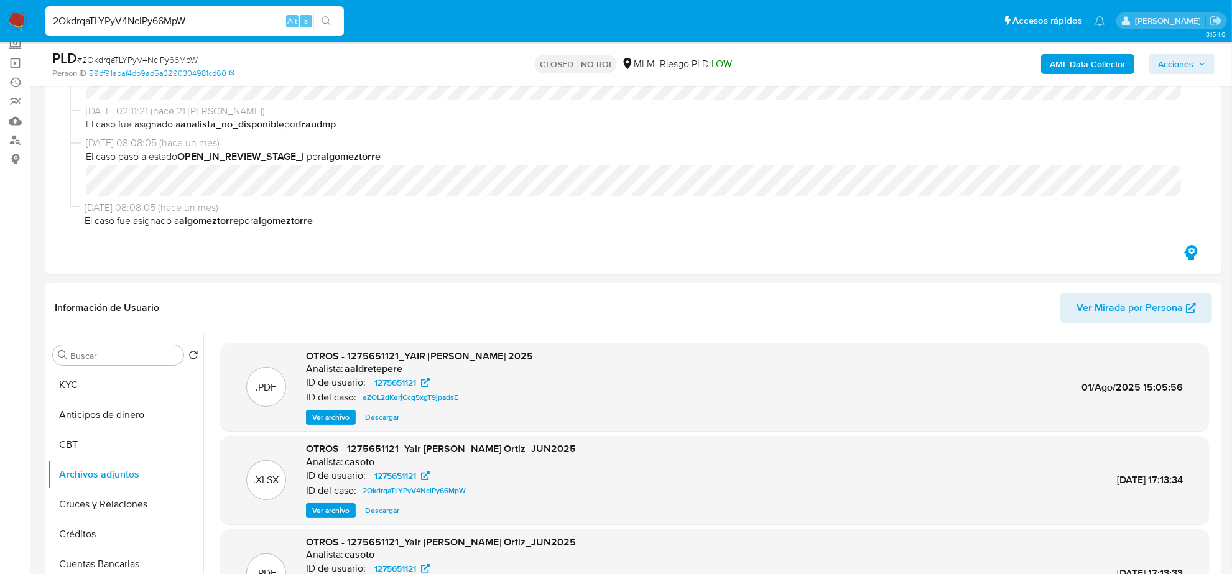
drag, startPoint x: 168, startPoint y: 32, endPoint x: 159, endPoint y: 19, distance: 15.5
click at [168, 32] on div "2OkdrqaTLYPyV4NclPy66MpW Alt s" at bounding box center [194, 21] width 298 height 30
click at [159, 17] on input "2OkdrqaTLYPyV4NclPy66MpW" at bounding box center [194, 21] width 298 height 16
paste input "UKLHTps8M2YYUkaYxGYTgb0x"
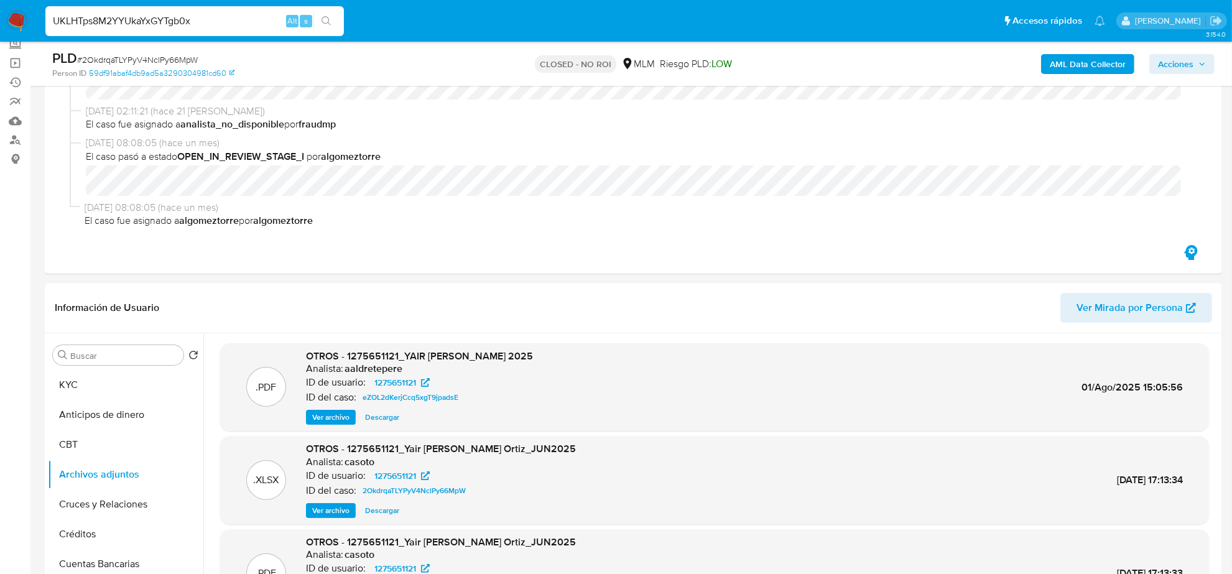
type input "UKLHTps8M2YYUkaYxGYTgb0x"
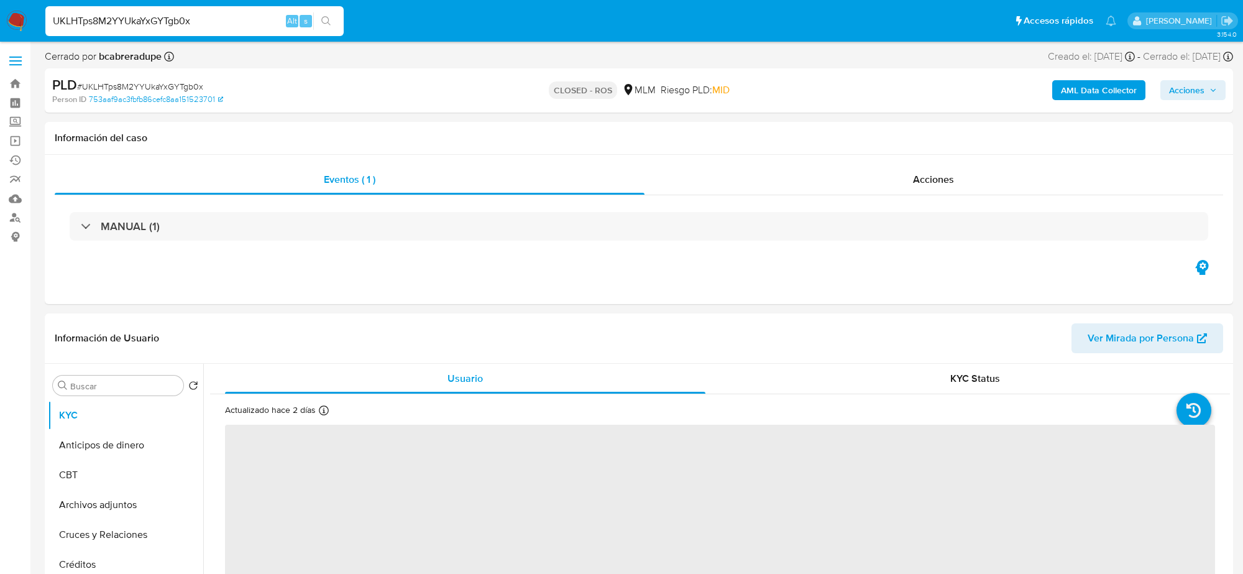
select select "10"
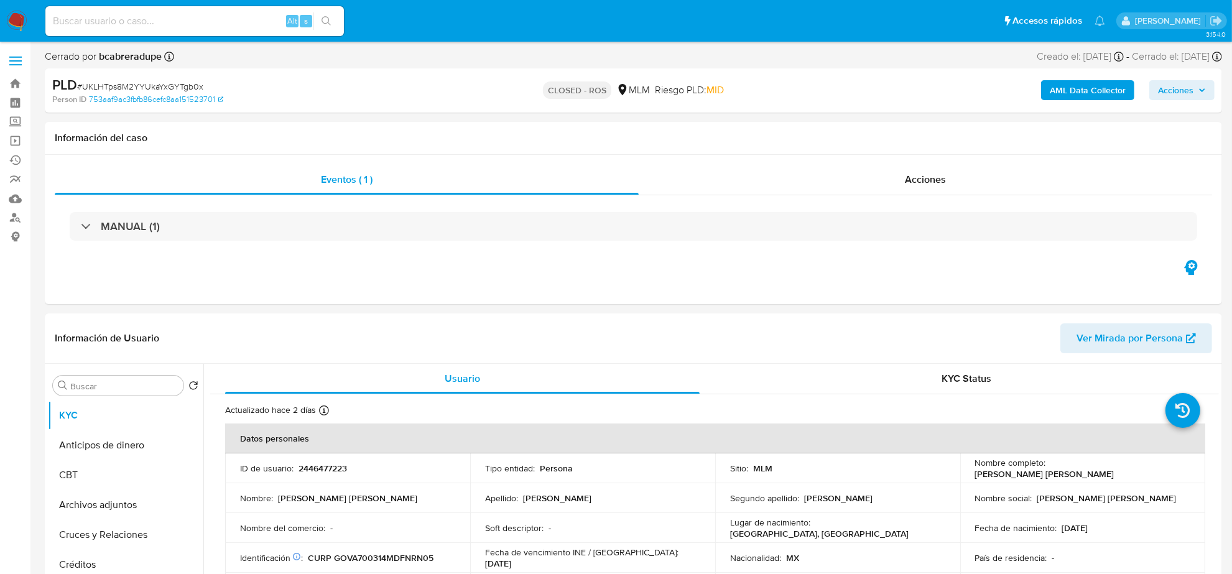
drag, startPoint x: 0, startPoint y: 0, endPoint x: 470, endPoint y: 93, distance: 479.1
click at [472, 94] on div "CLOSED - ROS MLM Riesgo PLD: MID" at bounding box center [633, 90] width 384 height 29
select select "10"
click at [209, 23] on input at bounding box center [194, 21] width 298 height 16
paste input "UKLHTps8M2YYUkaYxGYTgb0x"
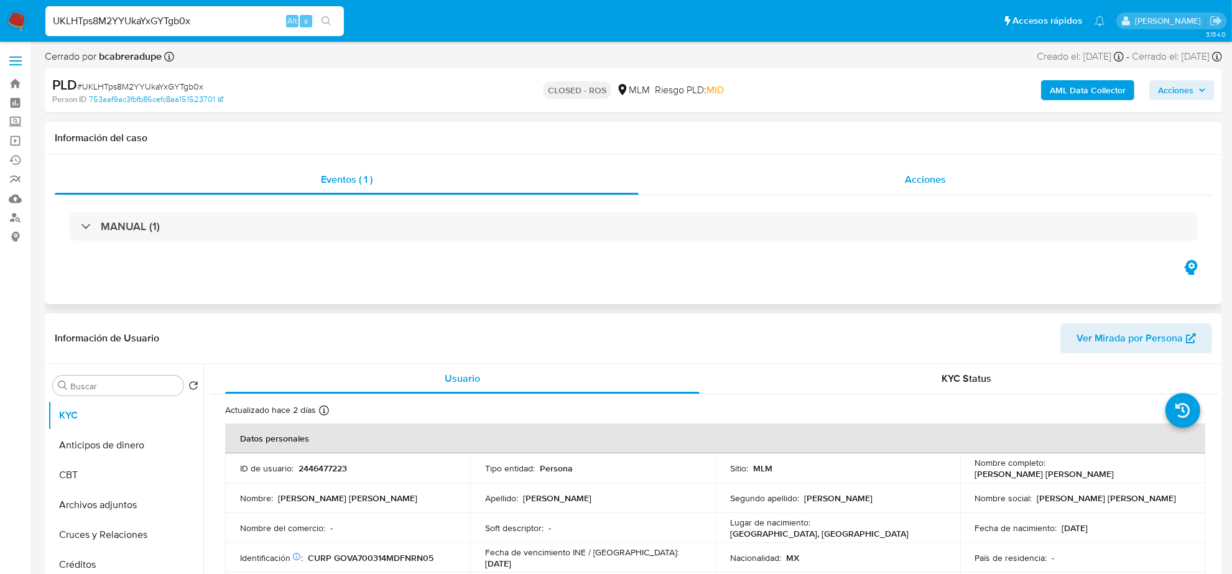
click at [909, 186] on span "Acciones" at bounding box center [925, 179] width 41 height 14
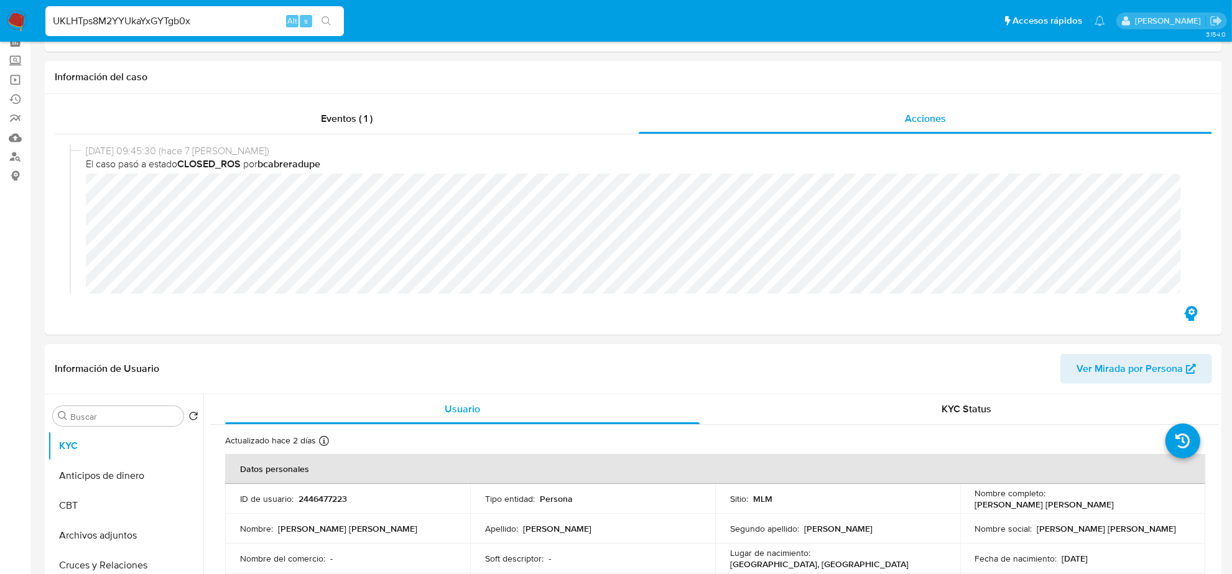
scroll to position [155, 0]
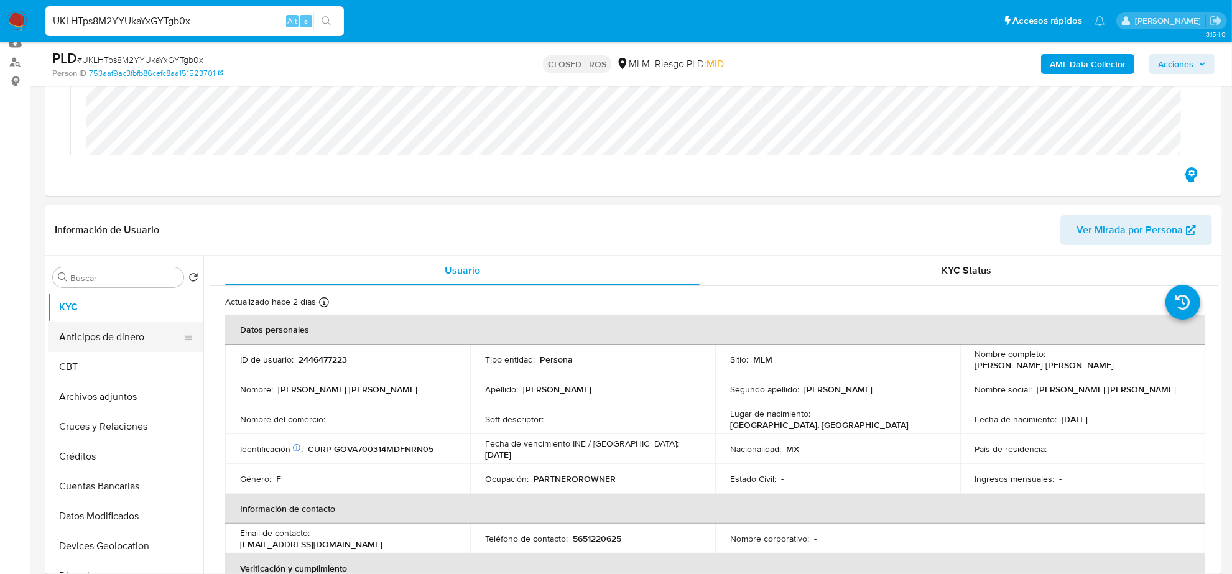
click at [137, 343] on button "Anticipos de dinero" at bounding box center [120, 337] width 145 height 30
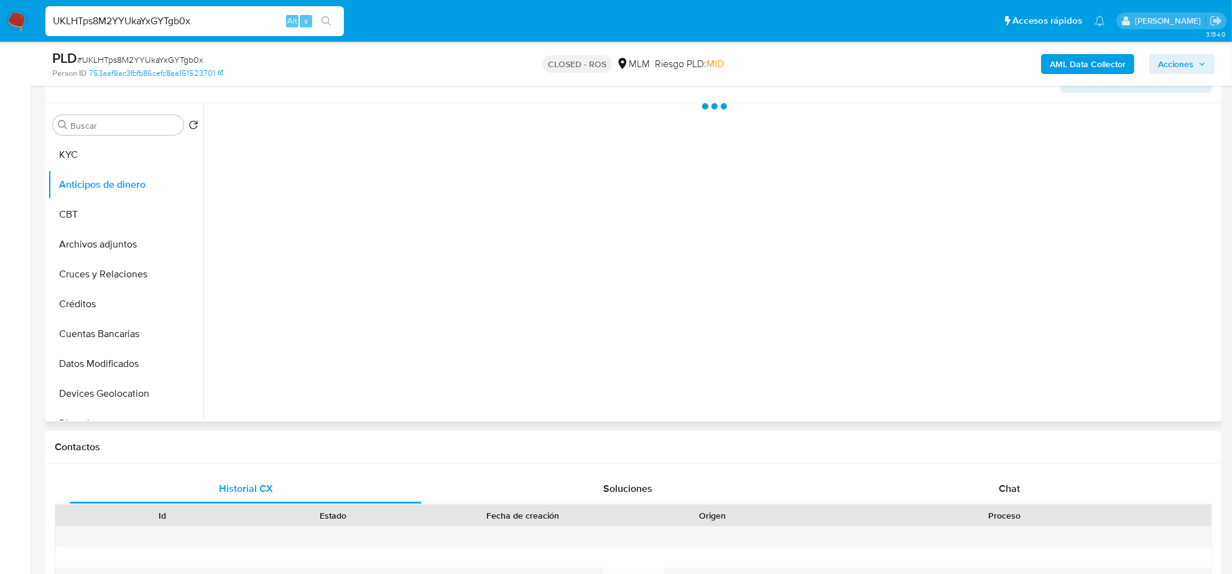
scroll to position [311, 0]
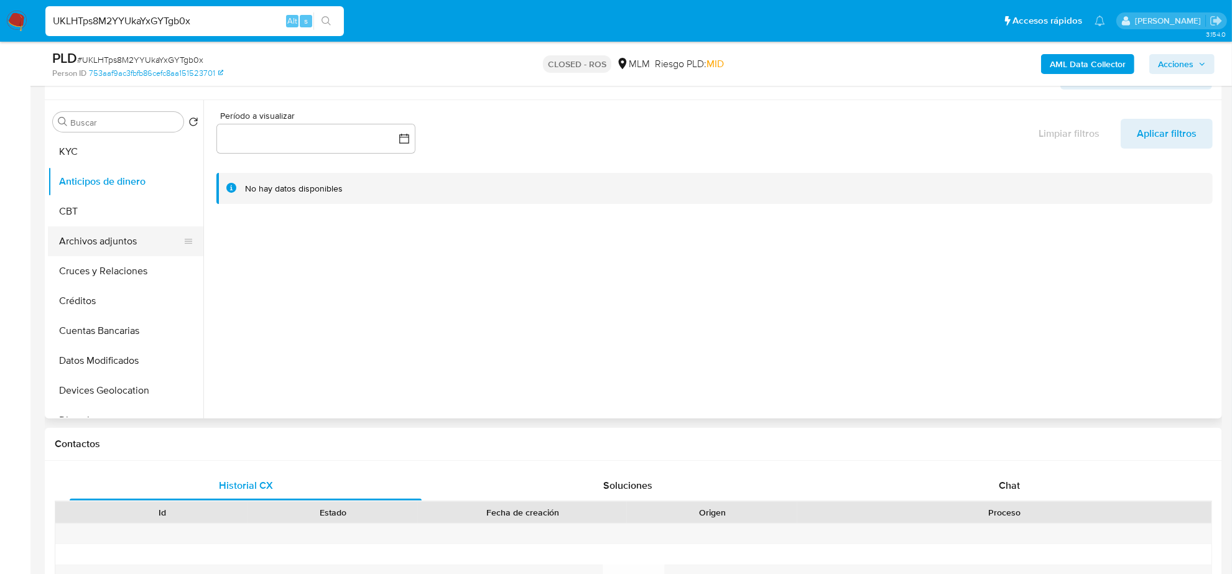
click at [103, 246] on button "Archivos adjuntos" at bounding box center [120, 241] width 145 height 30
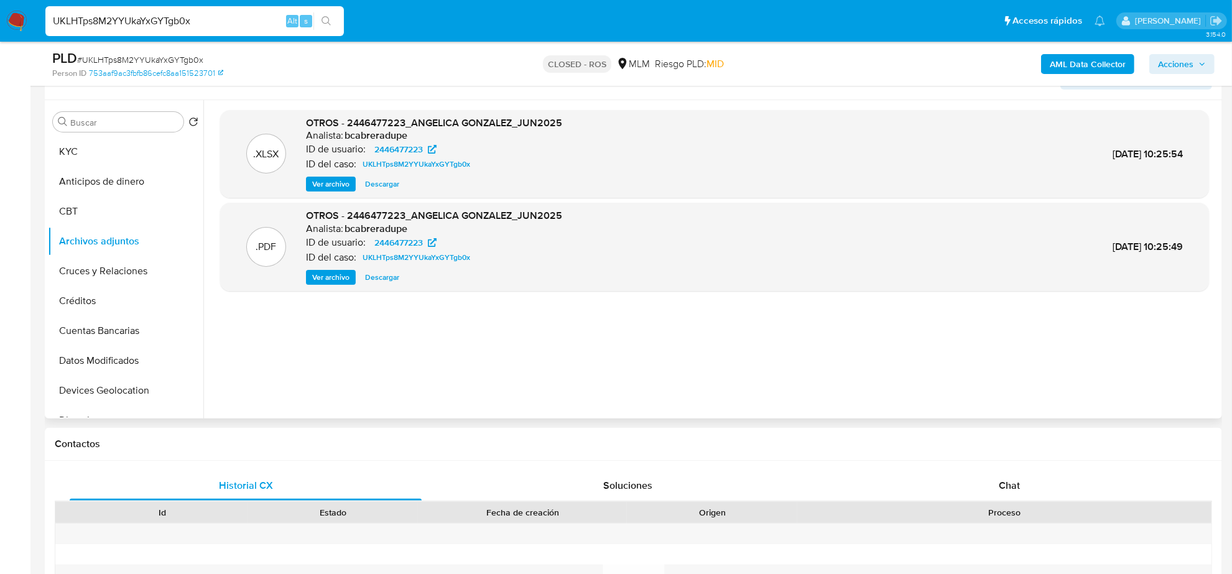
click at [378, 186] on span "Descargar" at bounding box center [382, 184] width 34 height 12
click at [326, 272] on span "Ver archivo" at bounding box center [330, 277] width 37 height 12
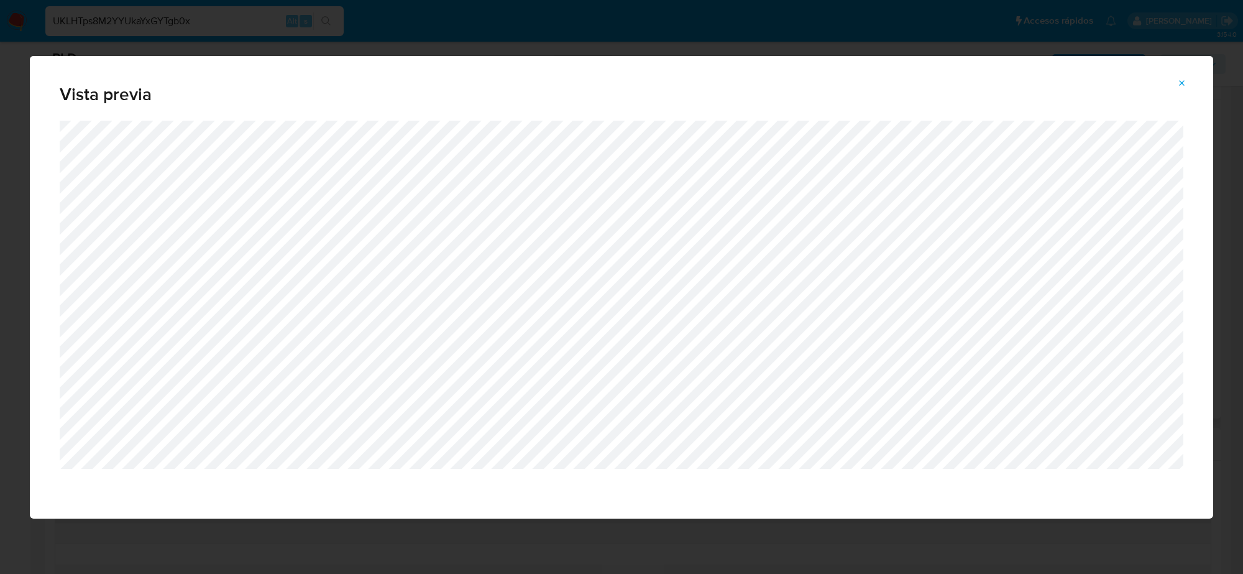
click at [1176, 89] on button "Attachment preview" at bounding box center [1182, 83] width 27 height 20
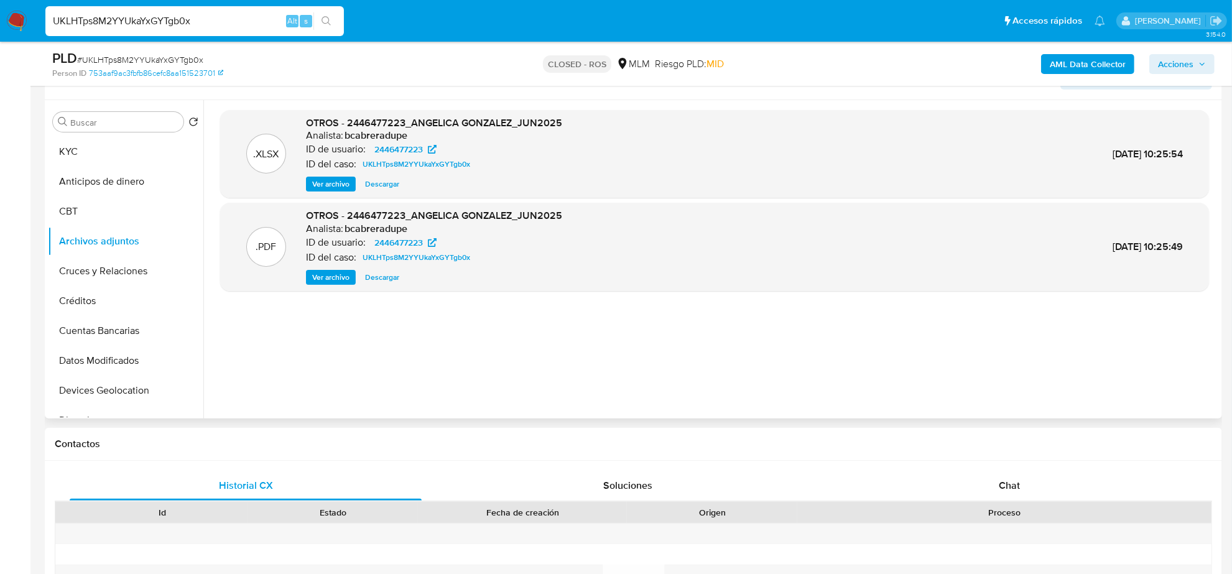
click at [207, 16] on input "UKLHTps8M2YYUkaYxGYTgb0x" at bounding box center [194, 21] width 298 height 16
paste input "Ken3ZxdQidZBN6oGmWtJszFu"
type input "Ken3ZxdQidZBN6oGmWtJszFu"
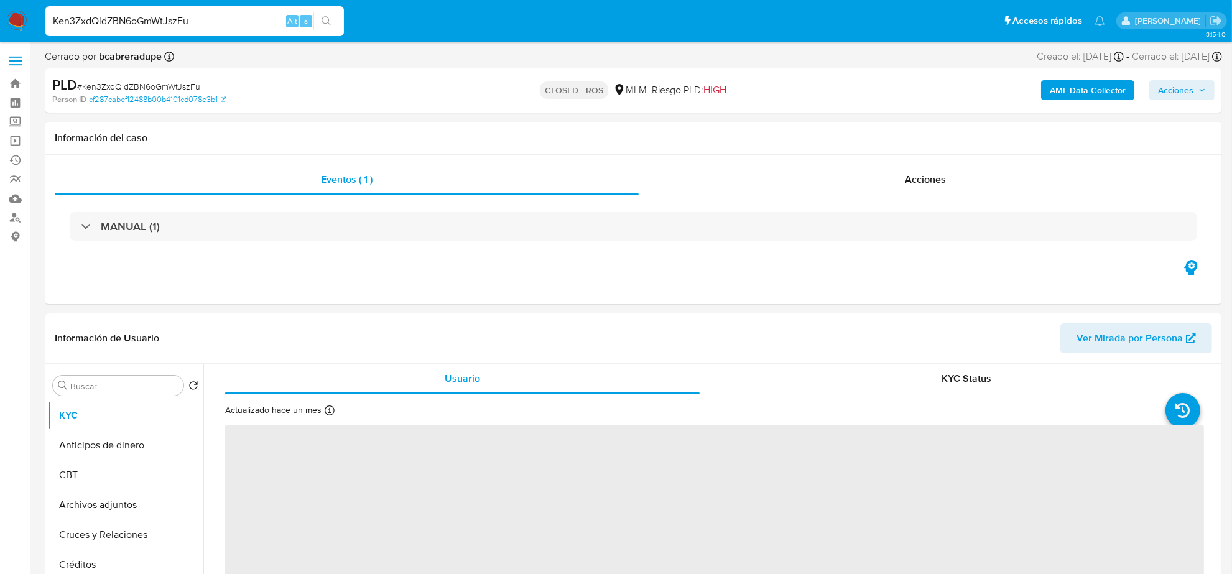
select select "10"
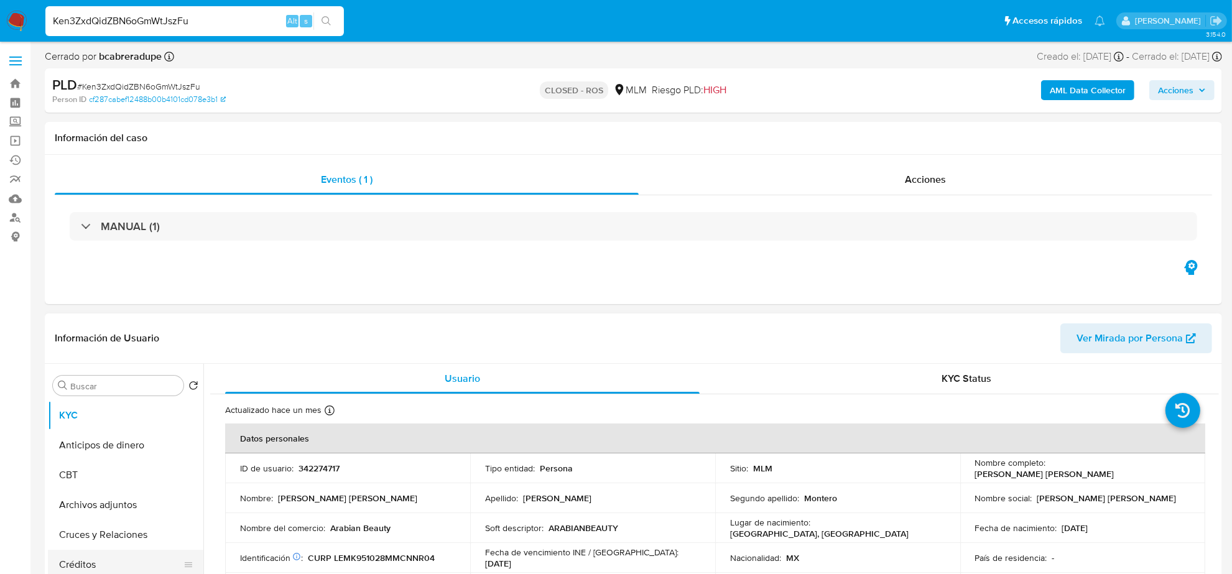
scroll to position [155, 0]
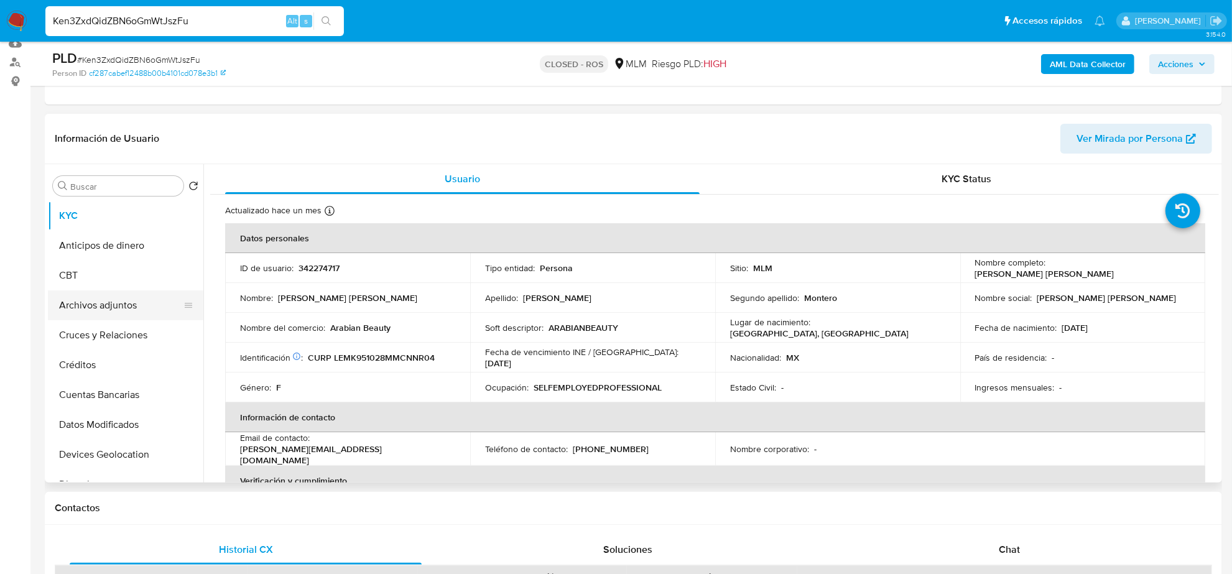
click at [108, 305] on button "Archivos adjuntos" at bounding box center [120, 305] width 145 height 30
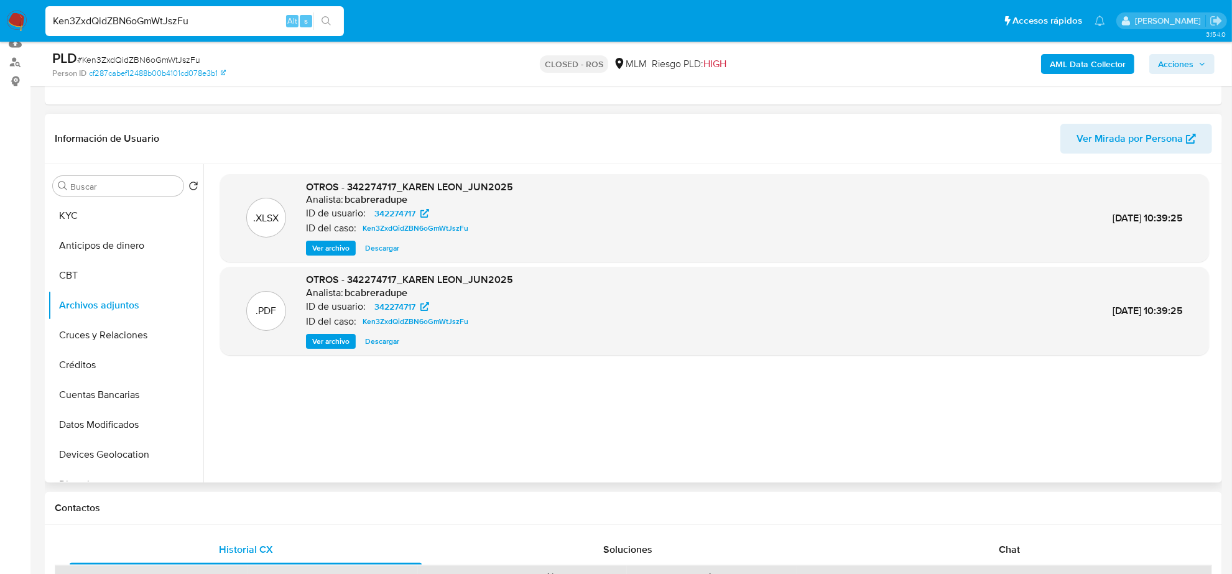
click at [398, 240] on div "OTROS - 342274717_KAREN LEON_JUN2025 Analista: bcabreradupe ID de usuario: 3422…" at bounding box center [409, 218] width 207 height 76
click at [392, 246] on span "Descargar" at bounding box center [382, 248] width 34 height 12
click at [343, 343] on span "Ver archivo" at bounding box center [330, 341] width 37 height 12
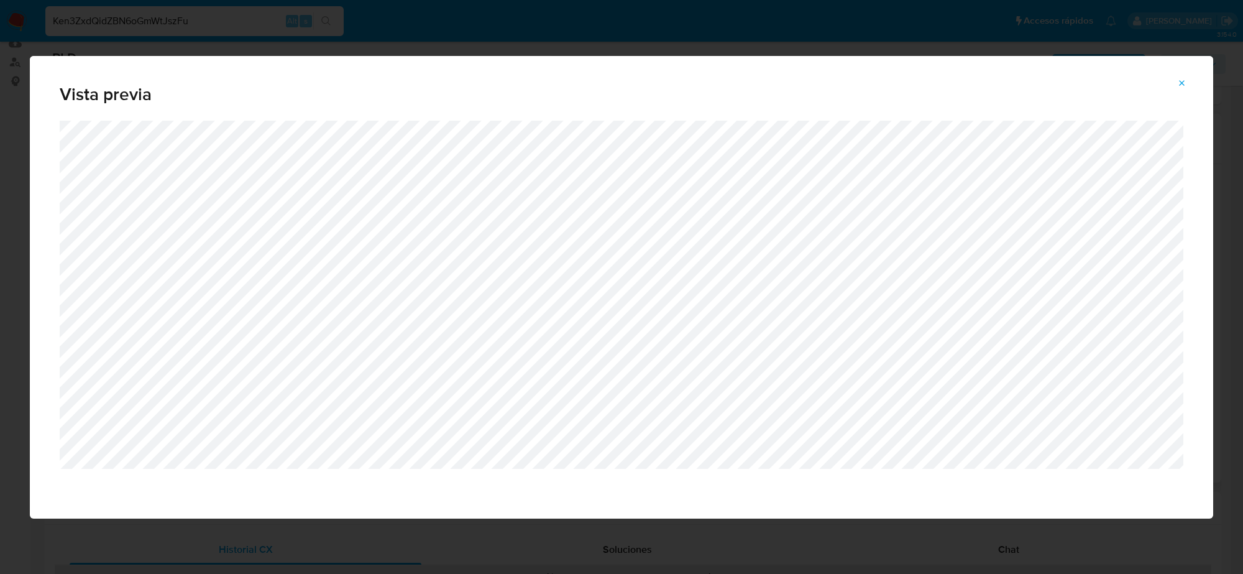
click at [1186, 88] on span "Attachment preview" at bounding box center [1182, 83] width 10 height 17
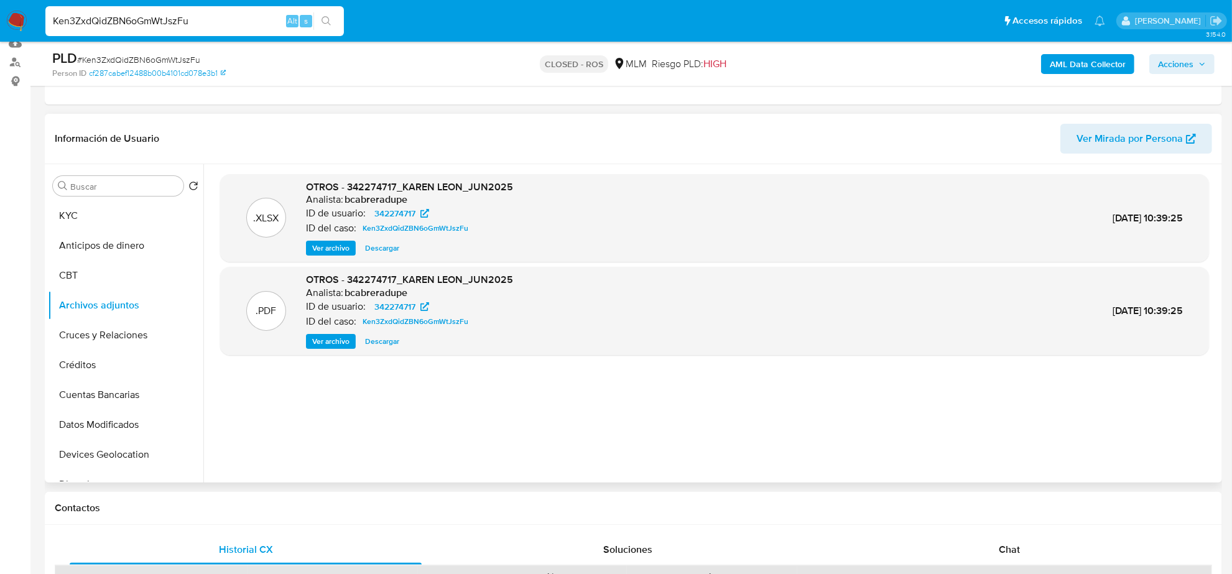
click at [340, 341] on span "Ver archivo" at bounding box center [330, 341] width 37 height 12
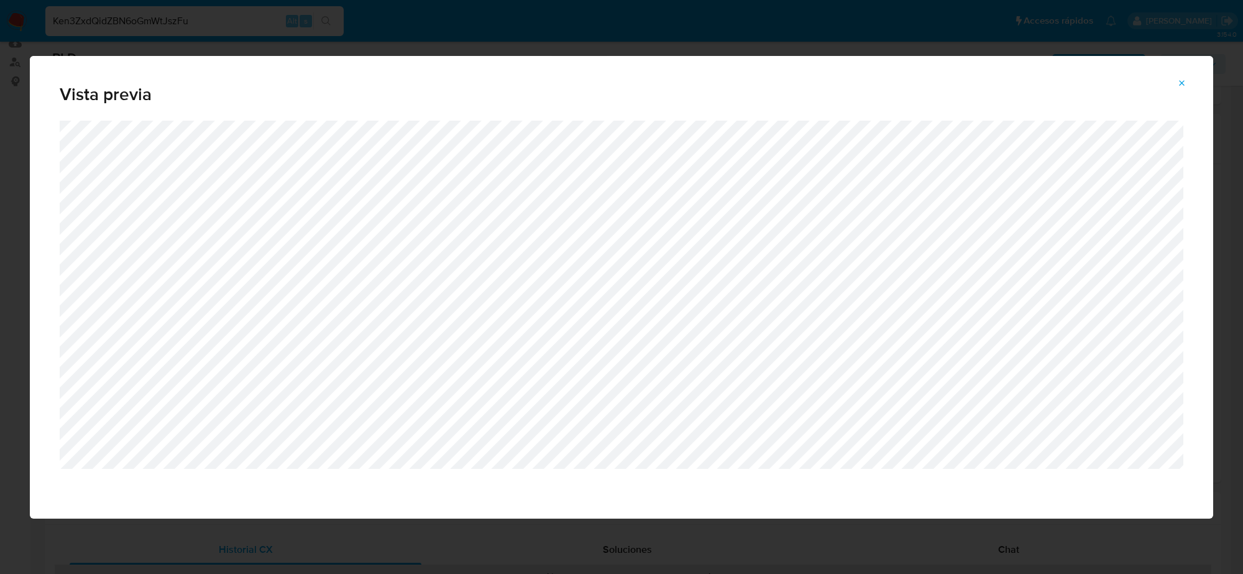
drag, startPoint x: 1189, startPoint y: 86, endPoint x: 1177, endPoint y: 85, distance: 11.8
click at [1189, 86] on button "Attachment preview" at bounding box center [1182, 83] width 27 height 20
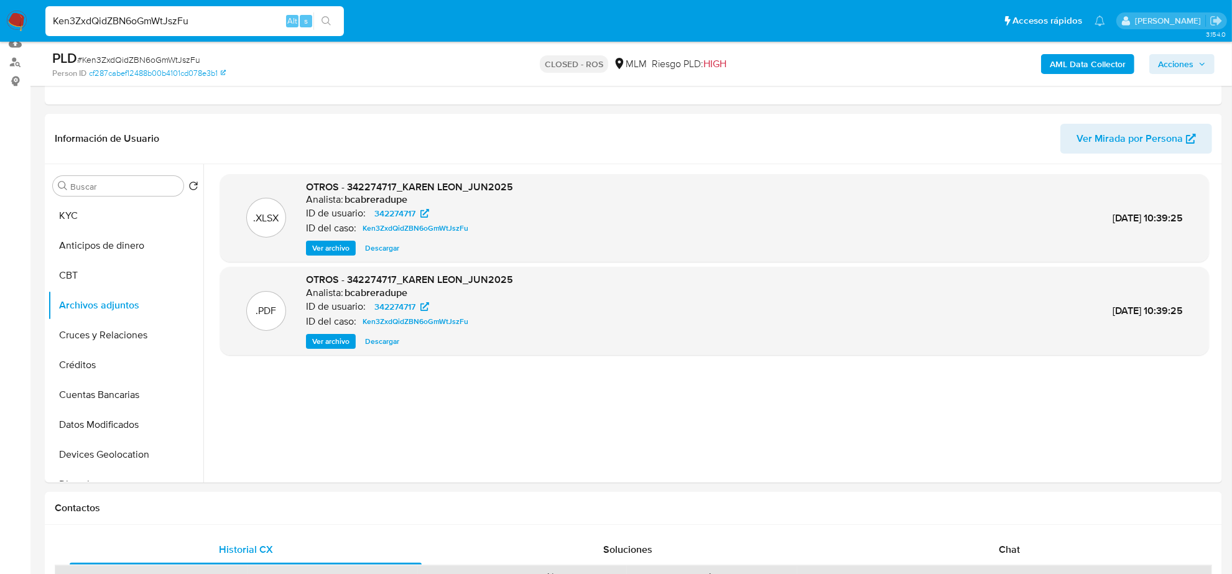
click at [148, 27] on input "Ken3ZxdQidZBN6oGmWtJszFu" at bounding box center [194, 21] width 298 height 16
paste input "YSXY5oMr3i9n4Wt7jkZwcgOO"
type input "YSXY5oMr3i9n4Wt7jkZwcgOO"
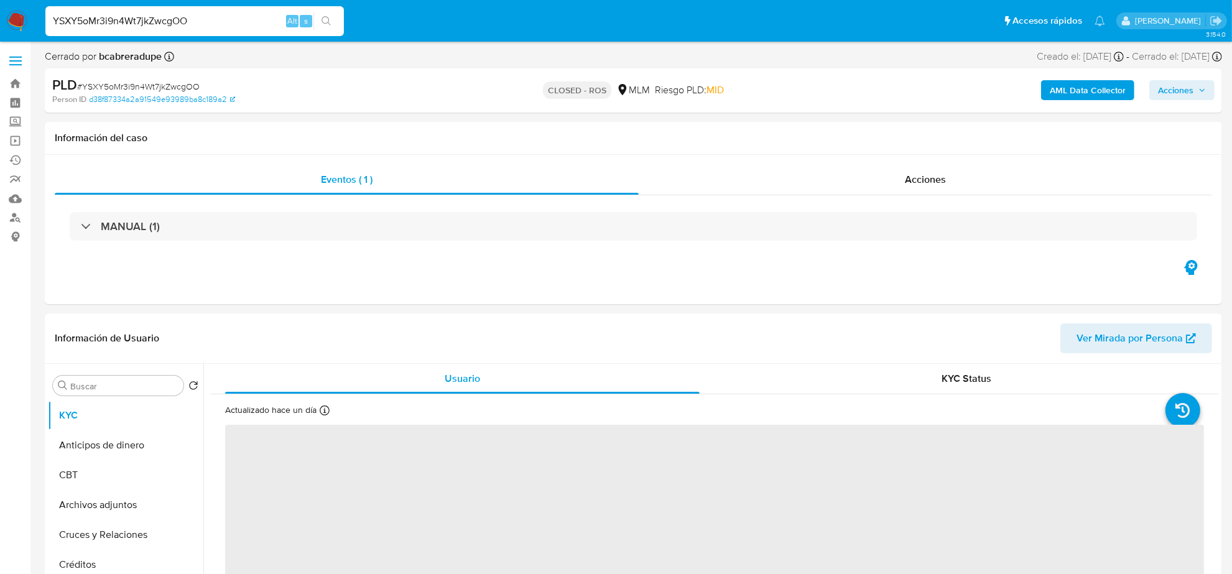
select select "10"
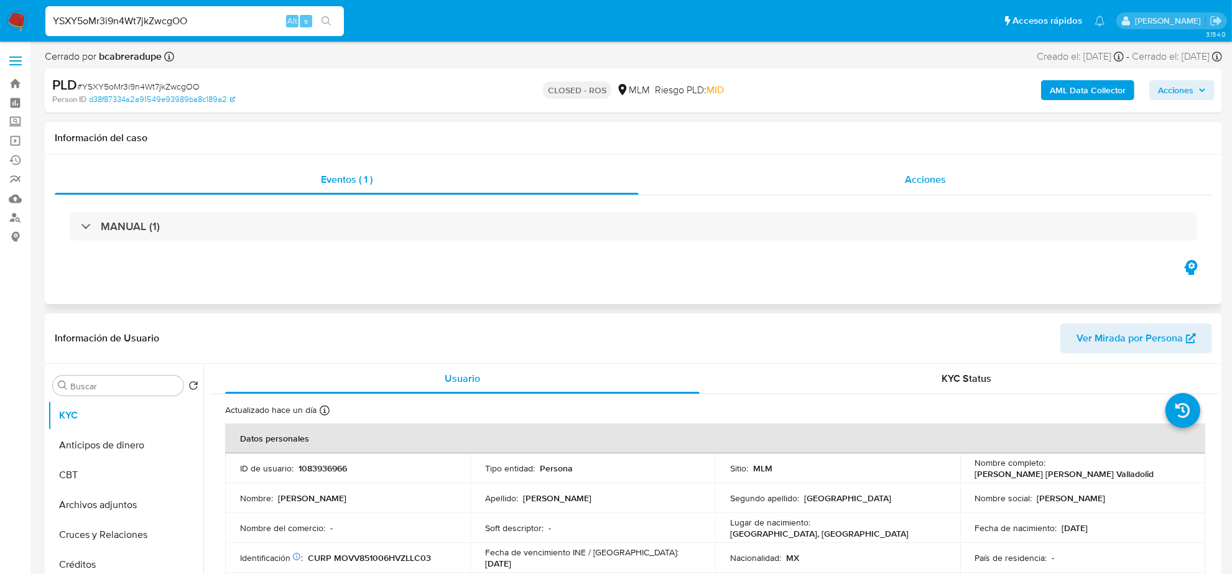
click at [911, 190] on div "Acciones" at bounding box center [924, 180] width 573 height 30
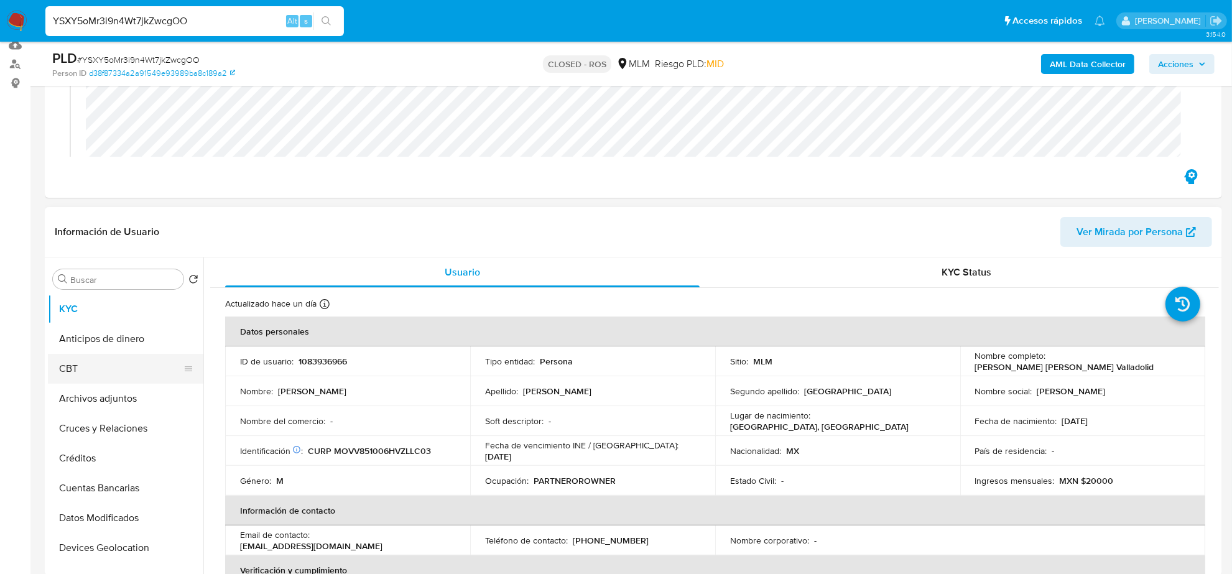
scroll to position [155, 0]
click at [129, 397] on button "Archivos adjuntos" at bounding box center [120, 397] width 145 height 30
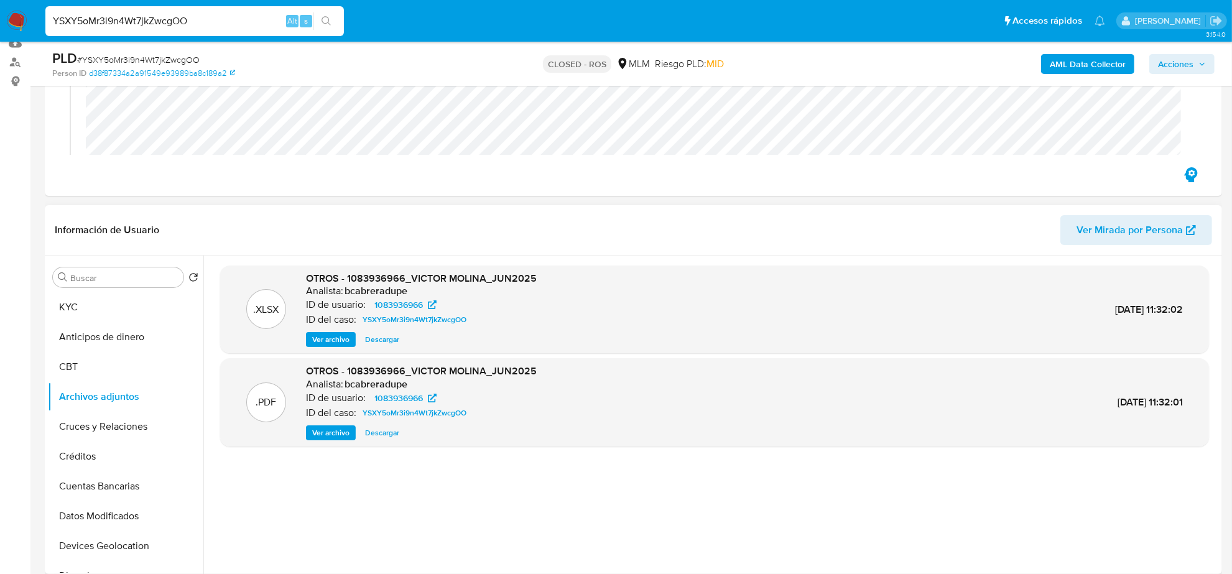
click at [377, 346] on span "Descargar" at bounding box center [382, 339] width 34 height 12
click at [341, 430] on span "Ver archivo" at bounding box center [330, 432] width 37 height 12
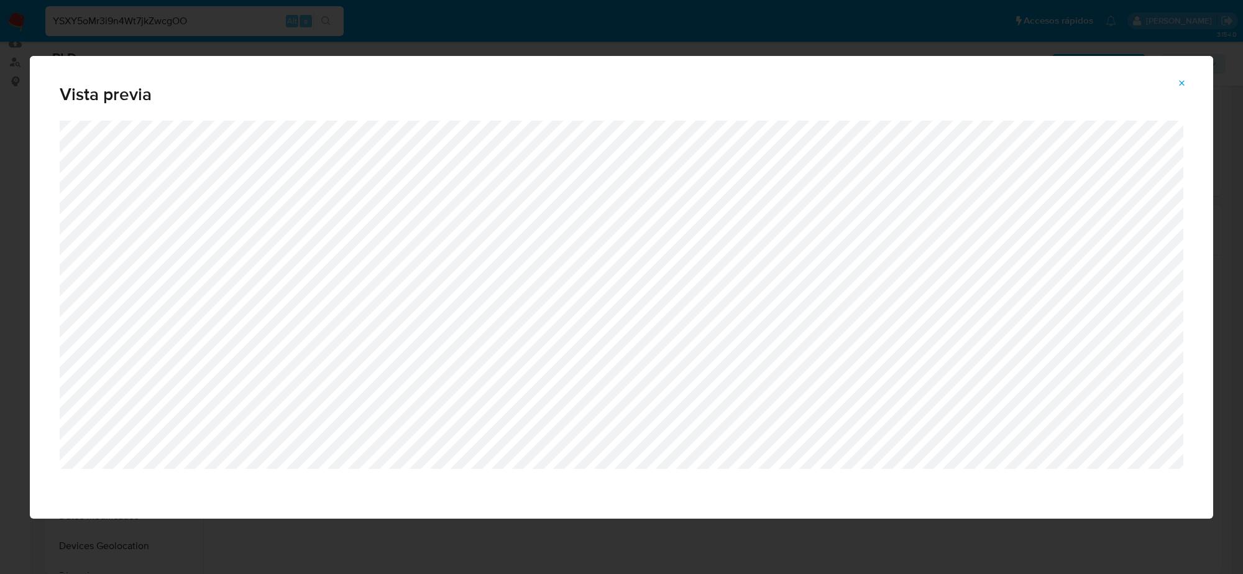
click at [1188, 78] on button "Attachment preview" at bounding box center [1182, 83] width 27 height 20
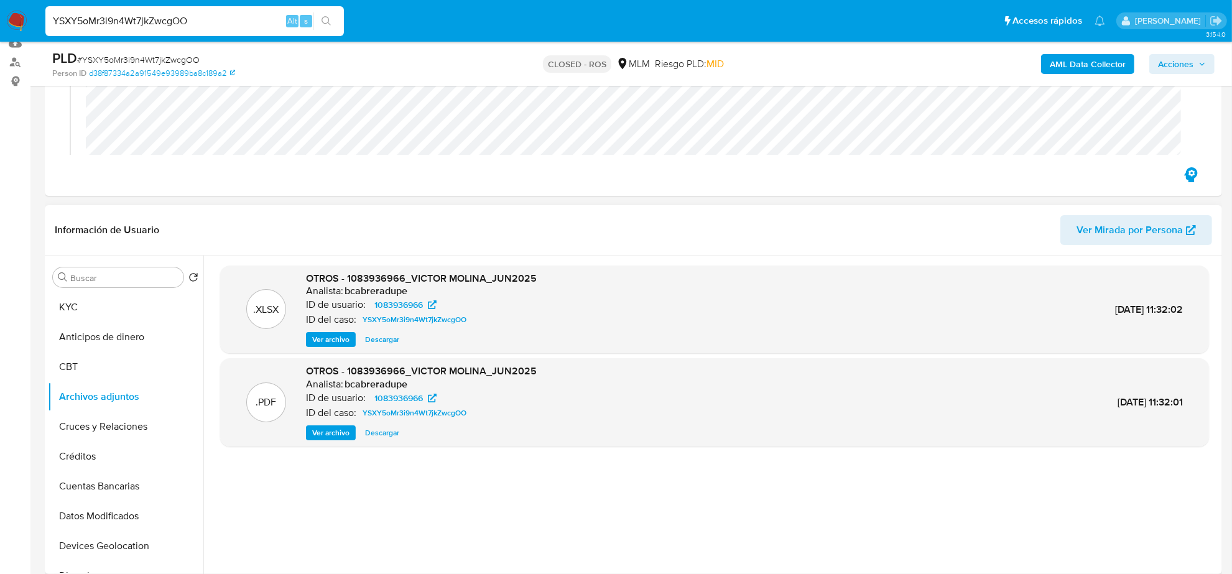
click at [209, 20] on input "YSXY5oMr3i9n4Wt7jkZwcgOO" at bounding box center [194, 21] width 298 height 16
paste input "uL9XsvhcOIUGLoWxbi2l9evB"
type input "uL9XsvhcOIUGLoWxbi2l9evB"
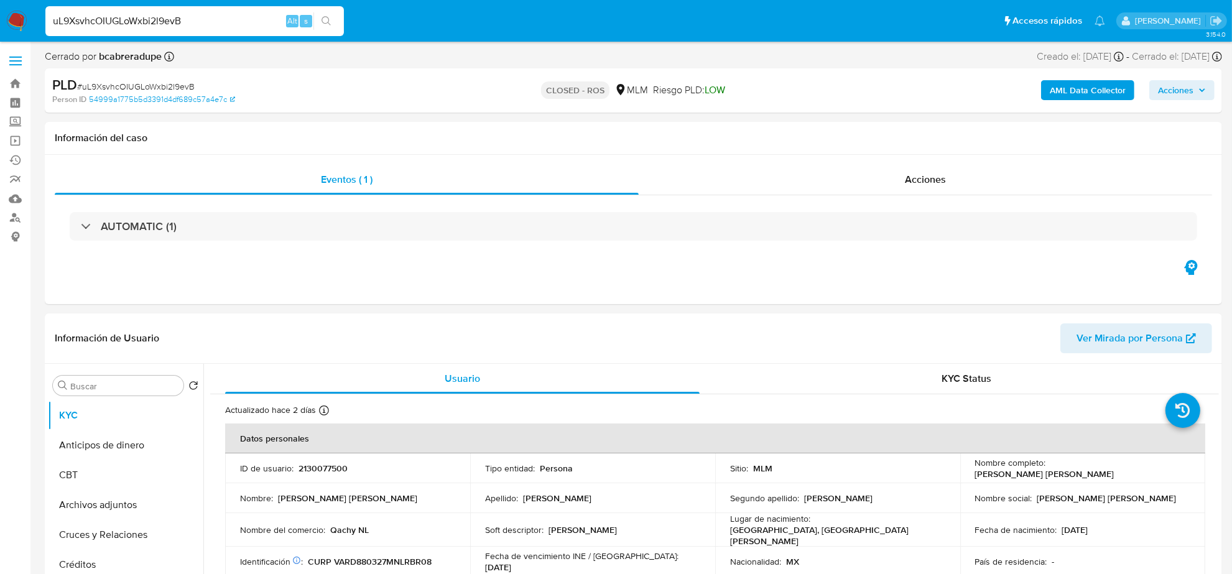
select select "10"
click at [111, 502] on button "Archivos adjuntos" at bounding box center [120, 505] width 145 height 30
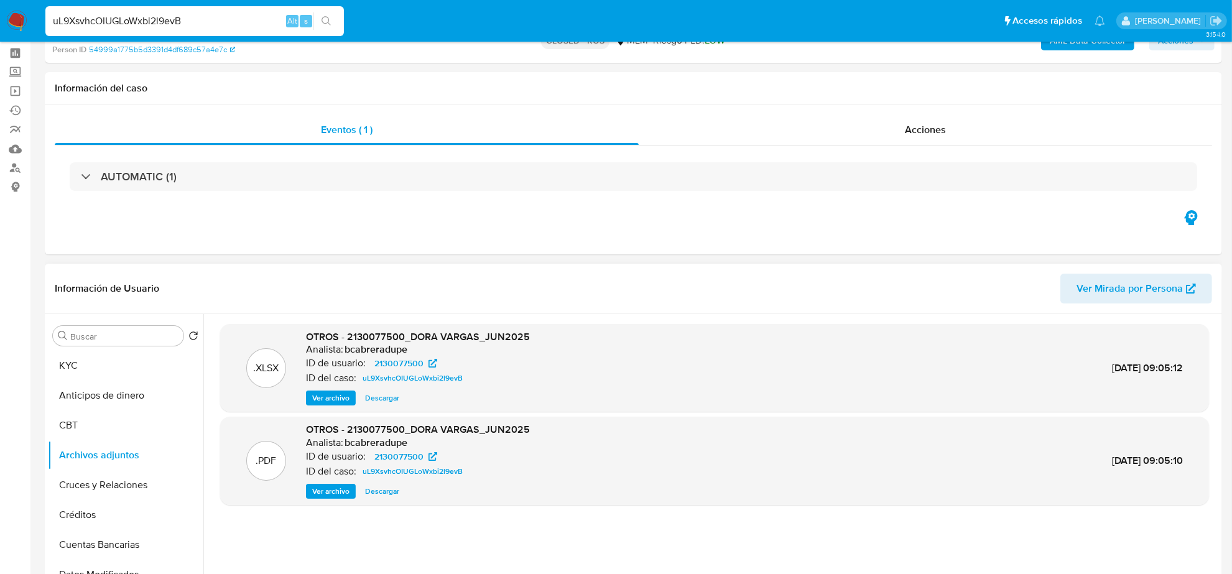
scroll to position [78, 0]
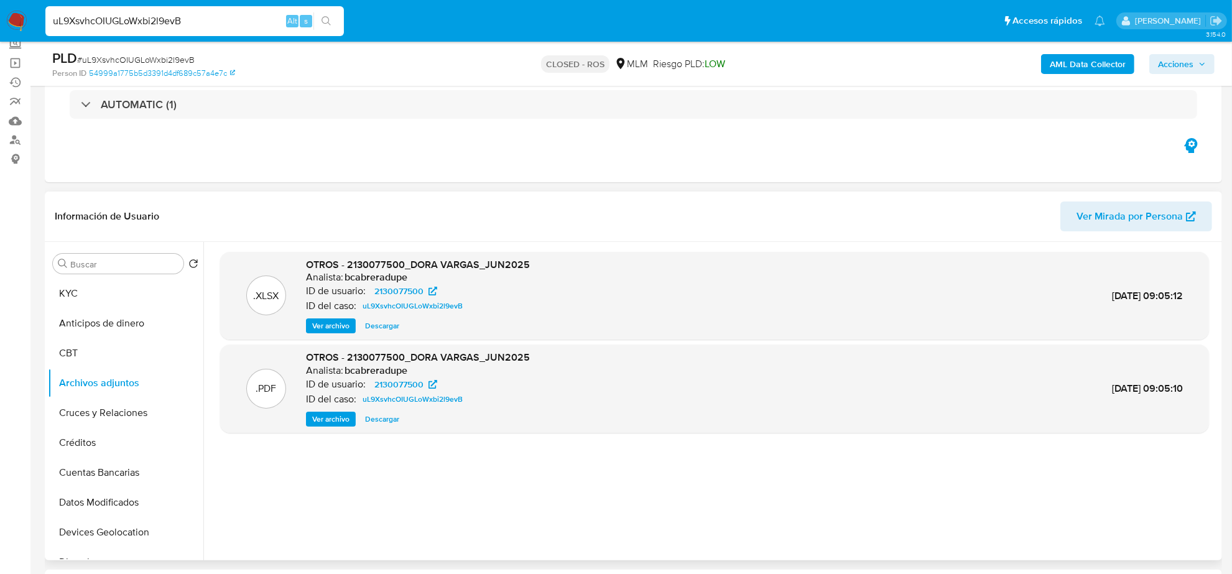
click at [383, 325] on span "Descargar" at bounding box center [382, 326] width 34 height 12
click at [343, 421] on span "Ver archivo" at bounding box center [330, 419] width 37 height 12
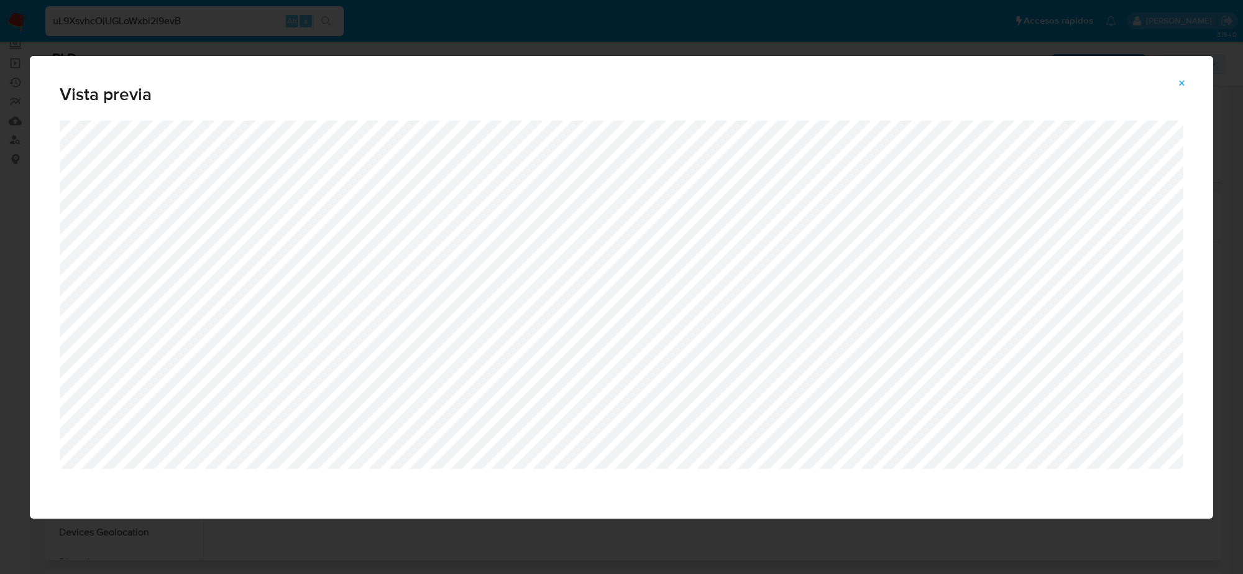
drag, startPoint x: 1186, startPoint y: 85, endPoint x: 1014, endPoint y: 72, distance: 172.7
click at [1186, 85] on icon "Attachment preview" at bounding box center [1182, 83] width 10 height 10
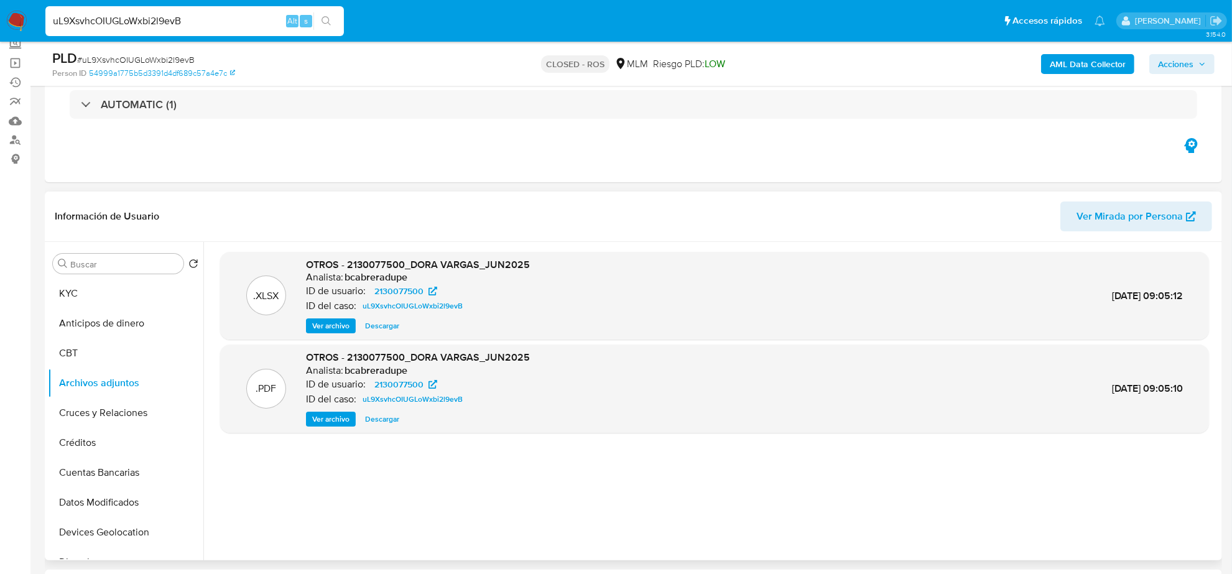
click at [149, 16] on input "uL9XsvhcOIUGLoWxbi2l9evB" at bounding box center [194, 21] width 298 height 16
paste input "BbcaZ2X1P8jms1v3BibjoTQh"
type input "BbcaZ2X1P8jms1v3BibjoTQh"
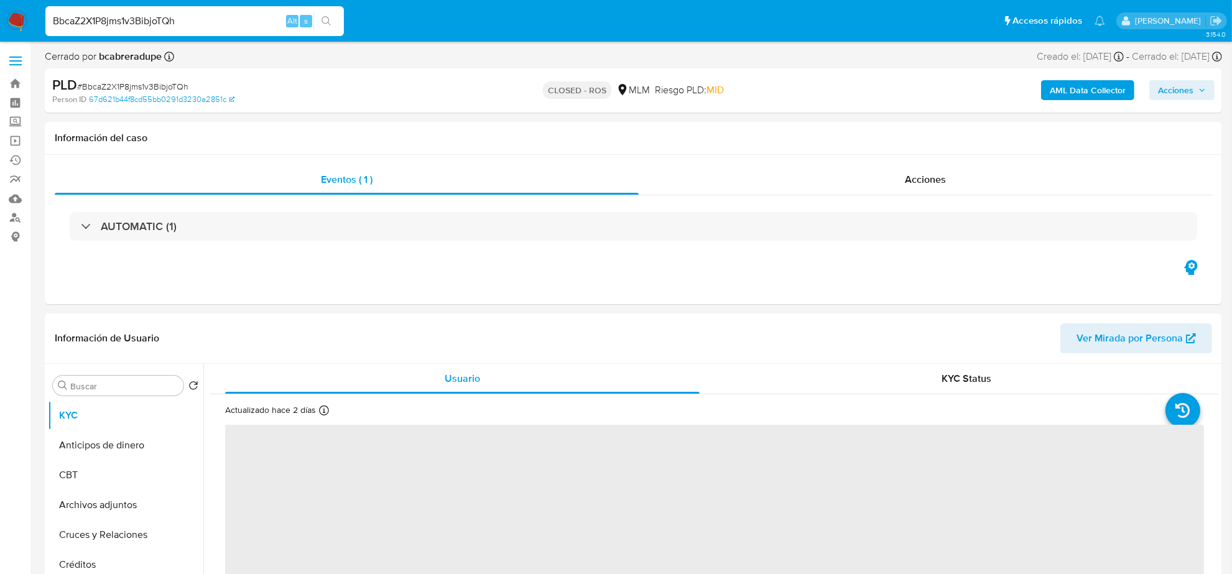
select select "10"
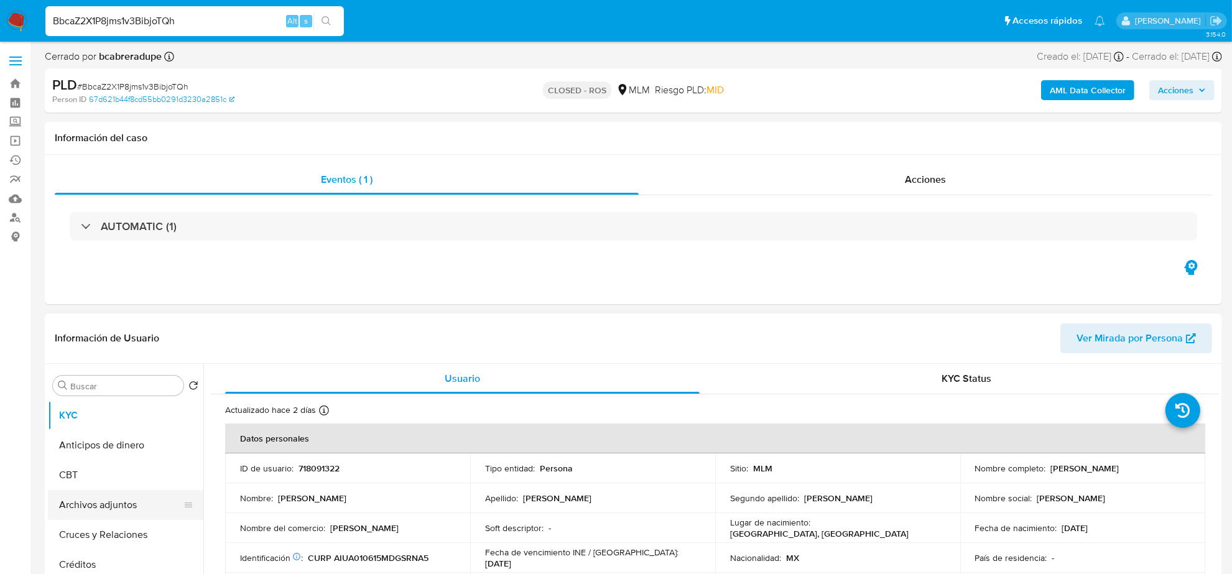
click at [128, 499] on button "Archivos adjuntos" at bounding box center [120, 505] width 145 height 30
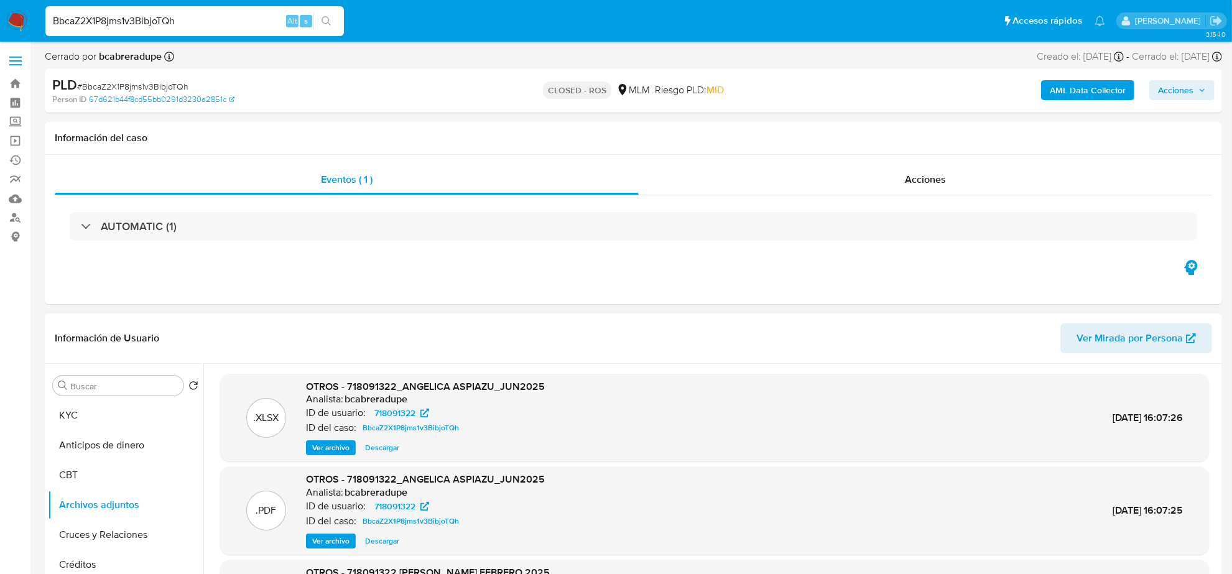
click at [385, 453] on span "Descargar" at bounding box center [382, 447] width 34 height 12
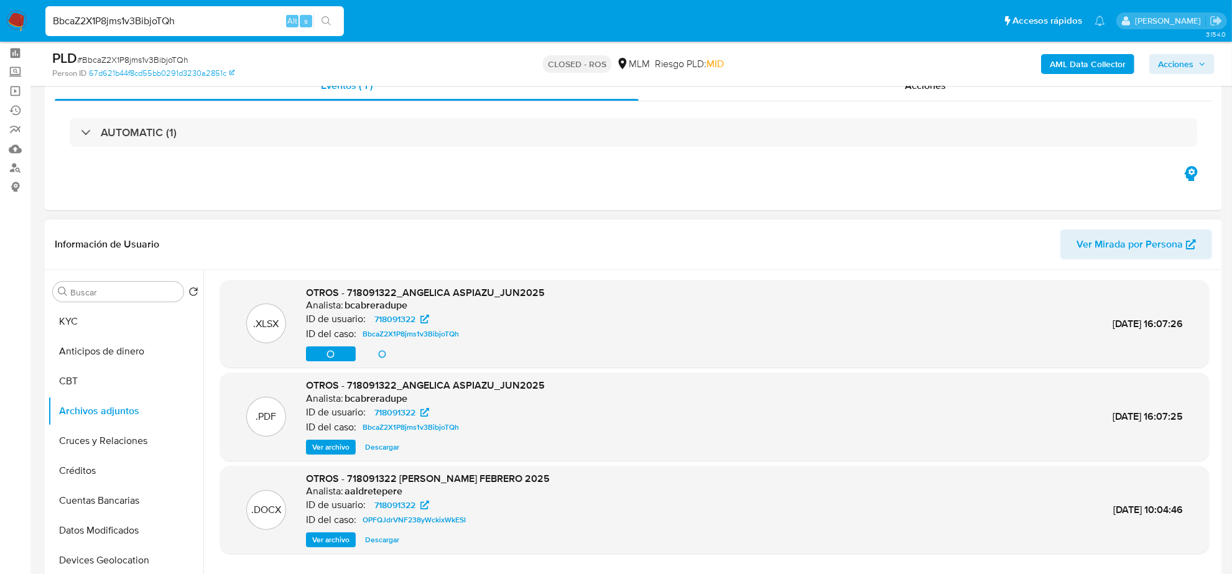
scroll to position [78, 0]
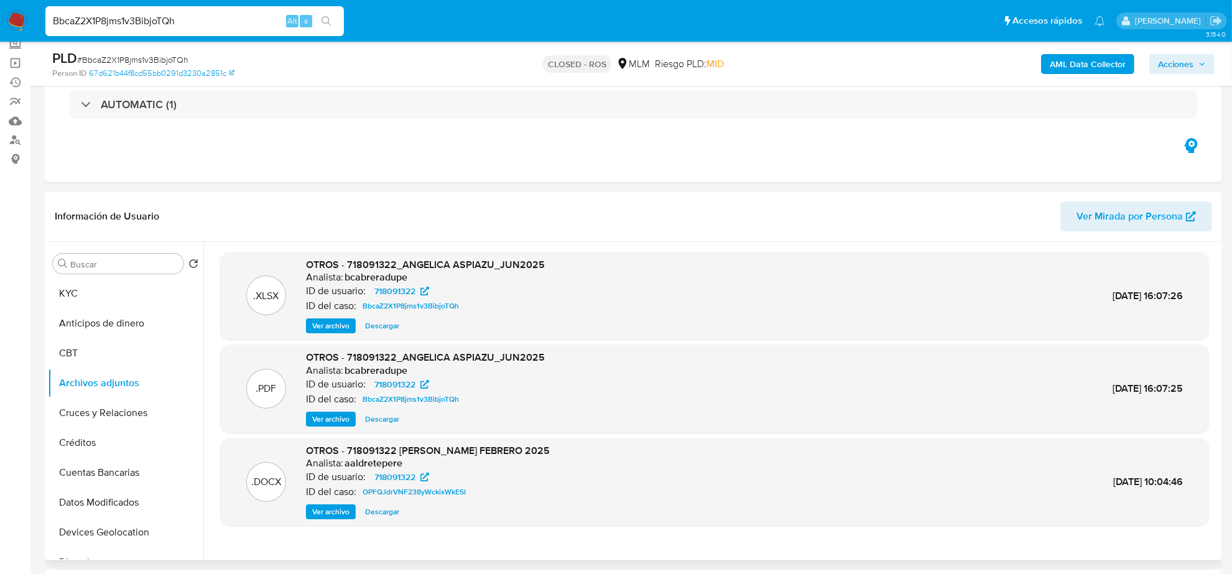
click at [341, 425] on span "Ver archivo" at bounding box center [330, 419] width 37 height 12
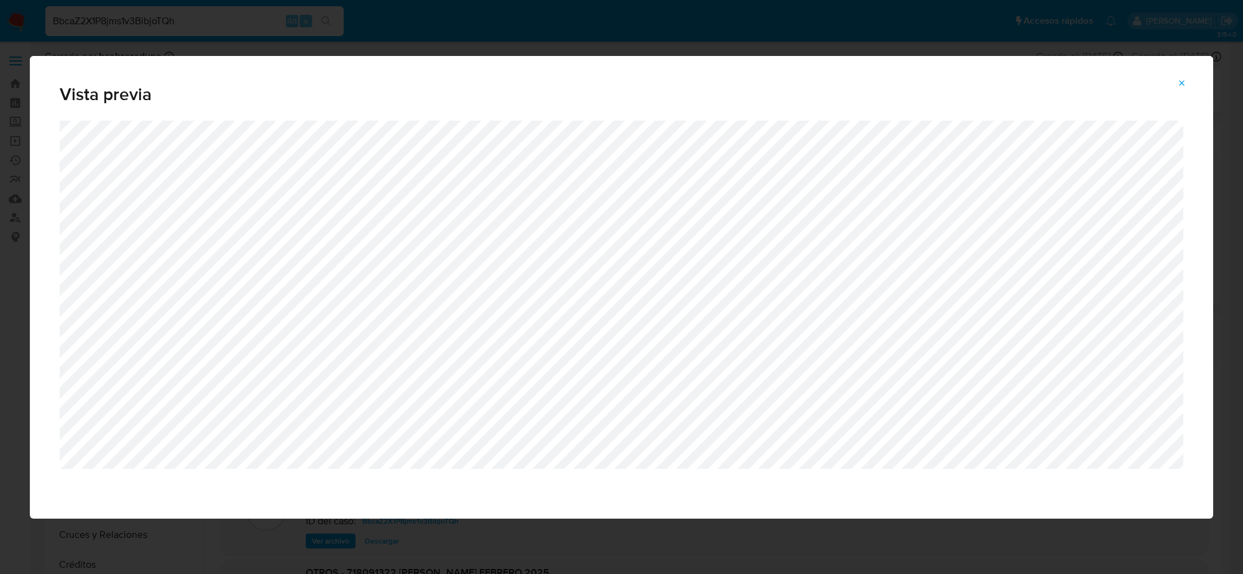
click at [1185, 83] on icon "Attachment preview" at bounding box center [1182, 83] width 10 height 10
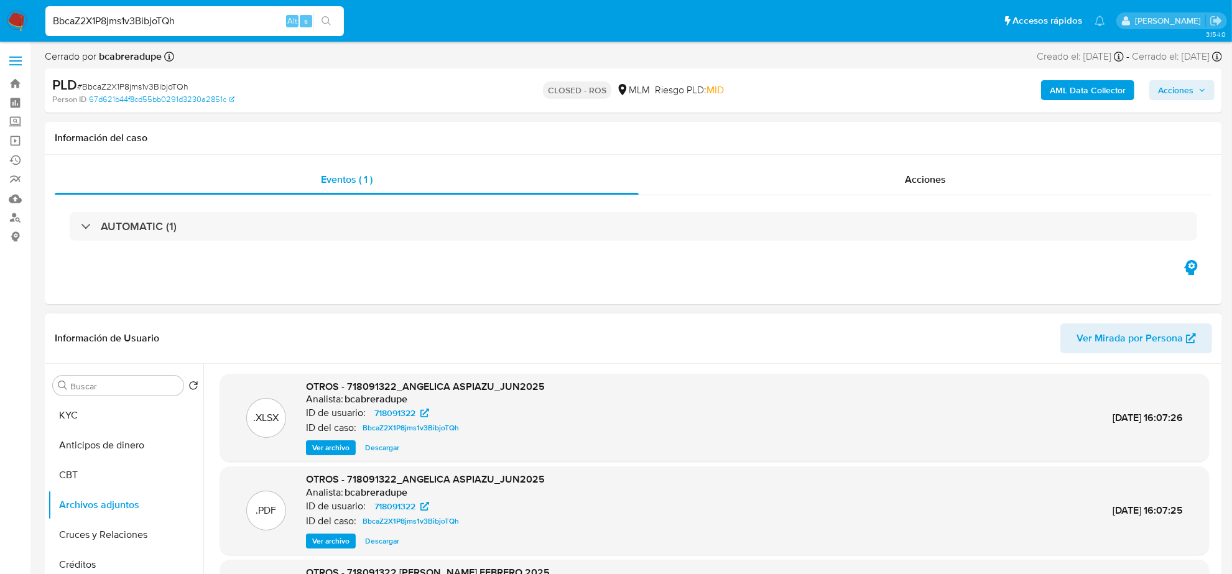
click at [186, 11] on div "BbcaZ2X1P8jms1v3BibjoTQh Alt s" at bounding box center [194, 21] width 298 height 30
click at [187, 17] on input "BbcaZ2X1P8jms1v3BibjoTQh" at bounding box center [194, 21] width 298 height 16
paste input "Hjk29Hgs7HEz4IqUSKz8NXya"
type input "Hjk29Hgs7HEz4IqUSKz8NXya"
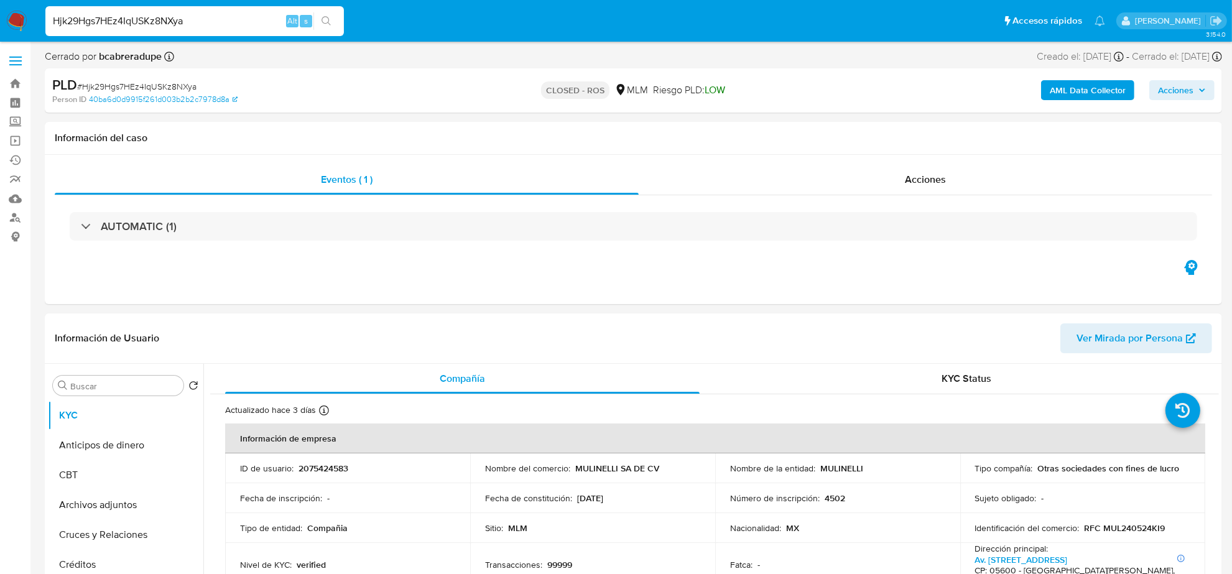
select select "10"
click at [919, 191] on div "Acciones" at bounding box center [924, 180] width 573 height 30
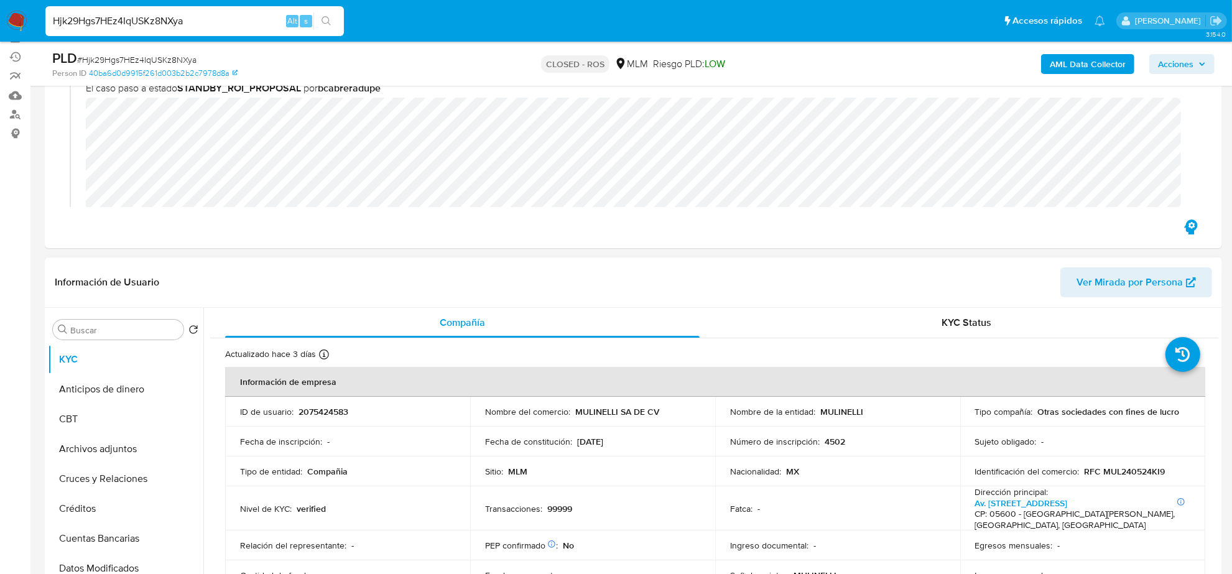
scroll to position [311, 0]
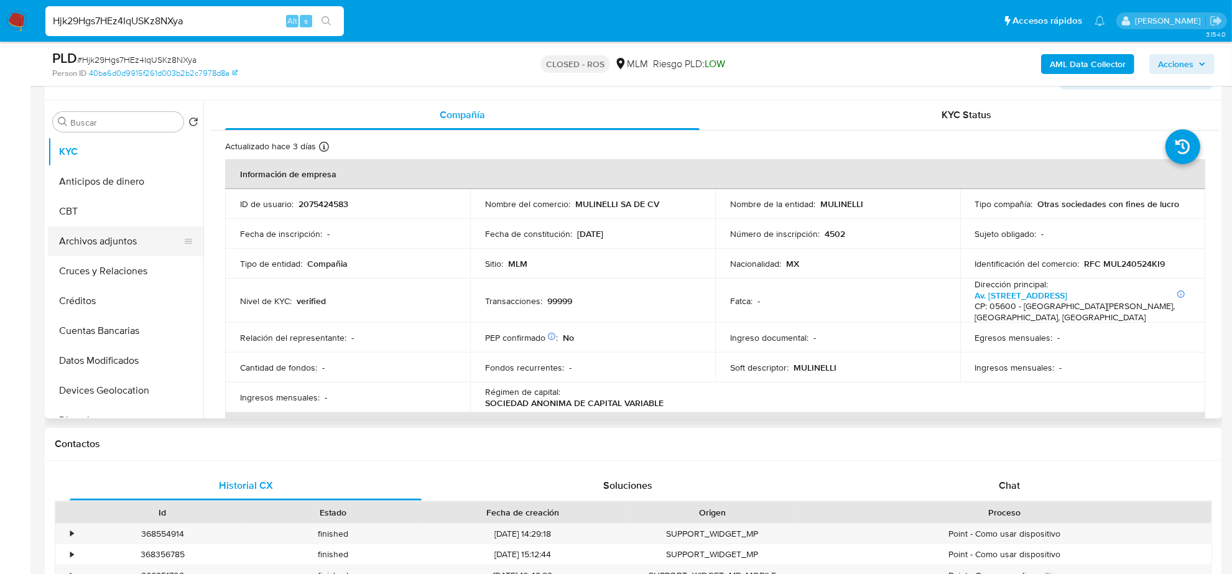
click at [127, 243] on button "Archivos adjuntos" at bounding box center [120, 241] width 145 height 30
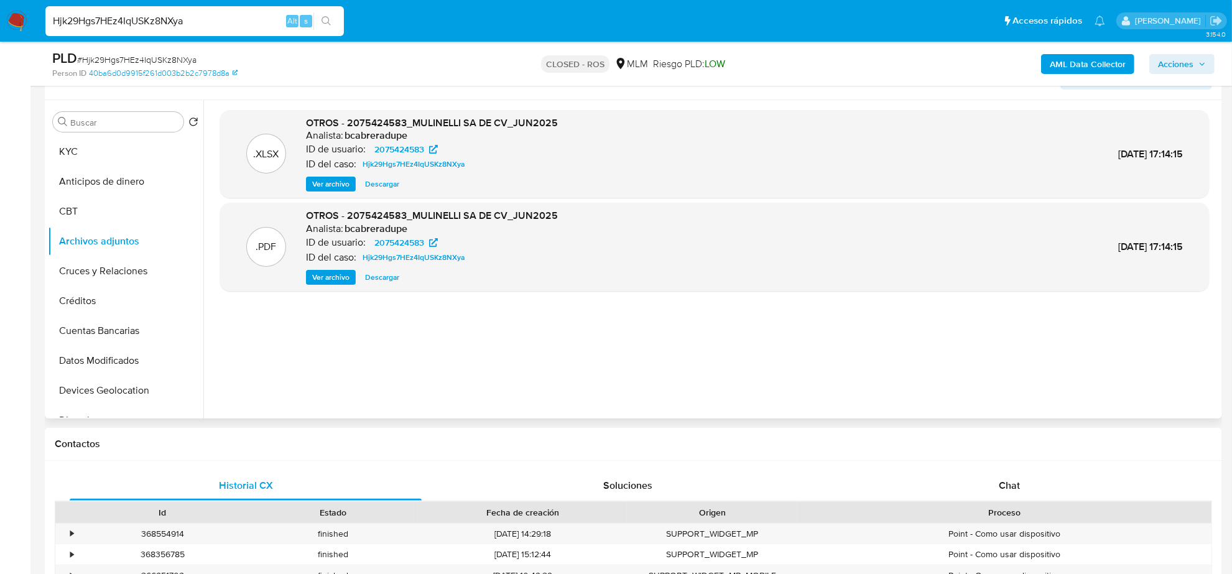
click at [379, 188] on span "Descargar" at bounding box center [382, 184] width 34 height 12
click at [339, 278] on span "Ver archivo" at bounding box center [330, 277] width 37 height 12
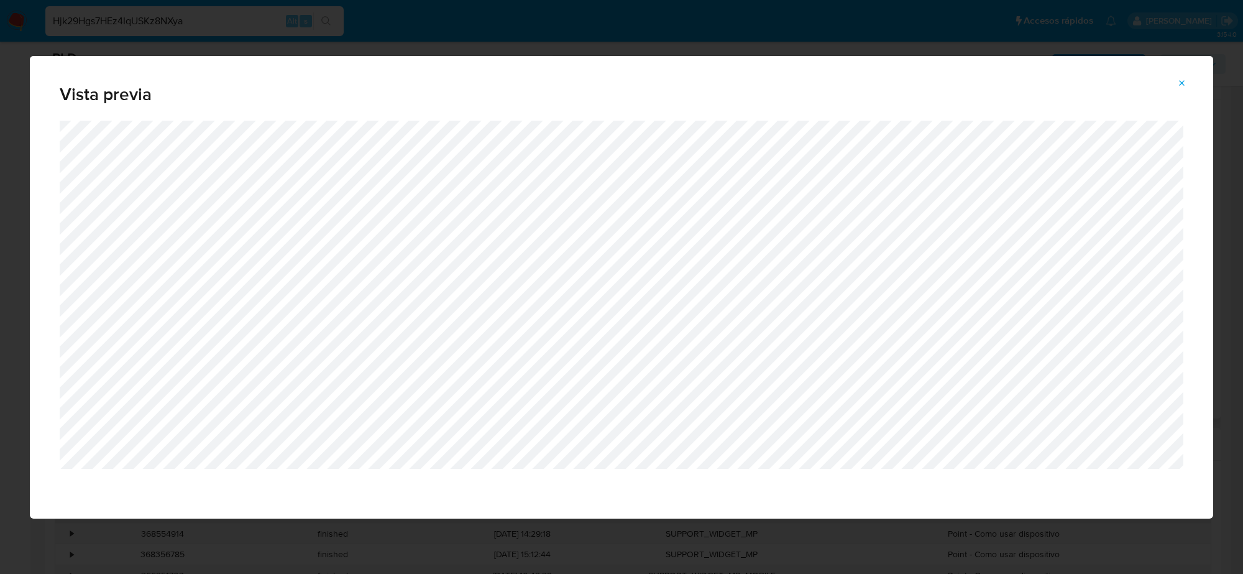
click at [1167, 78] on div "Vista previa" at bounding box center [622, 88] width 1184 height 65
click at [1184, 86] on icon "Attachment preview" at bounding box center [1182, 83] width 10 height 10
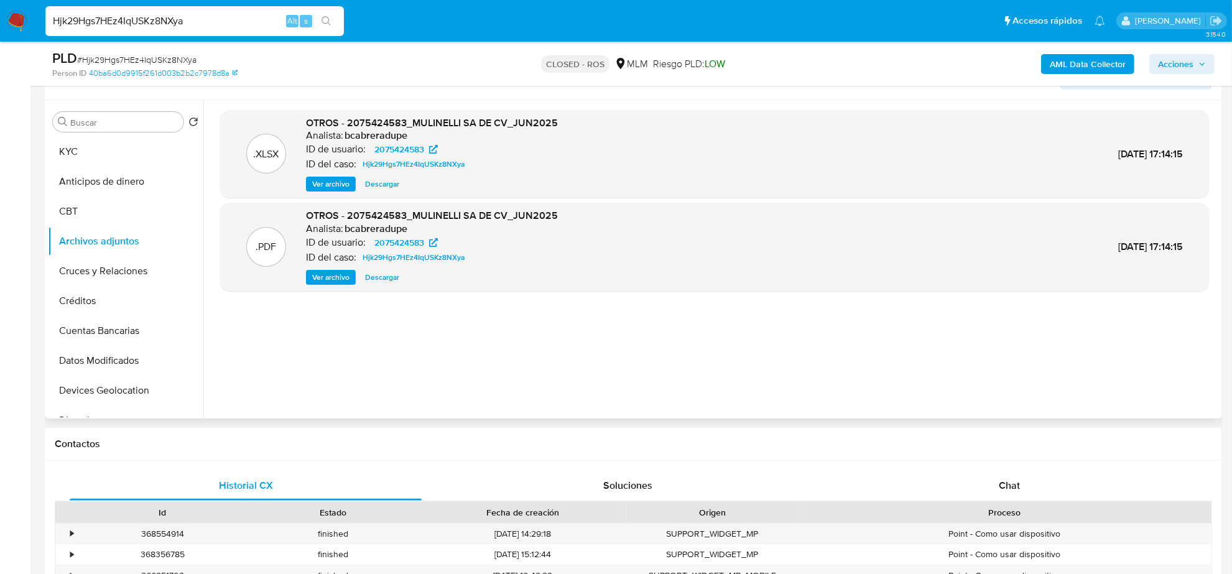
click at [144, 16] on input "Hjk29Hgs7HEz4IqUSKz8NXya" at bounding box center [194, 21] width 298 height 16
paste input "VeYoFYfWCFz67Jf60bC0uSQR"
type input "VeYoFYfWCFz67Jf60bC0uSQR"
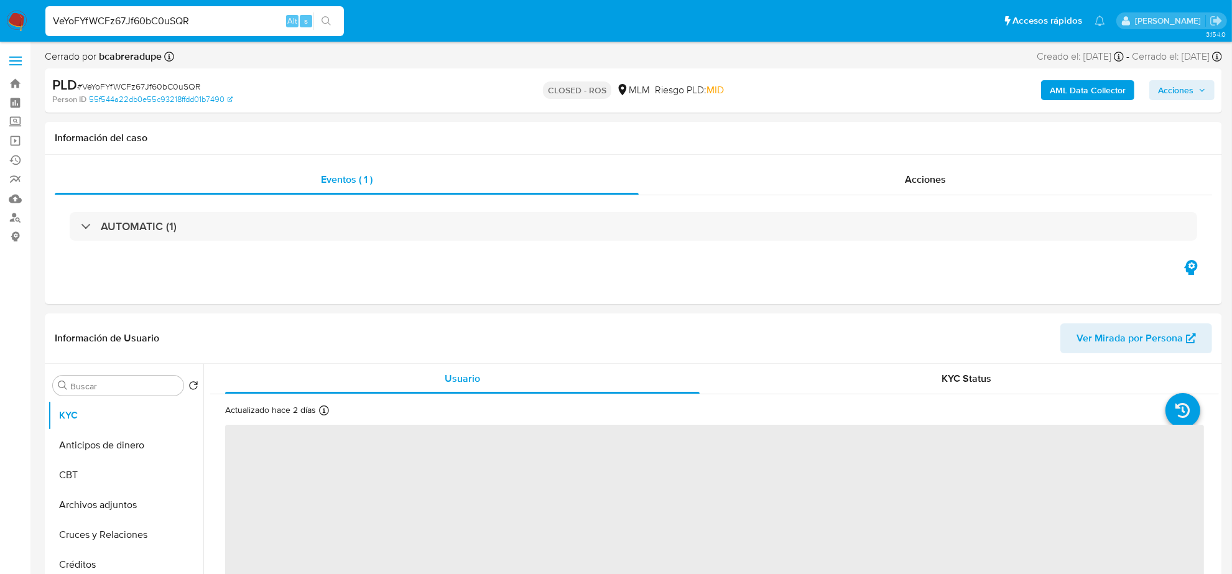
select select "10"
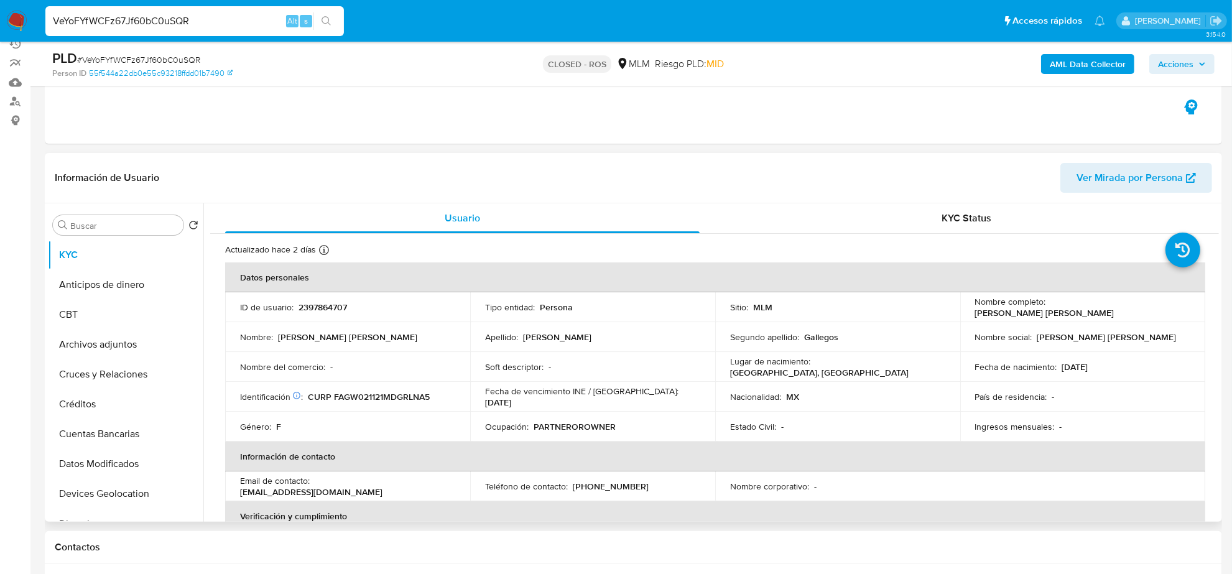
scroll to position [155, 0]
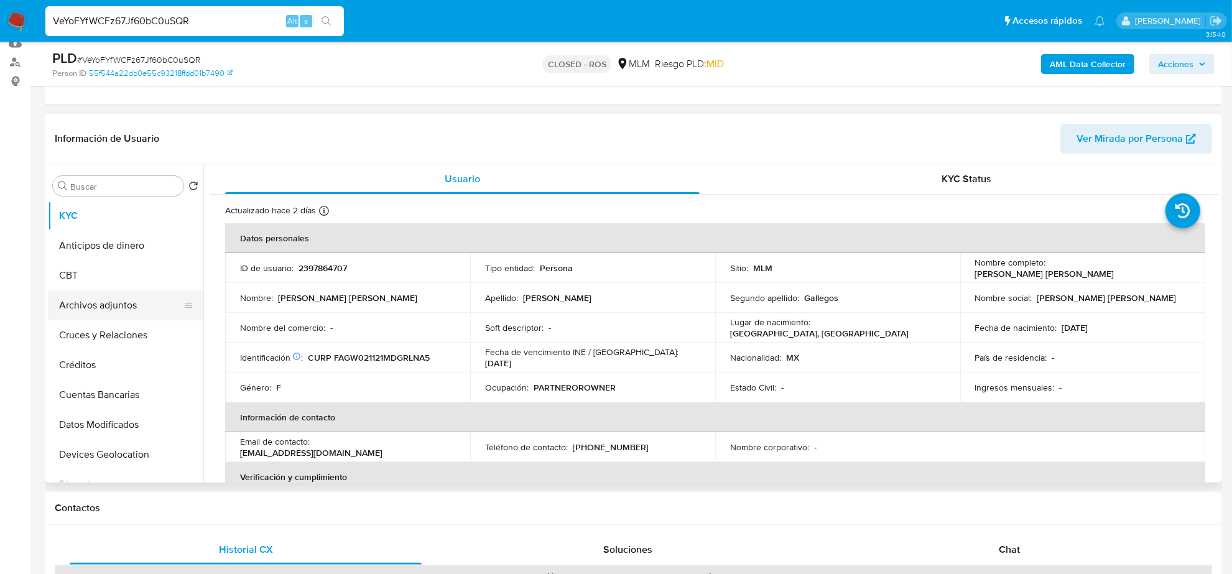
click at [88, 294] on button "Archivos adjuntos" at bounding box center [120, 305] width 145 height 30
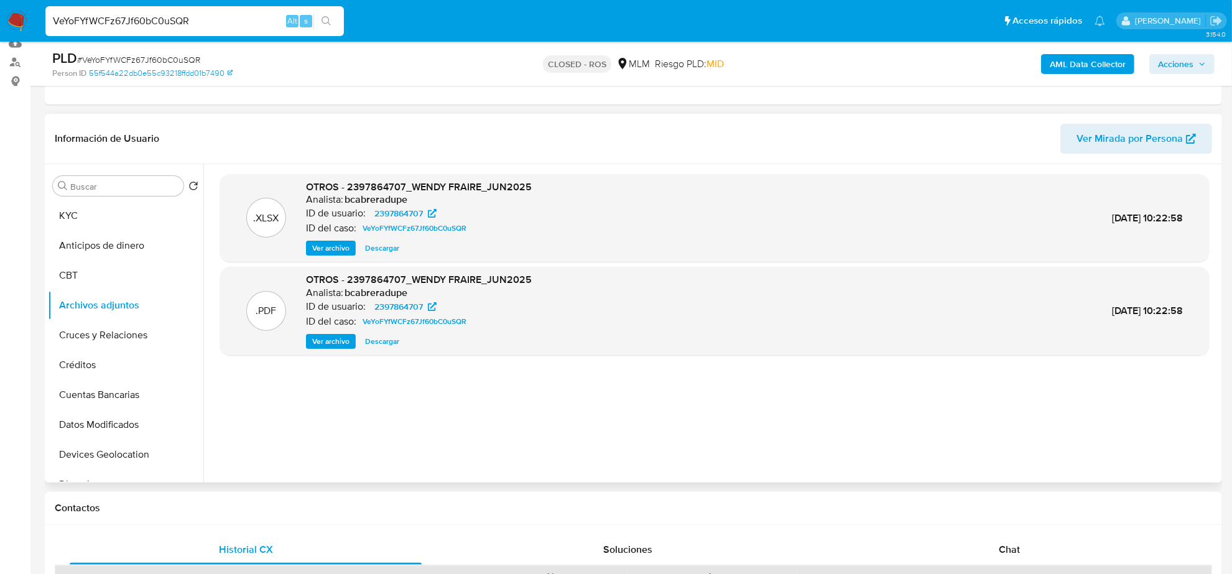
click at [395, 250] on span "Descargar" at bounding box center [382, 248] width 34 height 12
click at [344, 339] on span "Ver archivo" at bounding box center [330, 341] width 37 height 12
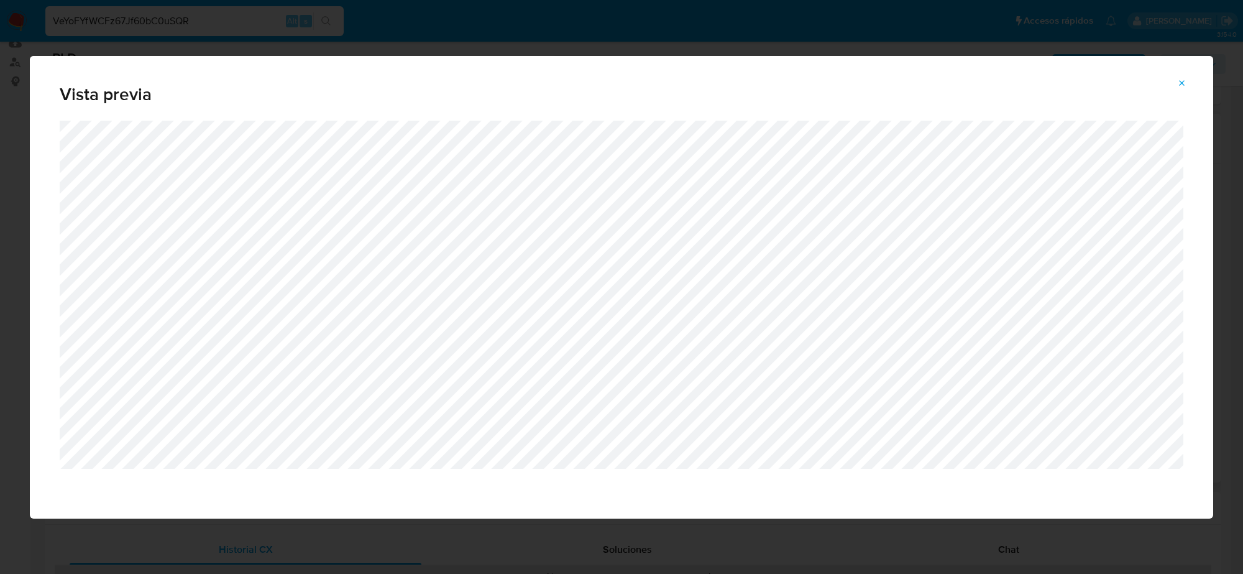
click at [1179, 84] on icon "Attachment preview" at bounding box center [1182, 83] width 10 height 10
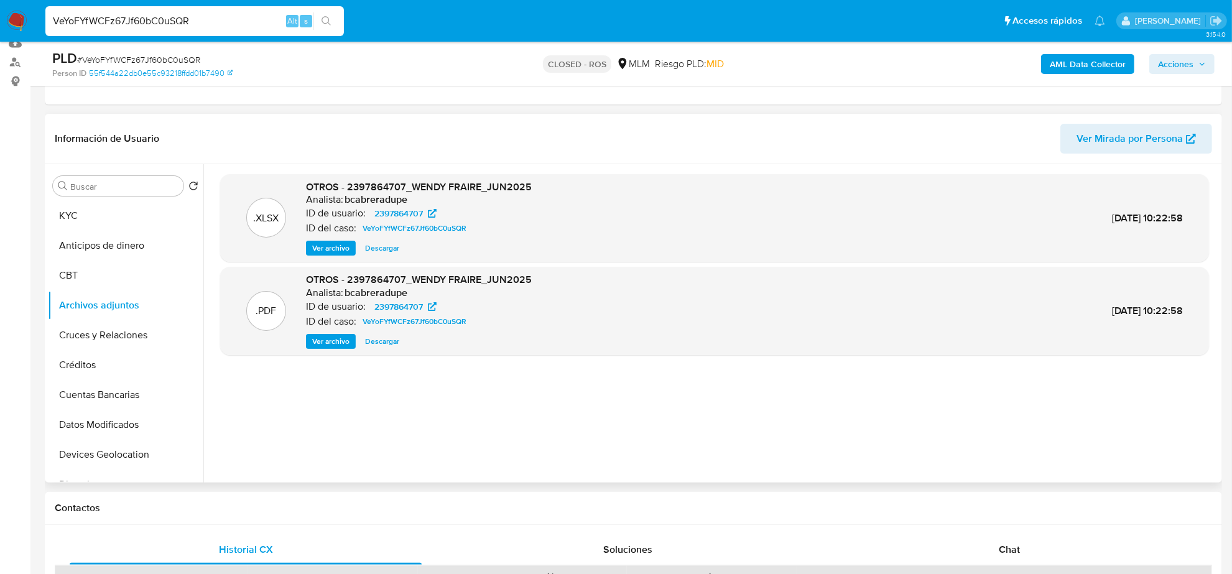
click at [21, 17] on img at bounding box center [16, 21] width 21 height 21
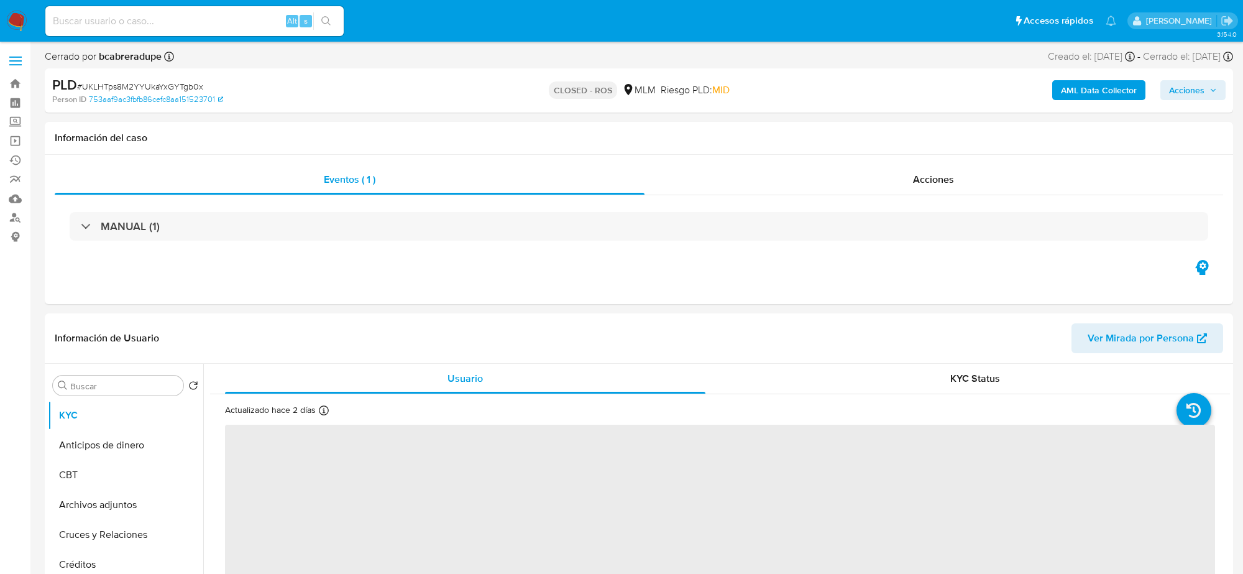
select select "10"
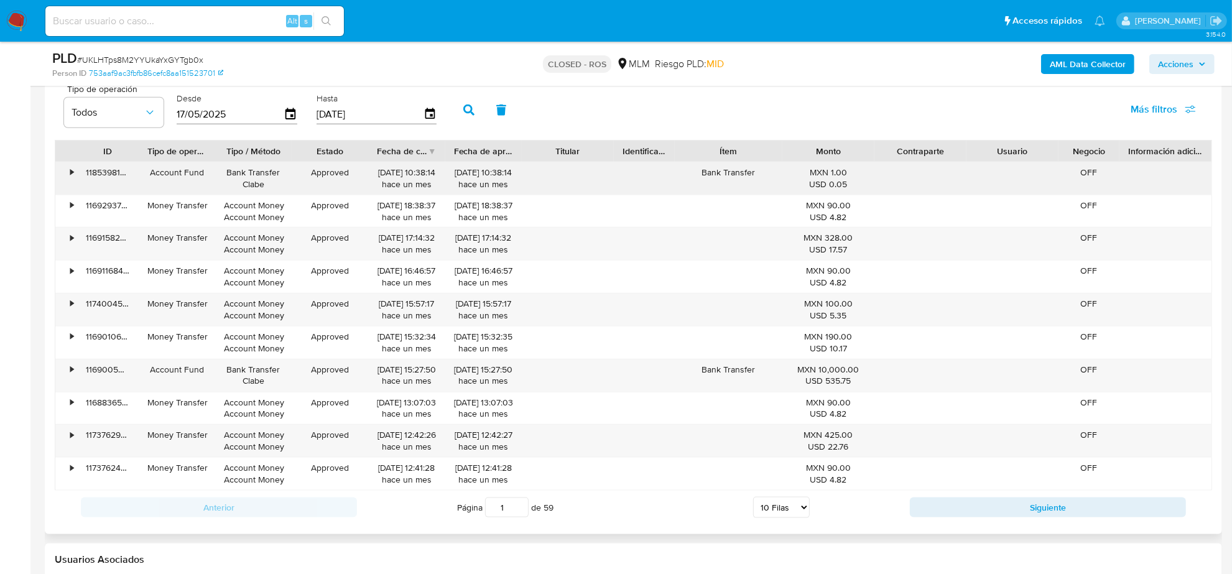
scroll to position [1321, 0]
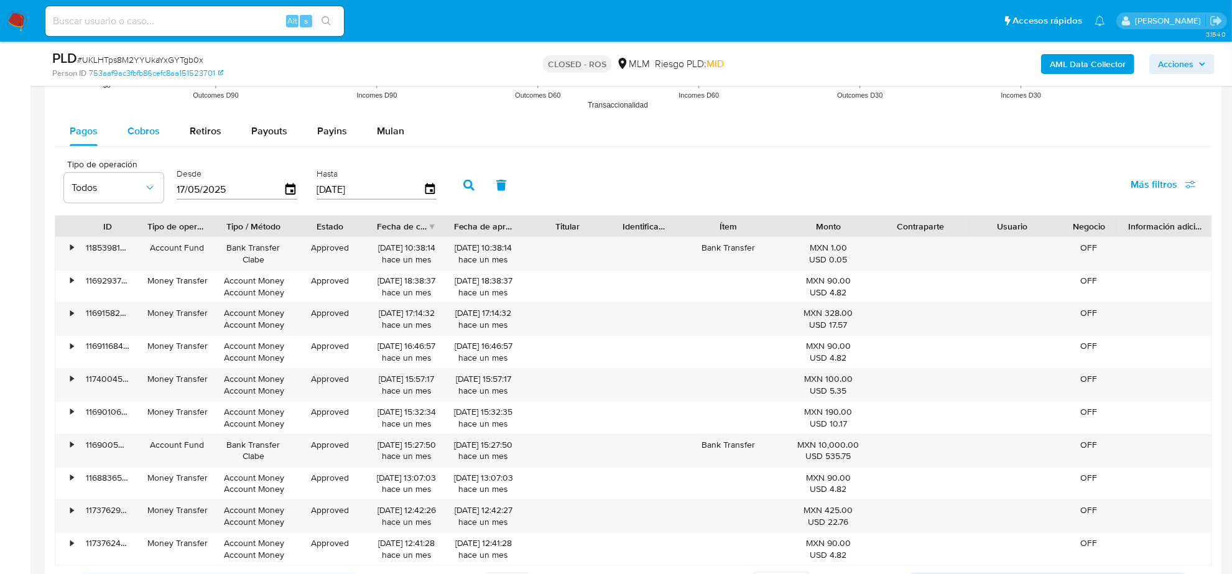
click at [145, 123] on div "Cobros" at bounding box center [143, 131] width 32 height 30
select select "10"
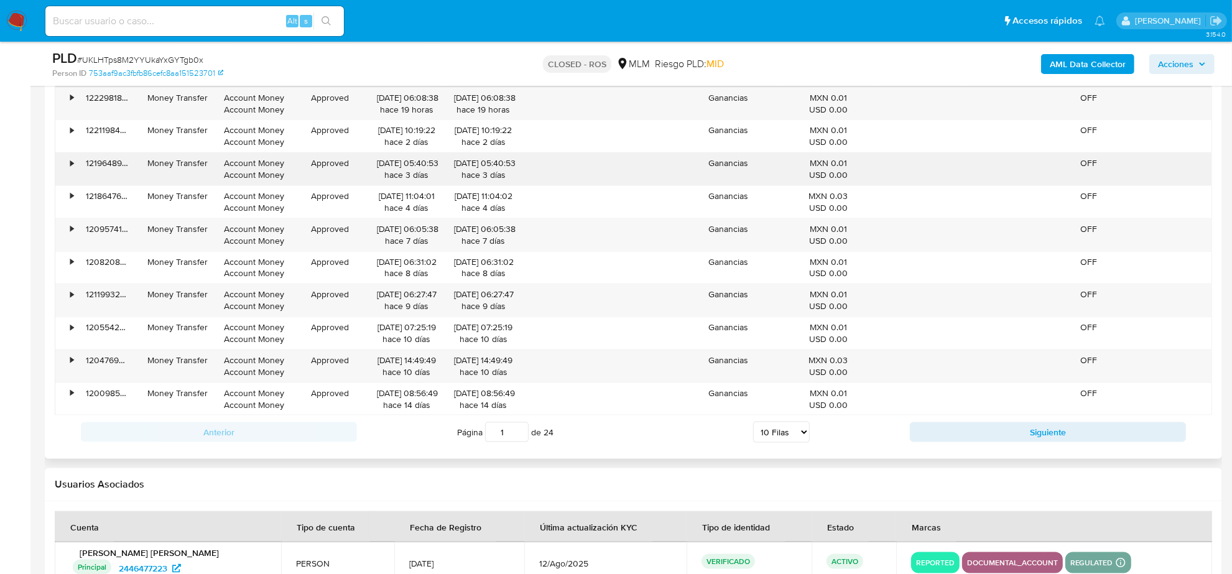
scroll to position [1549, 0]
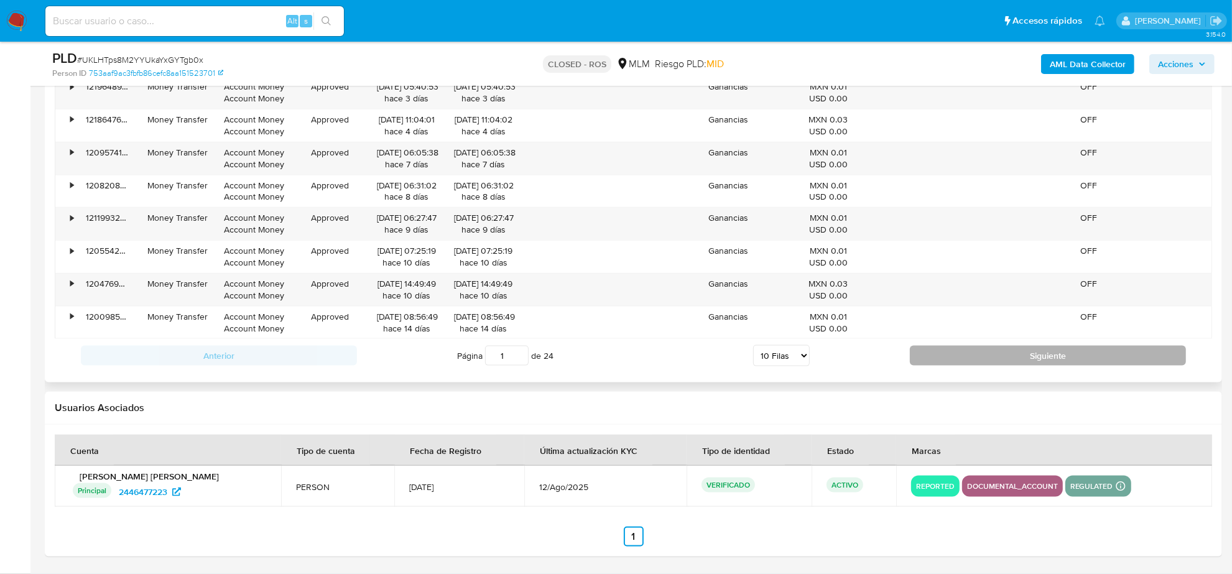
click at [1061, 350] on button "Siguiente" at bounding box center [1047, 356] width 276 height 20
type input "4"
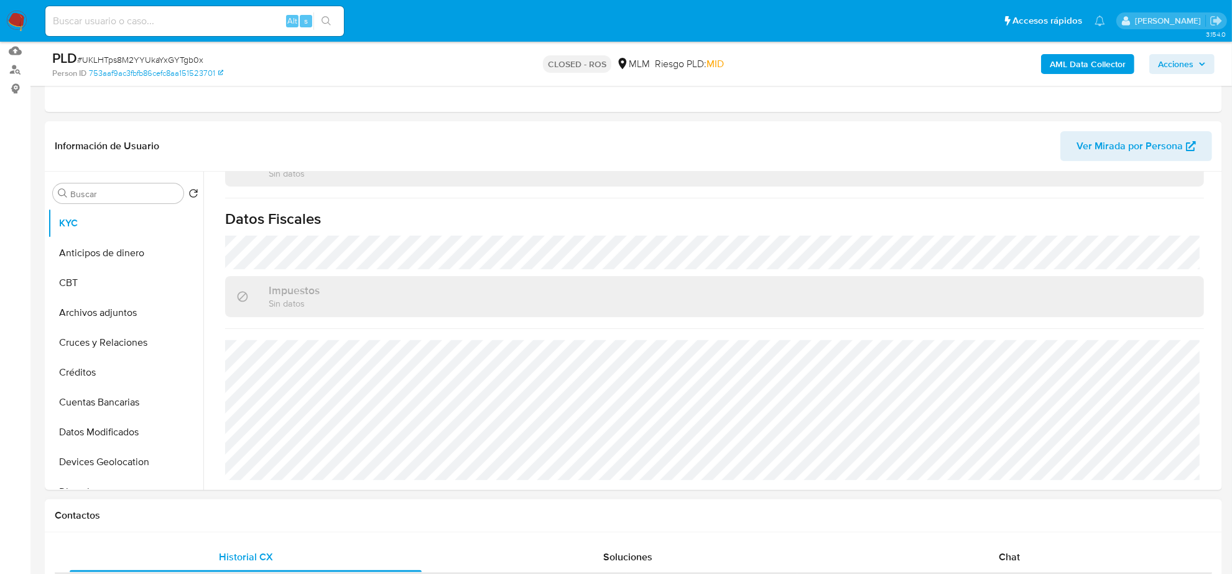
scroll to position [0, 0]
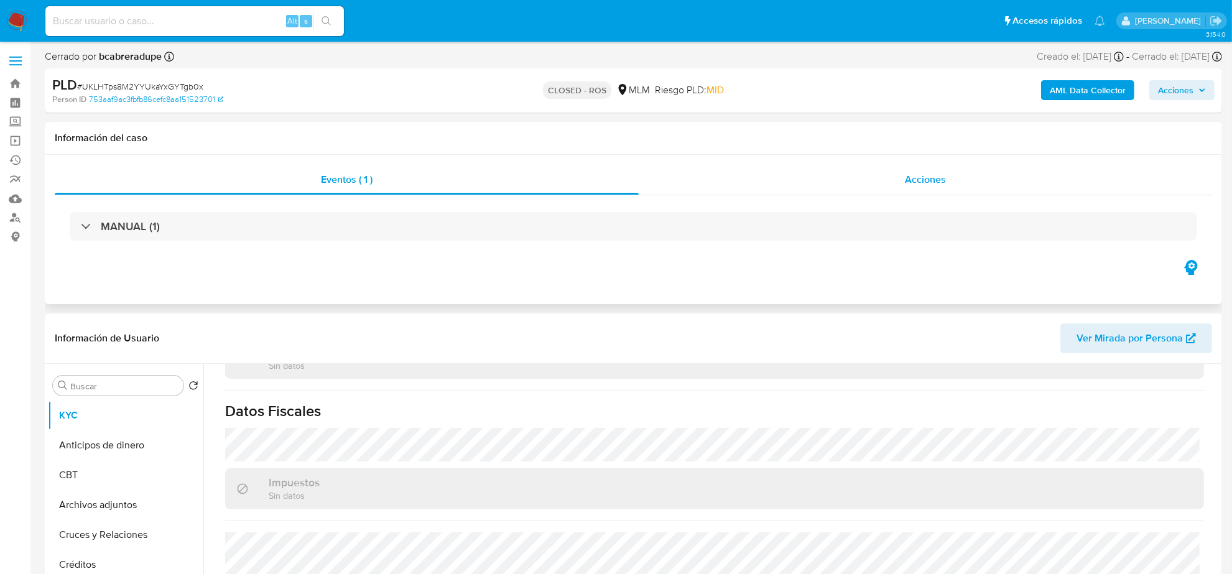
click at [934, 172] on span "Acciones" at bounding box center [925, 179] width 41 height 14
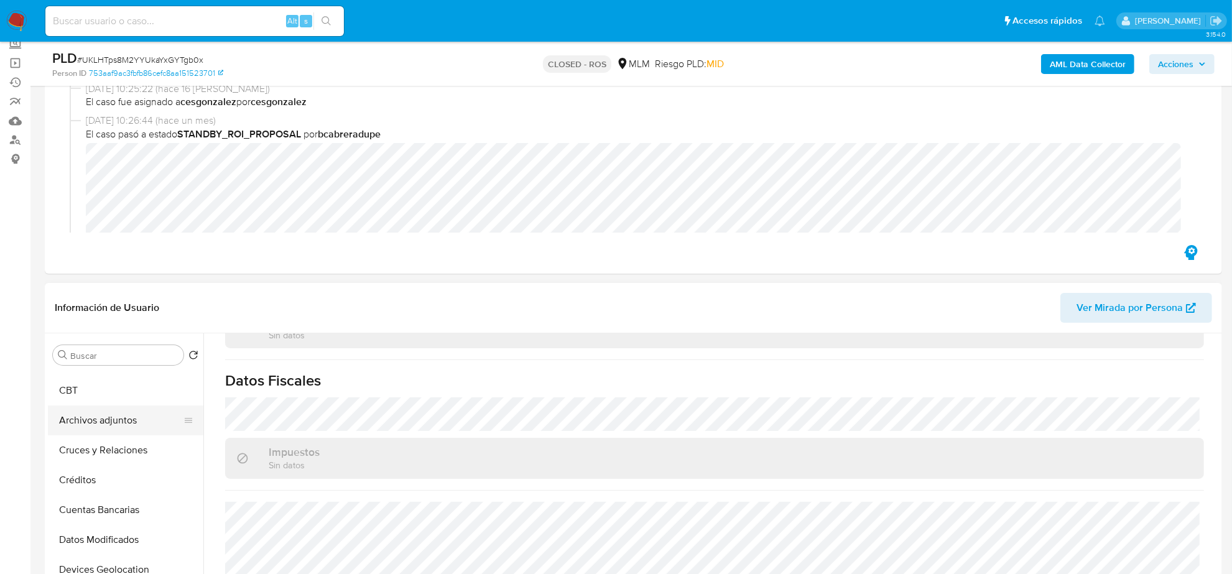
scroll to position [78, 0]
click at [119, 430] on button "Cruces y Relaciones" at bounding box center [120, 427] width 145 height 30
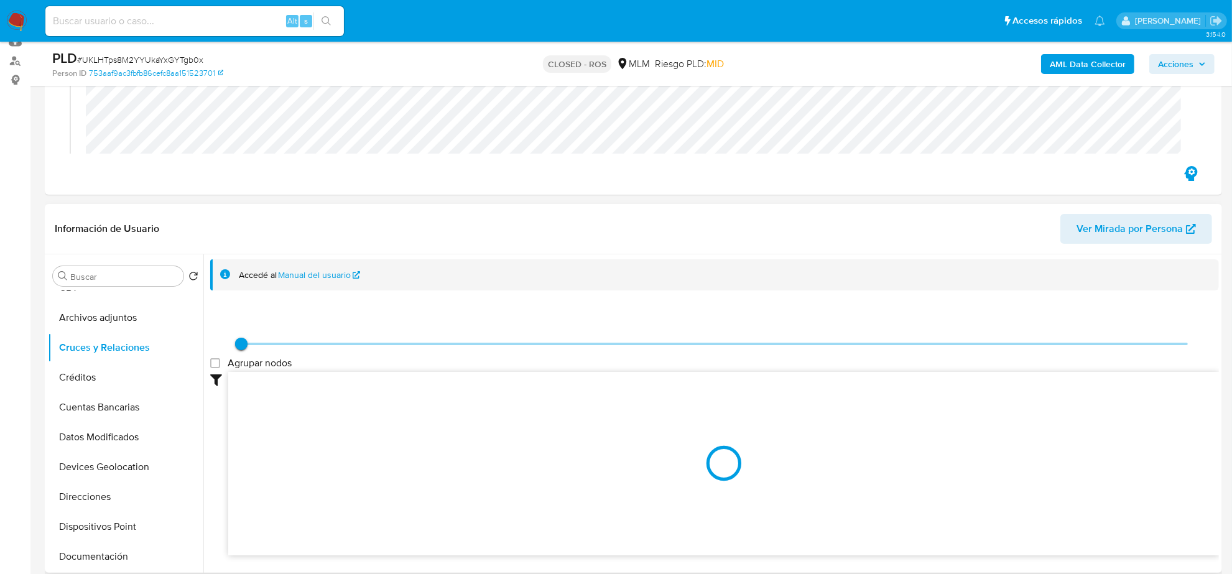
scroll to position [233, 0]
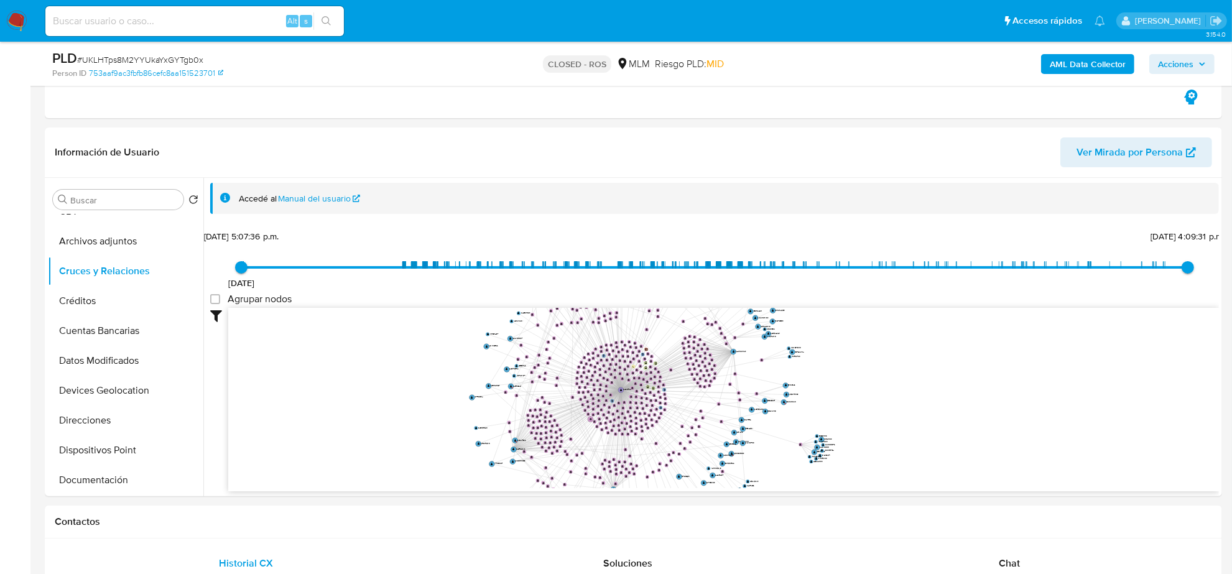
click at [94, 20] on input at bounding box center [194, 21] width 298 height 16
paste input "Ken3ZxdQidZBN6oGmWtJszFu"
type input "Ken3ZxdQidZBN6oGmWtJszFu"
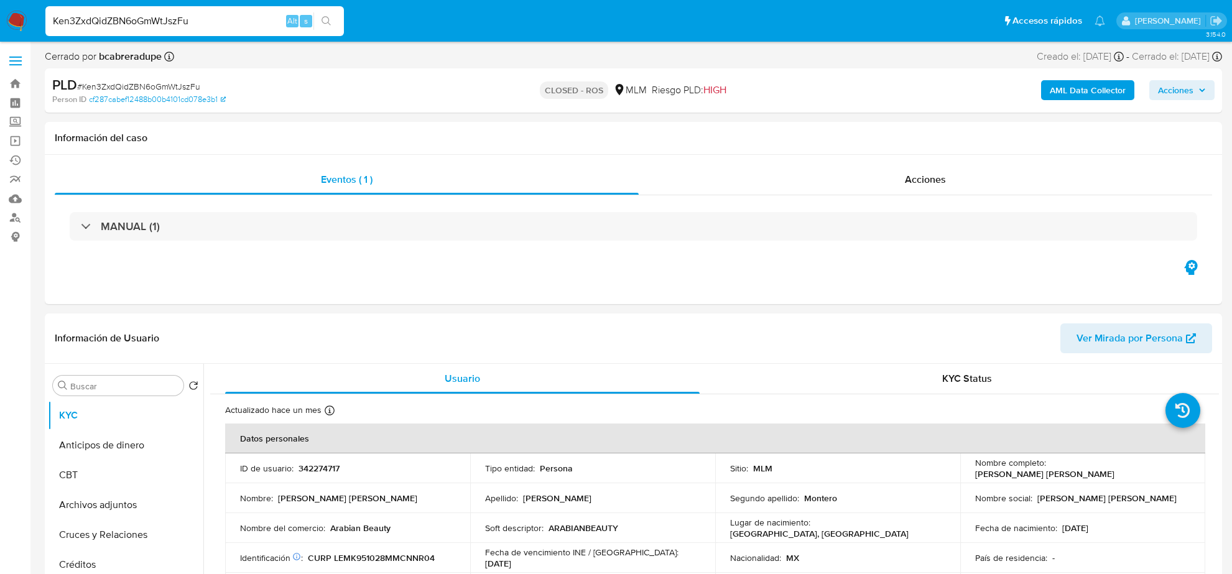
select select "10"
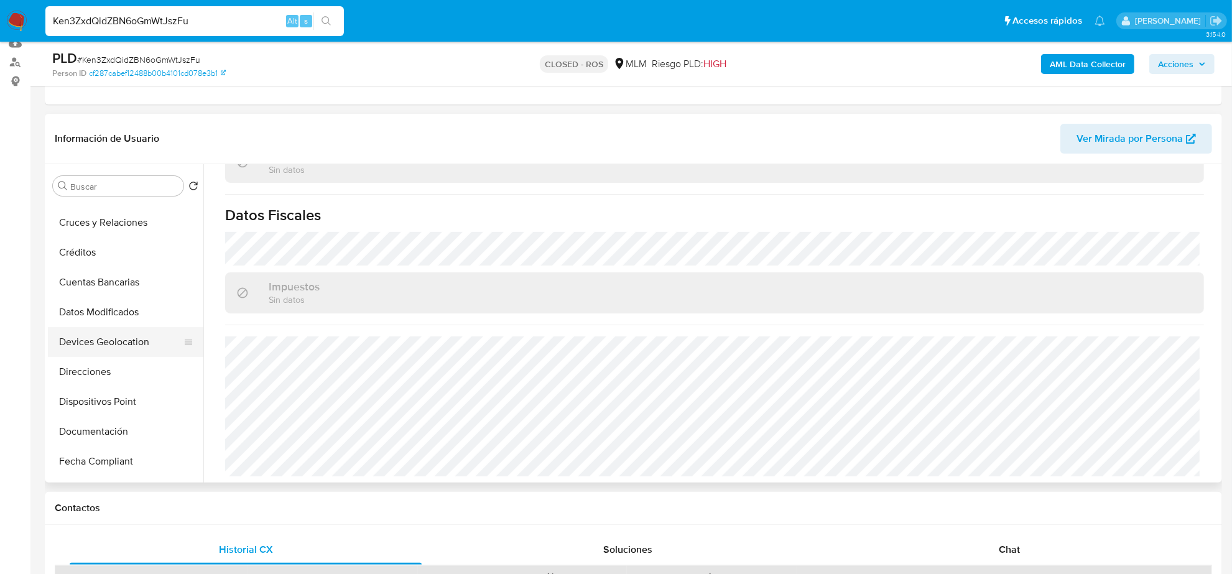
scroll to position [78, 0]
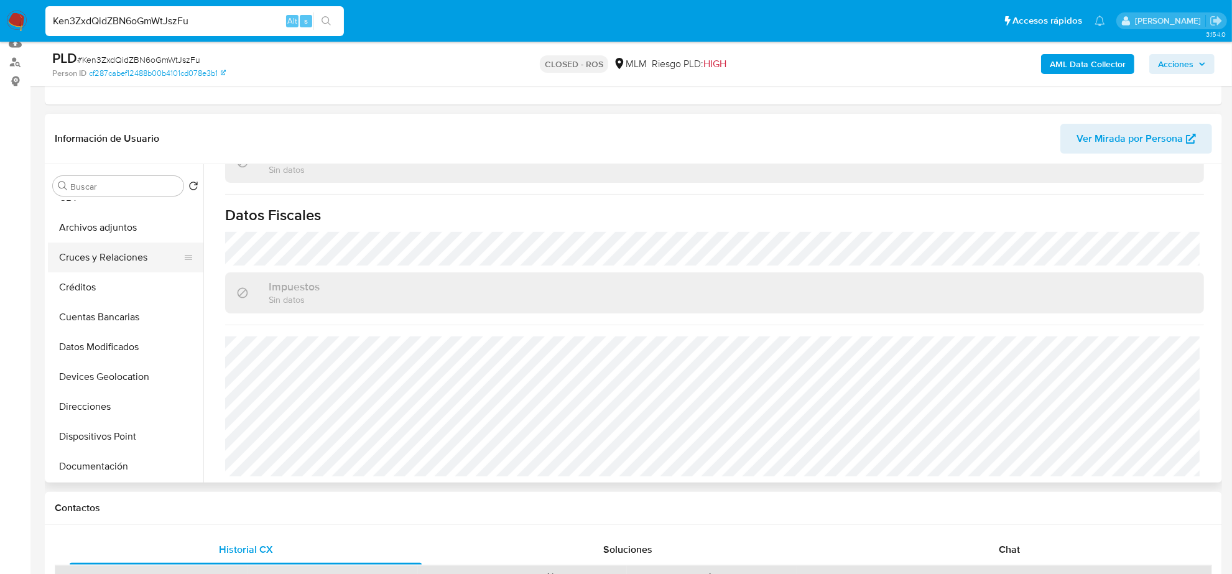
click at [127, 258] on button "Cruces y Relaciones" at bounding box center [120, 257] width 145 height 30
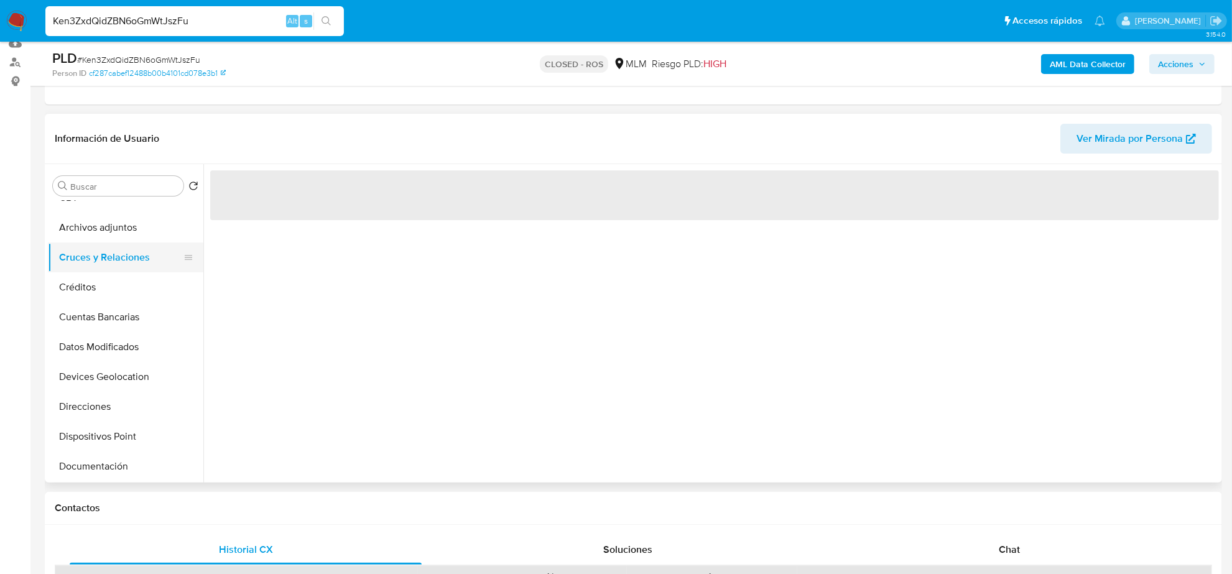
scroll to position [0, 0]
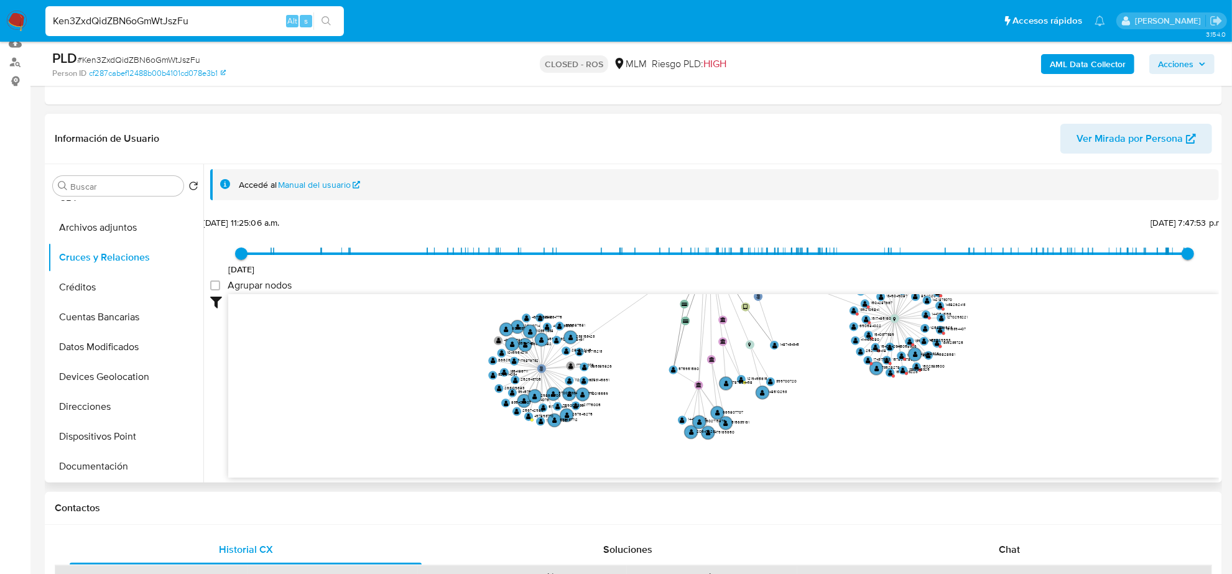
drag, startPoint x: 832, startPoint y: 401, endPoint x: 832, endPoint y: 349, distance: 52.2
click at [832, 349] on icon "phone-85c81f7d4d624bde3378ed924e9e4a2c  phone-b59997c100bc9bccb1f9f1217827d77b…" at bounding box center [723, 384] width 990 height 180
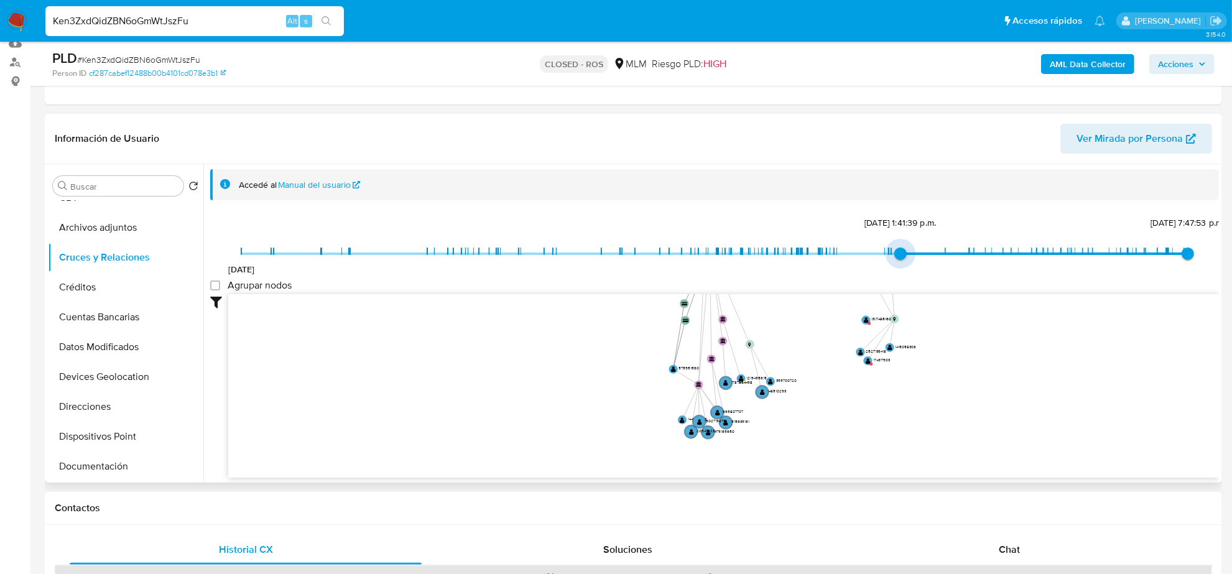
type input "1709324851000"
drag, startPoint x: 249, startPoint y: 252, endPoint x: 872, endPoint y: 260, distance: 622.3
click at [878, 260] on span "1/3/2024, 2:27:31 p.m." at bounding box center [884, 253] width 12 height 12
type input "1740433684000"
drag, startPoint x: 1182, startPoint y: 252, endPoint x: 944, endPoint y: 241, distance: 238.3
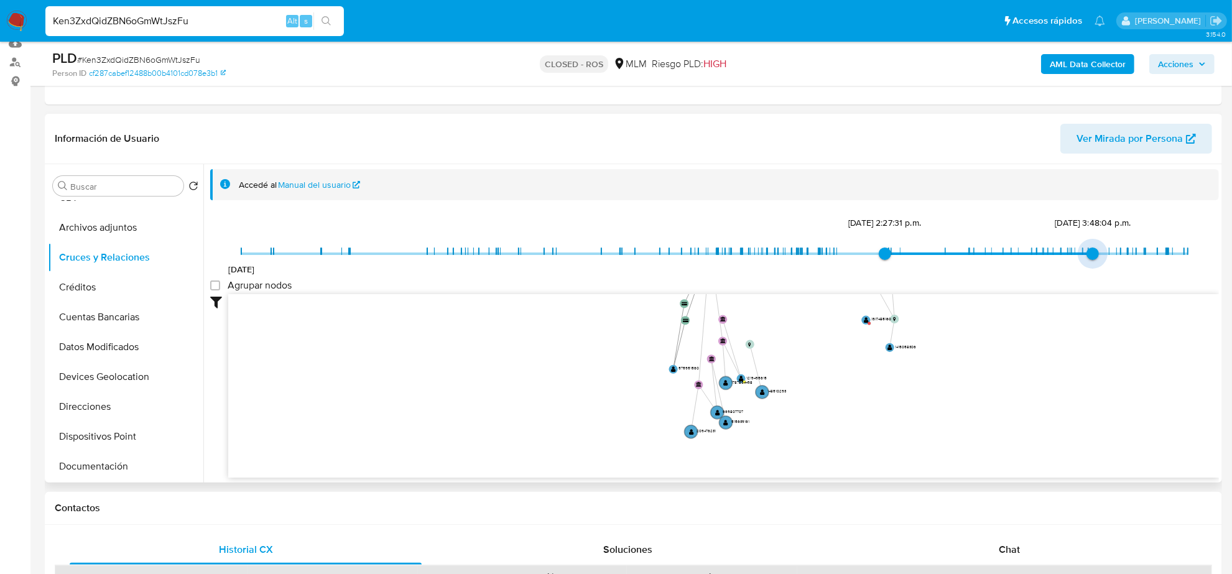
click at [1091, 247] on span "24/2/2025, 3:48:04 p.m." at bounding box center [1092, 253] width 12 height 12
type input "1735693295000"
drag, startPoint x: 889, startPoint y: 252, endPoint x: 1058, endPoint y: 259, distance: 169.2
click at [1058, 259] on span "31/12/2024, 7:01:35 p.m." at bounding box center [1060, 253] width 12 height 12
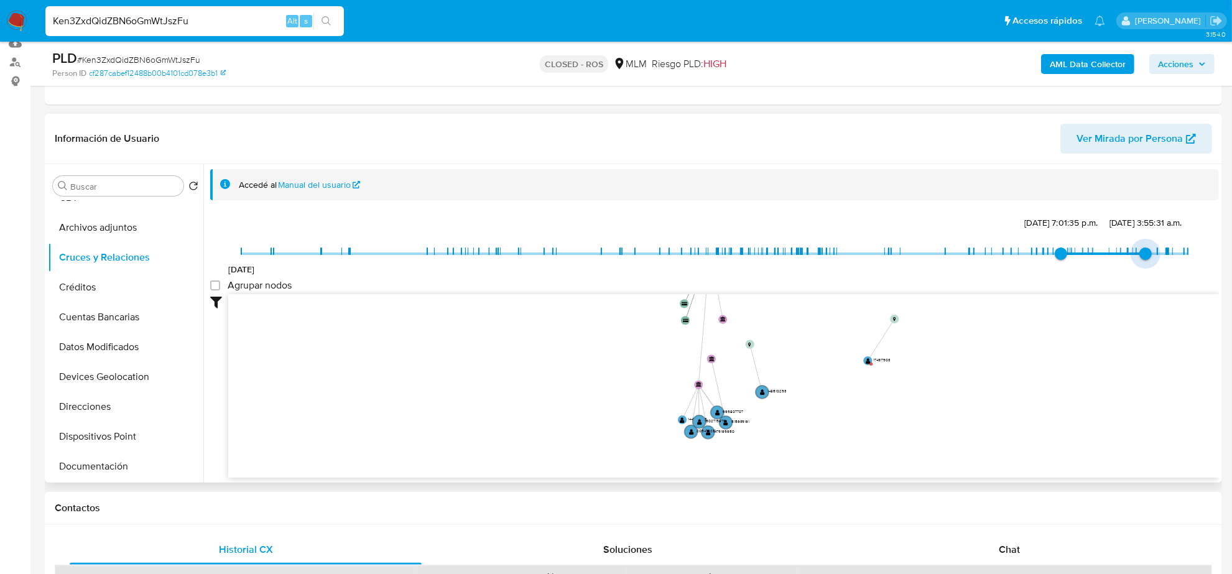
type input "1750149029000"
drag, startPoint x: 1085, startPoint y: 253, endPoint x: 1153, endPoint y: 251, distance: 68.4
click at [1153, 251] on span "17/6/2025, 2:30:29 a.m." at bounding box center [1157, 253] width 12 height 12
type input "1740433684000"
drag, startPoint x: 1056, startPoint y: 251, endPoint x: 1091, endPoint y: 256, distance: 35.9
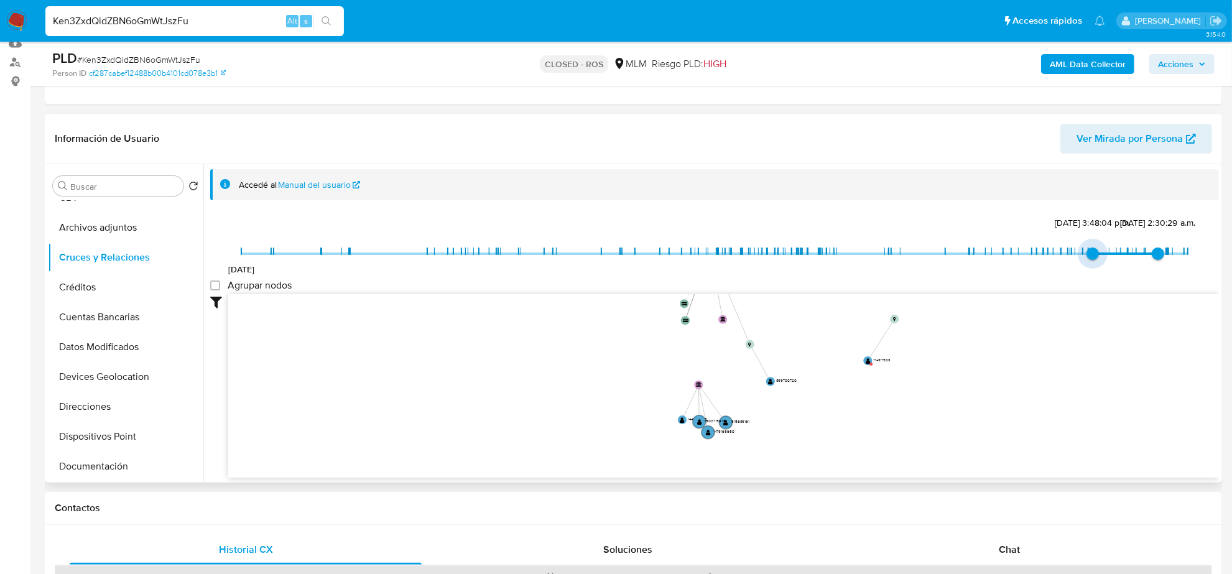
click at [1091, 256] on span "24/2/2025, 3:48:04 p.m." at bounding box center [1092, 253] width 12 height 12
type input "1748339731000"
click at [1144, 254] on span "27/5/2025, 3:55:31 a.m." at bounding box center [1145, 253] width 12 height 12
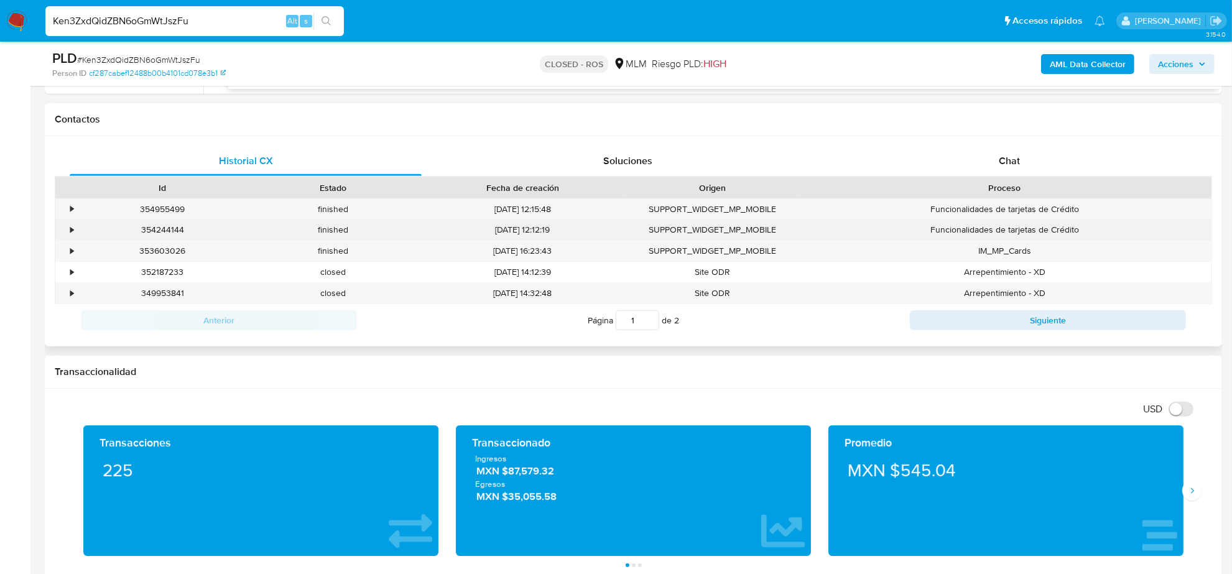
scroll to position [622, 0]
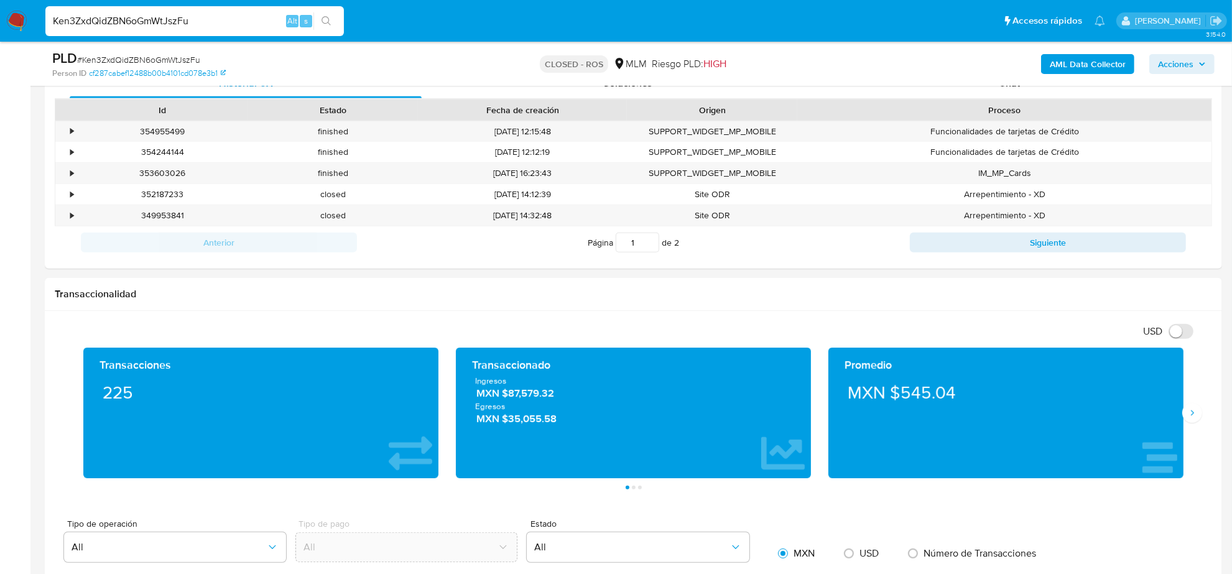
click at [110, 8] on div "Ken3ZxdQidZBN6oGmWtJszFu Alt s" at bounding box center [194, 21] width 298 height 30
click at [110, 16] on input "Ken3ZxdQidZBN6oGmWtJszFu" at bounding box center [194, 21] width 298 height 16
paste input "YSXY5oMr3i9n4Wt7jkZwcgOO"
type input "YSXY5oMr3i9n4Wt7jkZwcgOO"
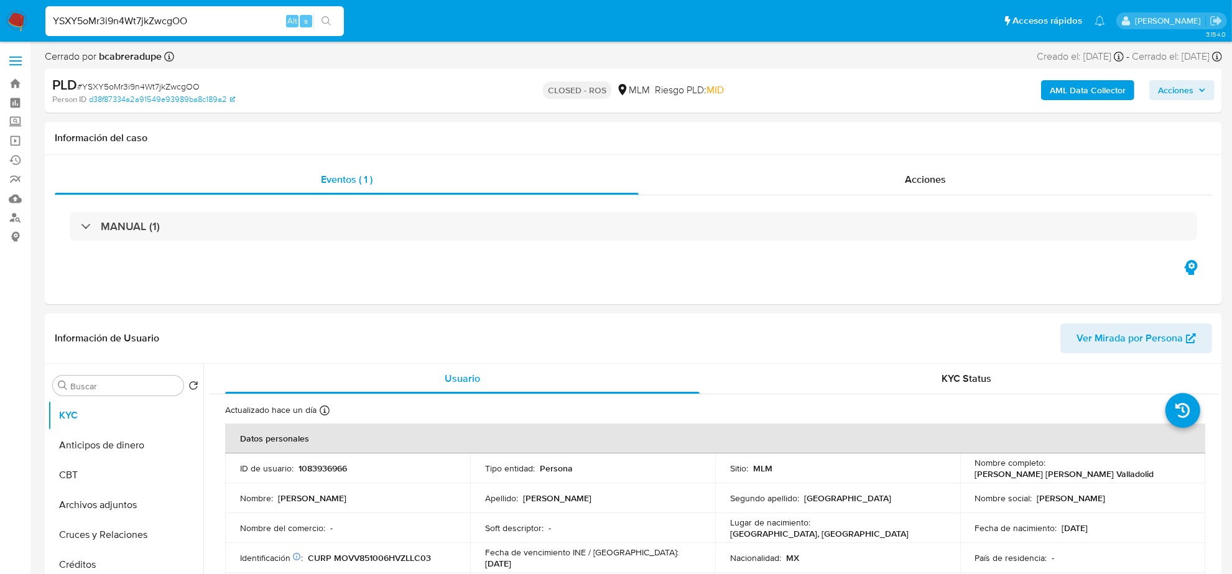
select select "10"
click at [942, 182] on span "Acciones" at bounding box center [925, 179] width 41 height 14
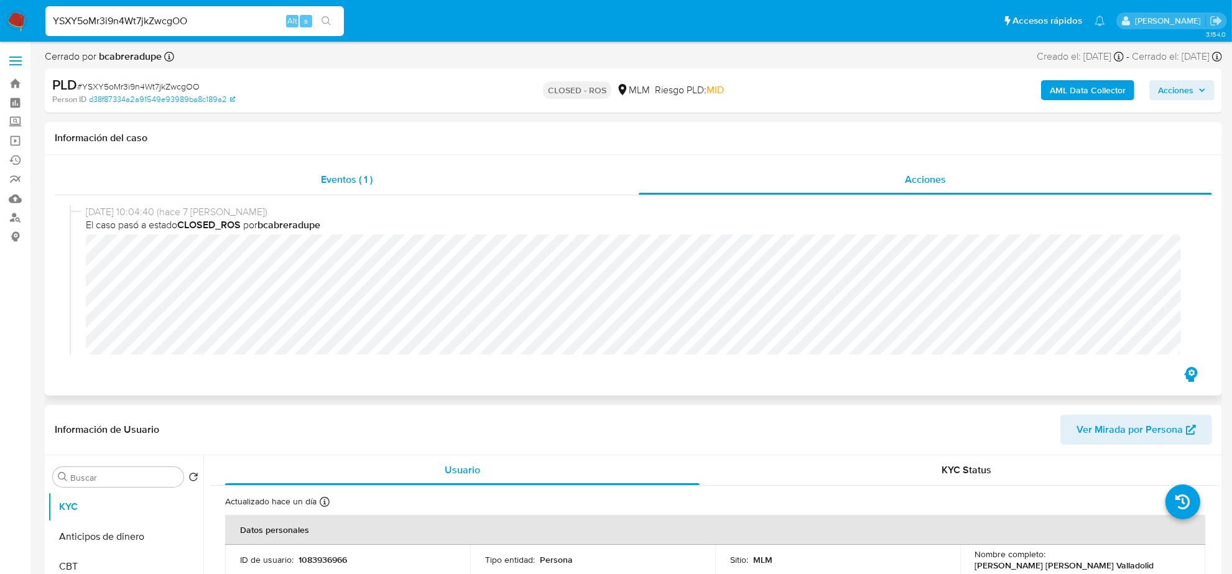
click at [349, 193] on div "Eventos ( 1 )" at bounding box center [347, 180] width 584 height 30
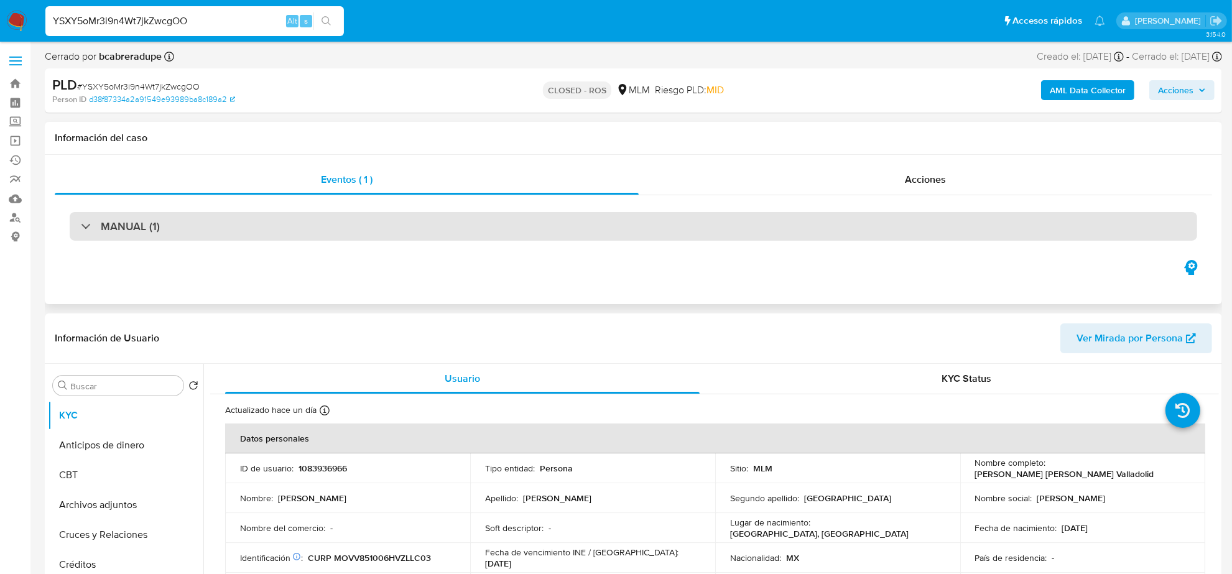
click at [134, 239] on div "MANUAL (1)" at bounding box center [633, 226] width 1127 height 29
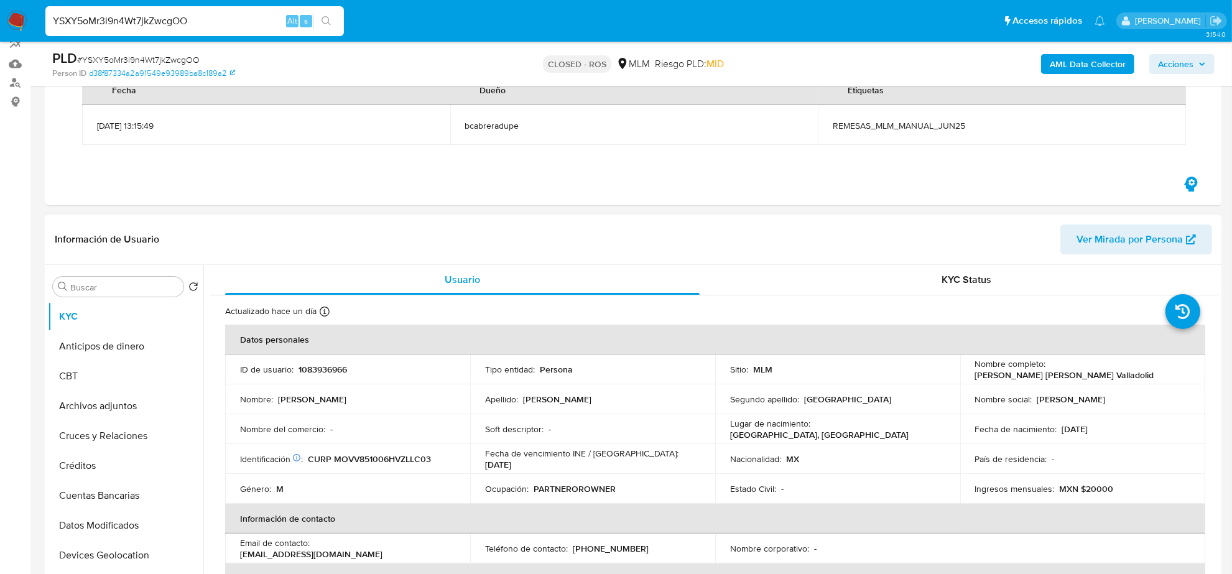
scroll to position [155, 0]
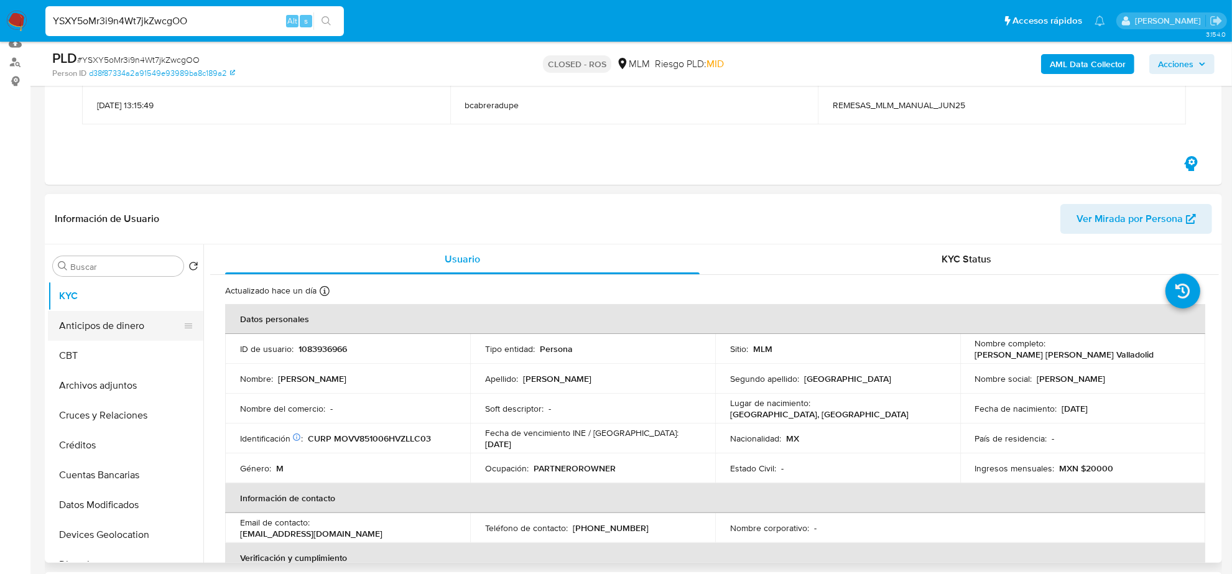
click at [98, 325] on button "Anticipos de dinero" at bounding box center [120, 326] width 145 height 30
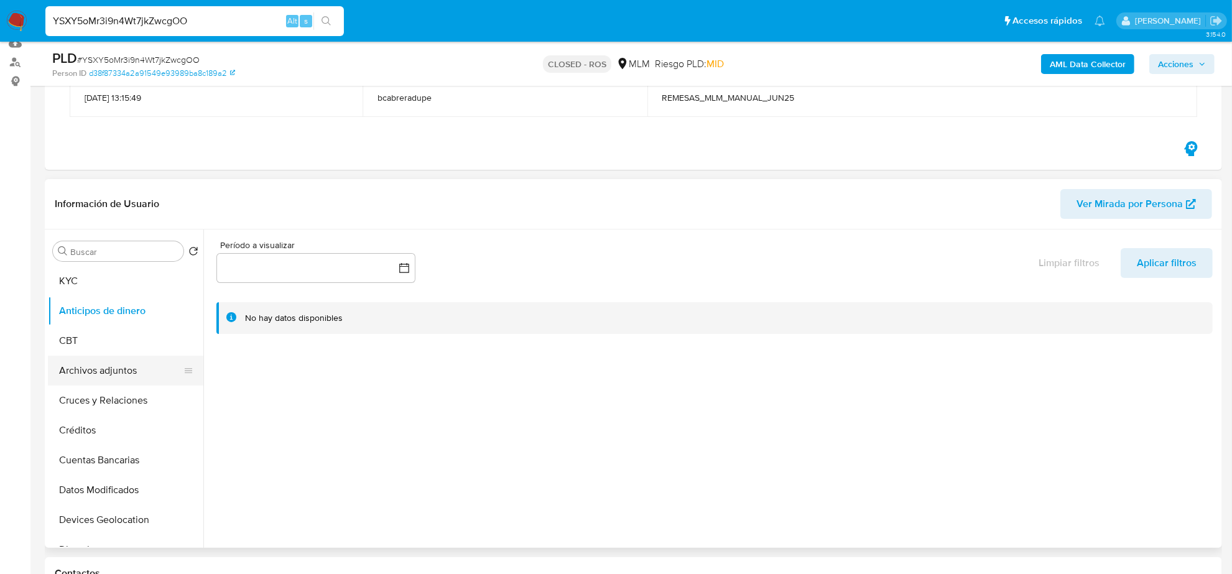
click at [83, 371] on button "Archivos adjuntos" at bounding box center [120, 371] width 145 height 30
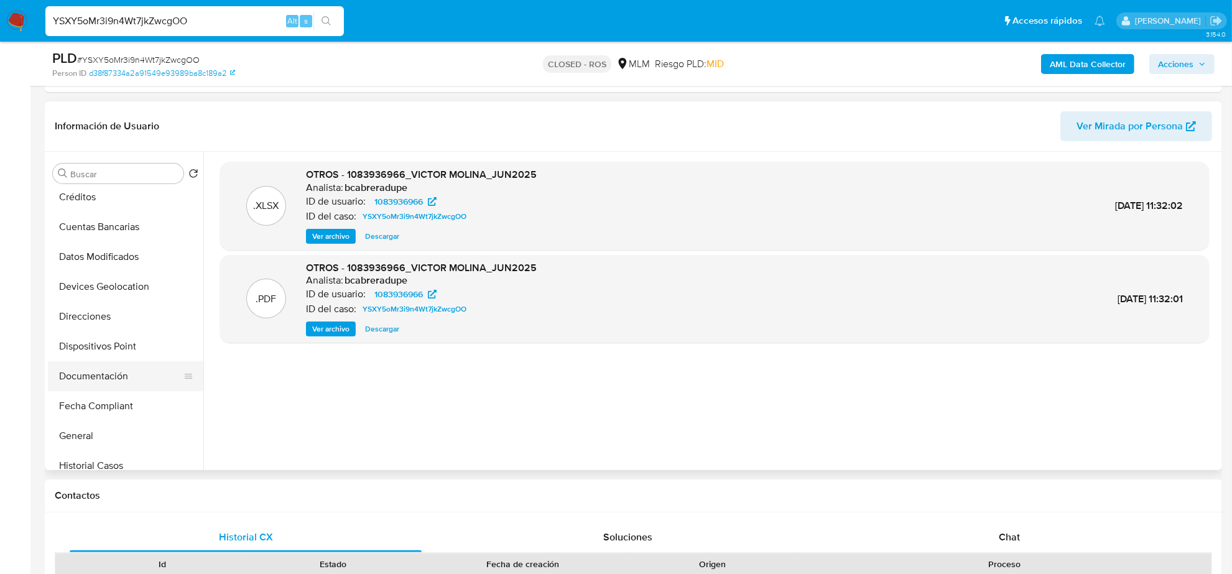
click at [116, 380] on button "Documentación" at bounding box center [120, 376] width 145 height 30
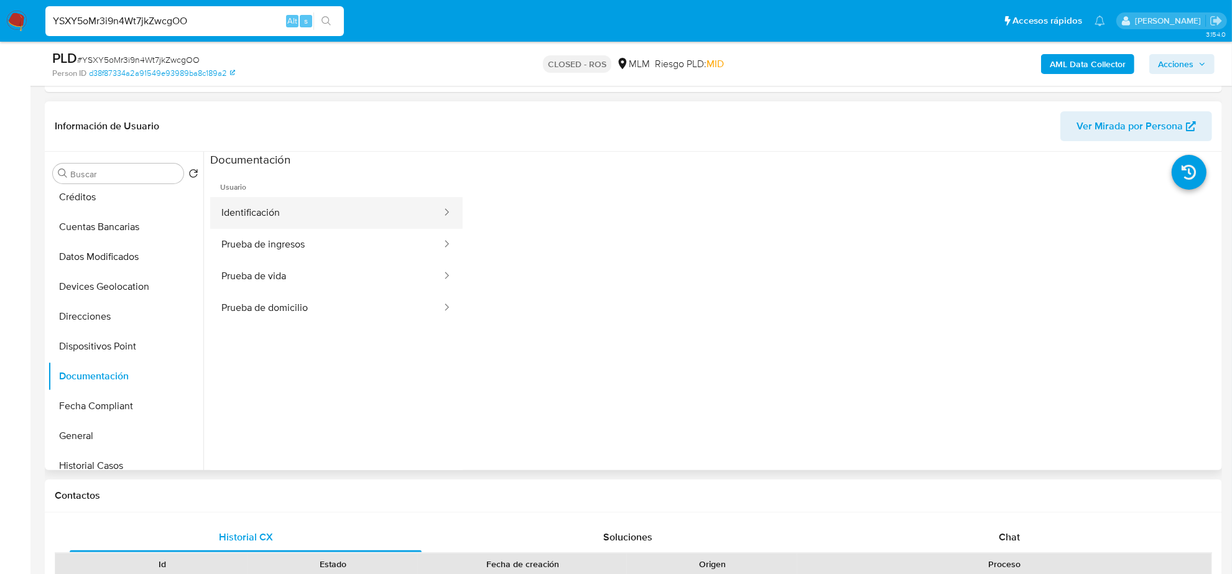
click at [367, 223] on button "Identificación" at bounding box center [326, 213] width 233 height 32
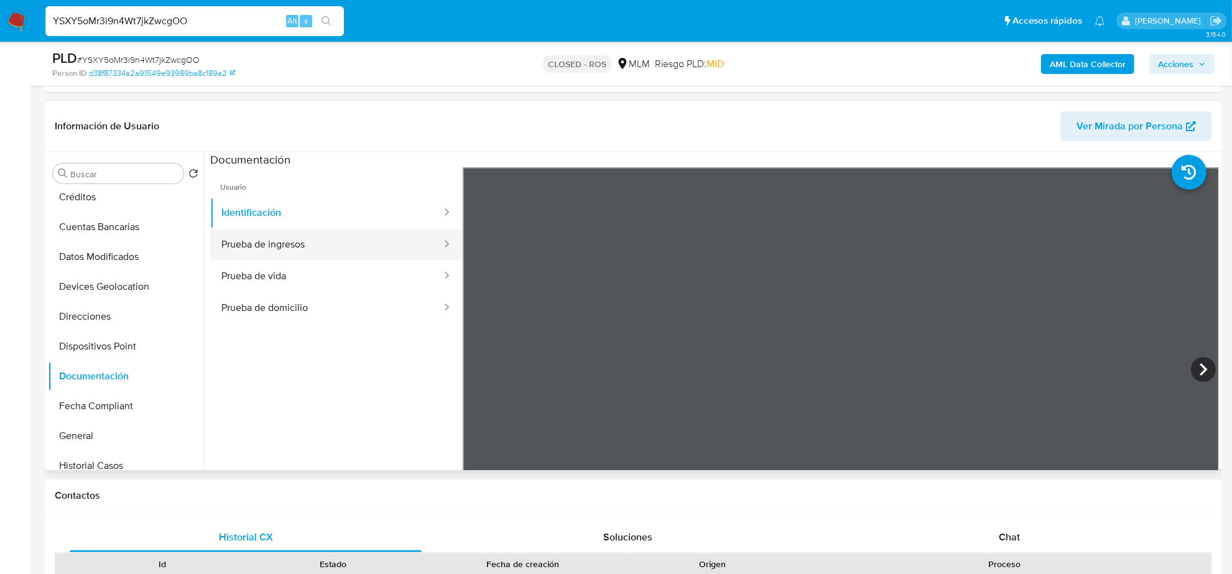
click at [364, 249] on button "Prueba de ingresos" at bounding box center [326, 245] width 233 height 32
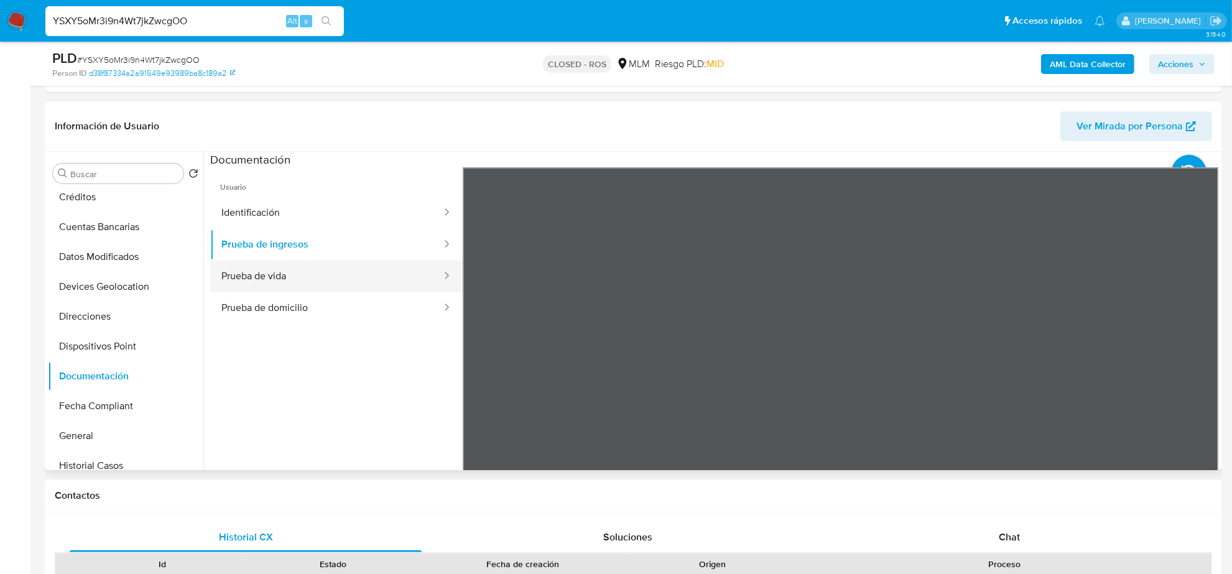
click at [272, 269] on button "Prueba de vida" at bounding box center [326, 276] width 233 height 32
click at [232, 302] on button "Prueba de domicilio" at bounding box center [326, 308] width 233 height 32
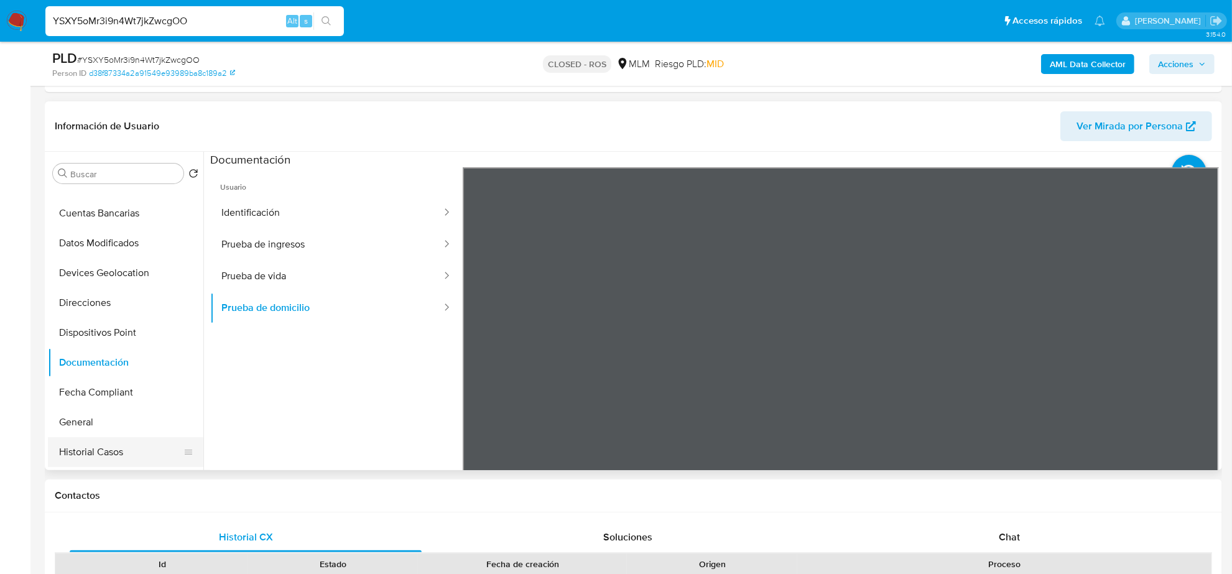
scroll to position [0, 0]
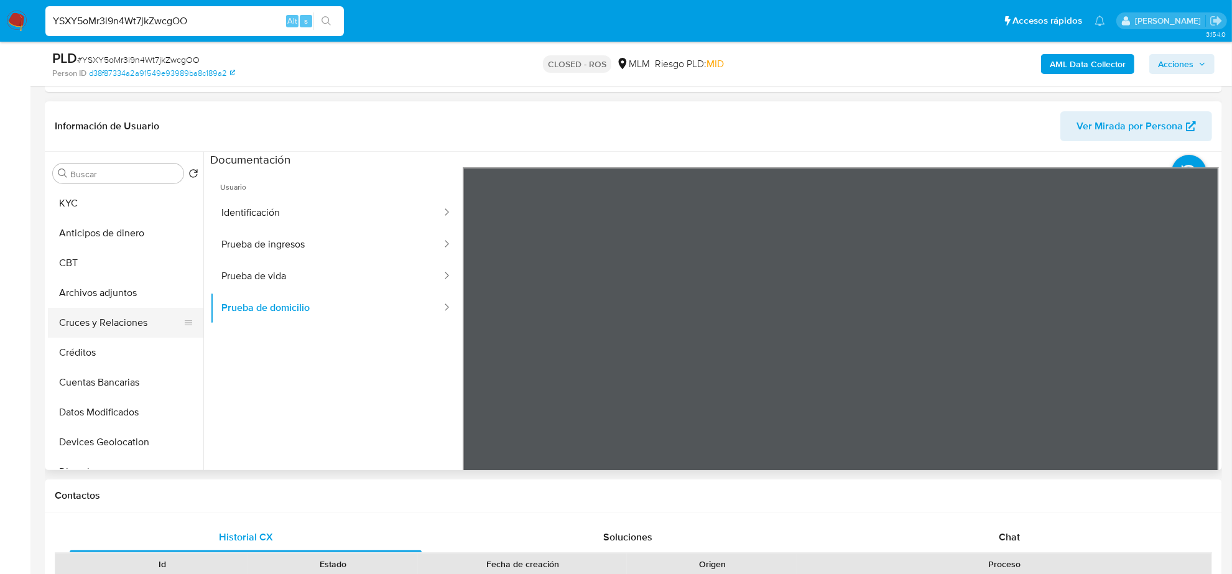
click at [126, 325] on button "Cruces y Relaciones" at bounding box center [120, 323] width 145 height 30
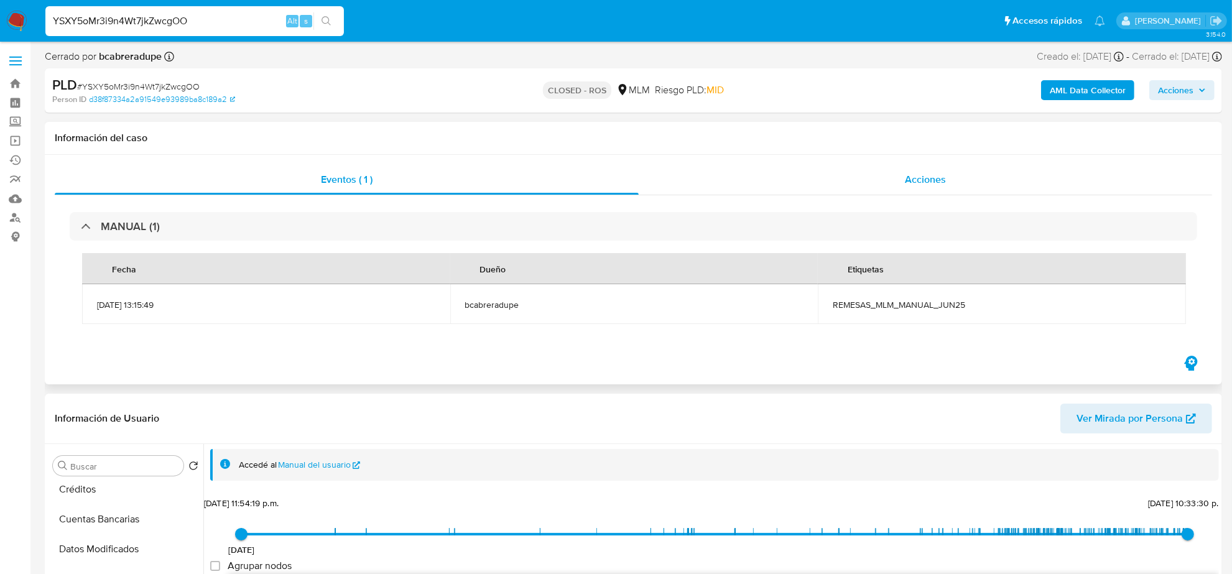
click at [932, 168] on div "Acciones" at bounding box center [924, 180] width 573 height 30
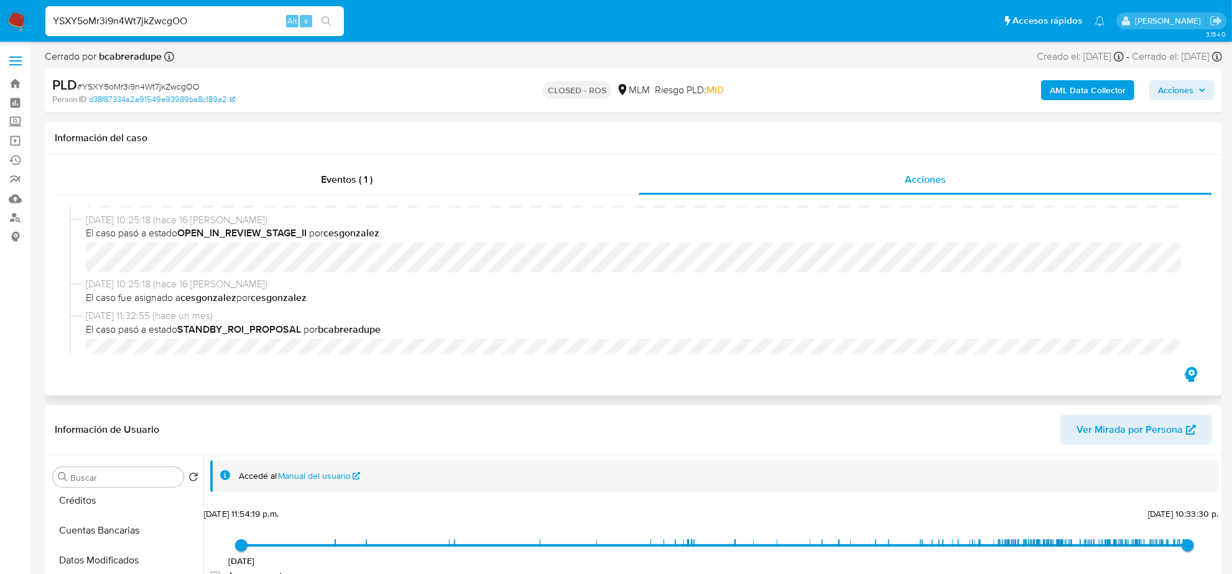
scroll to position [544, 0]
click at [203, 17] on input "YSXY5oMr3i9n4Wt7jkZwcgOO" at bounding box center [194, 21] width 298 height 16
paste input "uL9XsvhcOIUGLoWxbi2l9evB"
type input "uL9XsvhcOIUGLoWxbi2l9evB"
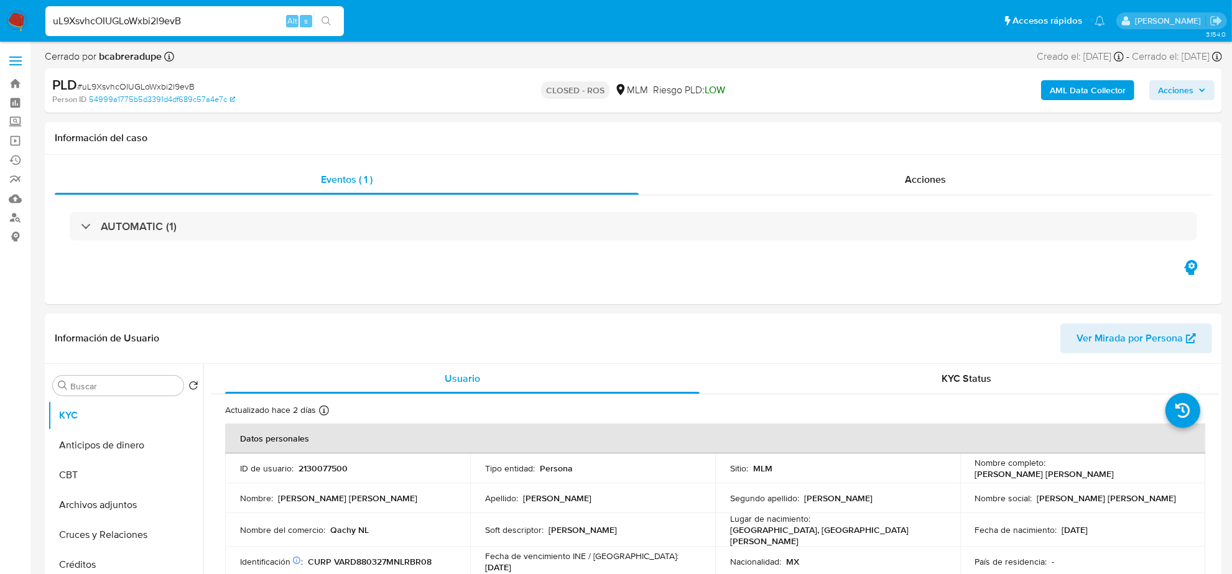
select select "10"
click at [110, 527] on button "Historial Casos" at bounding box center [120, 522] width 145 height 30
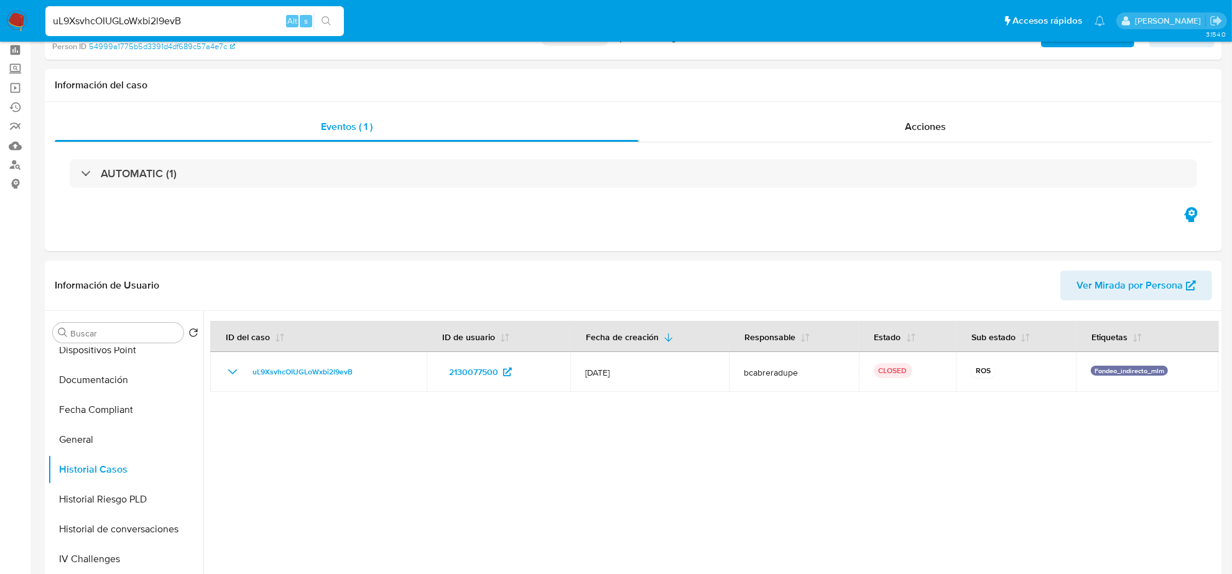
scroll to position [0, 0]
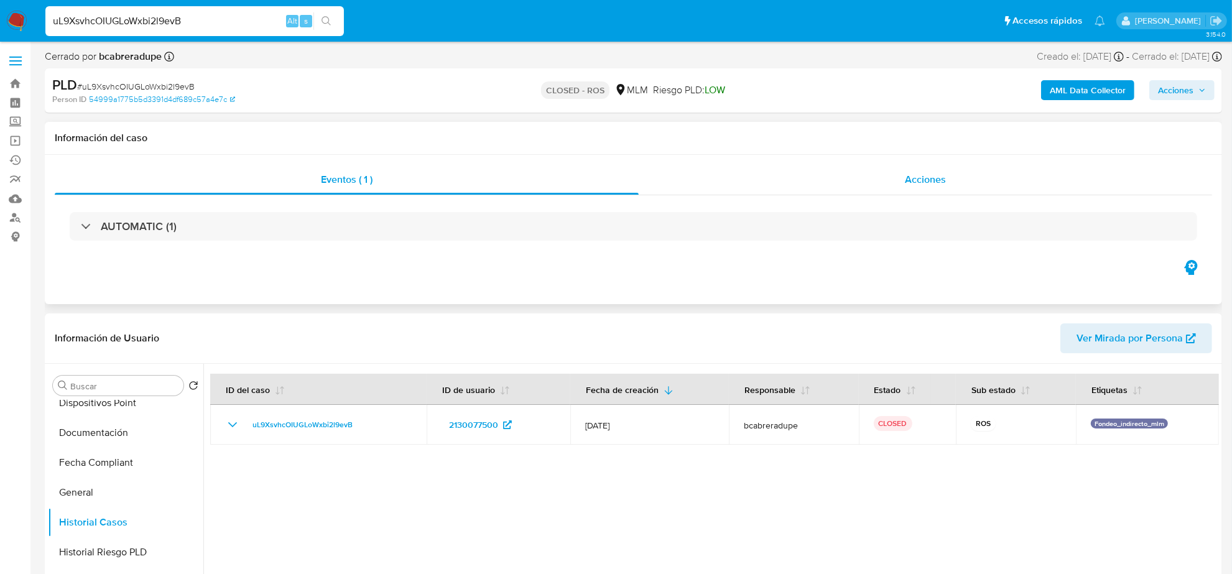
click at [920, 178] on span "Acciones" at bounding box center [925, 179] width 41 height 14
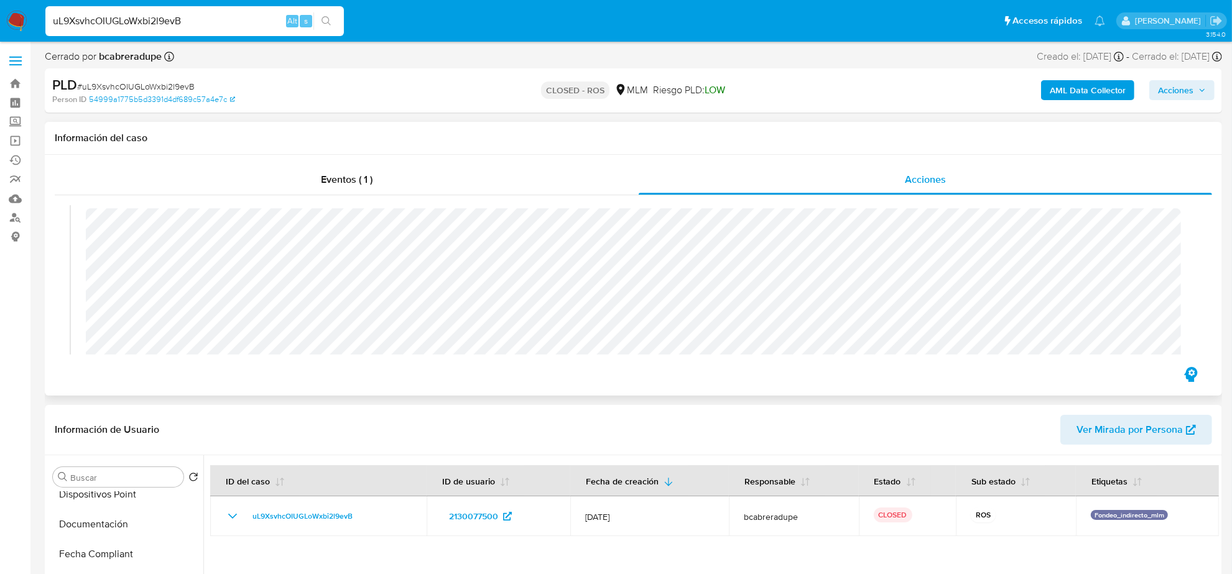
scroll to position [622, 0]
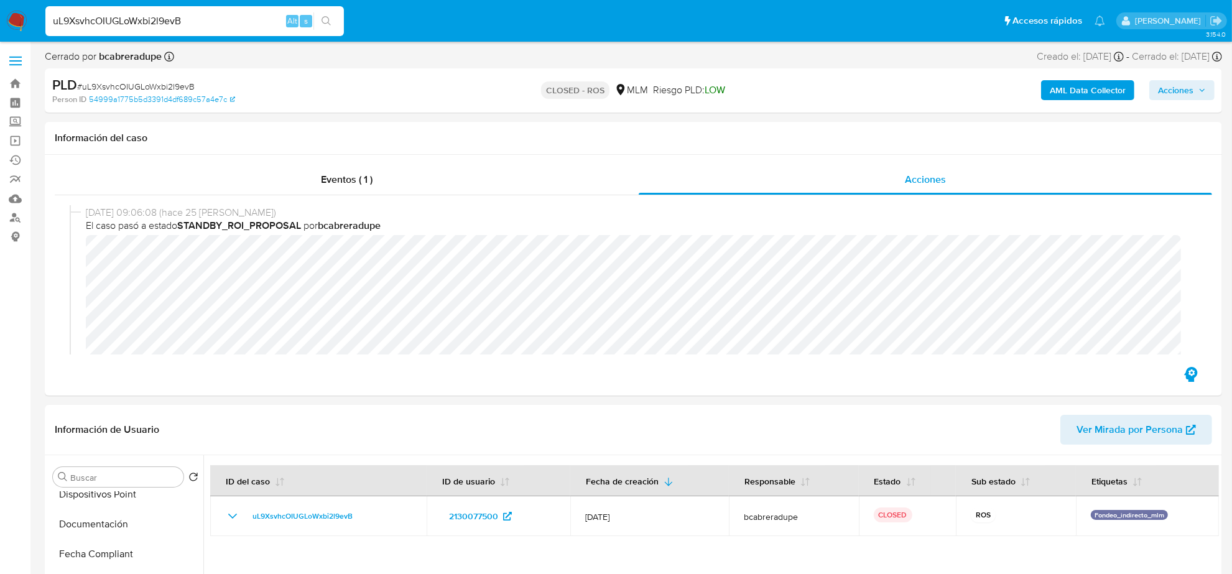
click at [142, 21] on input "uL9XsvhcOIUGLoWxbi2l9evB" at bounding box center [194, 21] width 298 height 16
paste input "BbcaZ2X1P8jms1v3BibjoTQh"
type input "BbcaZ2X1P8jms1v3BibjoTQh"
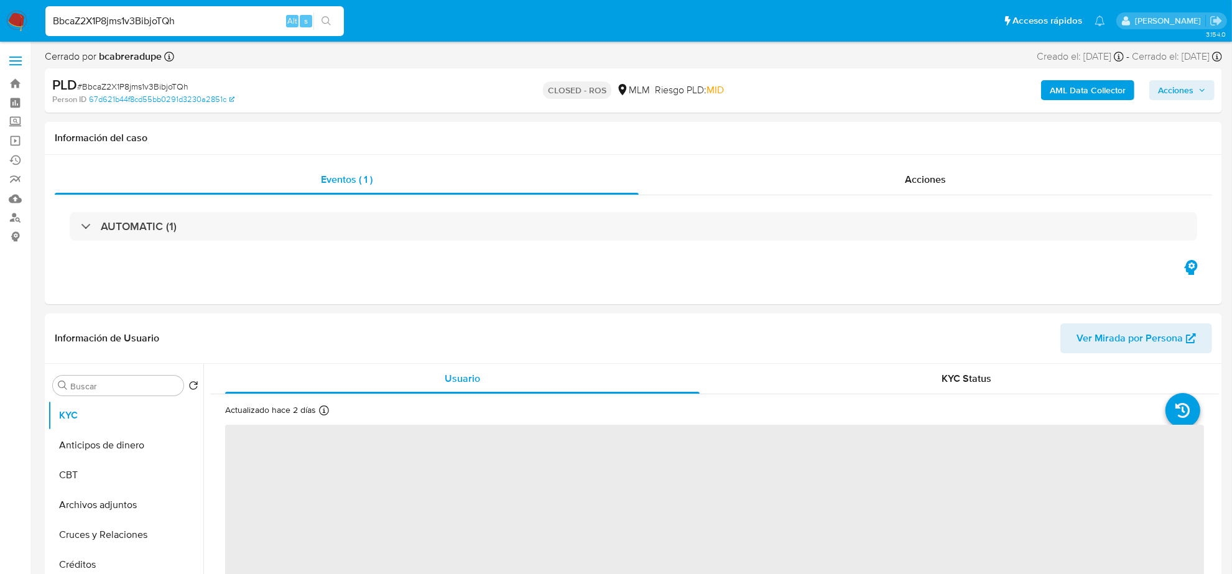
select select "10"
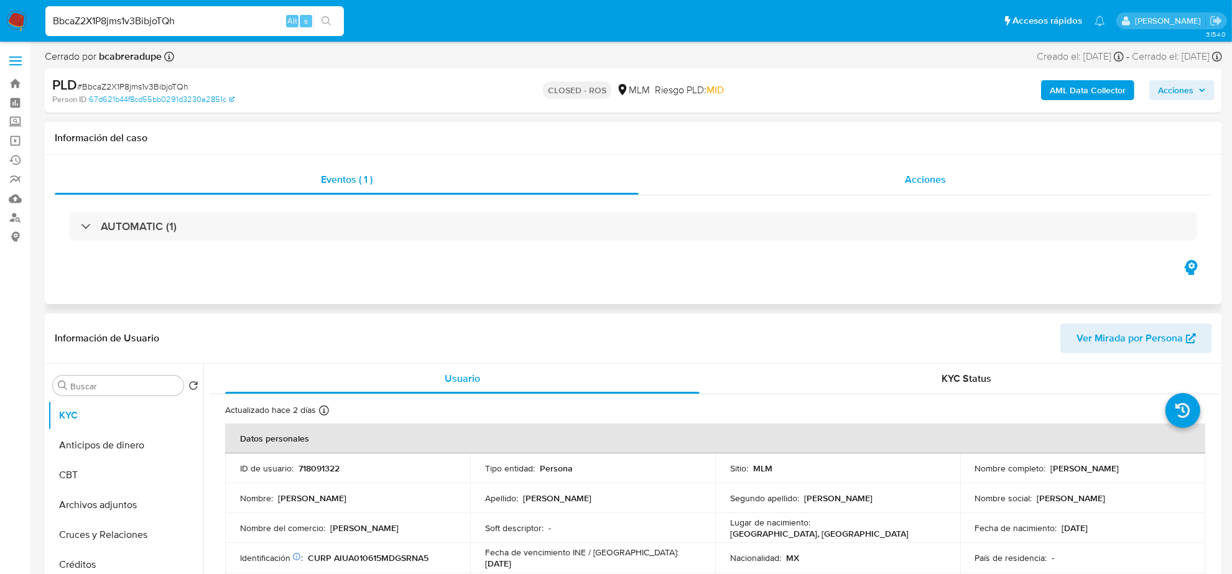
click at [922, 172] on span "Acciones" at bounding box center [925, 179] width 41 height 14
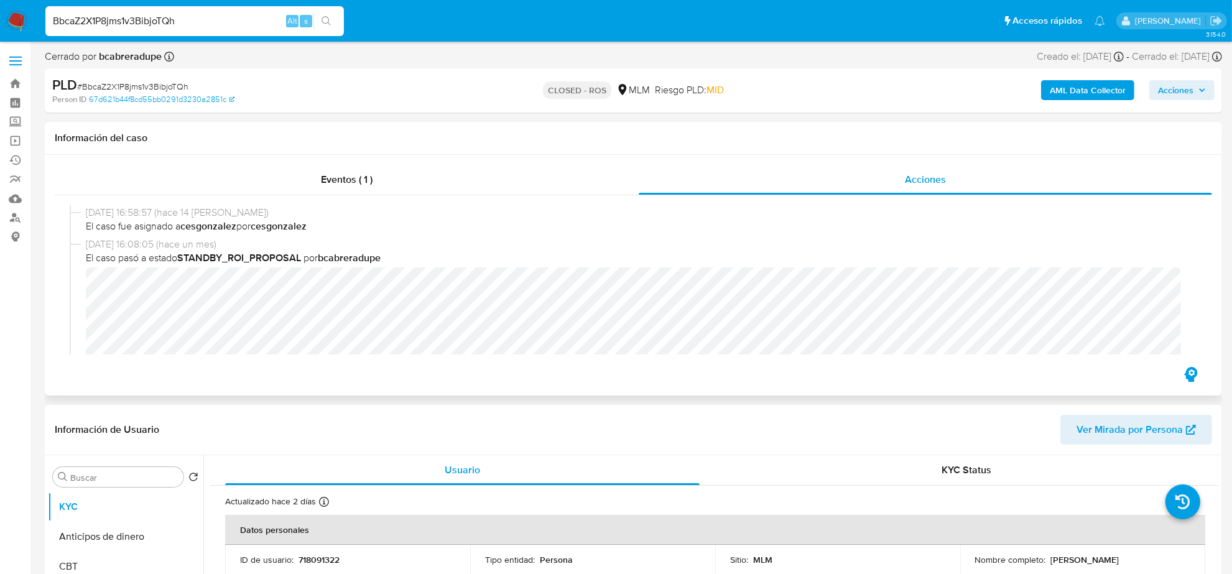
scroll to position [622, 0]
click at [359, 174] on span "Eventos ( 1 )" at bounding box center [347, 179] width 52 height 14
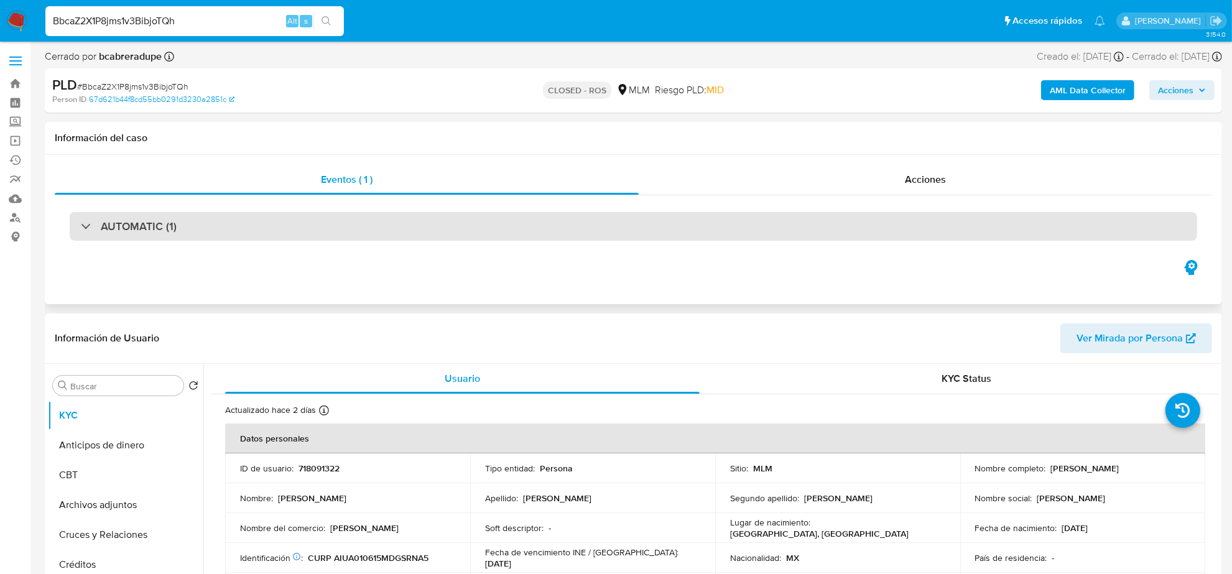
click at [141, 235] on div "AUTOMATIC (1)" at bounding box center [633, 226] width 1127 height 29
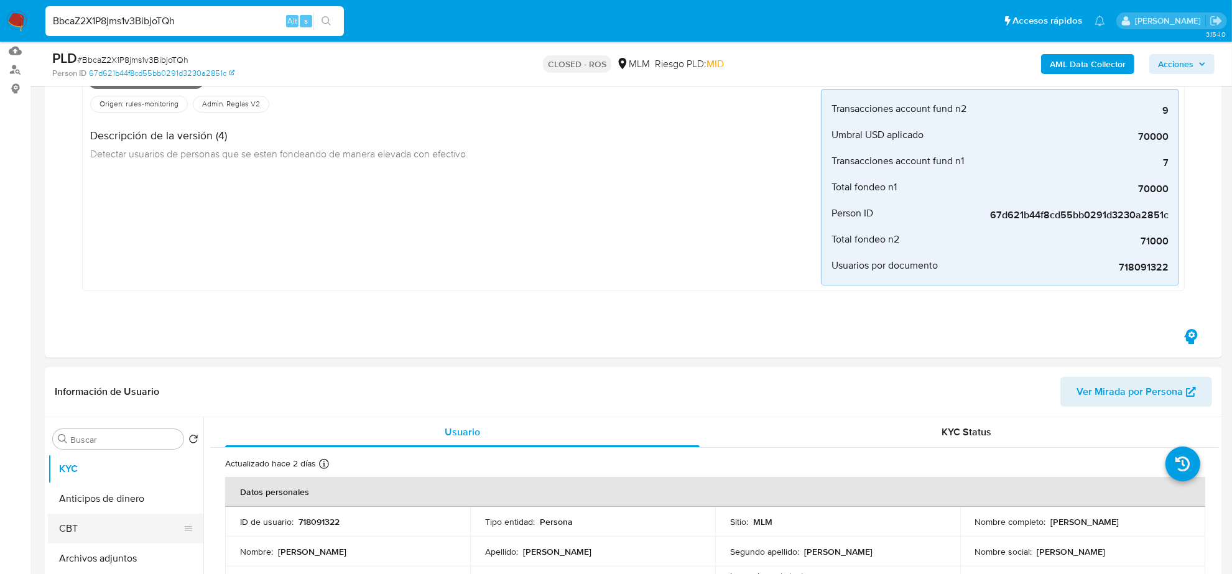
scroll to position [311, 0]
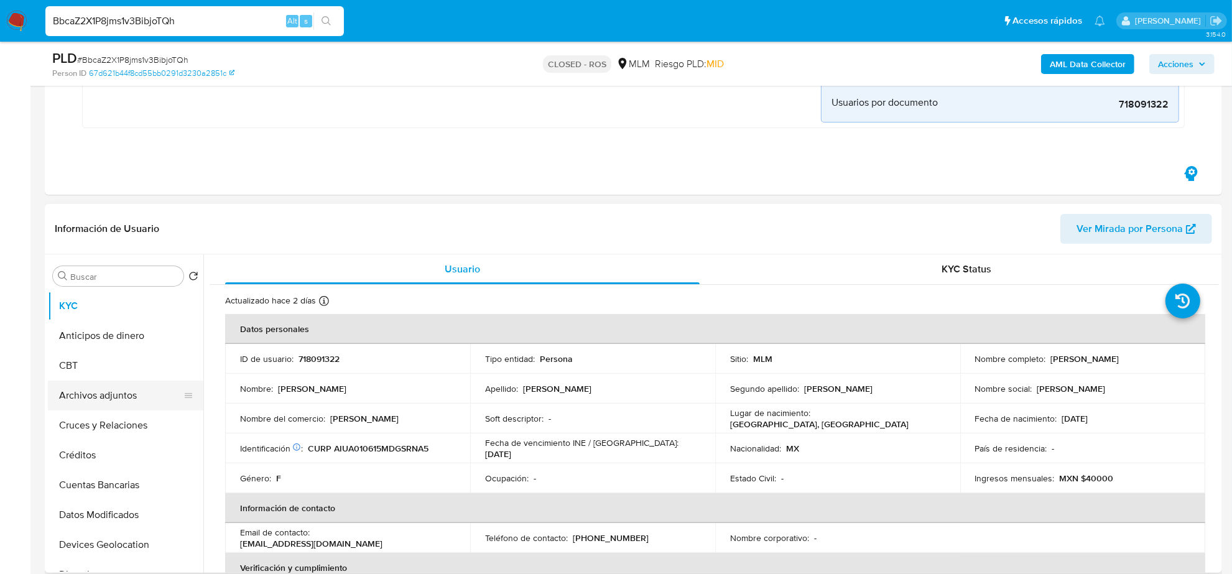
click at [125, 393] on button "Archivos adjuntos" at bounding box center [120, 395] width 145 height 30
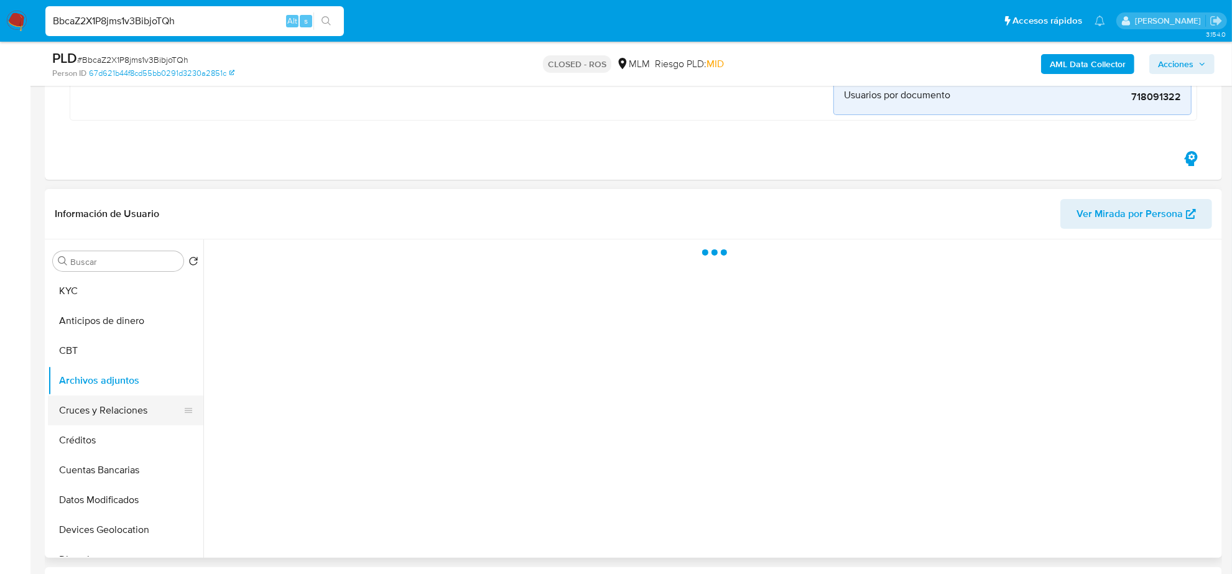
click at [115, 415] on button "Cruces y Relaciones" at bounding box center [120, 410] width 145 height 30
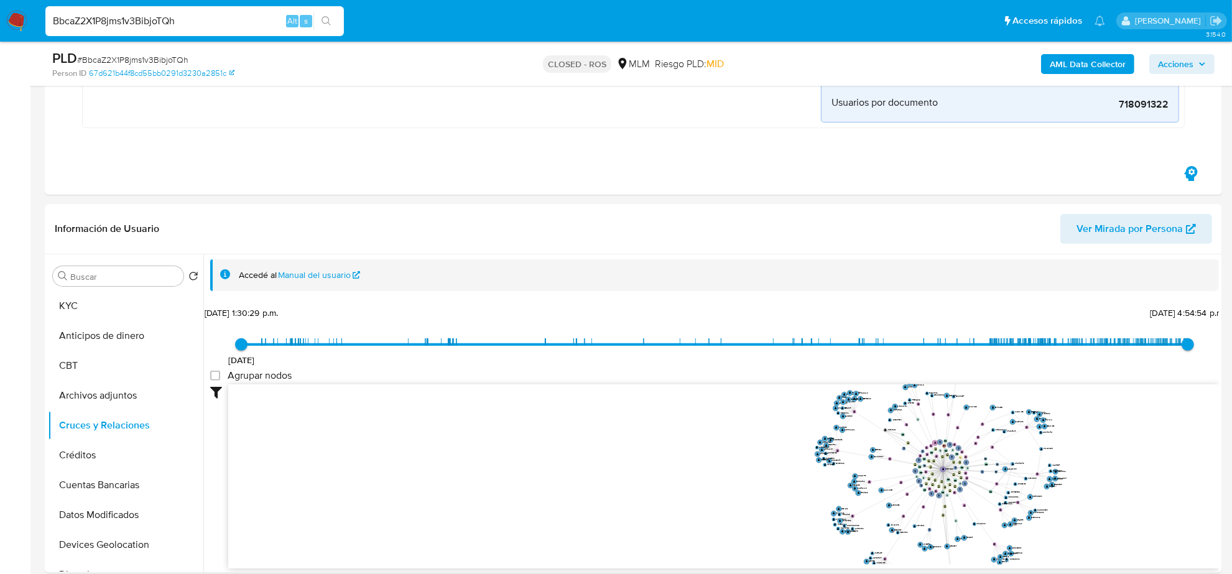
click at [222, 16] on input "BbcaZ2X1P8jms1v3BibjoTQh" at bounding box center [194, 21] width 298 height 16
paste input "Hjk29Hgs7HEz4IqUSKz8NXya"
type input "Hjk29Hgs7HEz4IqUSKz8NXya"
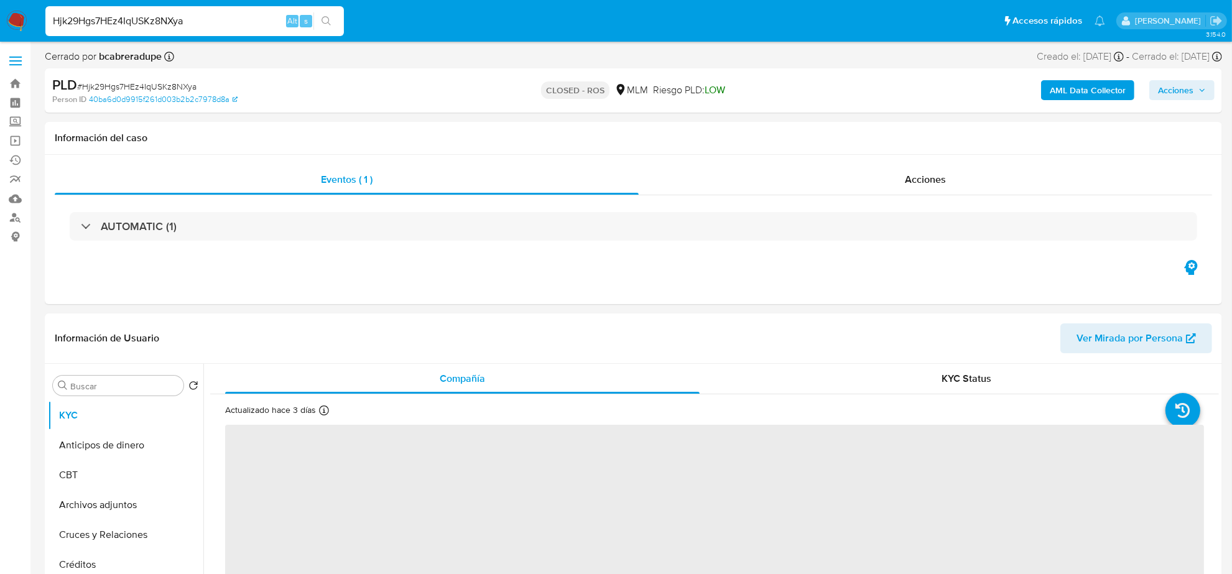
select select "10"
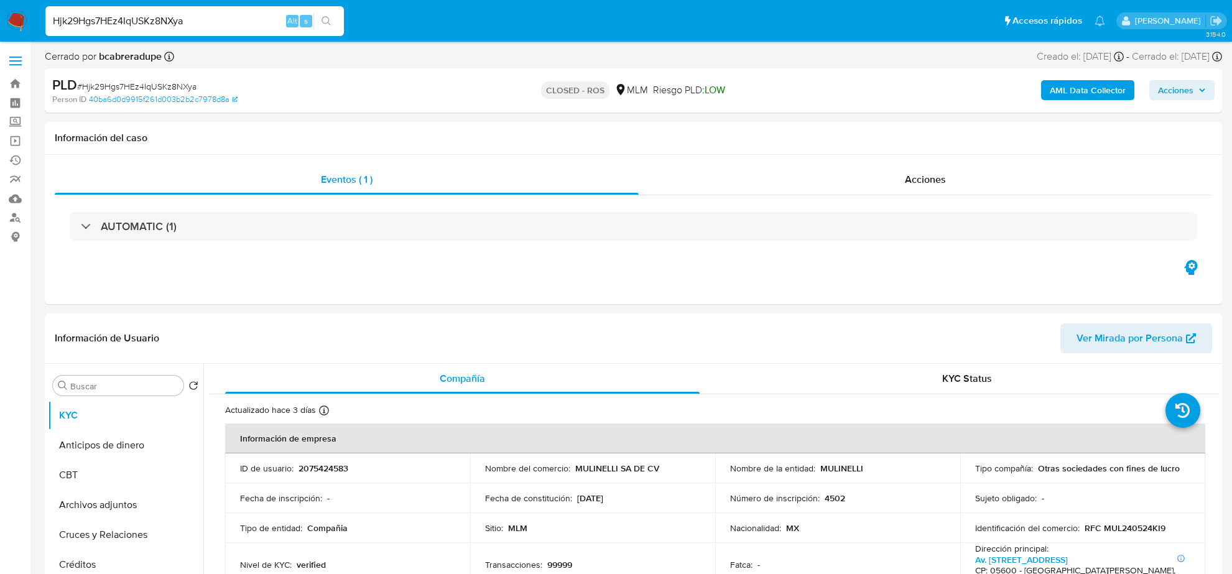
select select "10"
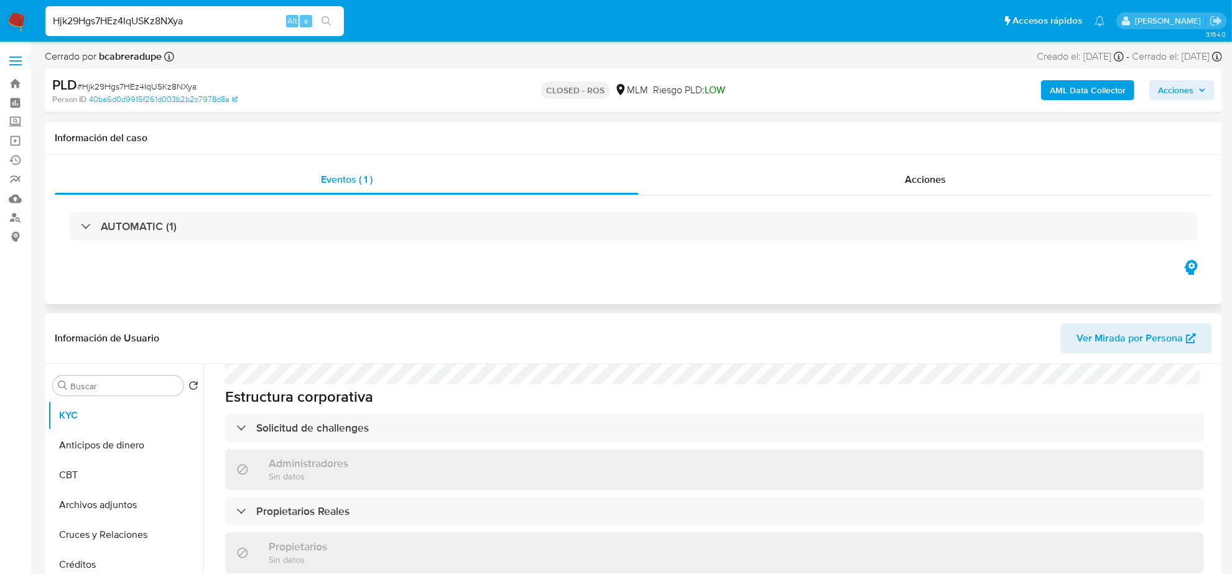
click at [108, 208] on div "AUTOMATIC (1)" at bounding box center [633, 226] width 1157 height 62
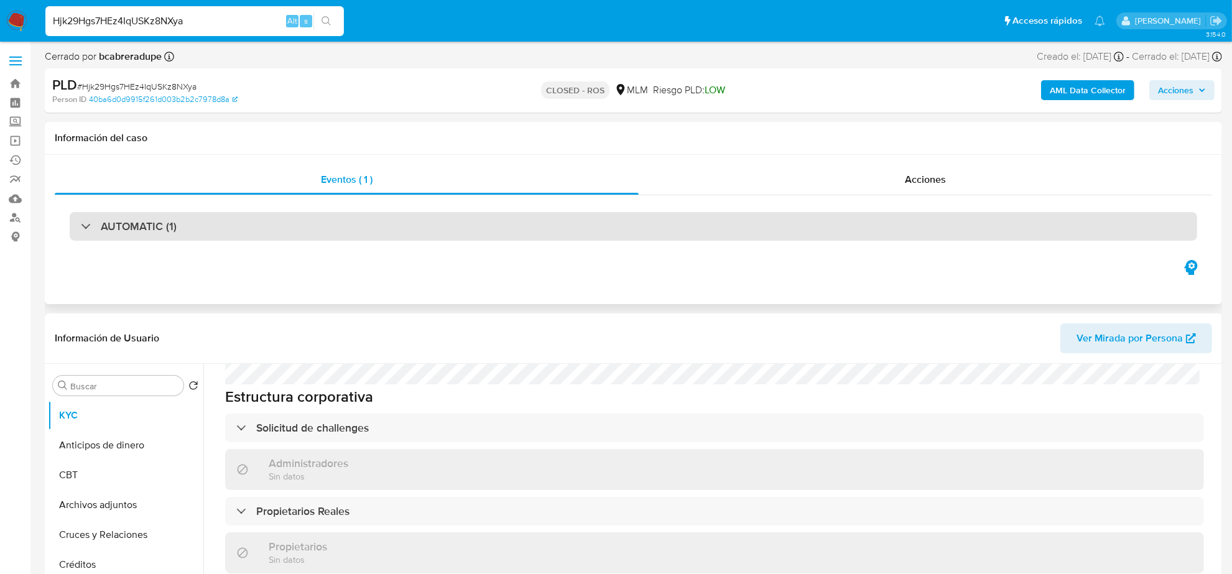
click at [109, 216] on div "AUTOMATIC (1)" at bounding box center [633, 226] width 1127 height 29
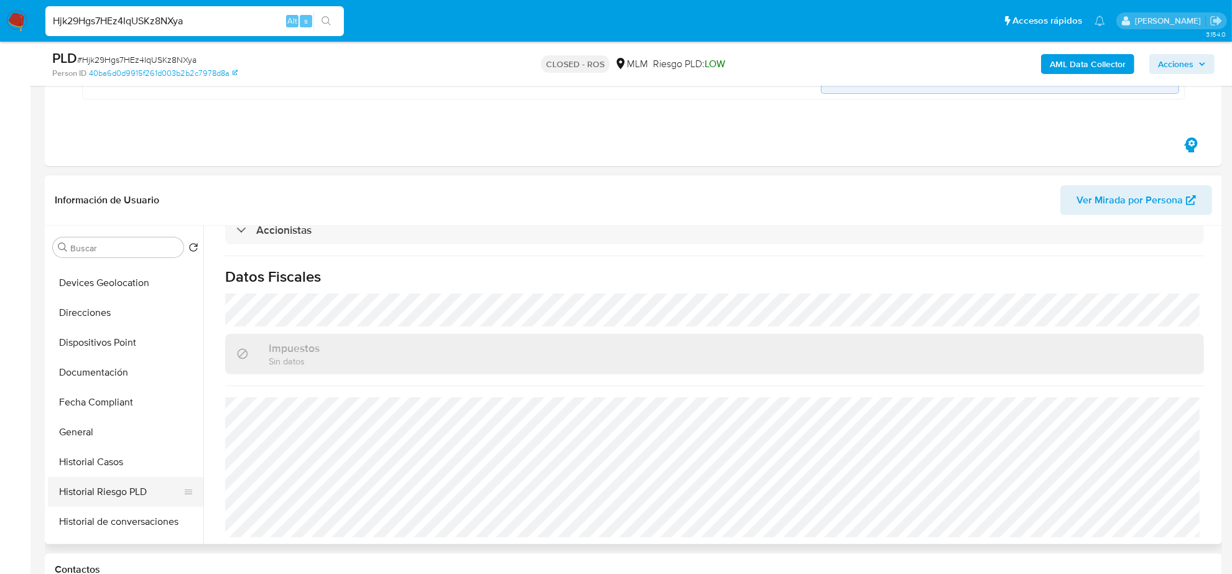
scroll to position [544, 0]
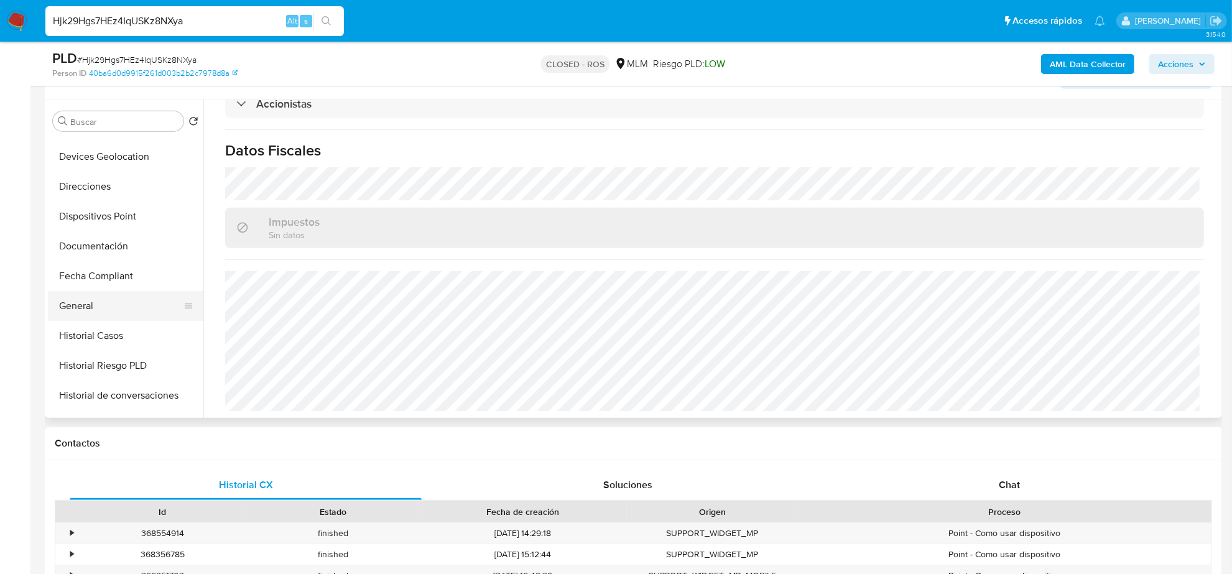
click at [119, 311] on button "General" at bounding box center [120, 306] width 145 height 30
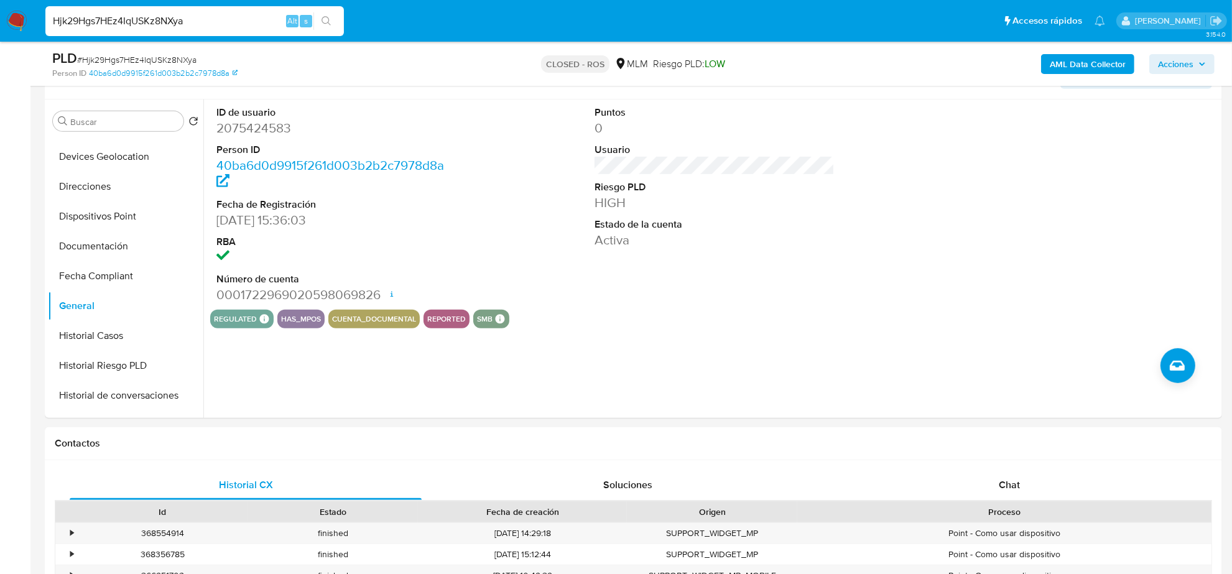
click at [131, 25] on input "Hjk29Hgs7HEz4IqUSKz8NXya" at bounding box center [194, 21] width 298 height 16
paste input "VeYoFYfWCFz67Jf60bC0uSQR"
type input "VeYoFYfWCFz67Jf60bC0uSQR"
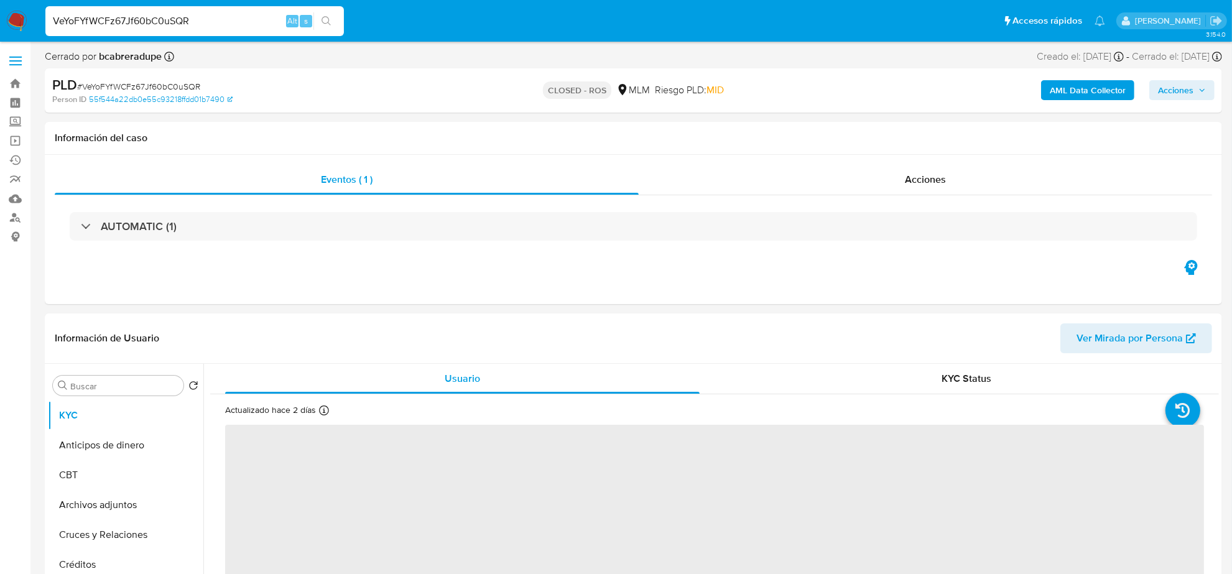
select select "10"
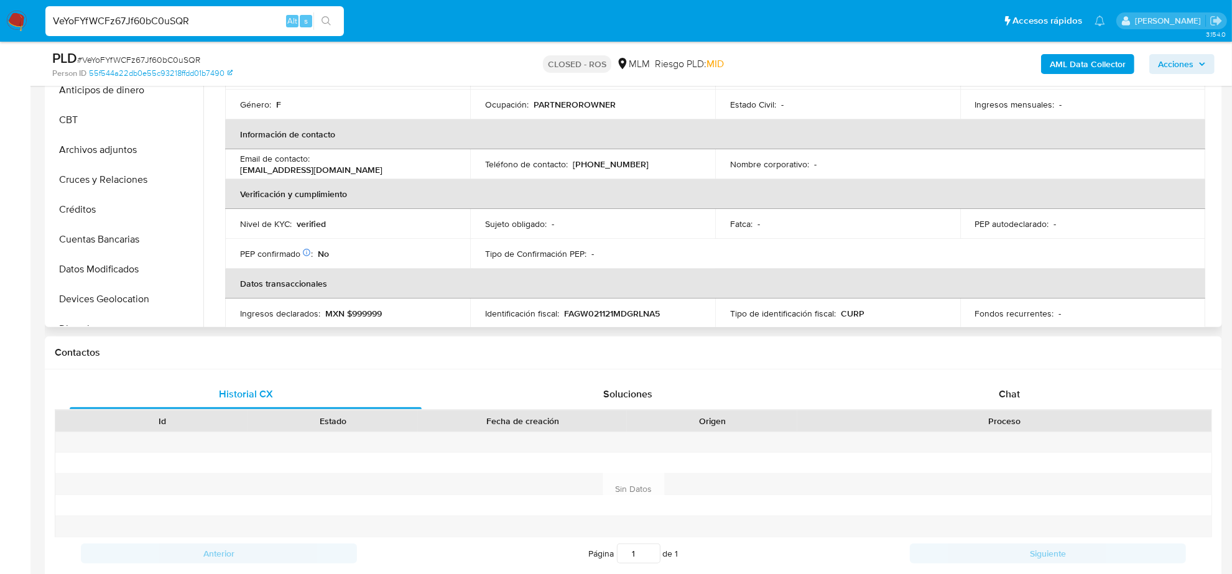
scroll to position [155, 0]
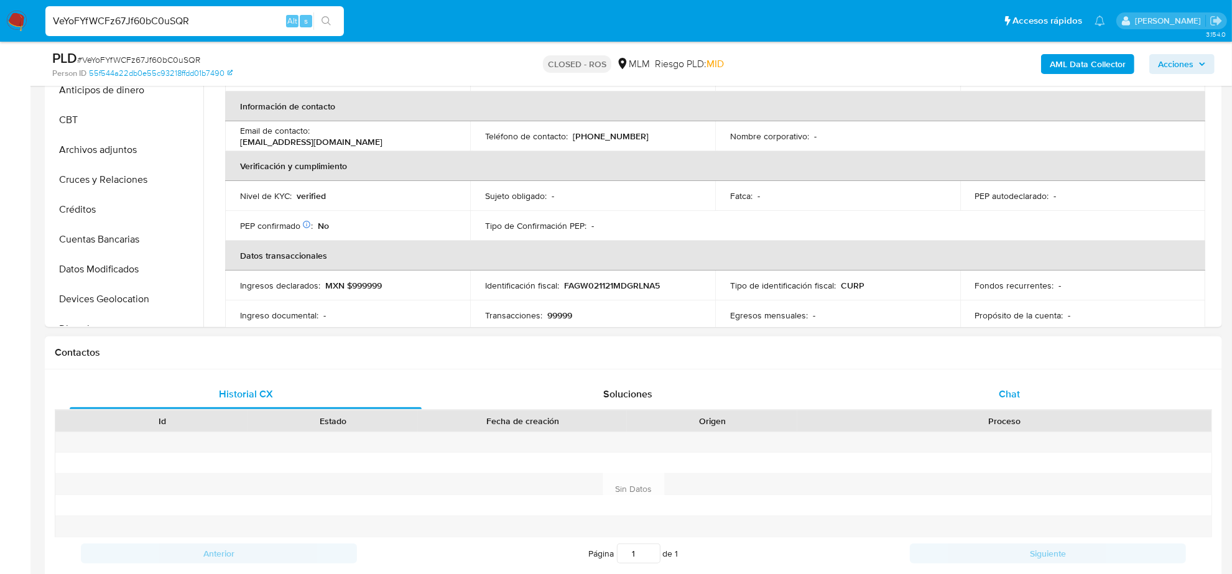
click at [1011, 389] on span "Chat" at bounding box center [1008, 394] width 21 height 14
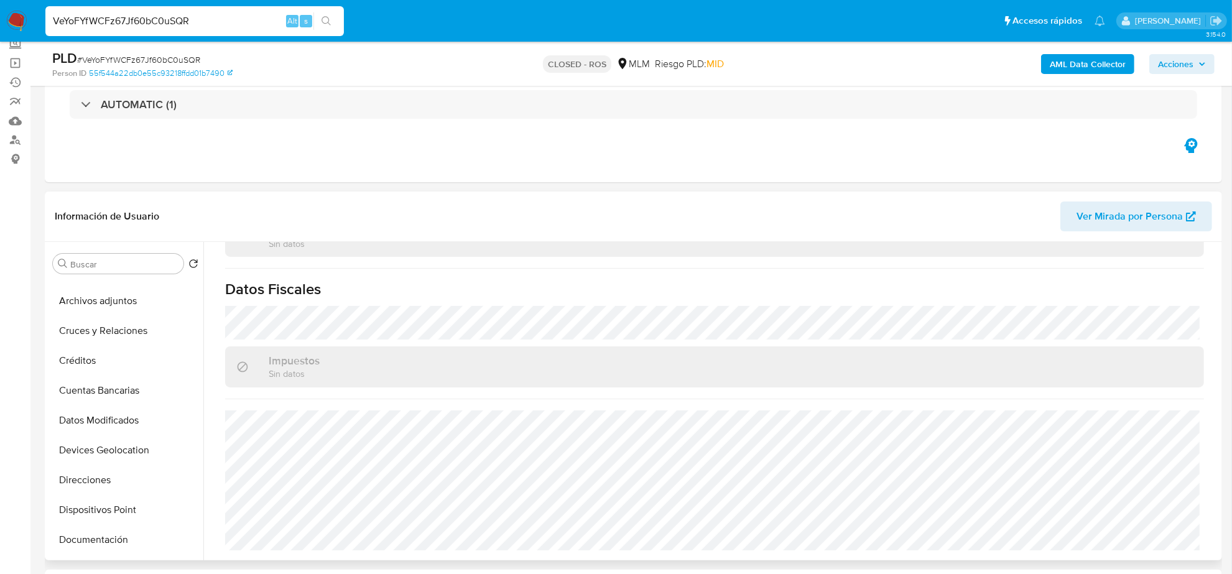
scroll to position [311, 0]
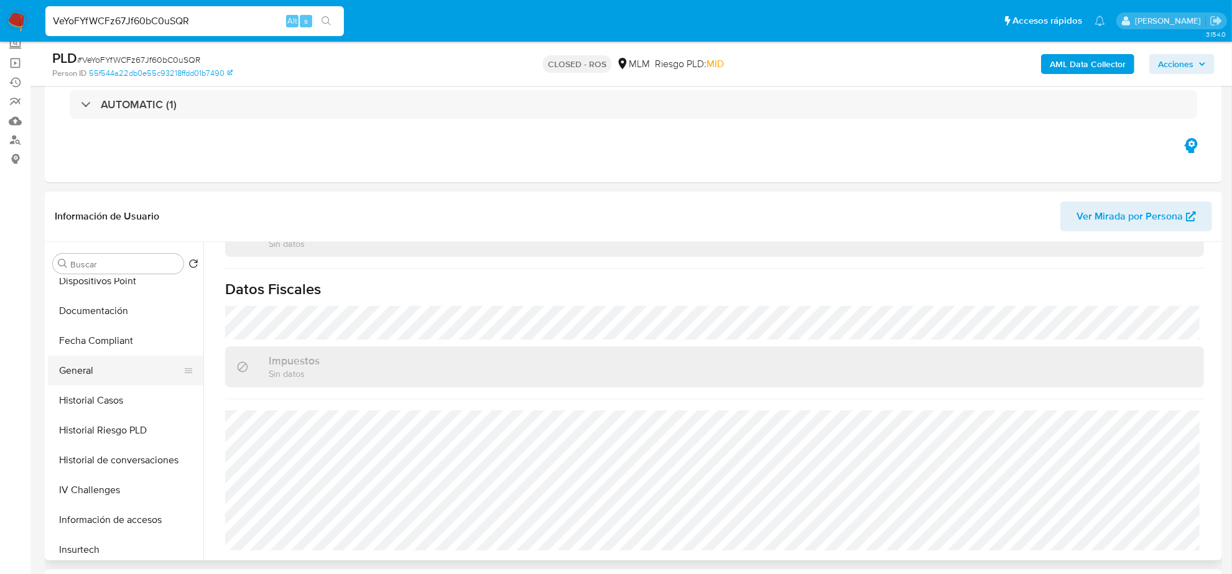
click at [88, 384] on button "General" at bounding box center [120, 371] width 145 height 30
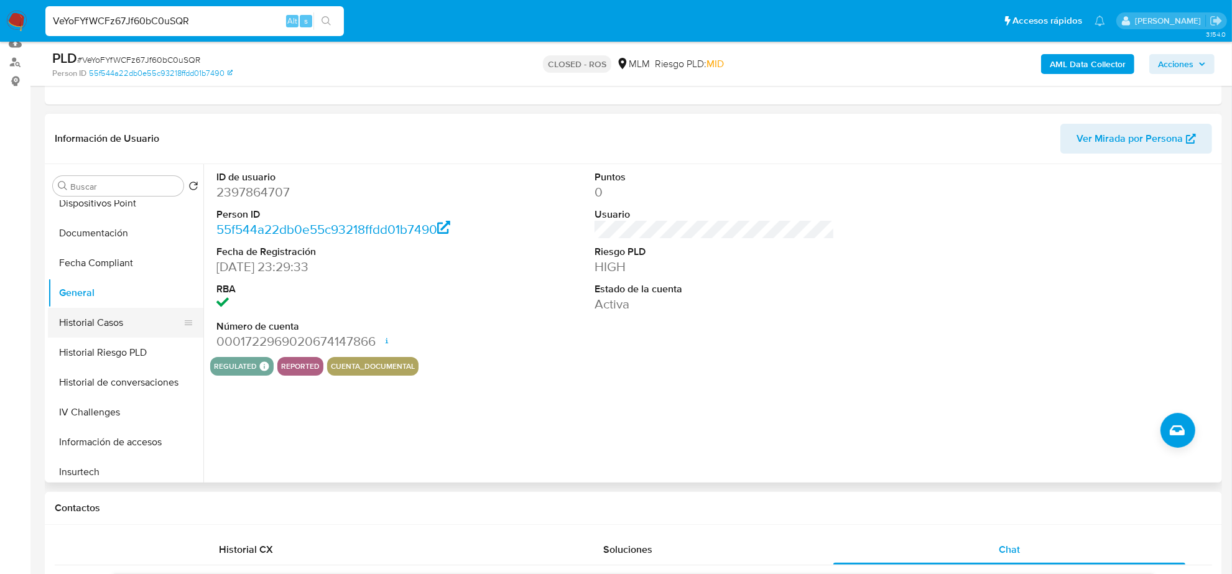
scroll to position [0, 0]
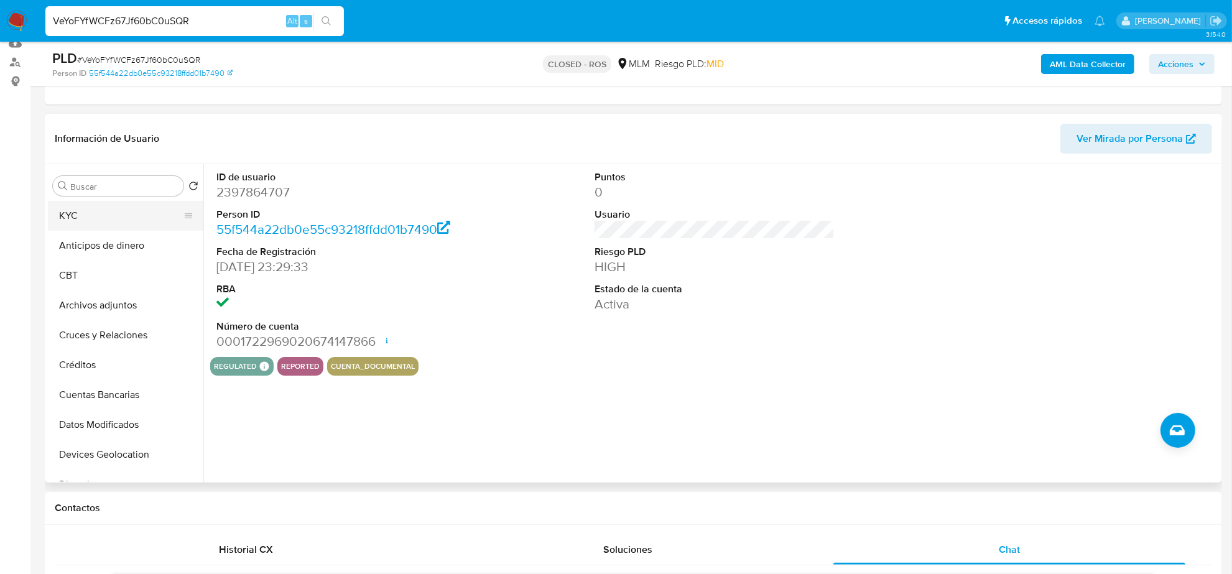
click at [89, 218] on button "KYC" at bounding box center [120, 216] width 145 height 30
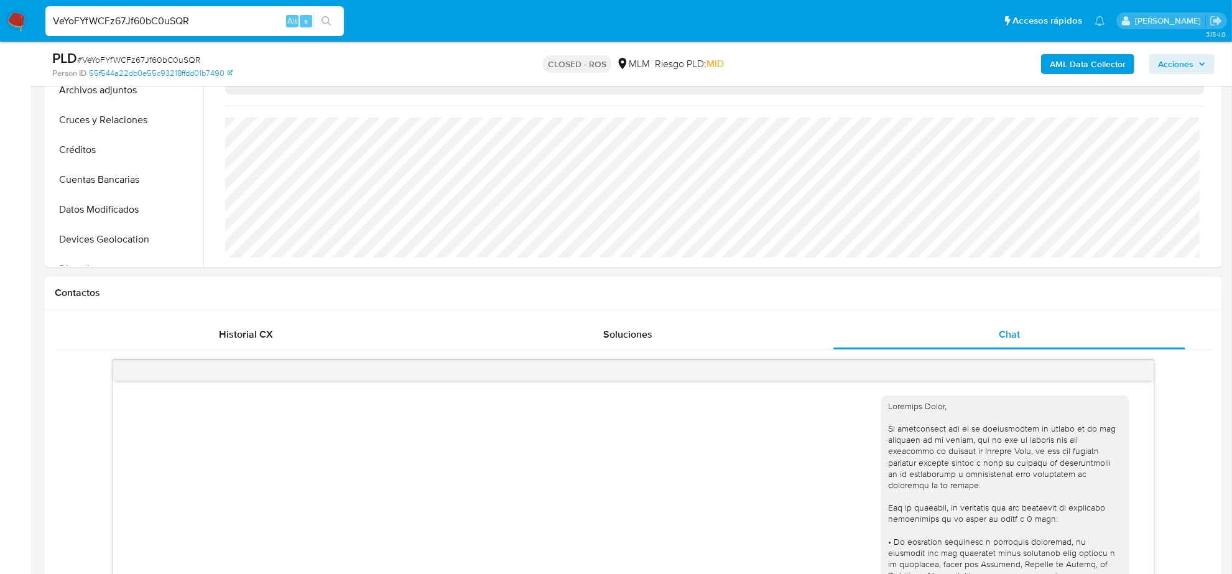
scroll to position [544, 0]
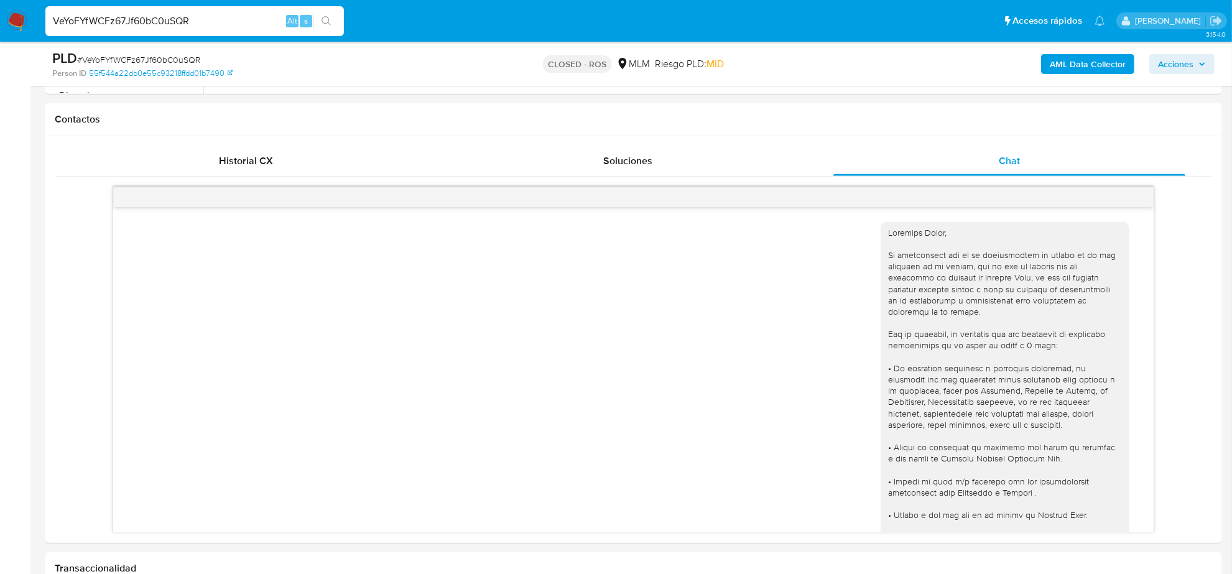
click at [116, 17] on input "VeYoFYfWCFz67Jf60bC0uSQR" at bounding box center [194, 21] width 298 height 16
paste input "j3EG7bjP3WXuGCbEX6S8PeEv"
type input "j3EG7bjP3WXuGCbEX6S8PeEv"
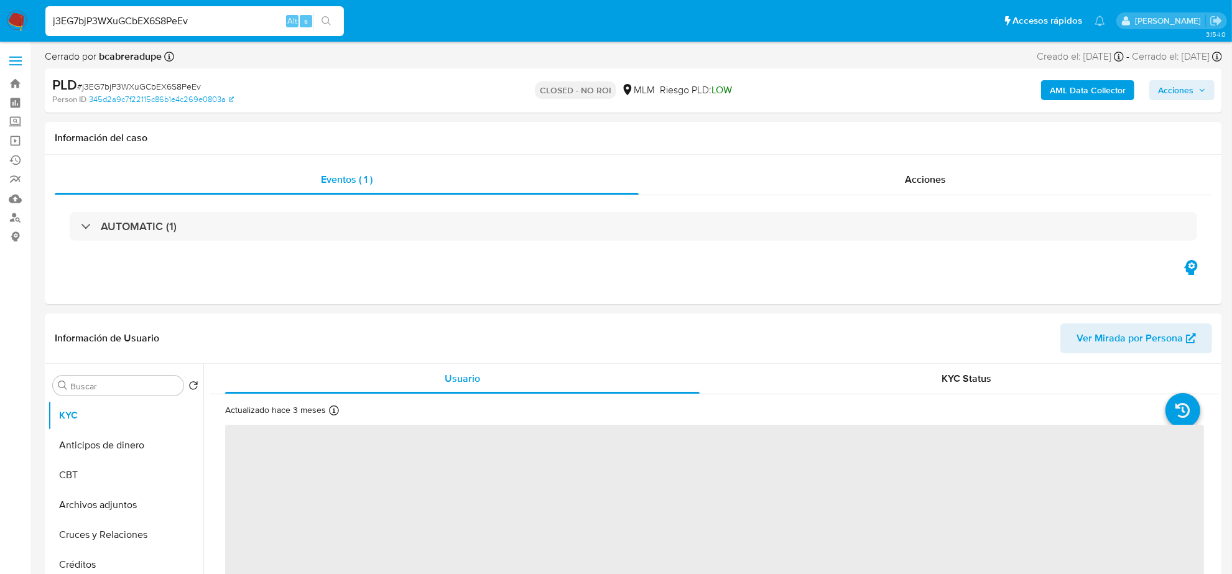
select select "10"
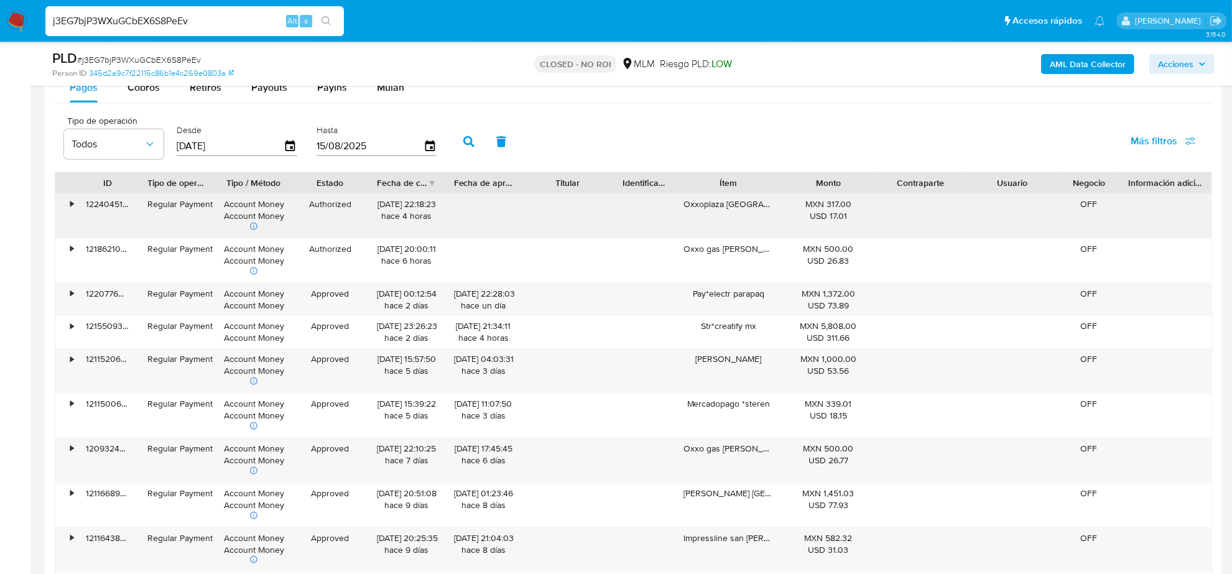
scroll to position [1321, 0]
click at [140, 91] on span "Cobros" at bounding box center [143, 88] width 32 height 14
select select "10"
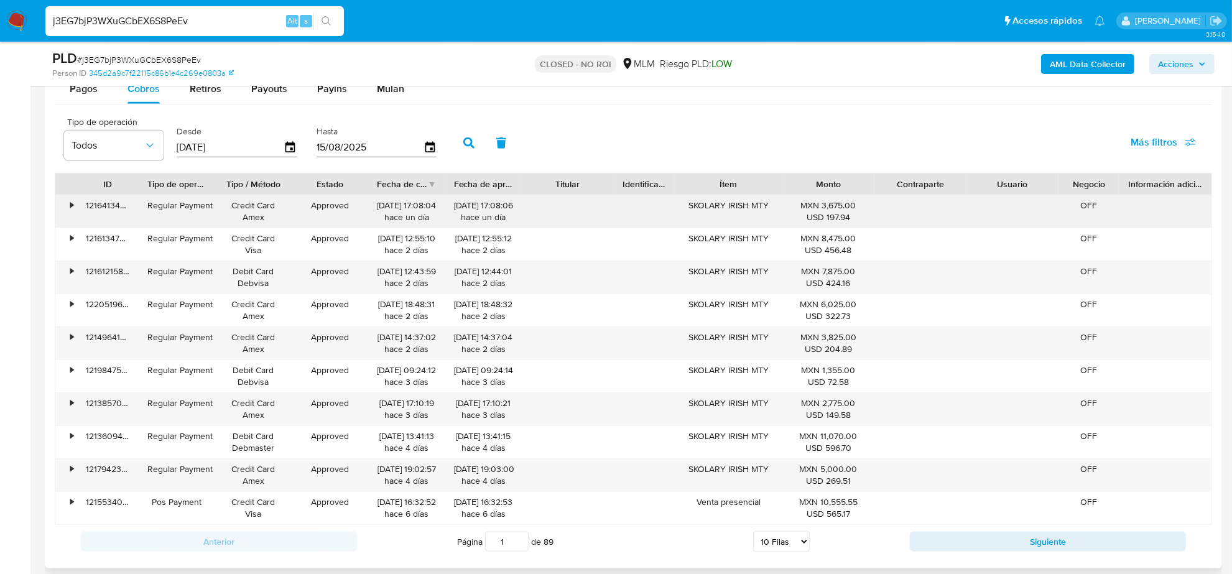
click at [712, 206] on div "SKOLARY IRISH MTY" at bounding box center [729, 211] width 108 height 32
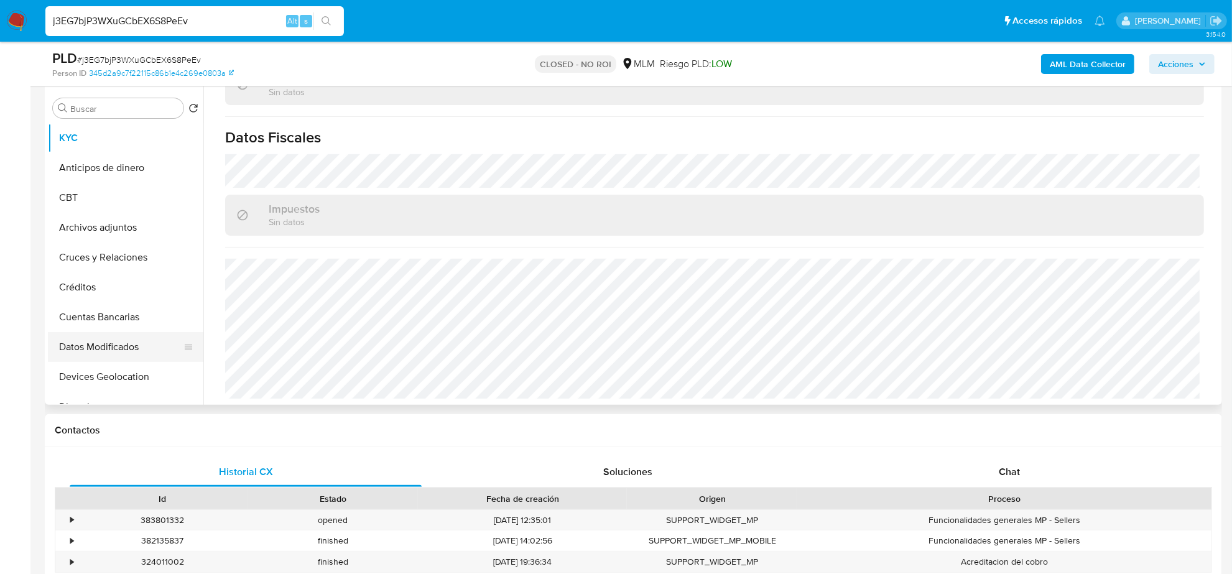
scroll to position [155, 0]
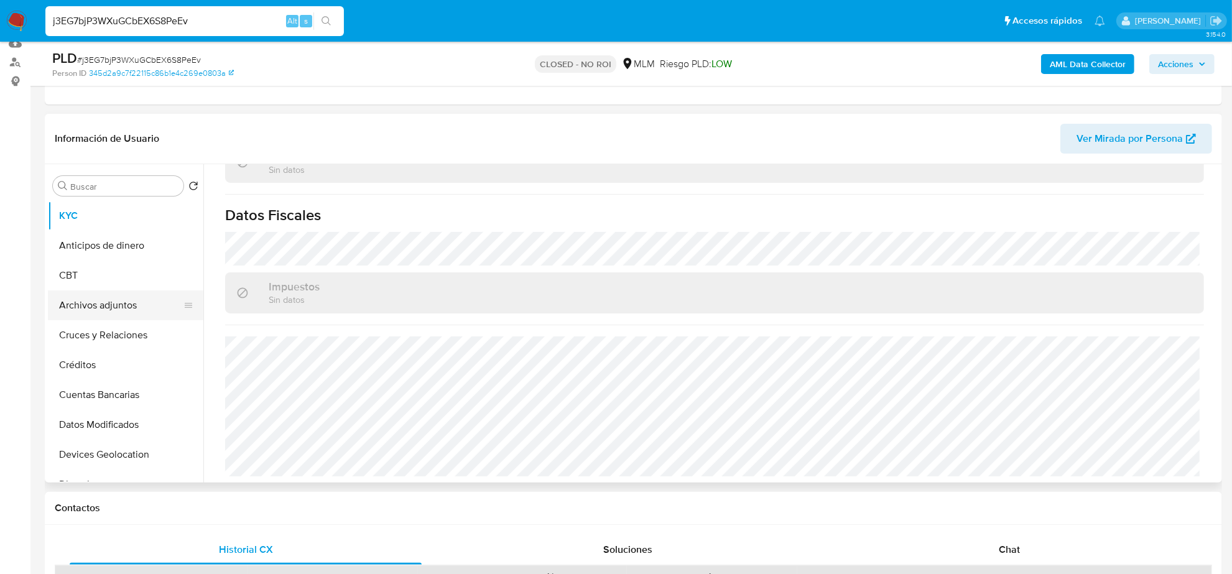
click at [94, 310] on button "Archivos adjuntos" at bounding box center [120, 305] width 145 height 30
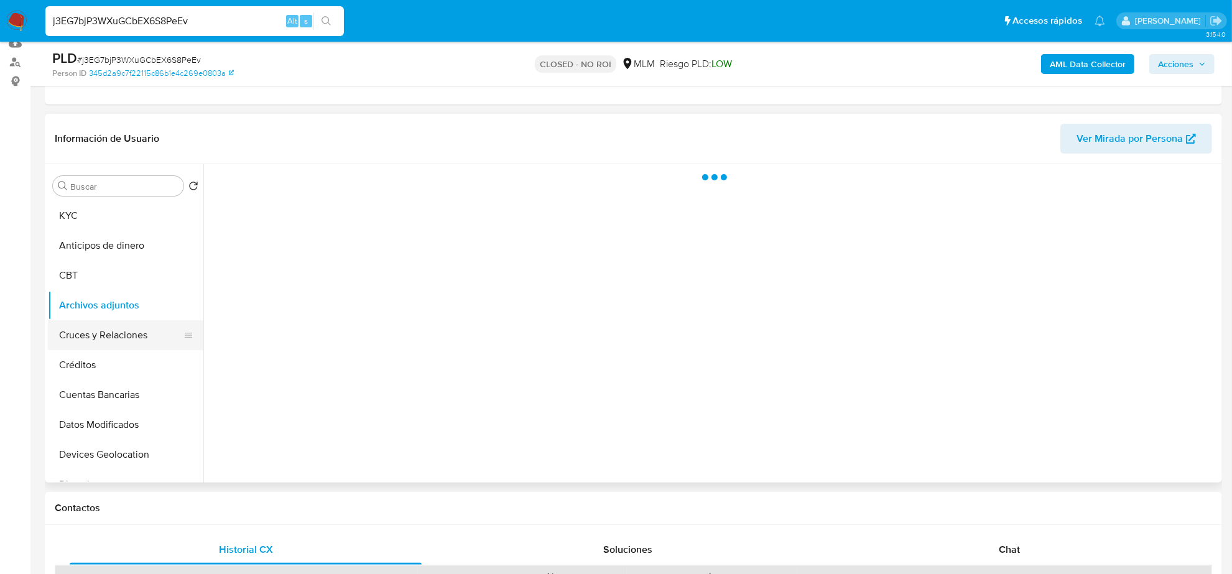
click at [98, 330] on button "Cruces y Relaciones" at bounding box center [120, 335] width 145 height 30
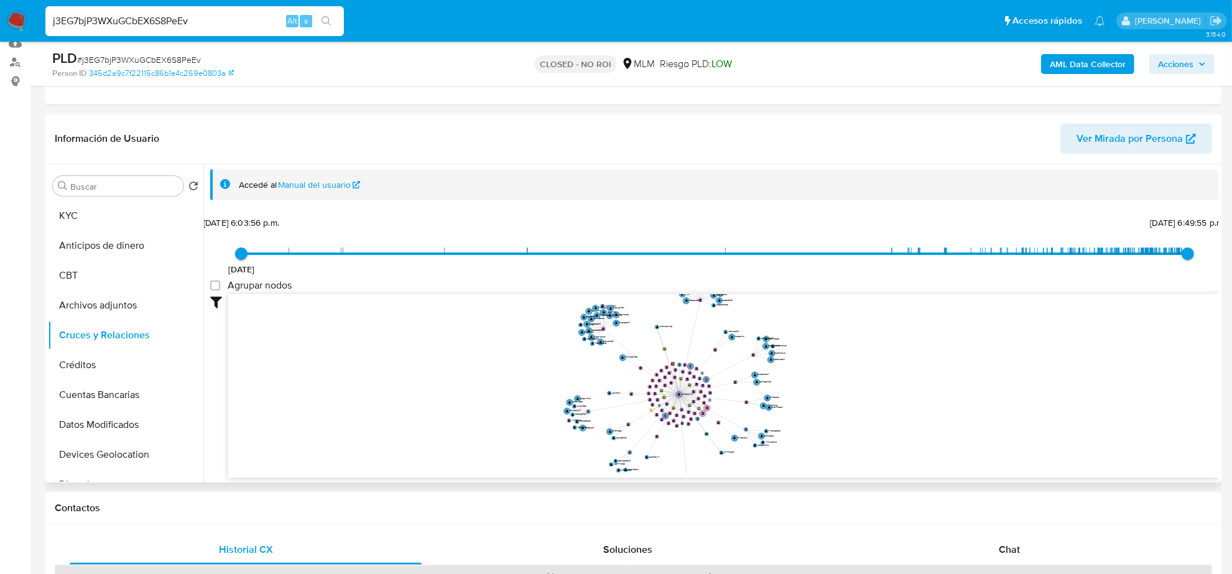
drag, startPoint x: 426, startPoint y: 351, endPoint x: 443, endPoint y: 389, distance: 41.7
click at [443, 389] on icon "user-1840833764  1840833764 phone-20239f35ca00533f0b88b56e922f3b69  person-34…" at bounding box center [723, 384] width 990 height 180
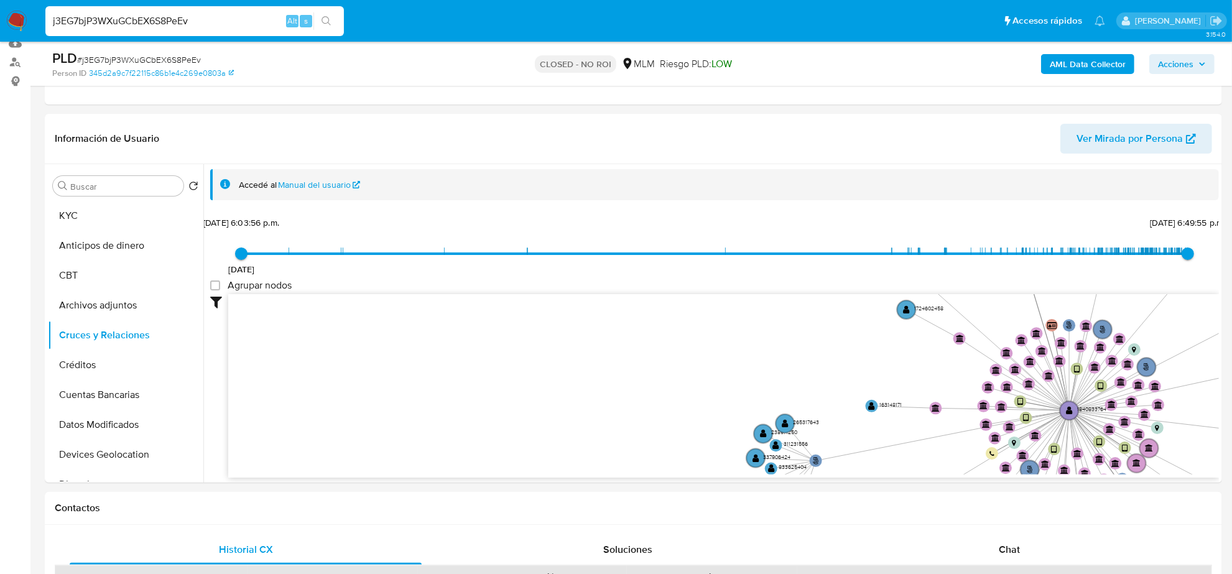
click at [179, 19] on input "j3EG7bjP3WXuGCbEX6S8PeEv" at bounding box center [194, 21] width 298 height 16
paste input "PNMbkb2L5NoyHXSBxA7Sv3Cj"
type input "PNMbkb2L5NoyHXSBxA7Sv3Cj"
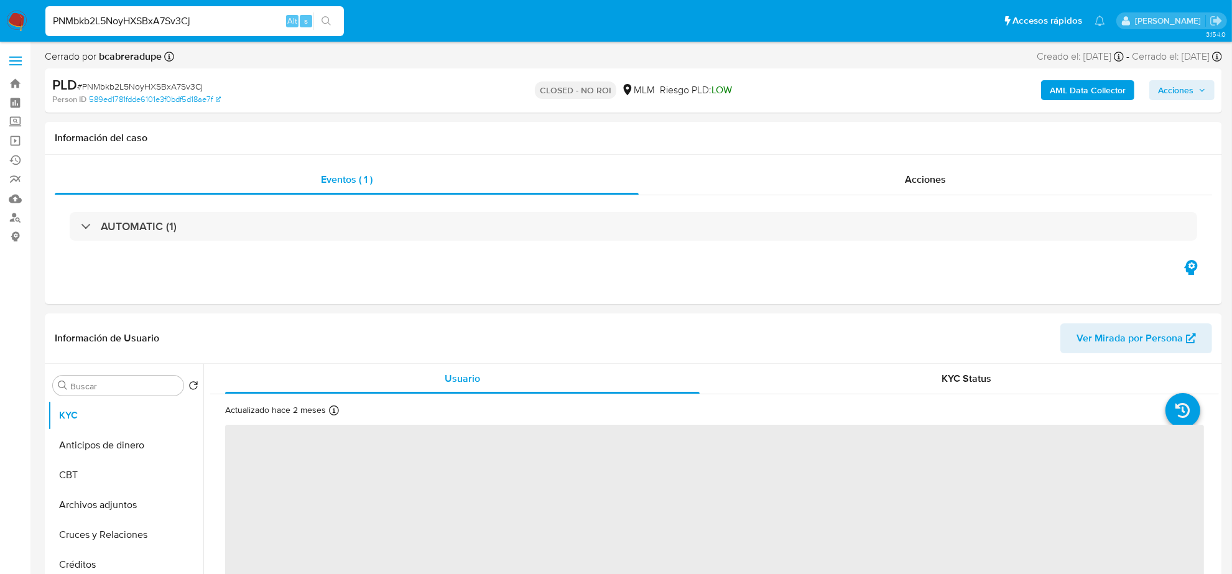
select select "10"
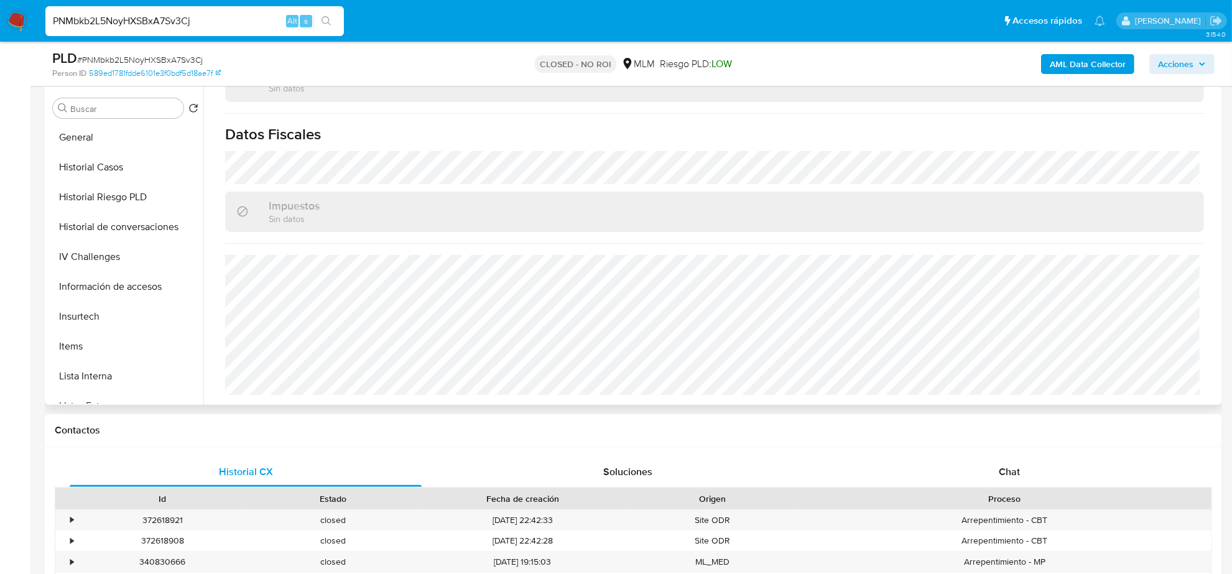
scroll to position [311, 0]
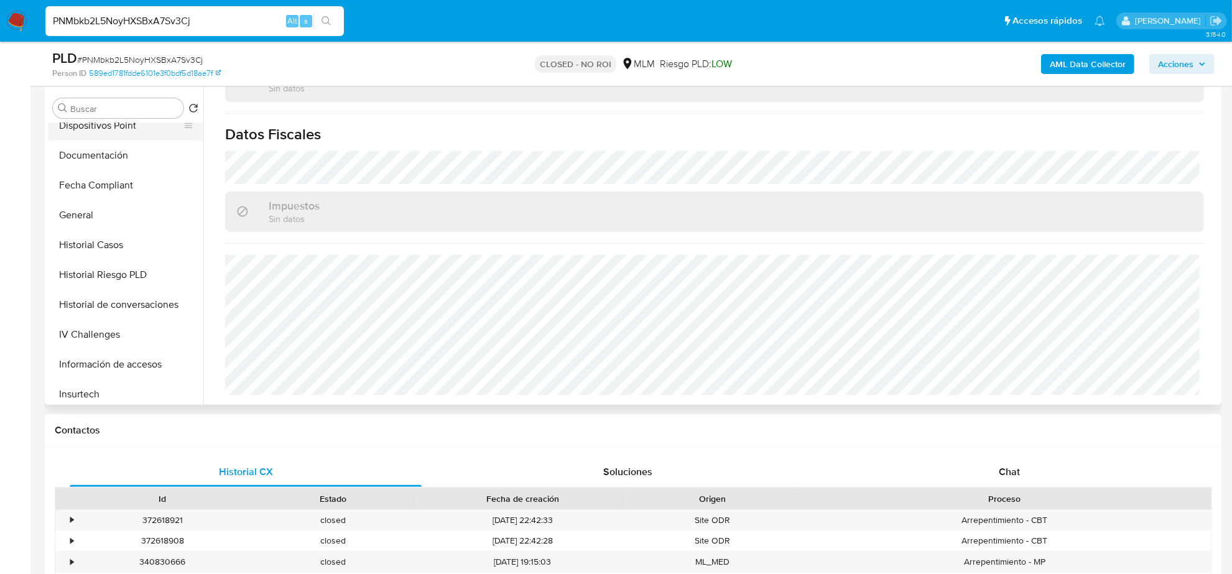
click at [98, 137] on button "Dispositivos Point" at bounding box center [120, 126] width 145 height 30
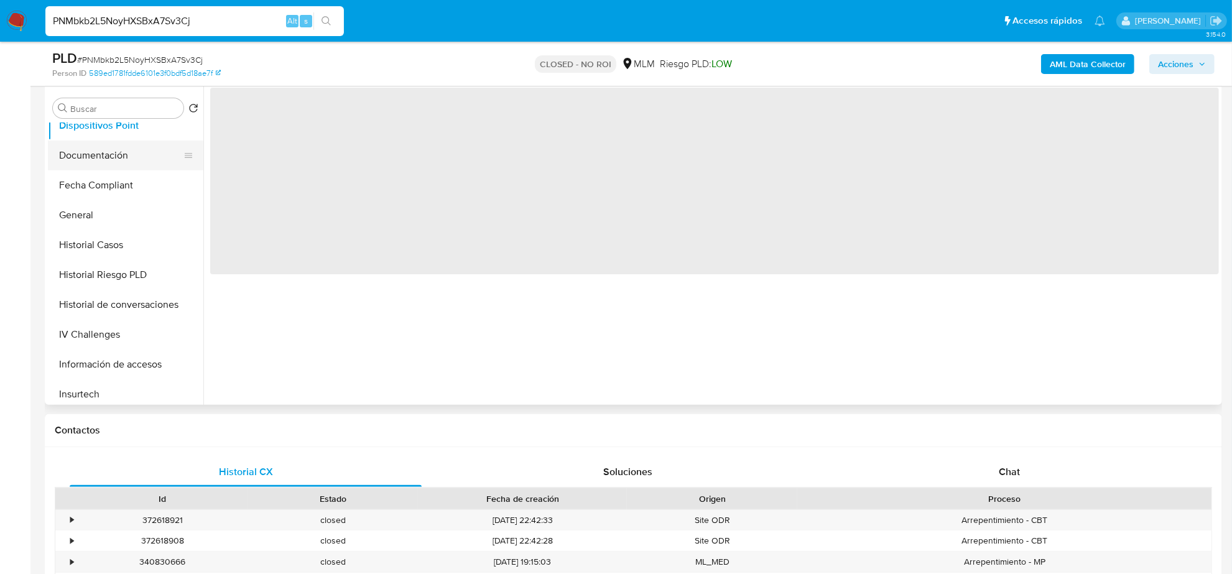
click at [96, 150] on button "Documentación" at bounding box center [120, 155] width 145 height 30
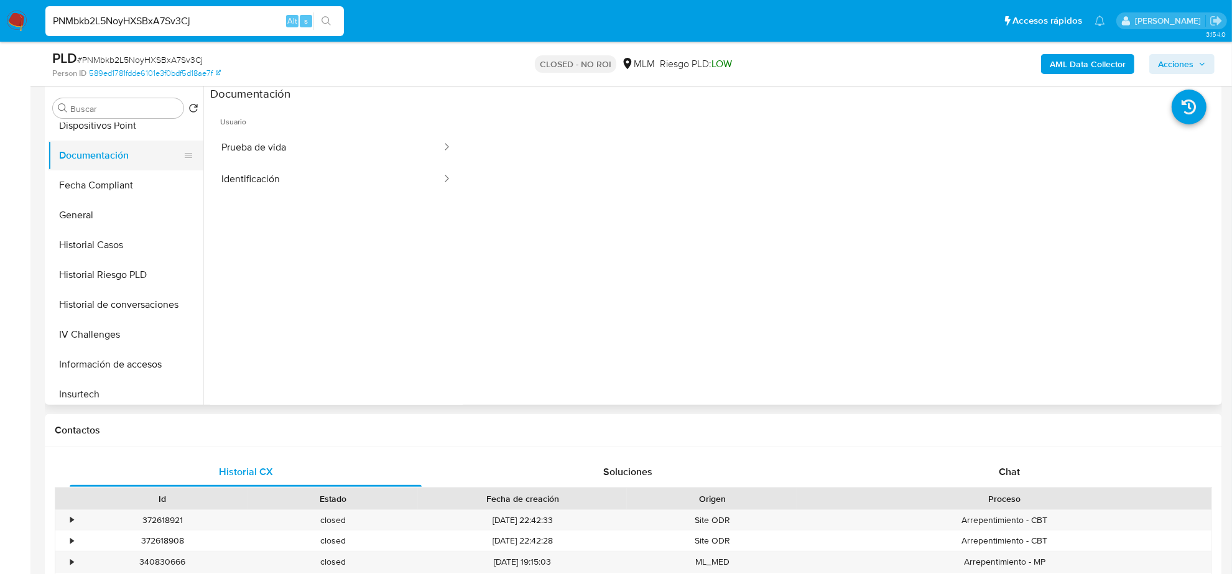
click at [359, 150] on button "Prueba de vida" at bounding box center [326, 148] width 233 height 32
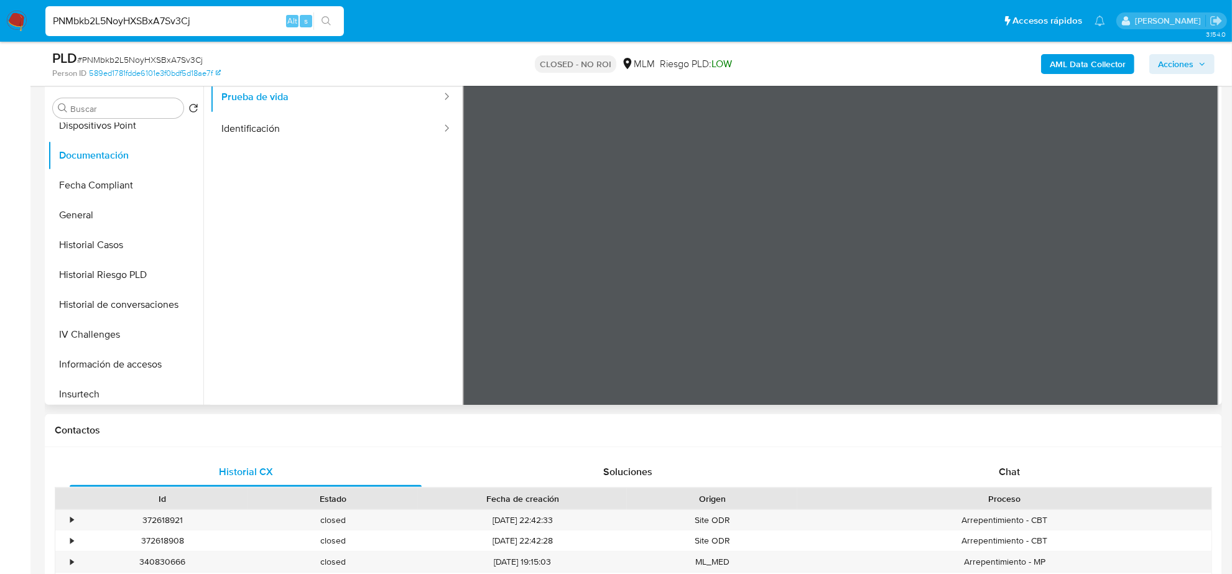
scroll to position [78, 0]
click at [311, 107] on button "Identificación" at bounding box center [326, 102] width 233 height 32
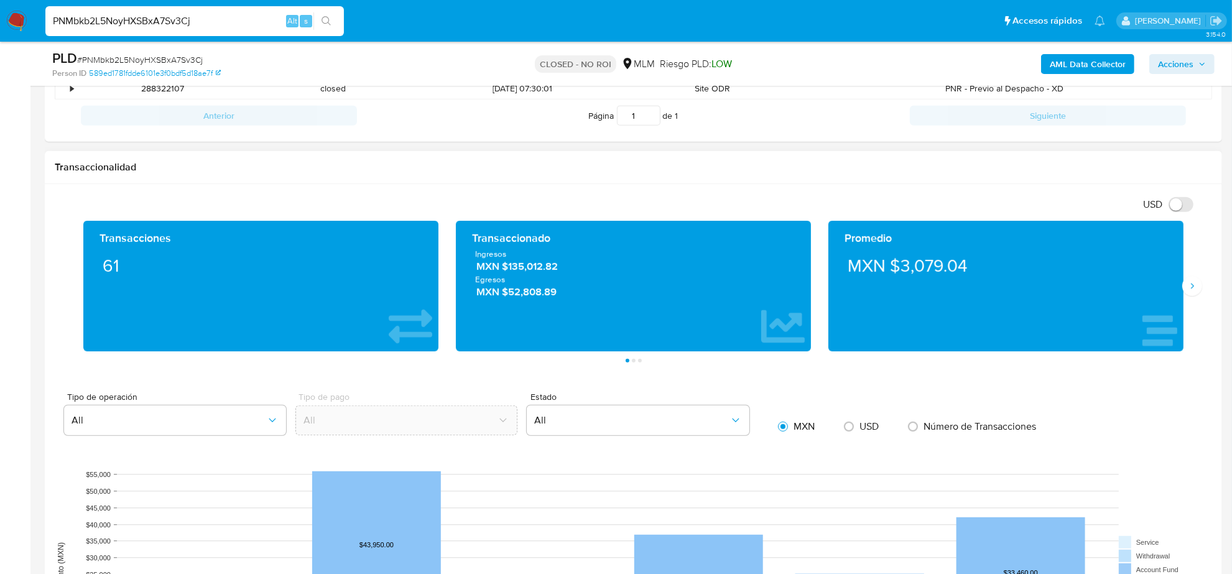
scroll to position [417, 0]
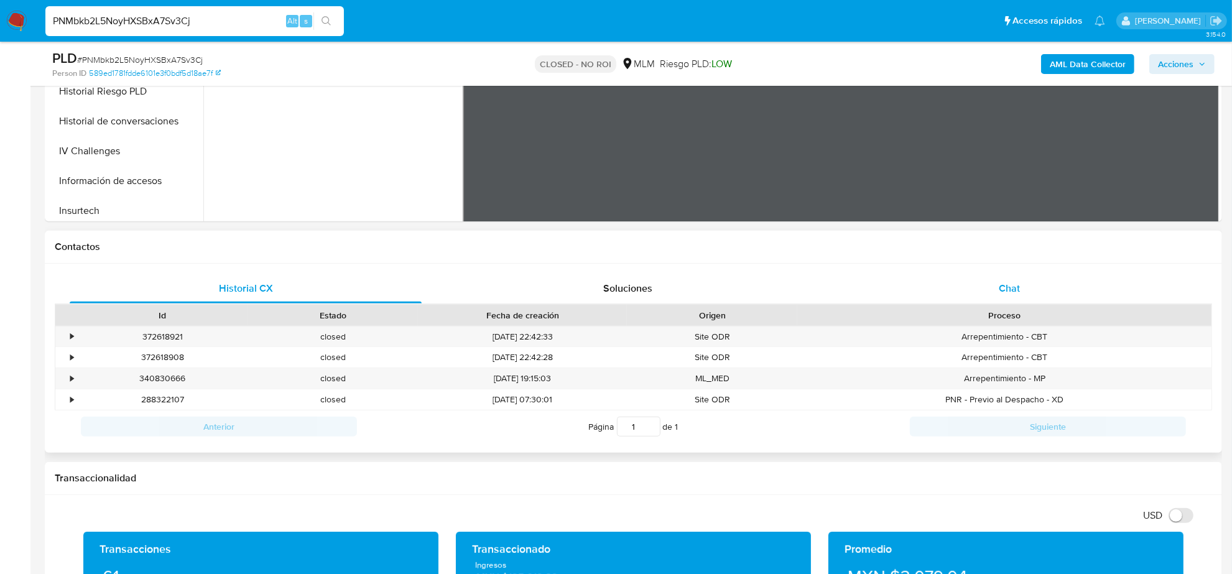
click at [1011, 289] on span "Chat" at bounding box center [1008, 288] width 21 height 14
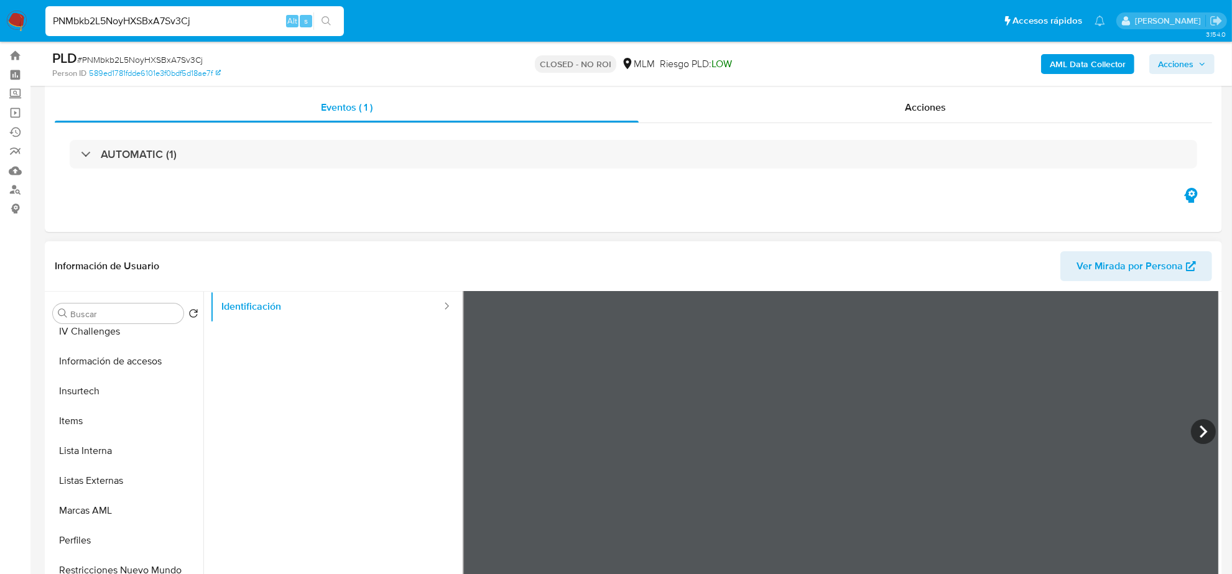
scroll to position [524, 0]
click at [119, 563] on button "Restricciones Nuevo Mundo" at bounding box center [120, 565] width 145 height 30
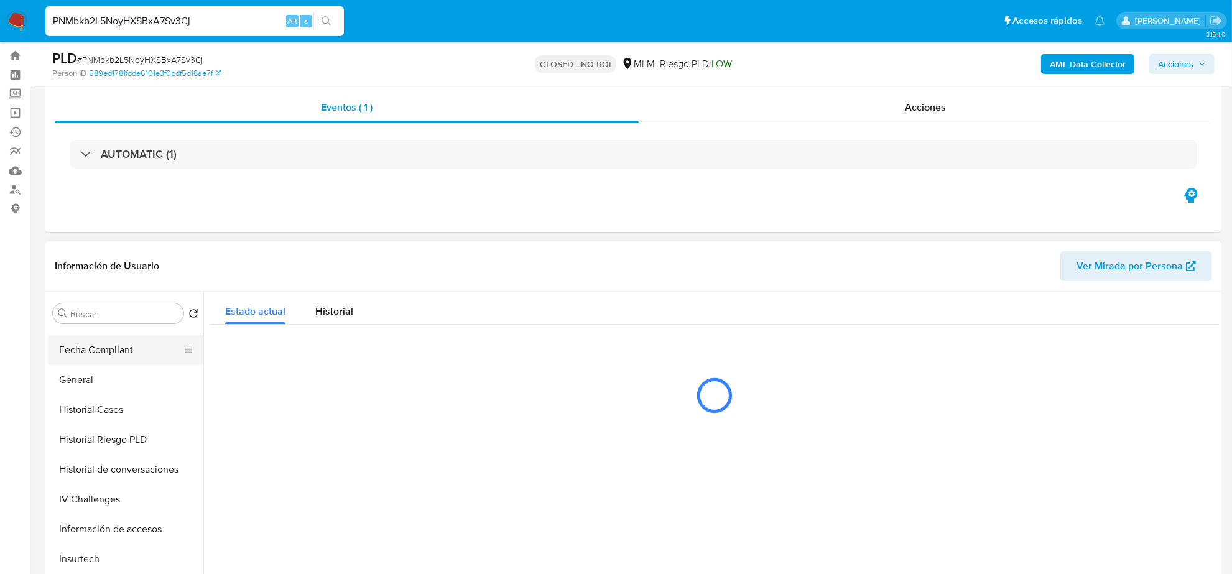
scroll to position [466, 0]
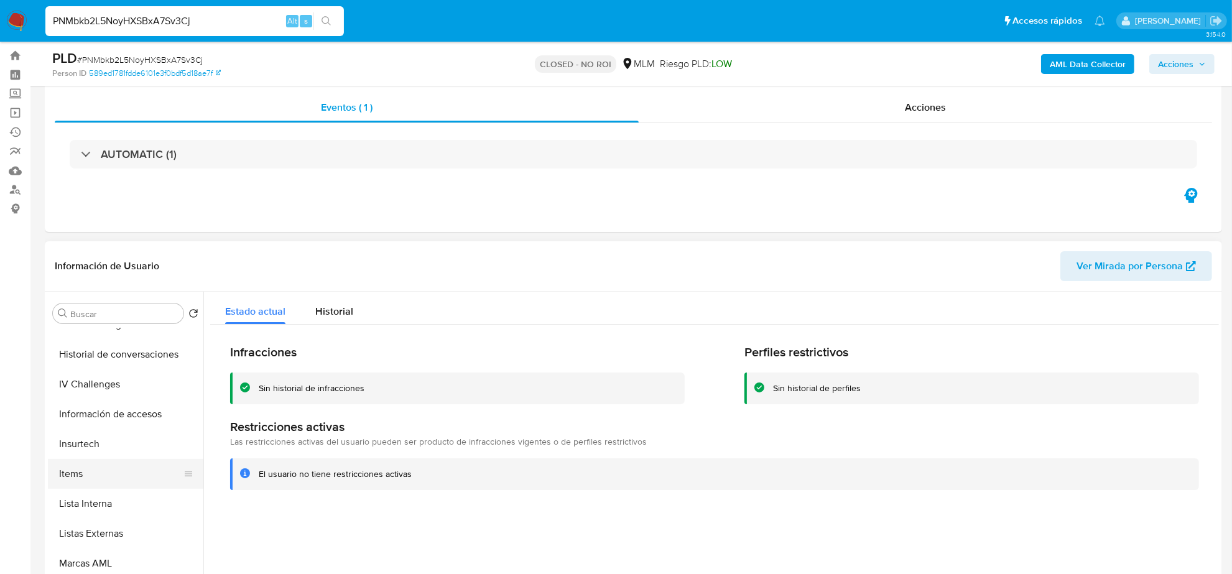
click at [99, 467] on button "Items" at bounding box center [120, 474] width 145 height 30
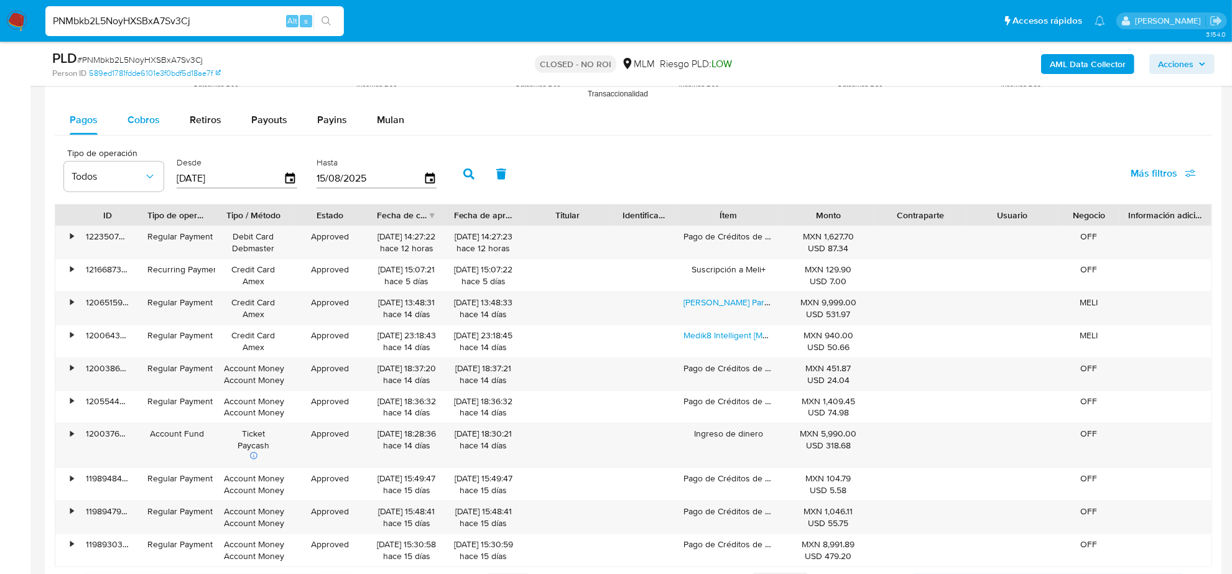
scroll to position [1504, 0]
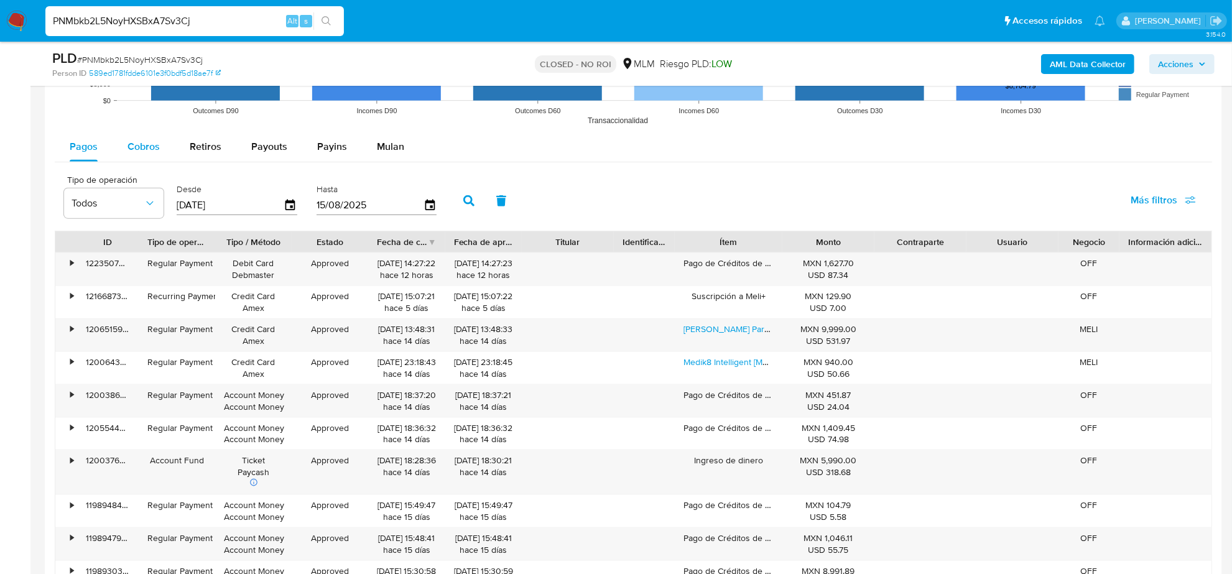
click at [140, 140] on span "Cobros" at bounding box center [143, 146] width 32 height 14
select select "10"
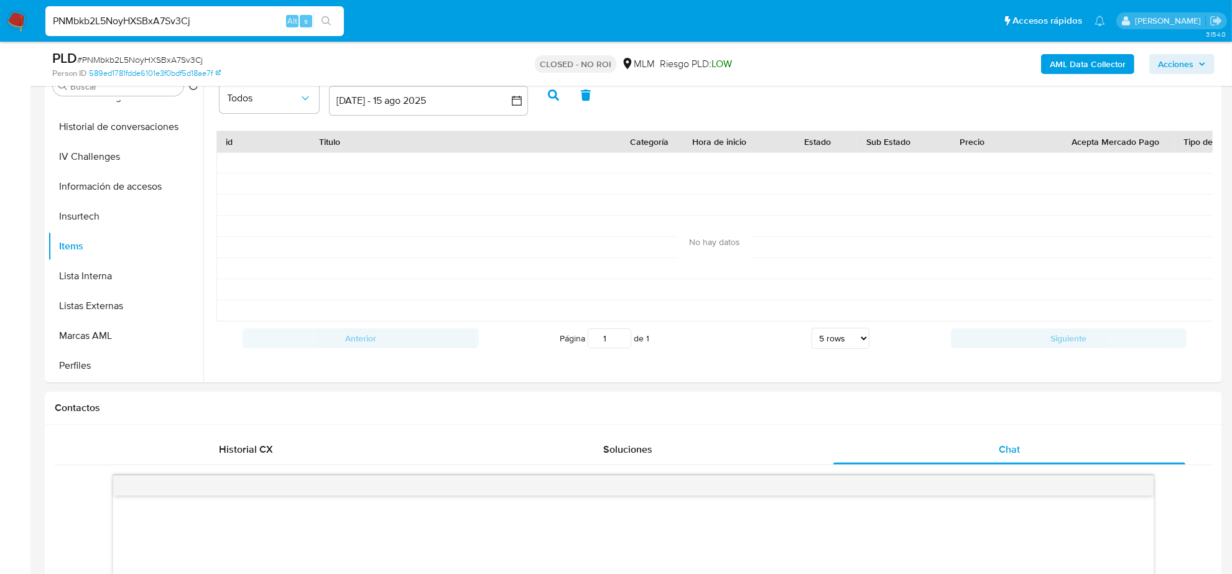
scroll to position [0, 0]
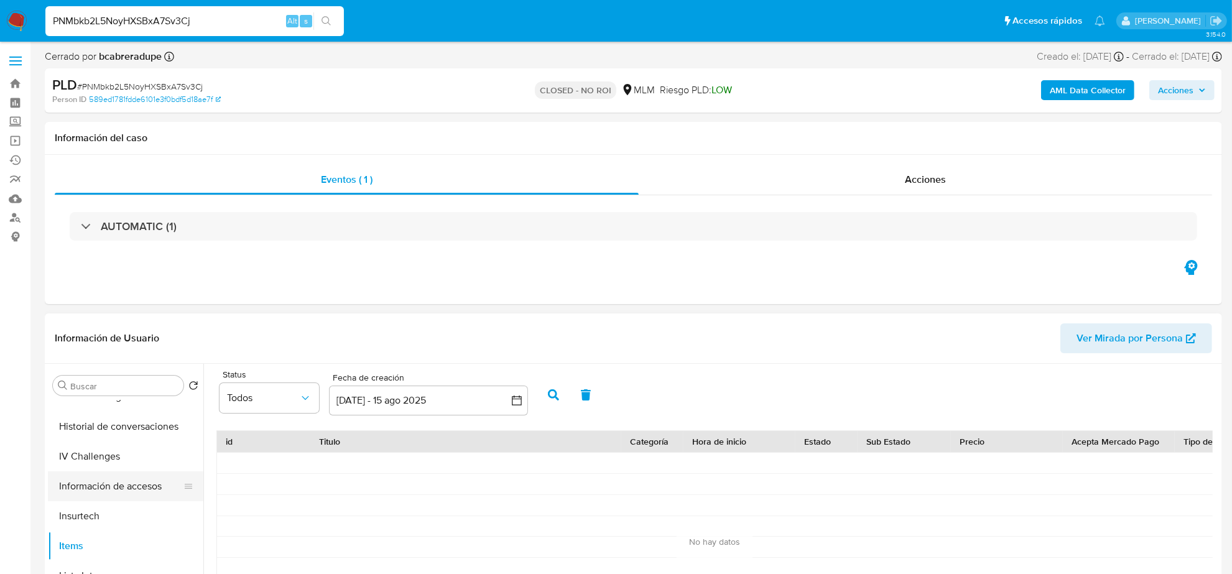
click at [126, 488] on button "Información de accesos" at bounding box center [120, 486] width 145 height 30
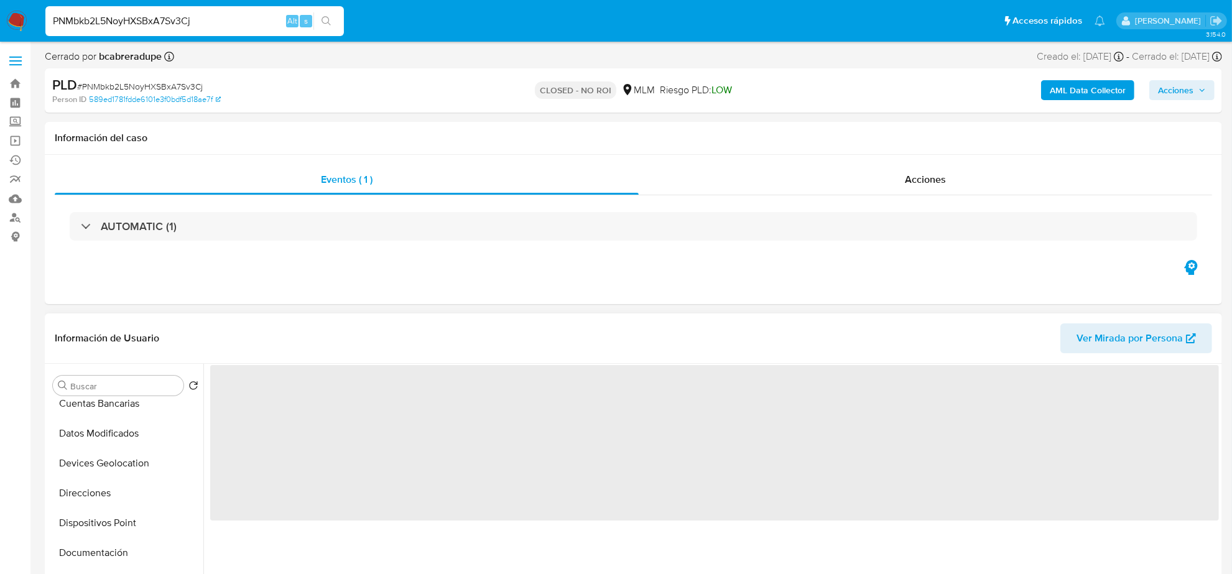
scroll to position [78, 0]
click at [124, 464] on button "Cruces y Relaciones" at bounding box center [120, 457] width 145 height 30
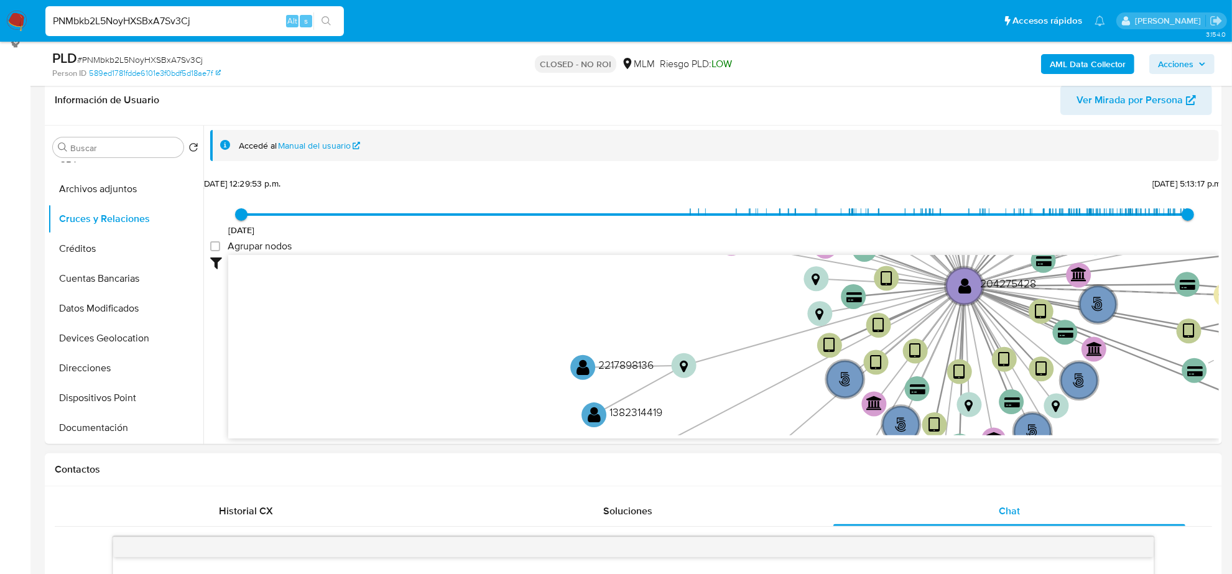
scroll to position [311, 0]
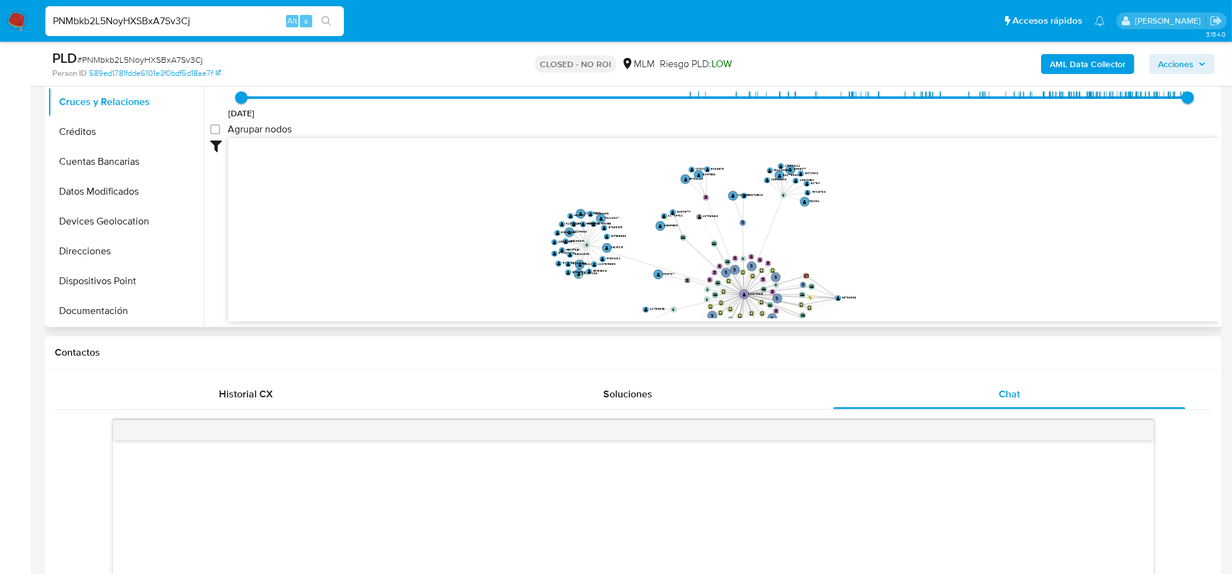
drag, startPoint x: 576, startPoint y: 216, endPoint x: 572, endPoint y: 315, distance: 98.9
click at [572, 315] on icon "user-204275428  204275428 phone-f6f8cd7fe218580b17ec8220be140a12  person-589e…" at bounding box center [723, 228] width 990 height 180
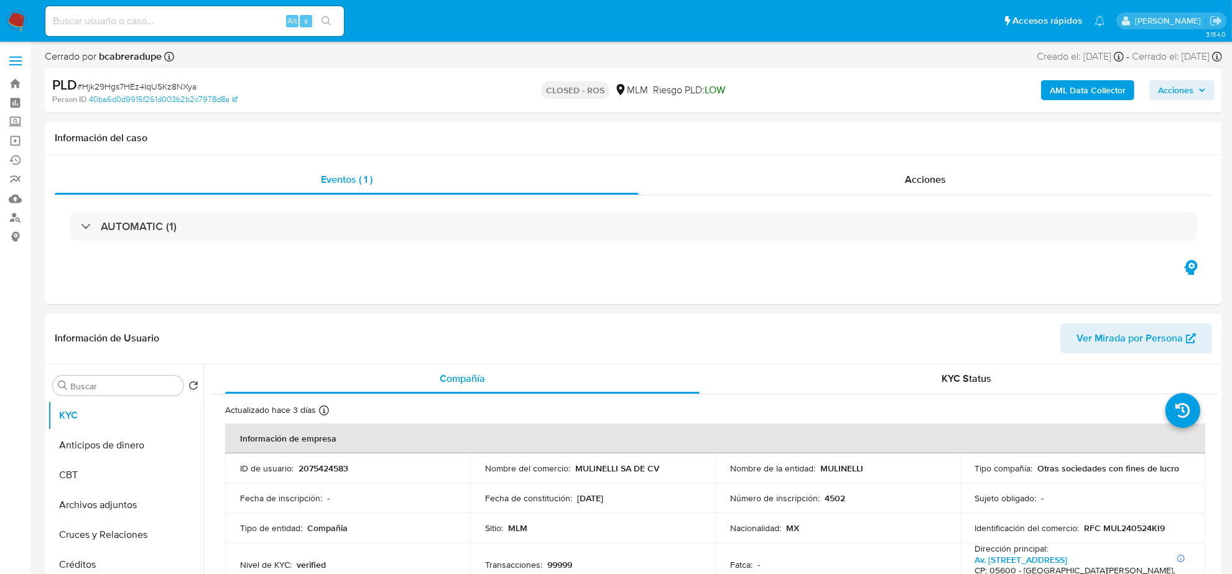
select select "10"
click at [160, 16] on input at bounding box center [194, 21] width 298 height 16
paste input "659831541"
type input "659831541"
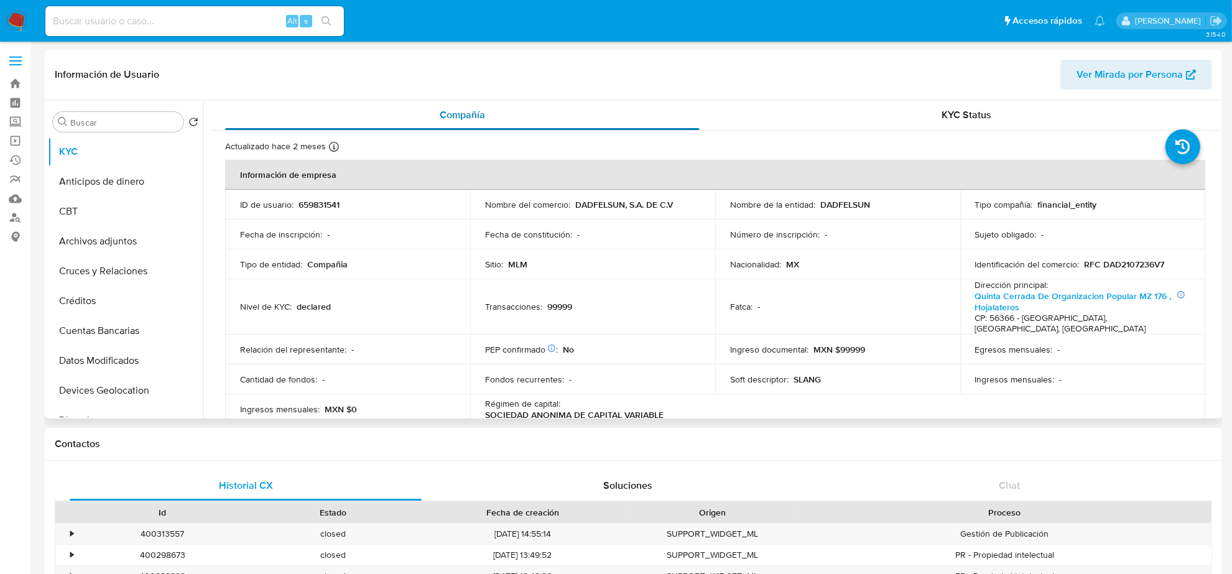
select select "10"
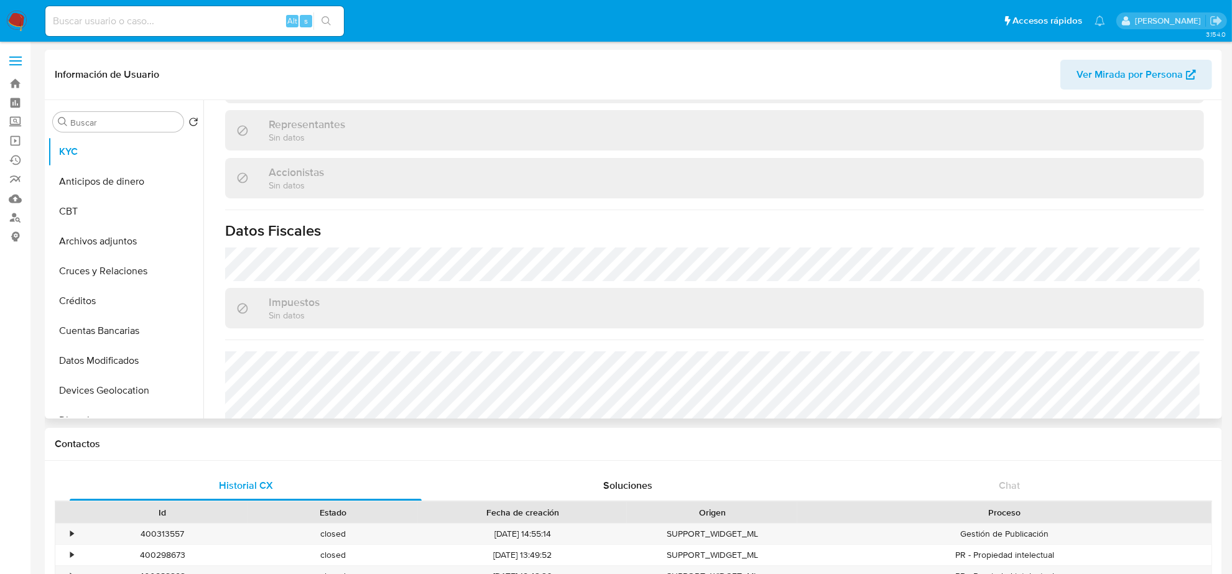
scroll to position [908, 0]
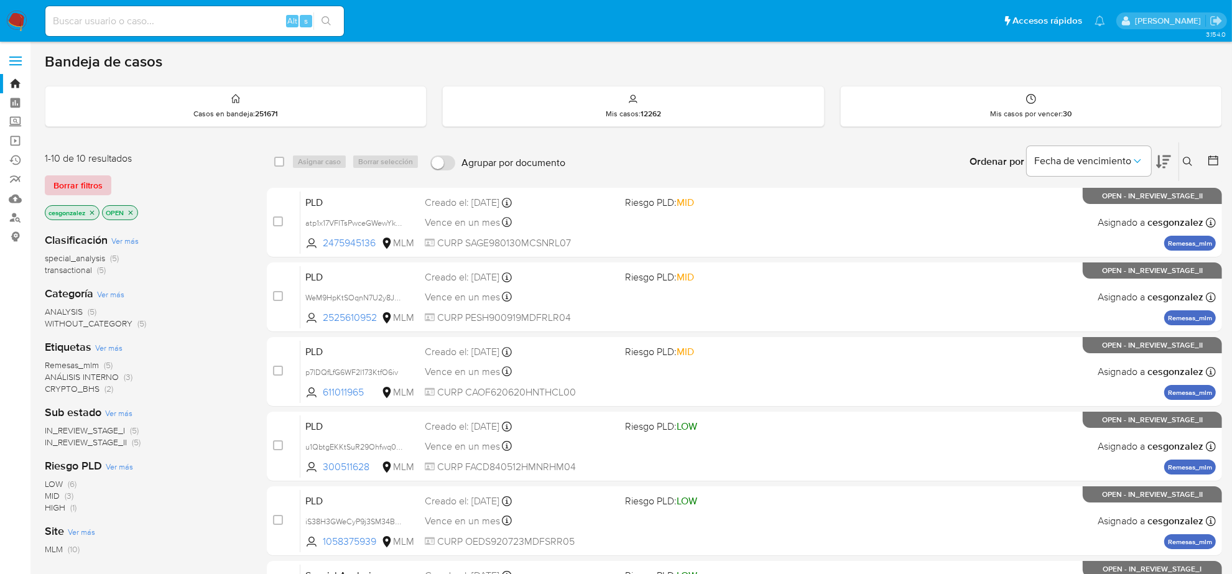
click at [68, 181] on span "Borrar filtros" at bounding box center [77, 185] width 49 height 17
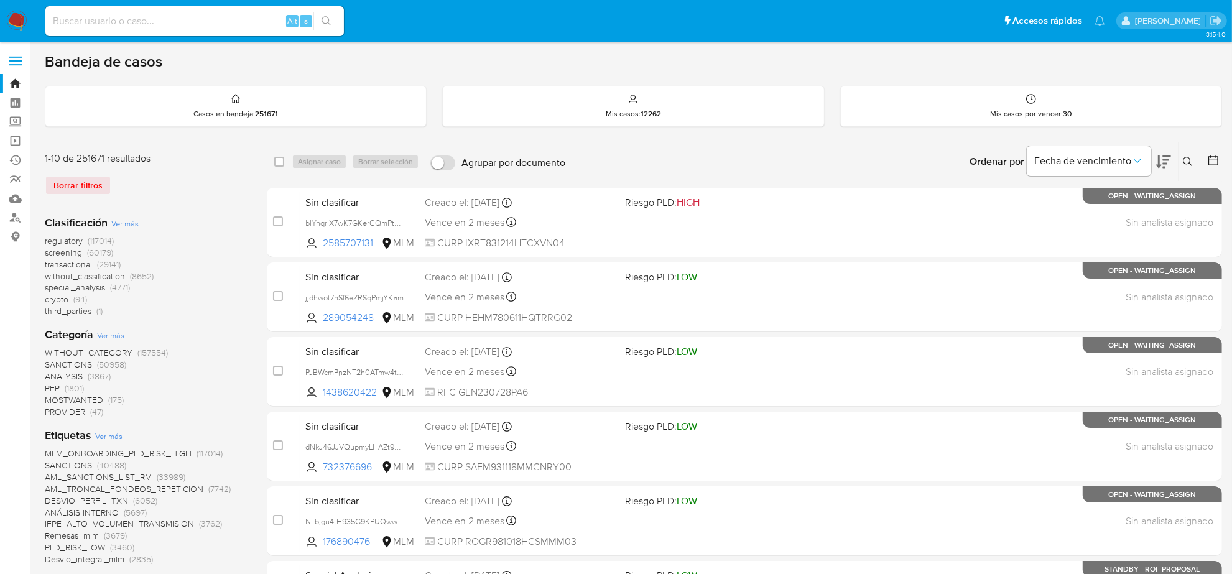
click at [1207, 162] on icon at bounding box center [1213, 160] width 12 height 12
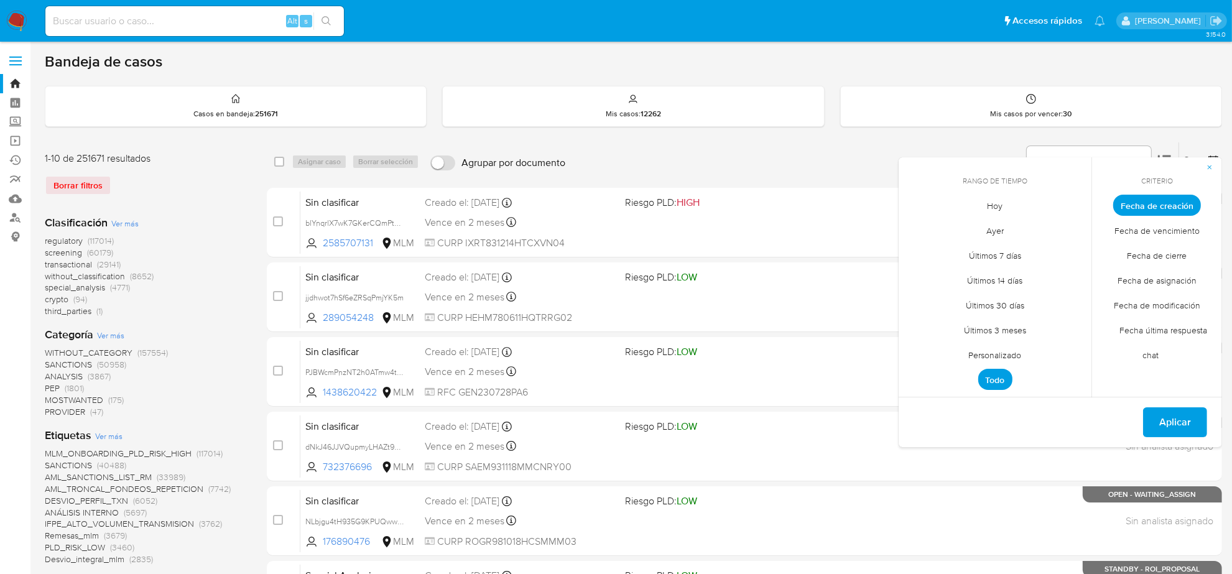
click at [1011, 361] on span "Personalizado" at bounding box center [994, 355] width 79 height 25
click at [918, 225] on icon "Mes anterior" at bounding box center [916, 228] width 5 height 9
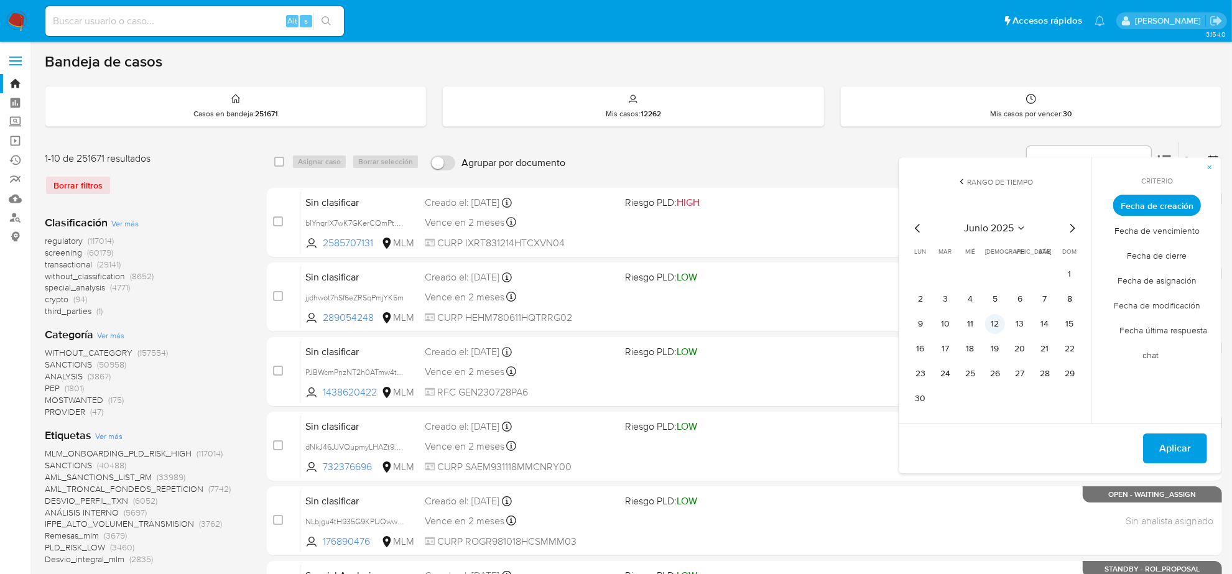
click at [998, 325] on button "12" at bounding box center [995, 324] width 20 height 20
click at [1192, 449] on button "Aplicar" at bounding box center [1175, 448] width 64 height 30
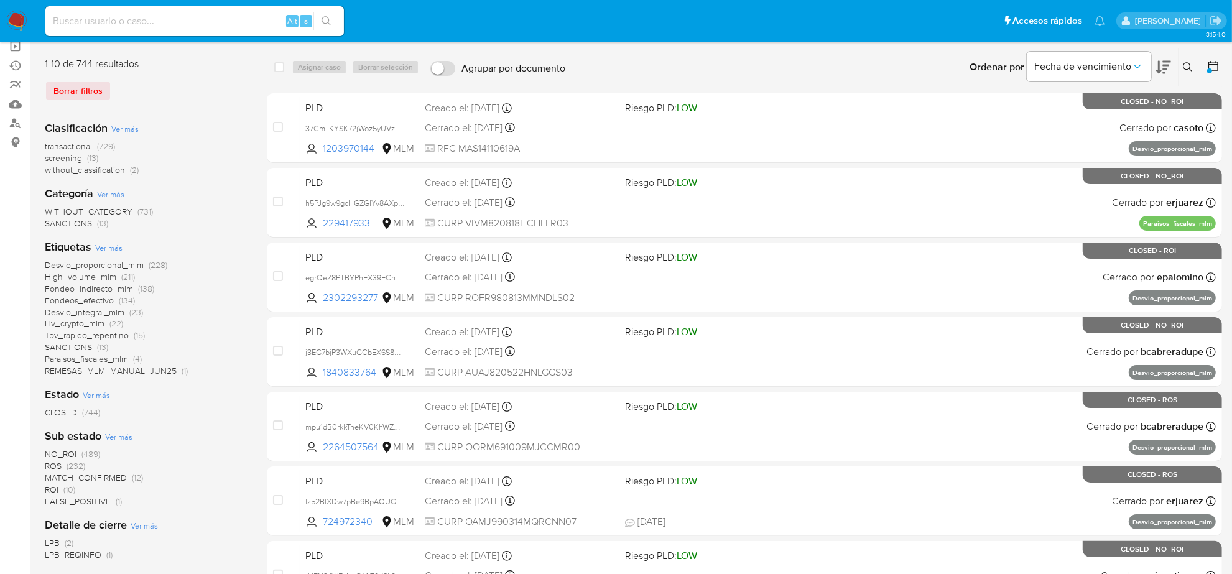
scroll to position [155, 0]
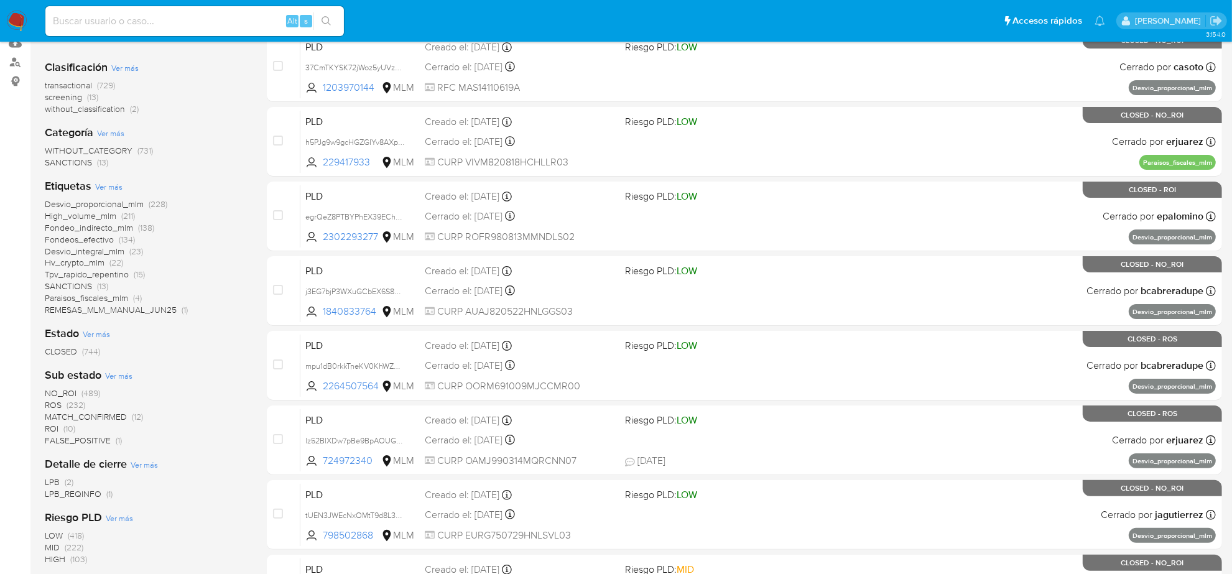
click at [66, 390] on span "NO_ROI" at bounding box center [61, 393] width 32 height 12
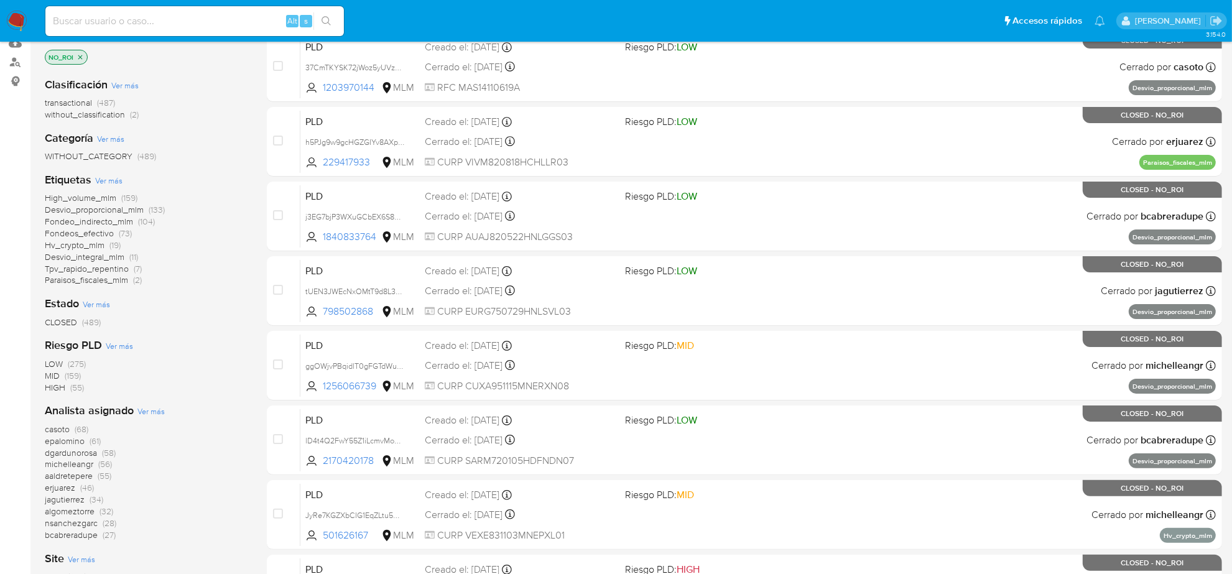
click at [84, 533] on span "bcabreradupe" at bounding box center [71, 534] width 53 height 12
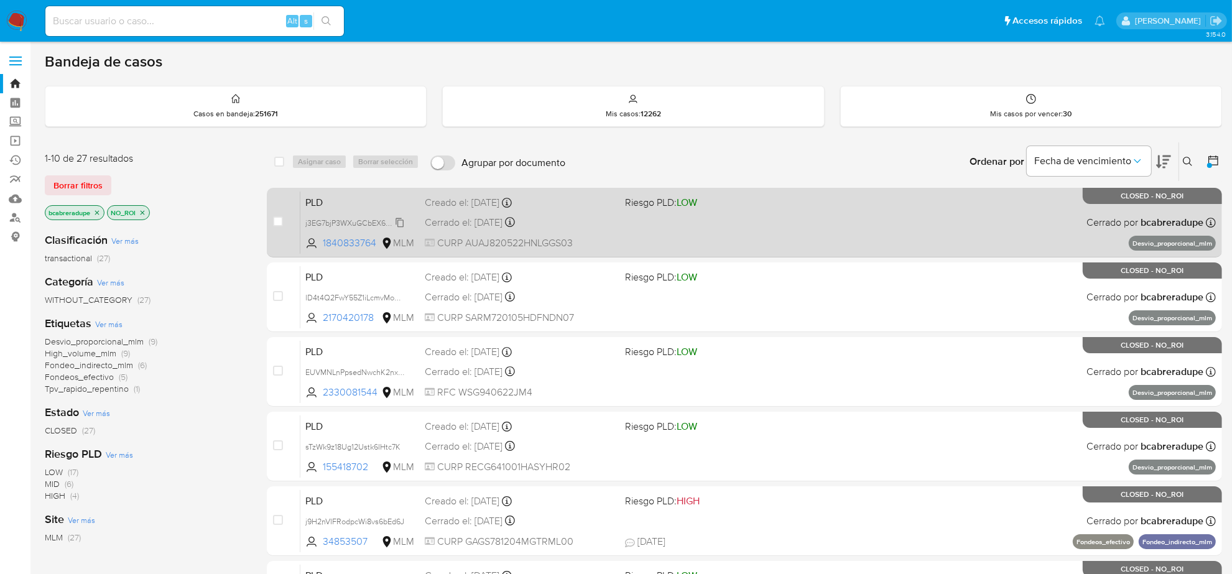
click at [401, 222] on span "j3EG7bjP3WXuGCbEX6S8PeEv" at bounding box center [358, 222] width 106 height 14
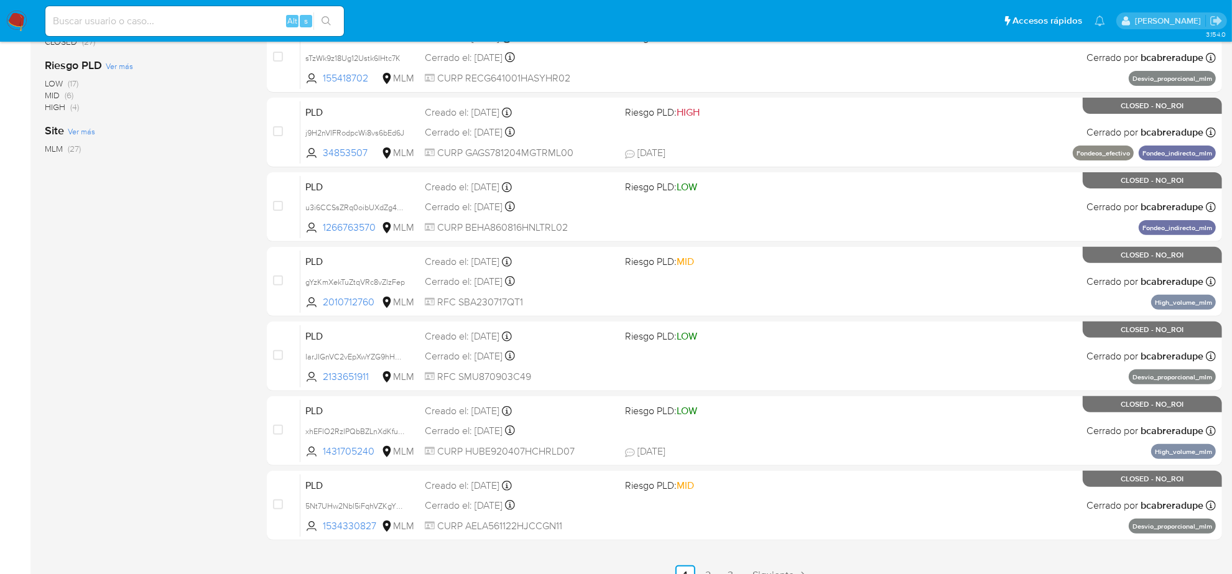
scroll to position [406, 0]
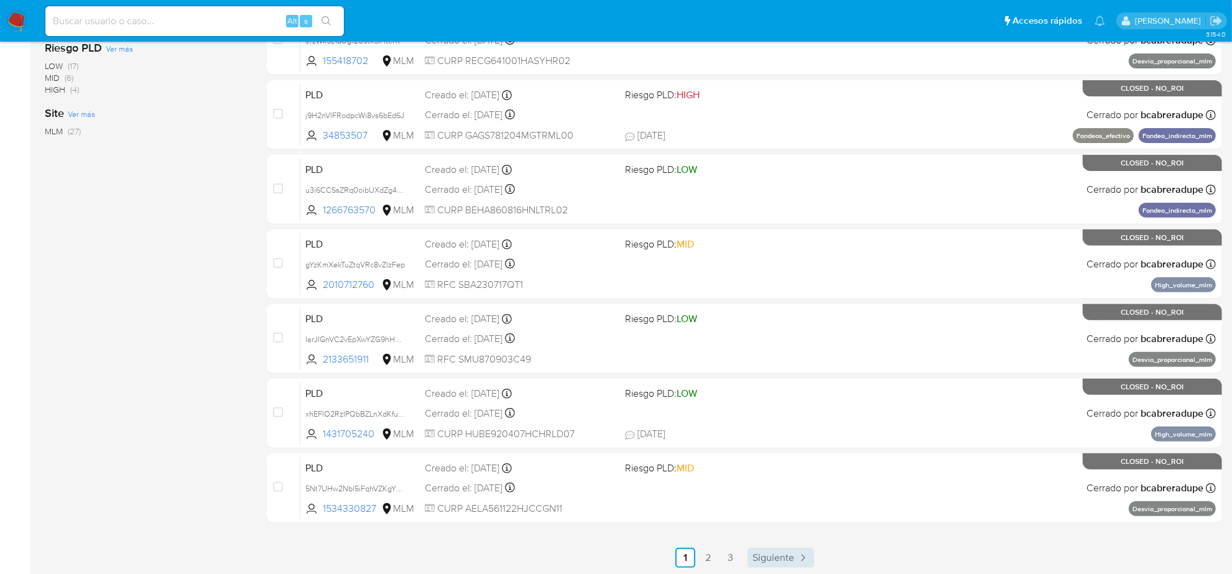
click at [779, 558] on span "Siguiente" at bounding box center [773, 558] width 42 height 10
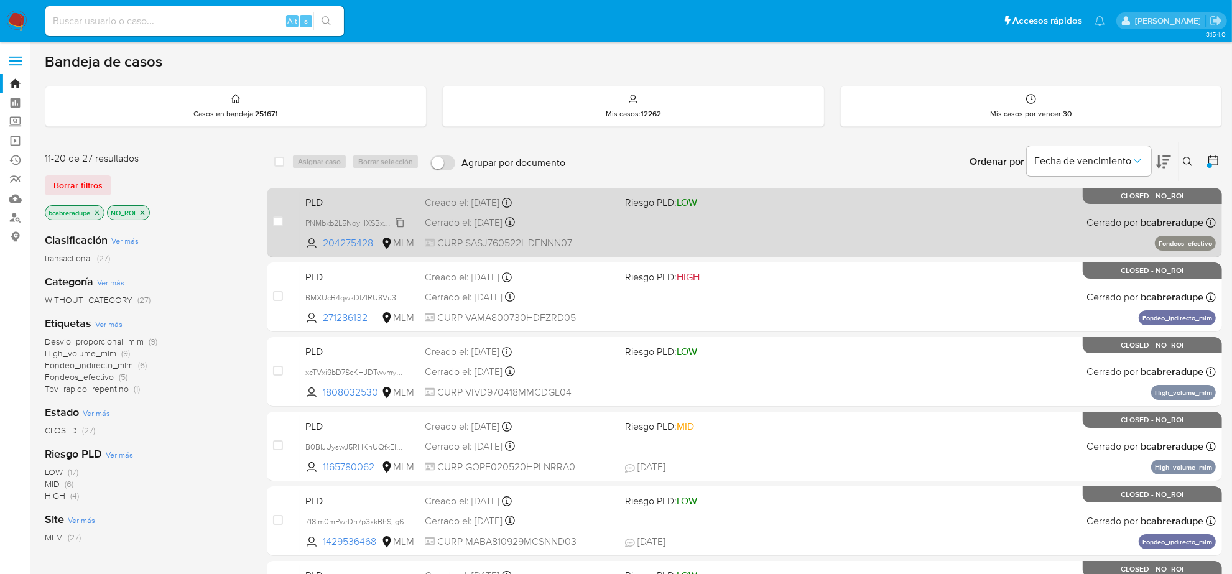
click at [404, 216] on div "PNMbkb2L5NoyHXSBxA7Sv3Cj" at bounding box center [354, 223] width 99 height 14
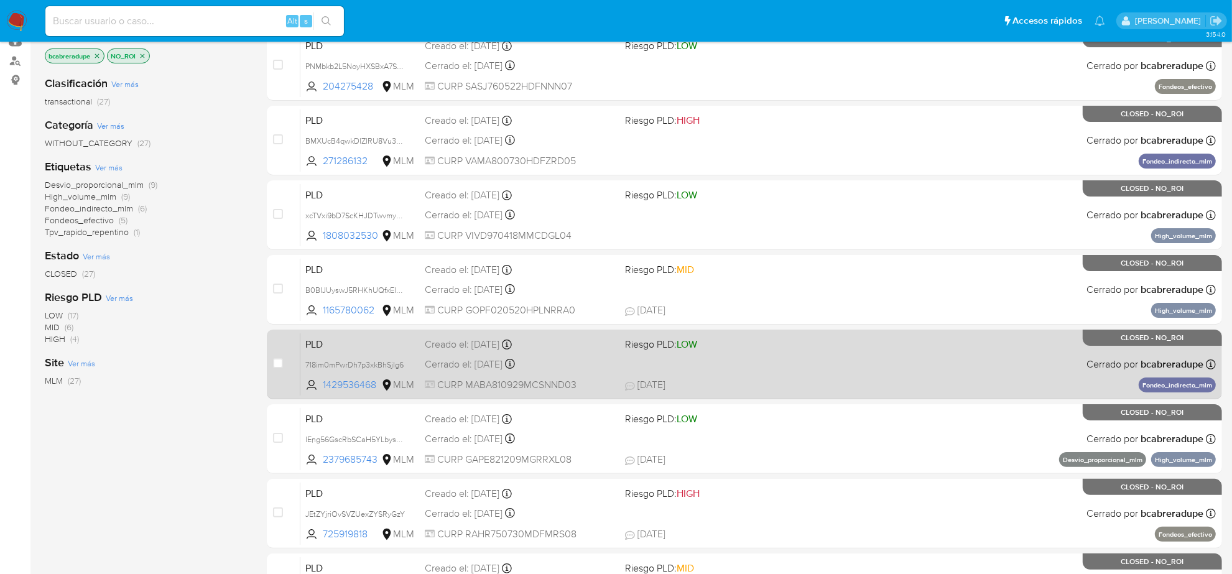
scroll to position [406, 0]
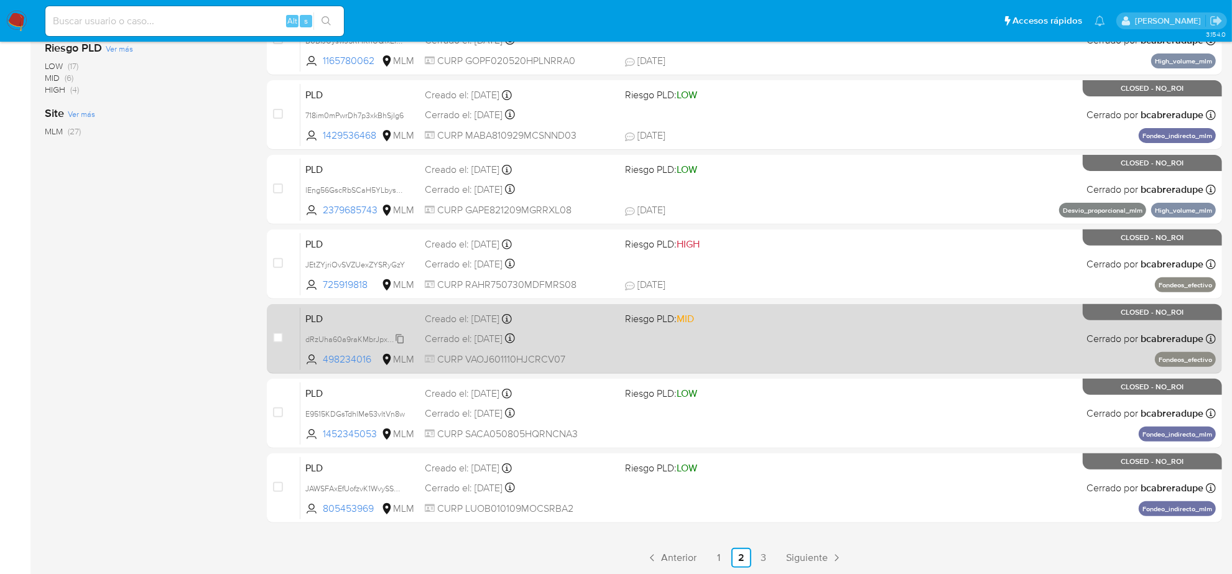
click at [396, 333] on span "dRzUha60a9raKMbrJpxUMv0I" at bounding box center [357, 338] width 104 height 14
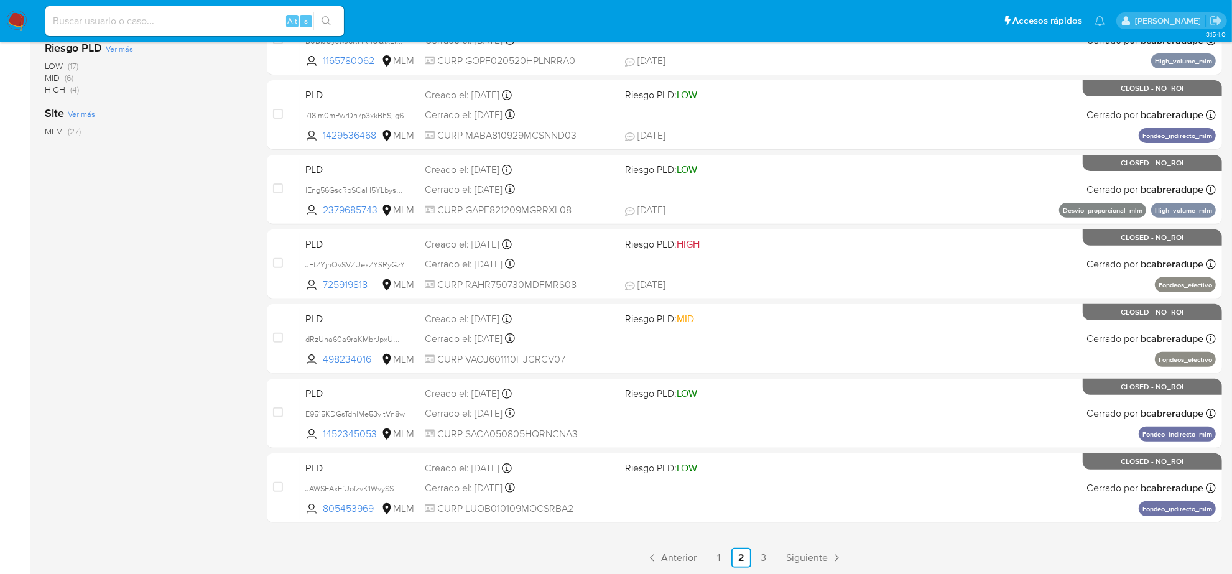
click at [140, 26] on input at bounding box center [194, 21] width 298 height 16
paste input "j3EG7bjP3WXuGCbEX6S8PeEv"
type input "j3EG7bjP3WXuGCbEX6S8PeEv"
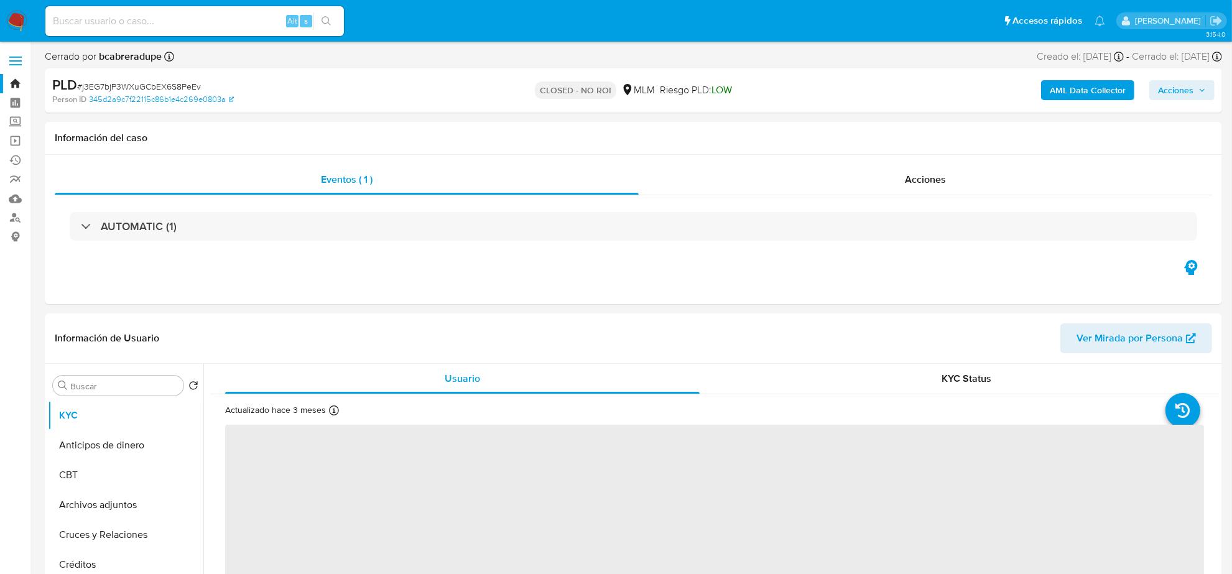
select select "10"
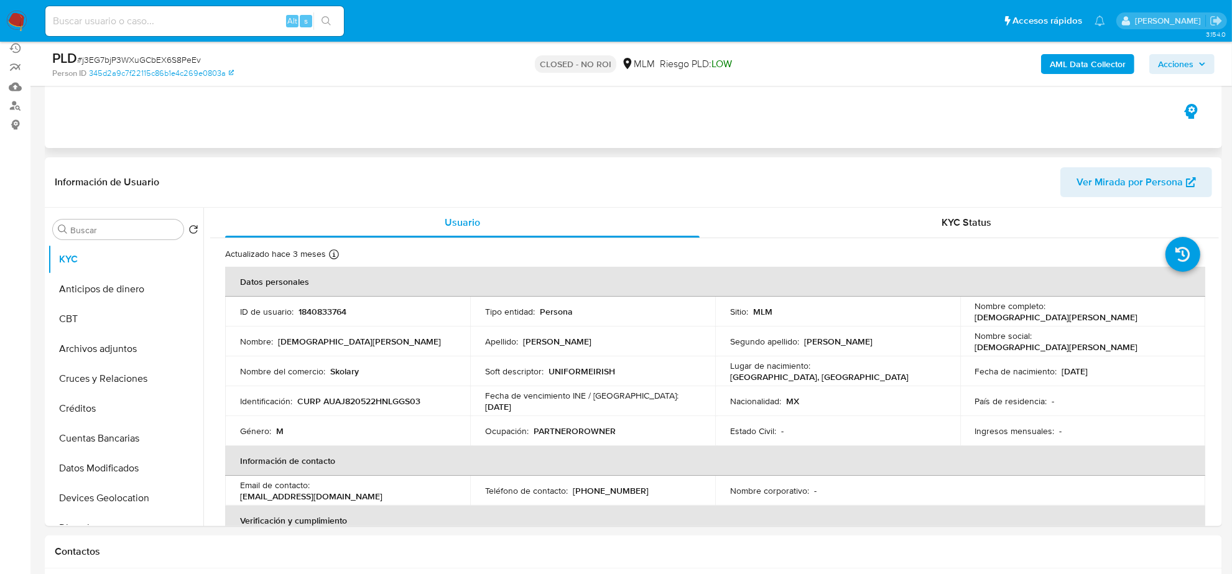
scroll to position [155, 0]
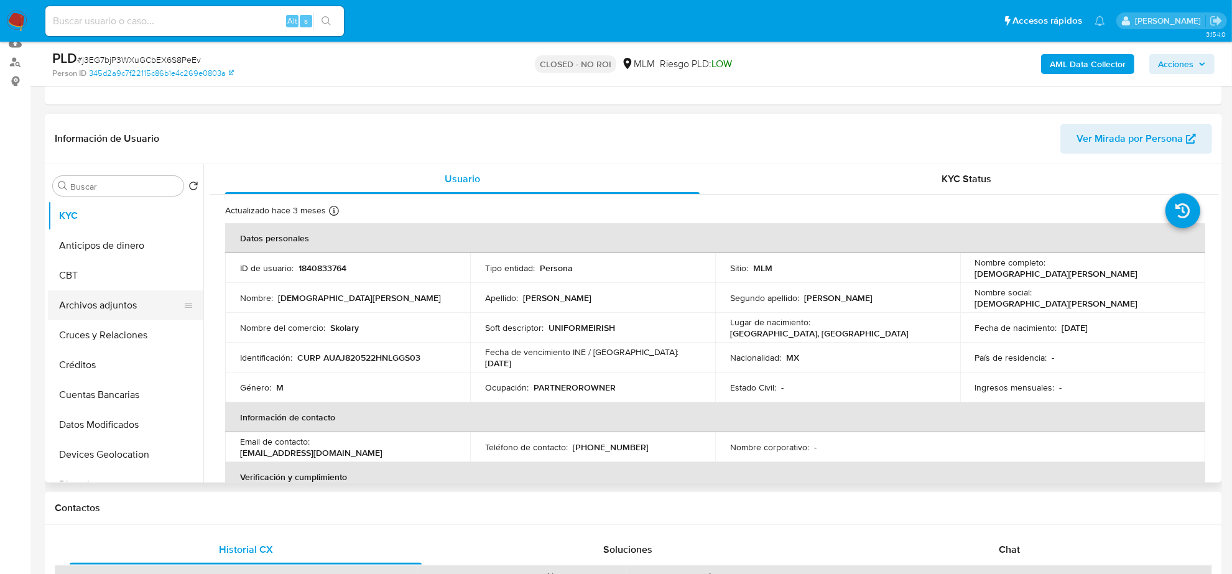
click at [117, 315] on button "Archivos adjuntos" at bounding box center [120, 305] width 145 height 30
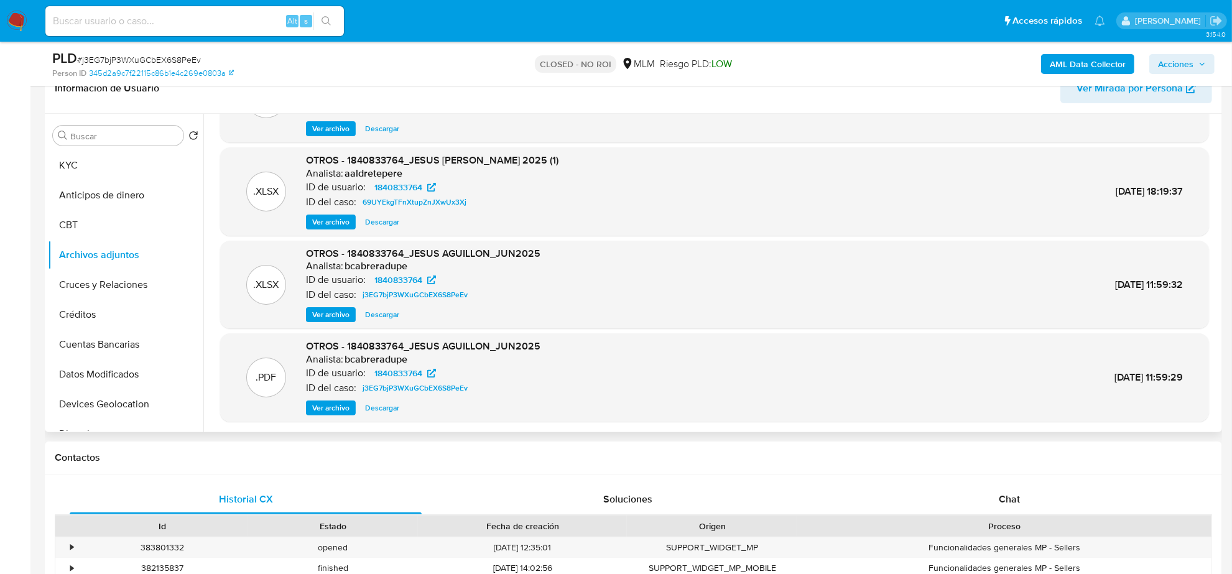
scroll to position [233, 0]
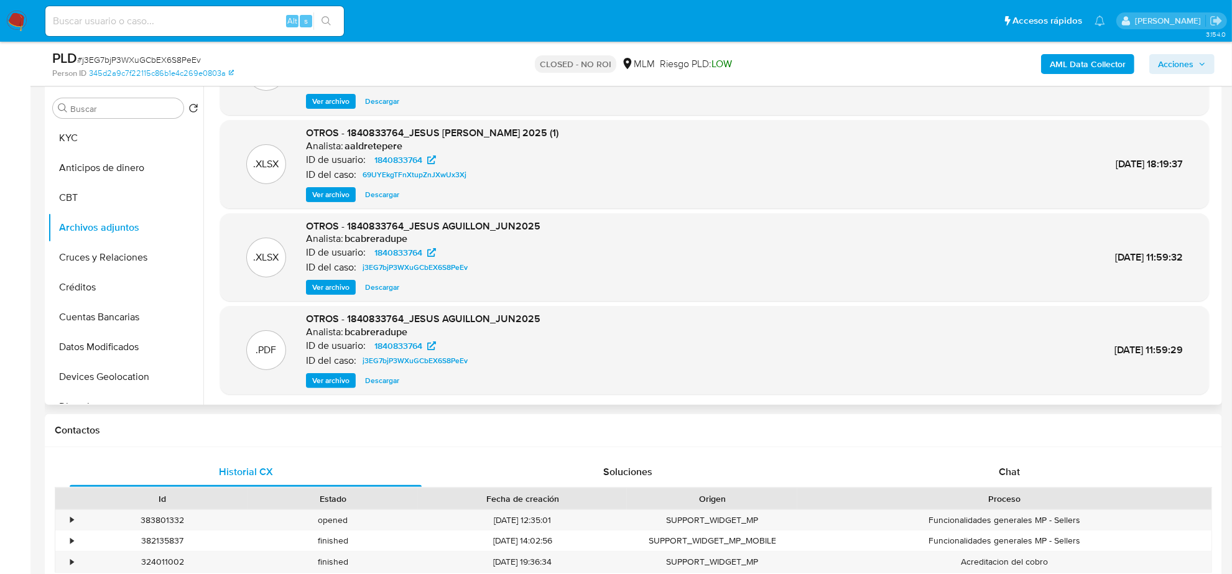
click at [382, 285] on span "Descargar" at bounding box center [382, 287] width 34 height 12
click at [321, 374] on span "Ver archivo" at bounding box center [330, 380] width 37 height 12
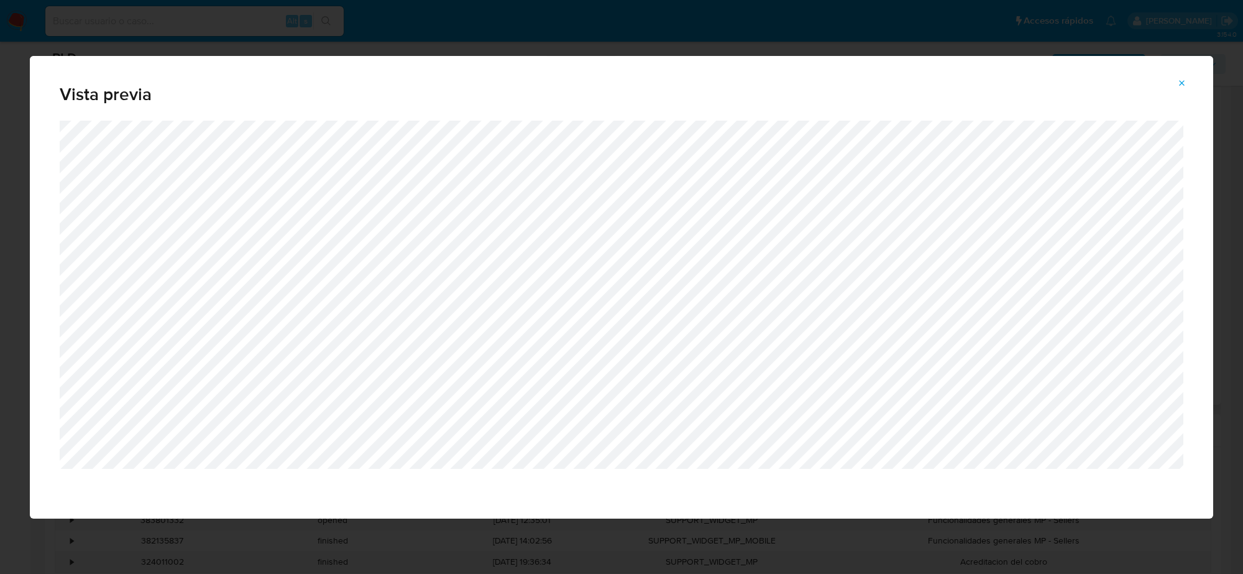
click at [1186, 84] on icon "Attachment preview" at bounding box center [1182, 83] width 10 height 10
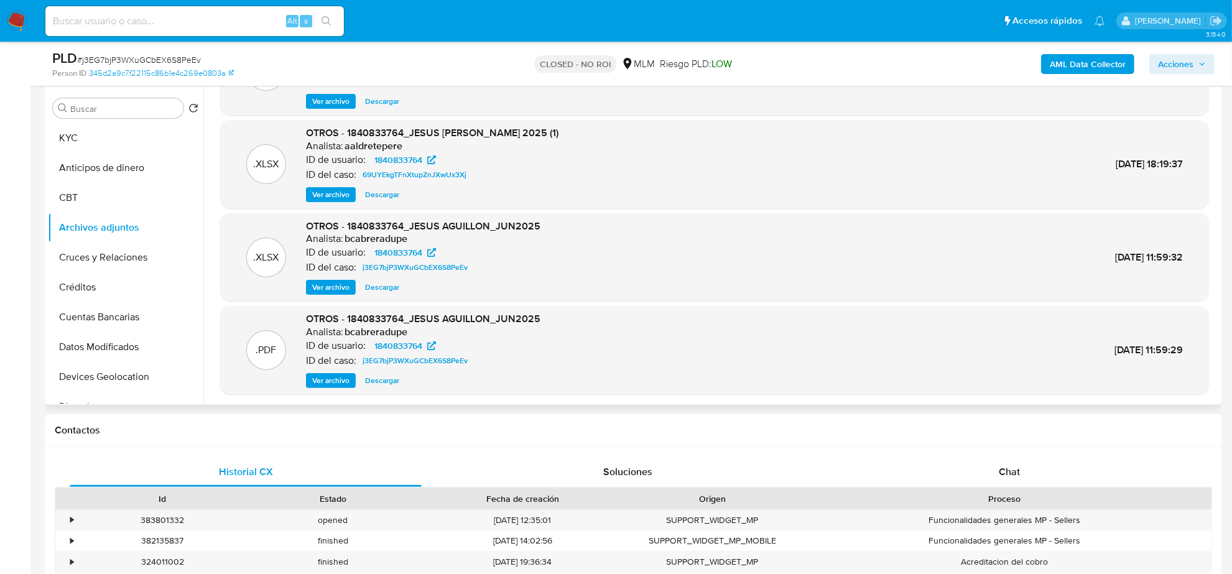
click at [188, 19] on input at bounding box center [194, 21] width 298 height 16
paste input "PNMbkb2L5NoyHXSBxA7Sv3Cj"
type input "PNMbkb2L5NoyHXSBxA7Sv3Cj"
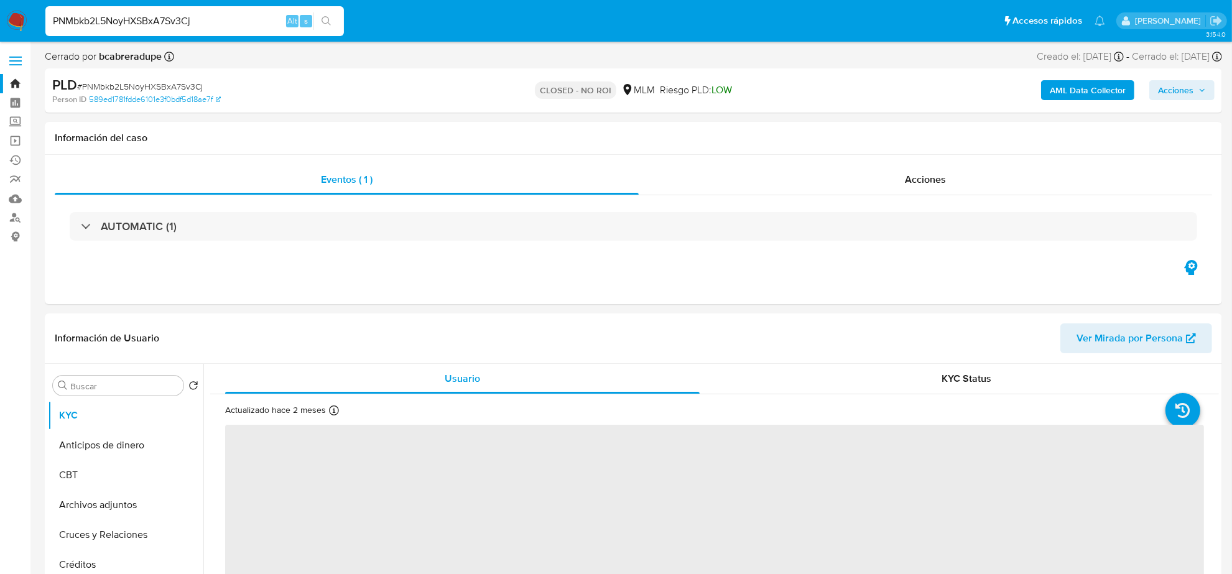
select select "10"
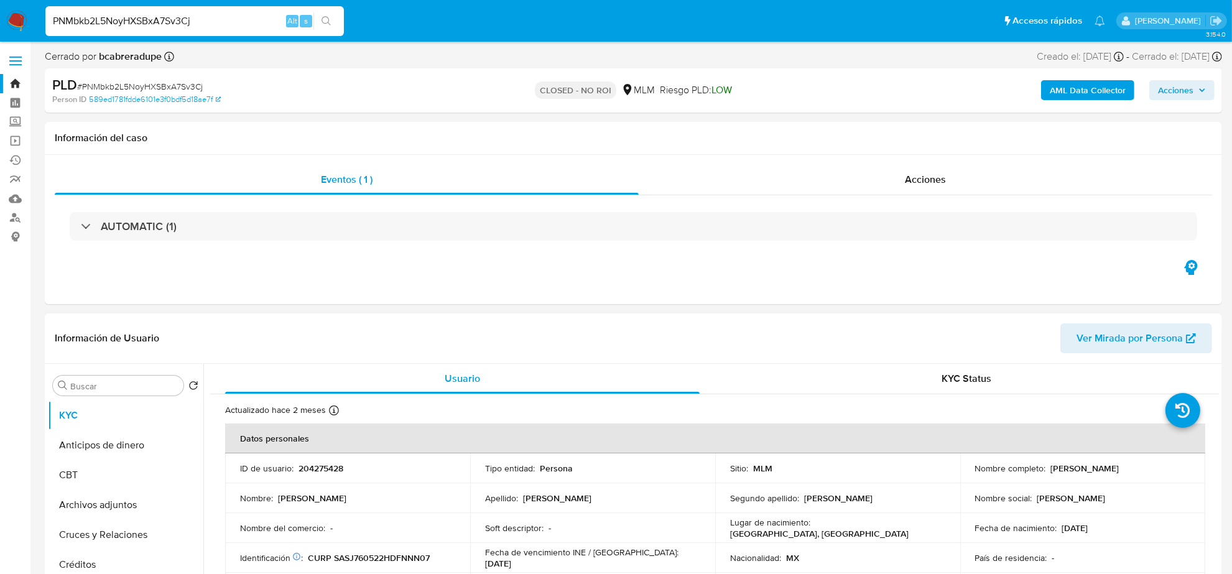
click at [288, 339] on header "Información de Usuario Ver Mirada por Persona" at bounding box center [633, 338] width 1157 height 30
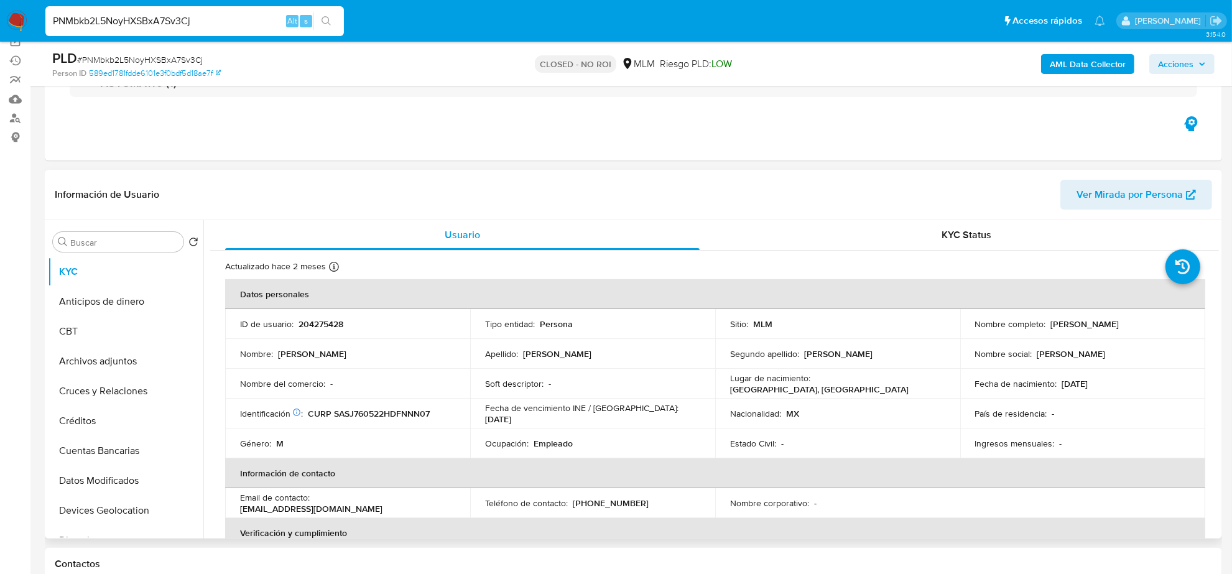
scroll to position [155, 0]
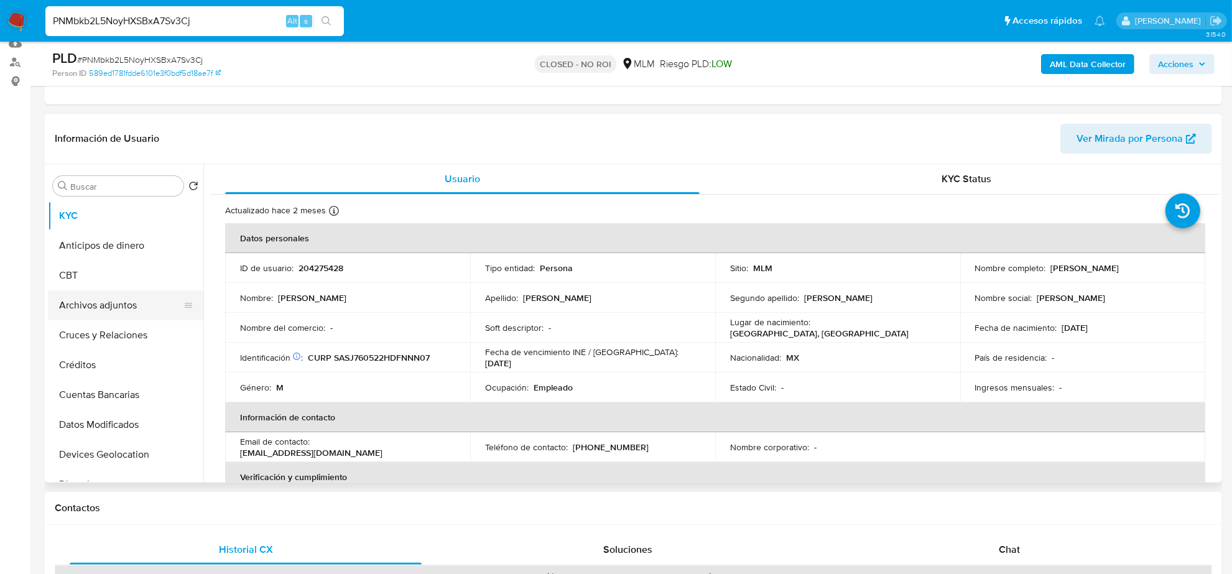
click at [113, 314] on button "Archivos adjuntos" at bounding box center [120, 305] width 145 height 30
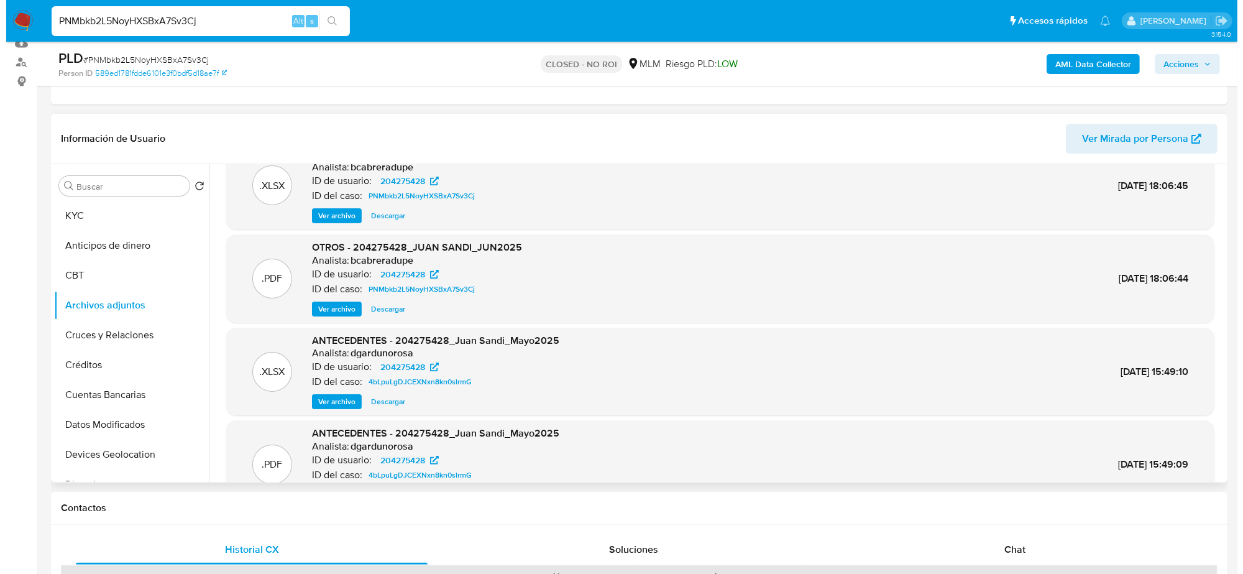
scroll to position [0, 0]
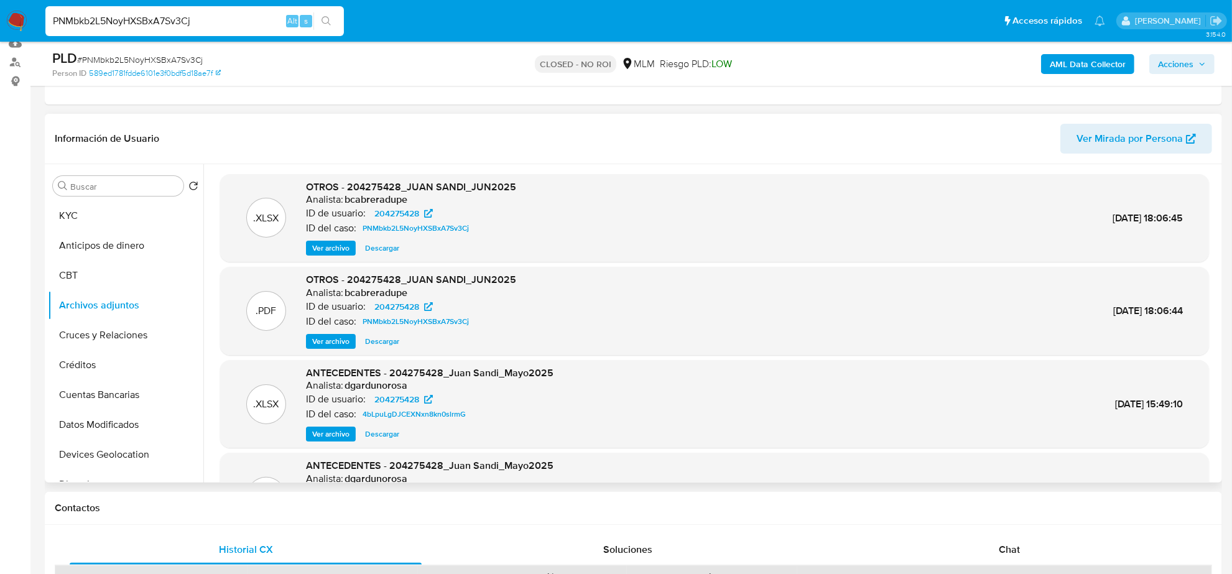
click at [380, 254] on span "Descargar" at bounding box center [382, 248] width 34 height 12
click at [331, 336] on span "Ver archivo" at bounding box center [330, 341] width 37 height 12
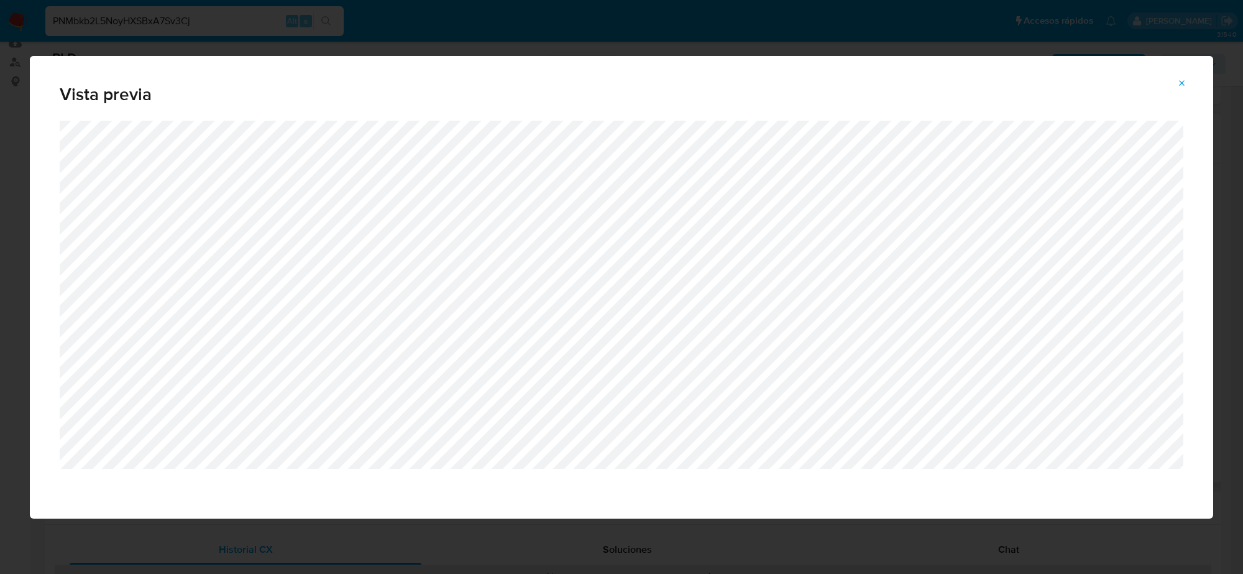
click at [17, 294] on div "Vista previa" at bounding box center [621, 287] width 1243 height 574
